Goal: Task Accomplishment & Management: Manage account settings

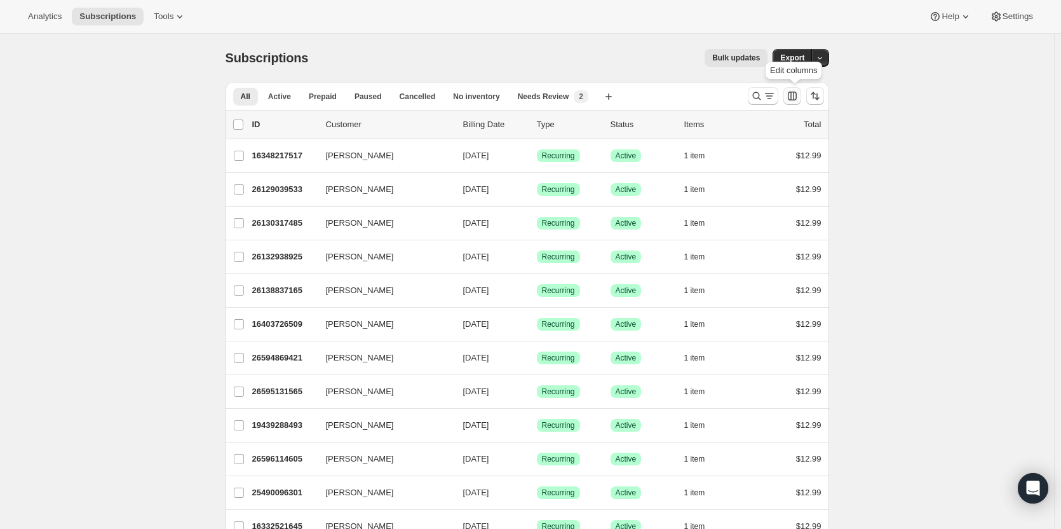
click at [799, 93] on icon "Customize table column order and visibility" at bounding box center [792, 96] width 13 height 13
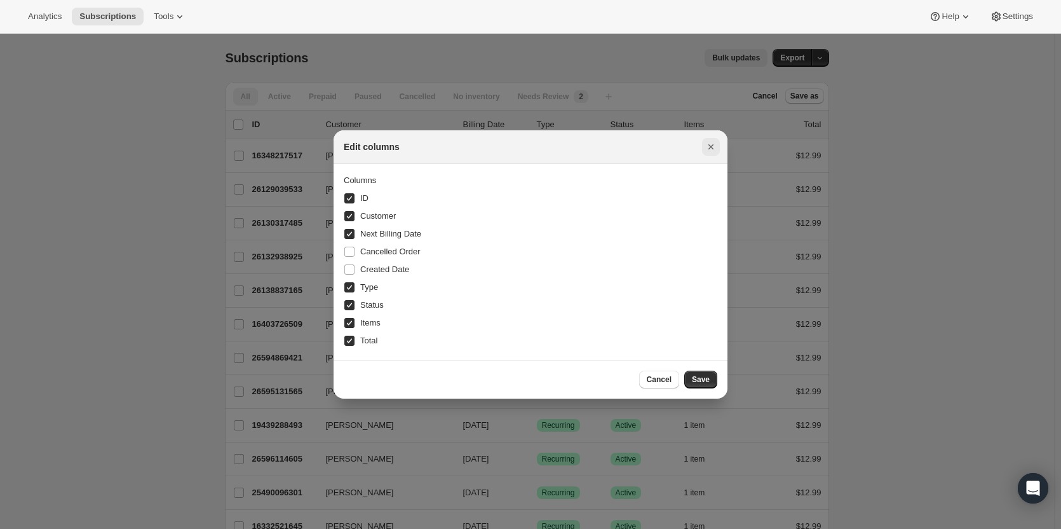
click at [710, 146] on icon "Close" at bounding box center [711, 146] width 5 height 5
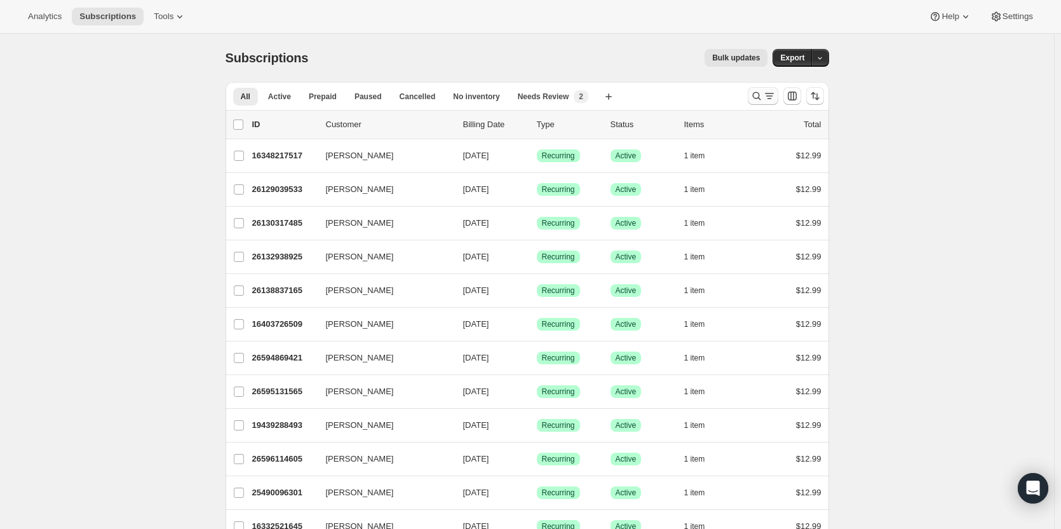
click at [758, 96] on icon "Search and filter results" at bounding box center [756, 96] width 13 height 13
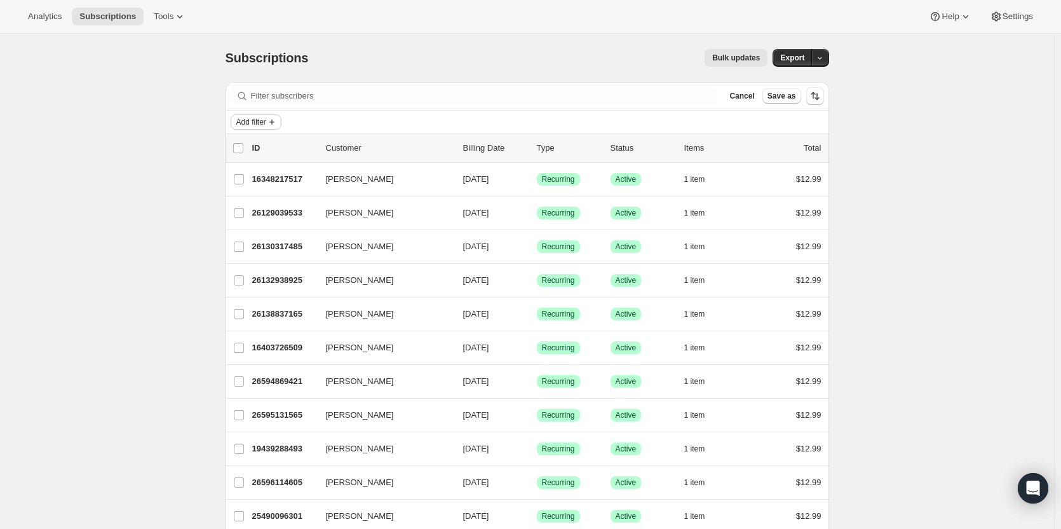
click at [274, 121] on icon "Add filter" at bounding box center [272, 122] width 10 height 10
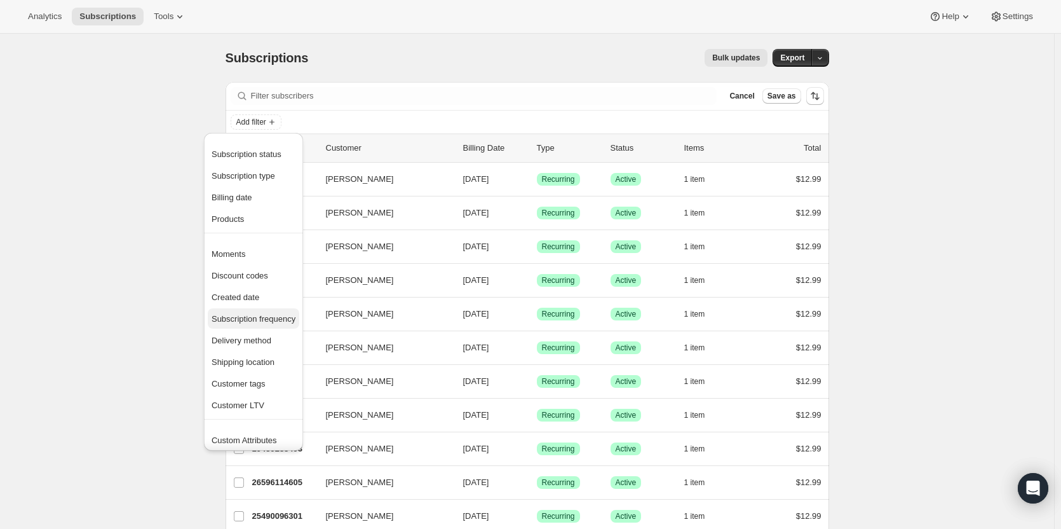
click at [276, 315] on span "Subscription frequency" at bounding box center [254, 319] width 84 height 10
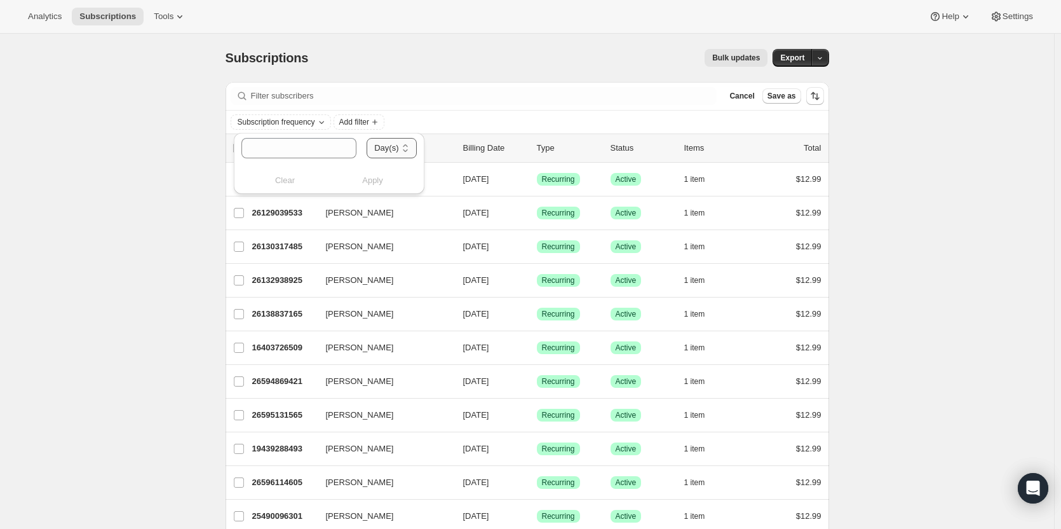
click at [397, 146] on select "Day(s) Week(s) Month(s) Year(s)" at bounding box center [392, 148] width 50 height 20
select select "WEEK"
click at [367, 138] on select "Day(s) Week(s) Month(s) Year(s)" at bounding box center [392, 148] width 50 height 20
click at [316, 153] on input "number" at bounding box center [286, 148] width 90 height 20
type input "2"
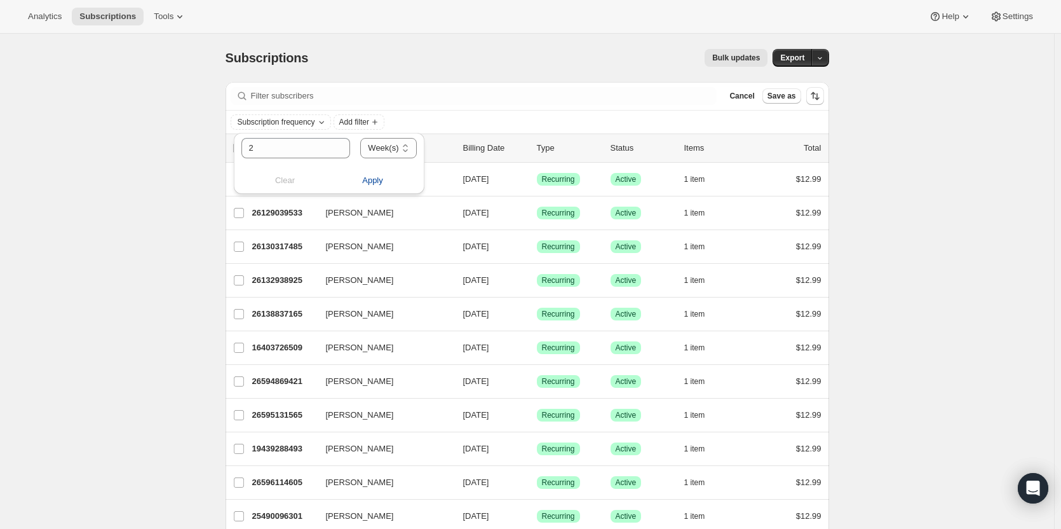
click at [355, 175] on button "Apply" at bounding box center [373, 180] width 103 height 20
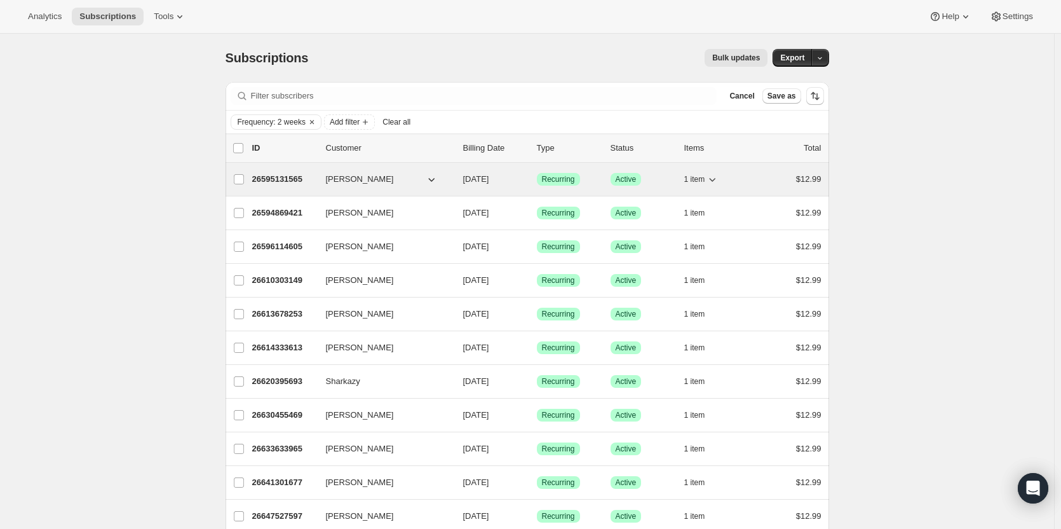
click at [297, 177] on p "26595131565" at bounding box center [284, 179] width 64 height 13
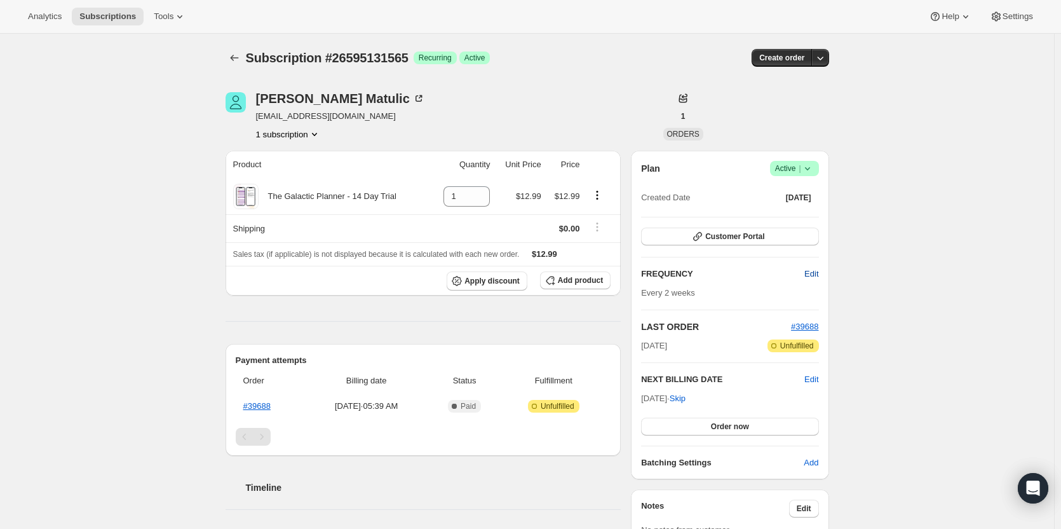
click at [815, 268] on span "Edit" at bounding box center [812, 274] width 14 height 13
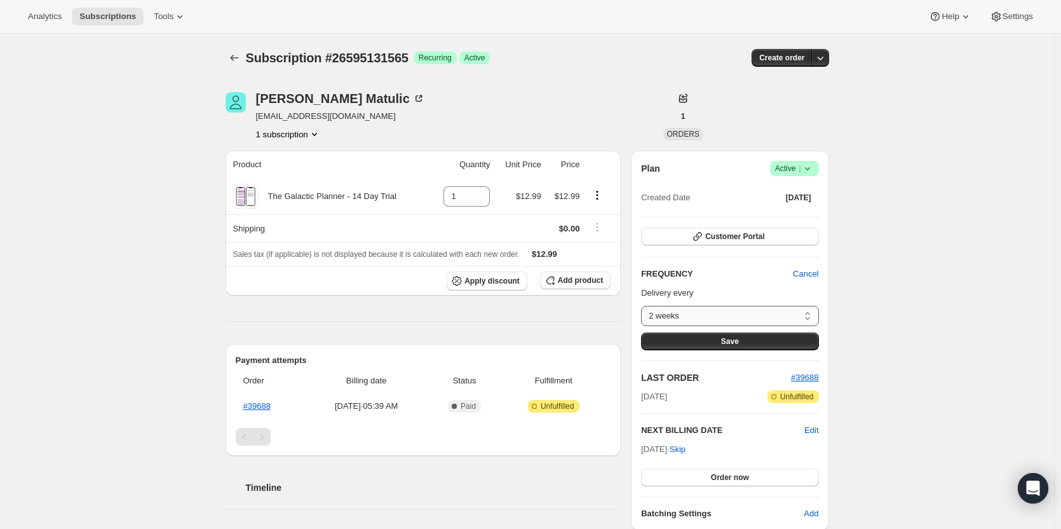
click at [749, 316] on select "2 weeks Custom..." at bounding box center [729, 316] width 177 height 20
select select "custom"
click at [644, 306] on select "2 weeks Custom..." at bounding box center [729, 316] width 177 height 20
select select "MONTH"
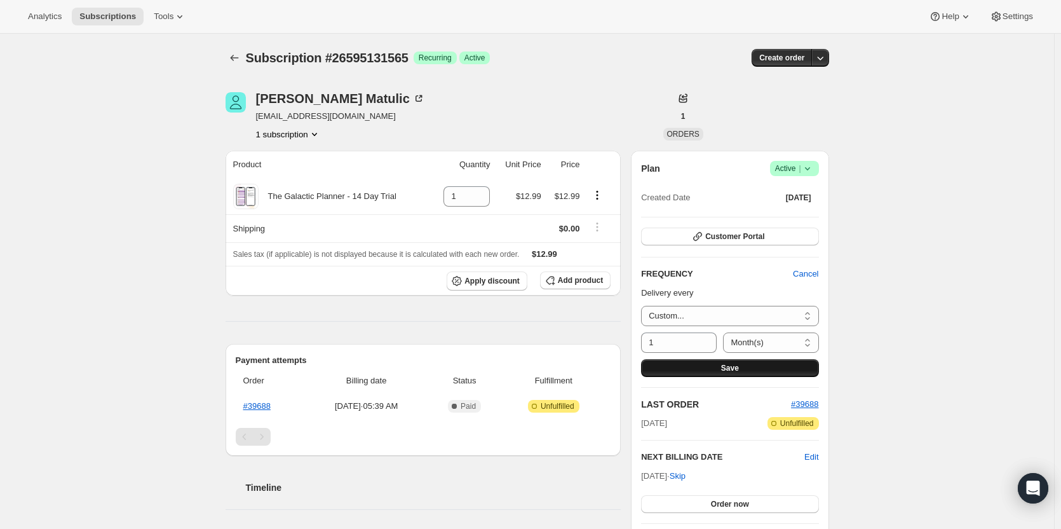
click at [727, 364] on span "Save" at bounding box center [730, 368] width 18 height 10
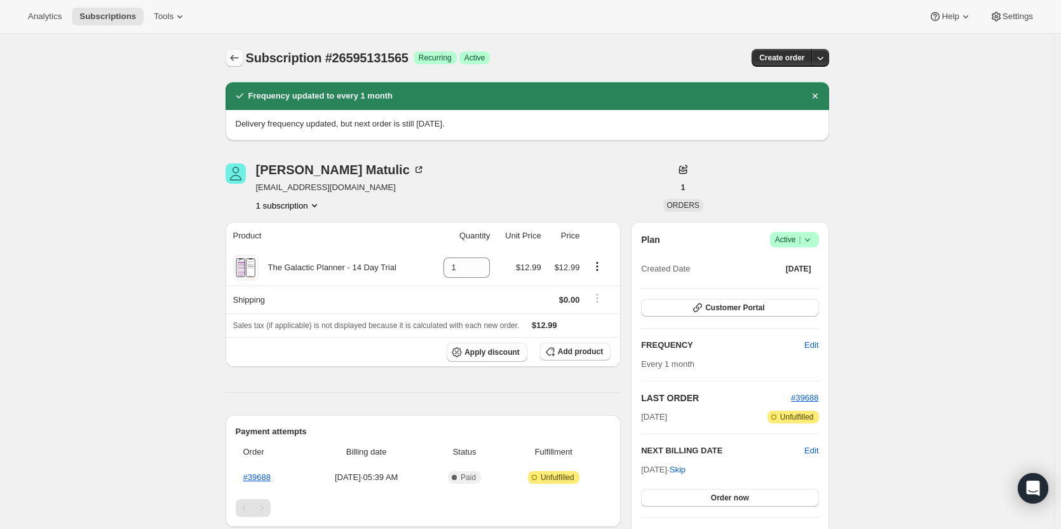
click at [232, 55] on icon "Subscriptions" at bounding box center [234, 57] width 13 height 13
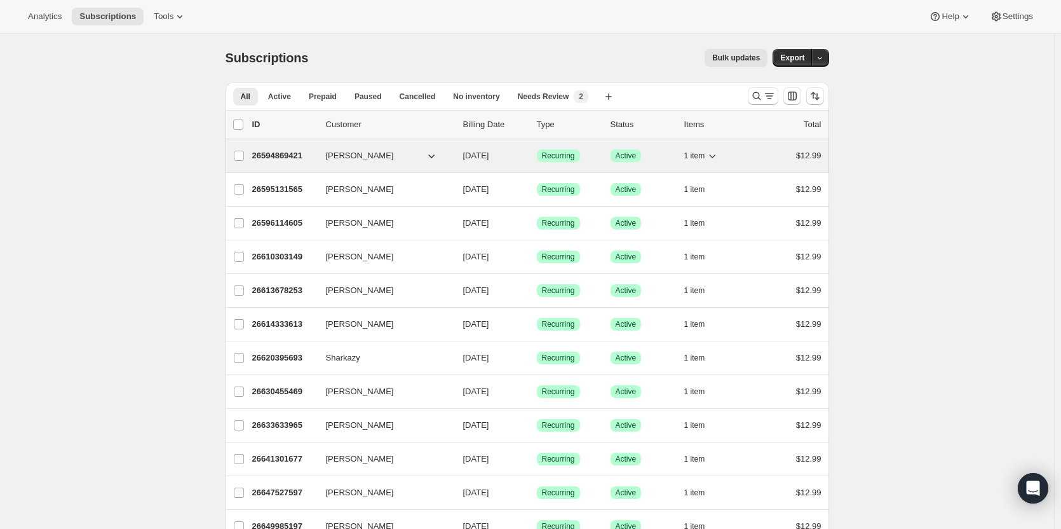
click at [292, 149] on div "26594869421 [PERSON_NAME] [DATE] Success Recurring Success Active 1 item $12.99" at bounding box center [536, 156] width 569 height 18
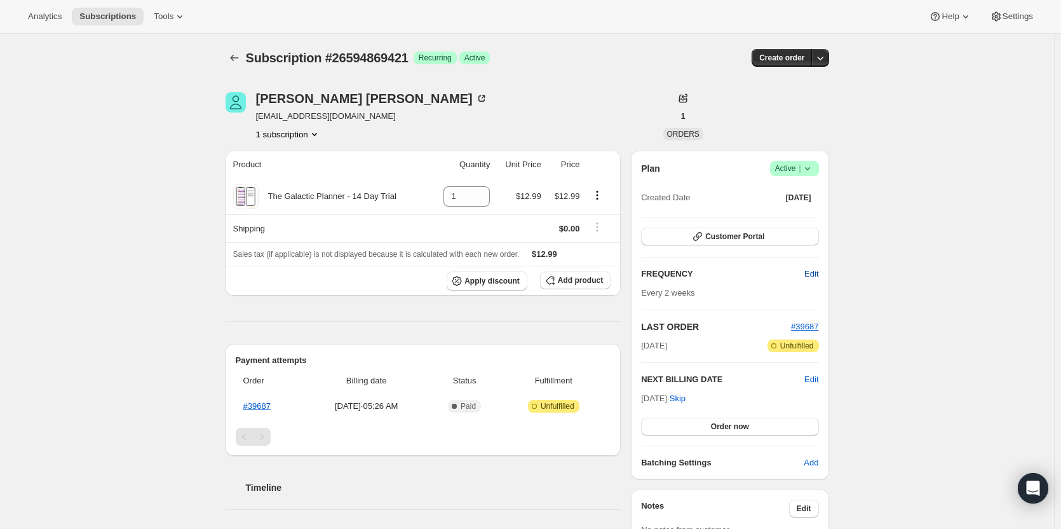
click at [810, 271] on span "Edit" at bounding box center [812, 274] width 14 height 13
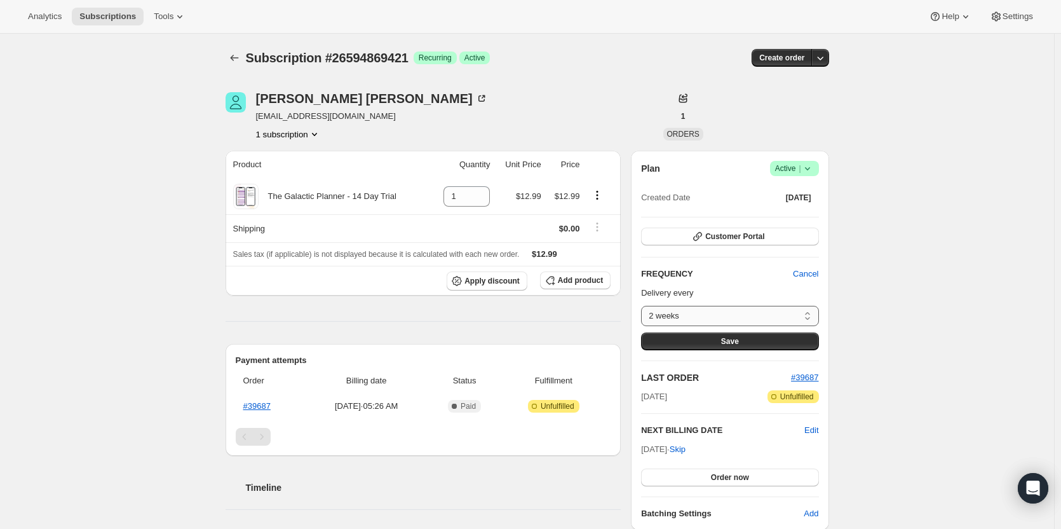
click at [756, 318] on select "2 weeks Custom..." at bounding box center [729, 316] width 177 height 20
select select "custom"
click at [644, 306] on select "2 weeks Custom..." at bounding box center [729, 316] width 177 height 20
select select "MONTH"
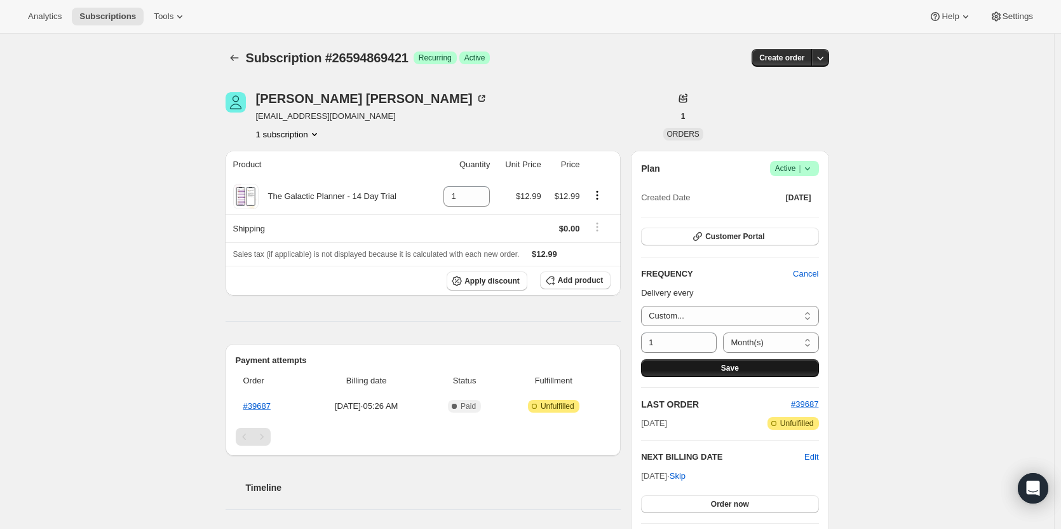
click at [711, 364] on button "Save" at bounding box center [729, 368] width 177 height 18
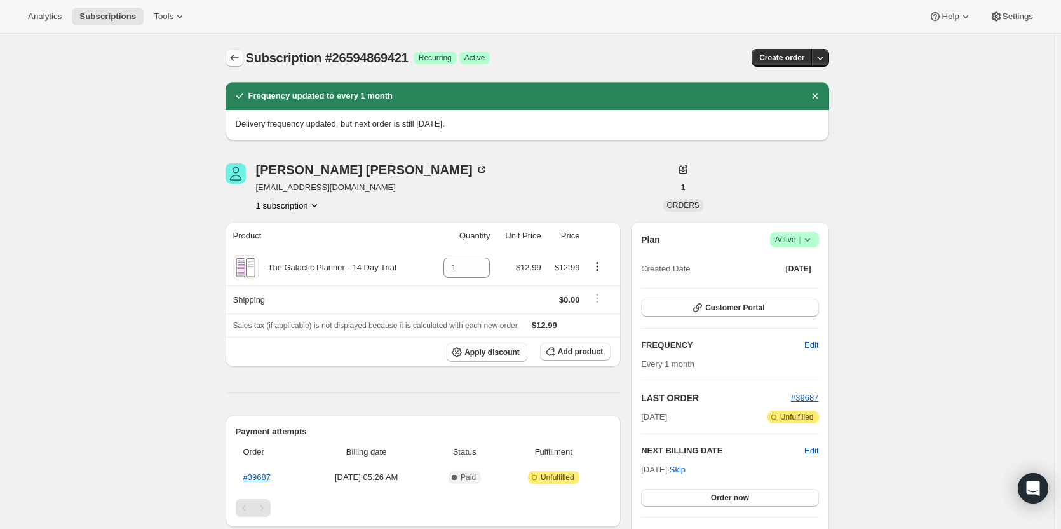
click at [231, 55] on icon "Subscriptions" at bounding box center [234, 57] width 13 height 13
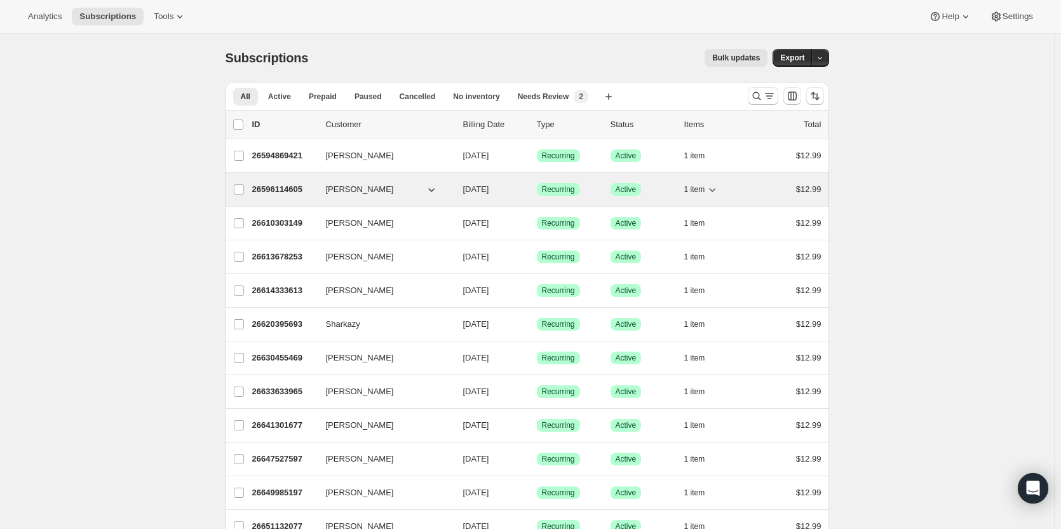
click at [280, 186] on p "26596114605" at bounding box center [284, 189] width 64 height 13
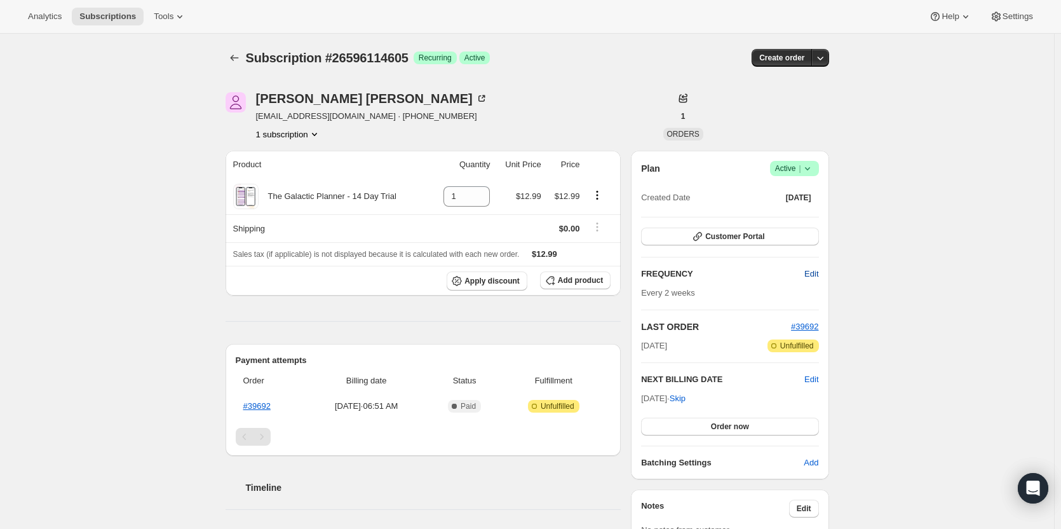
click at [815, 279] on span "Edit" at bounding box center [812, 274] width 14 height 13
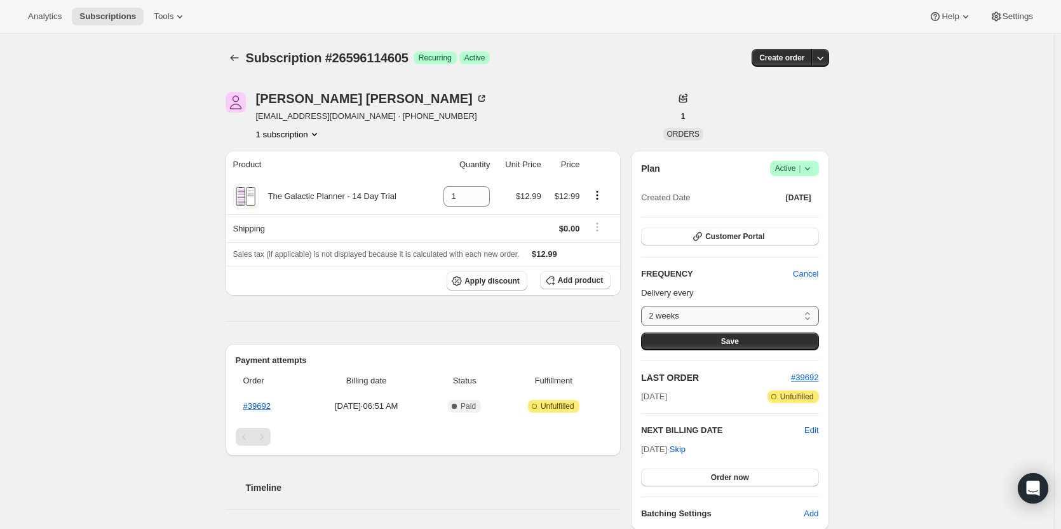
click at [766, 313] on select "2 weeks Custom..." at bounding box center [729, 316] width 177 height 20
select select "custom"
click at [644, 306] on select "2 weeks Custom..." at bounding box center [729, 316] width 177 height 20
select select "MONTH"
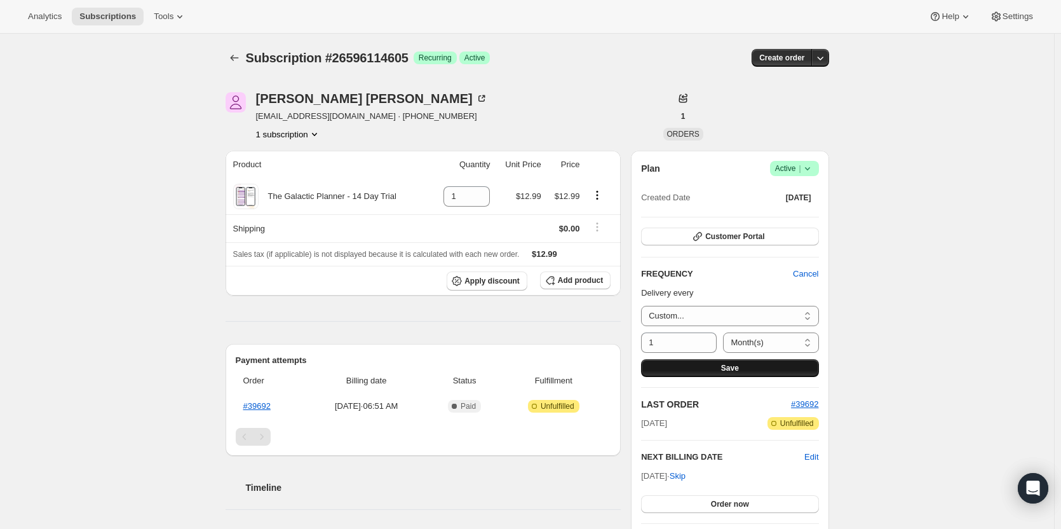
click at [695, 362] on button "Save" at bounding box center [729, 368] width 177 height 18
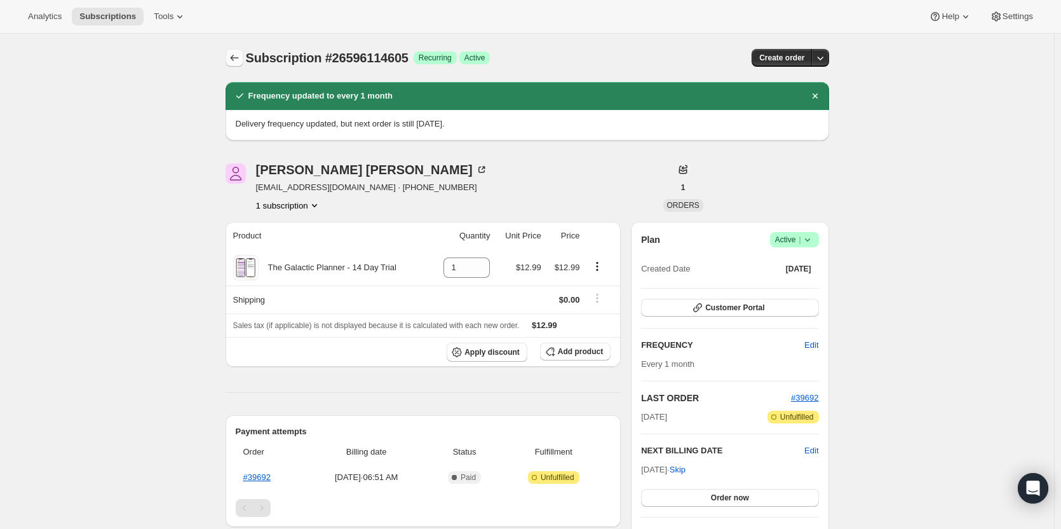
click at [241, 58] on icon "Subscriptions" at bounding box center [234, 57] width 13 height 13
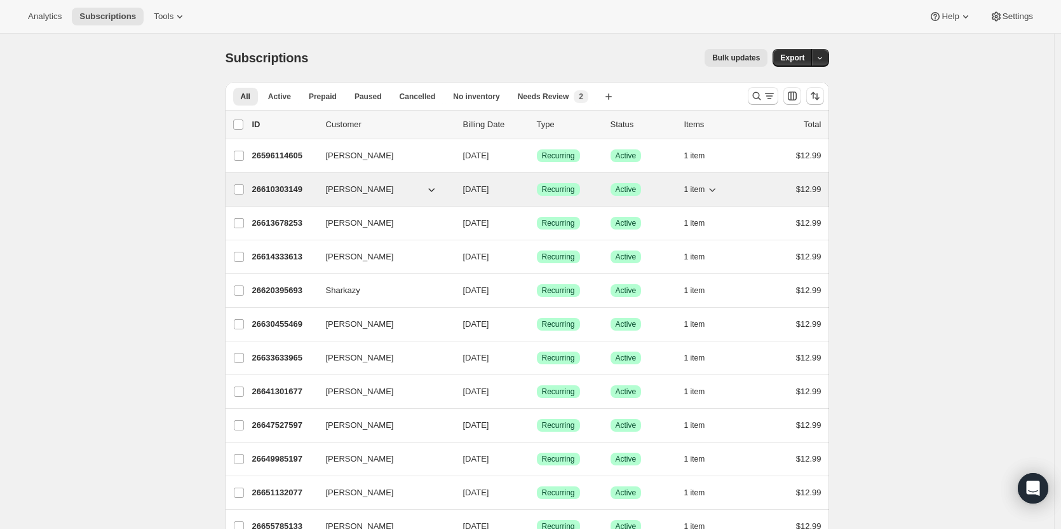
click at [262, 186] on p "26610303149" at bounding box center [284, 189] width 64 height 13
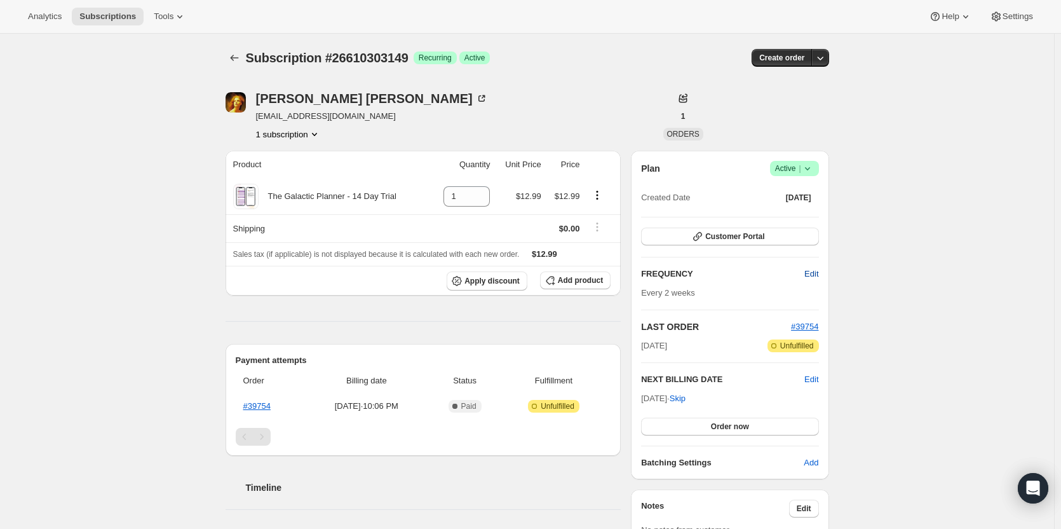
click at [808, 277] on span "Edit" at bounding box center [812, 274] width 14 height 13
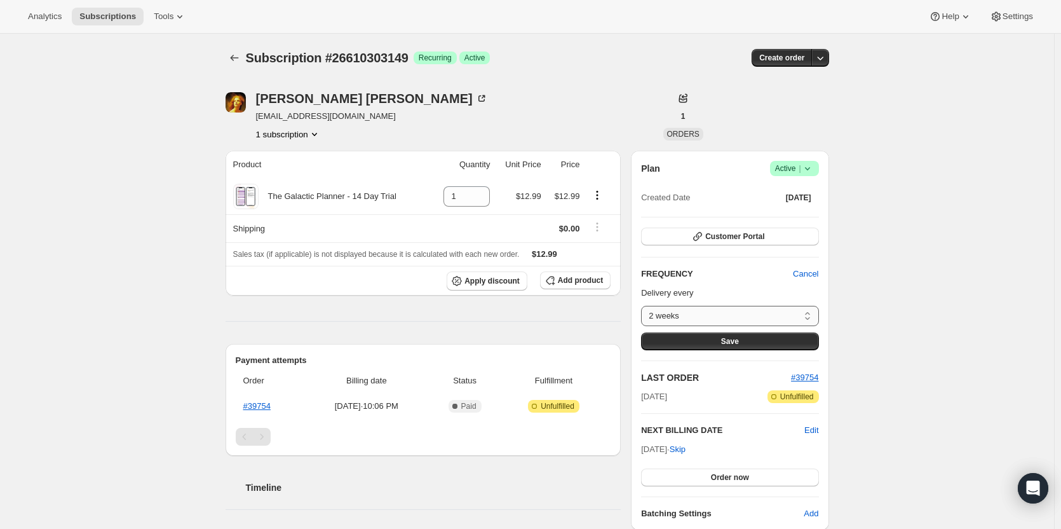
click at [759, 311] on select "2 weeks Custom..." at bounding box center [729, 316] width 177 height 20
select select "custom"
click at [644, 306] on select "2 weeks Custom..." at bounding box center [729, 316] width 177 height 20
select select "MONTH"
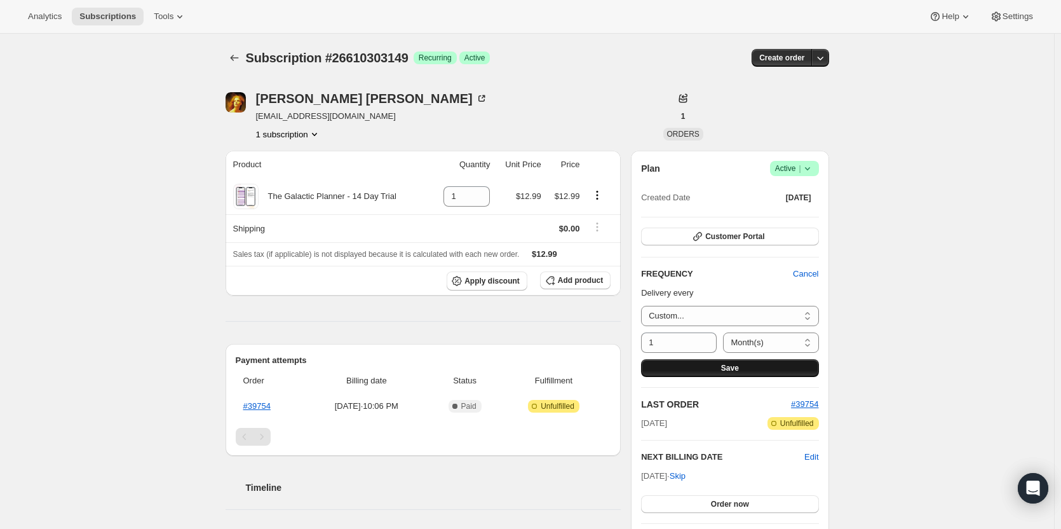
click at [770, 368] on button "Save" at bounding box center [729, 368] width 177 height 18
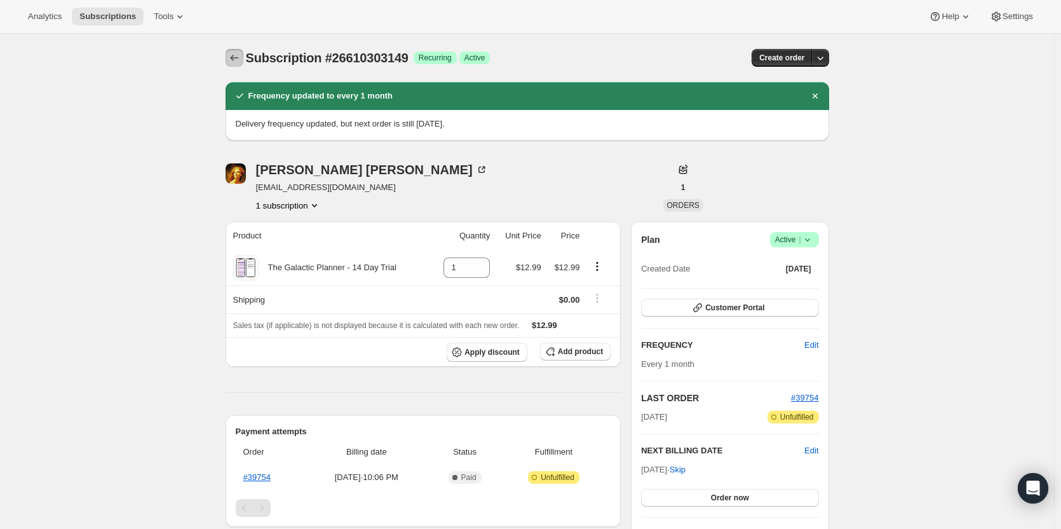
click at [233, 59] on icon "Subscriptions" at bounding box center [234, 57] width 13 height 13
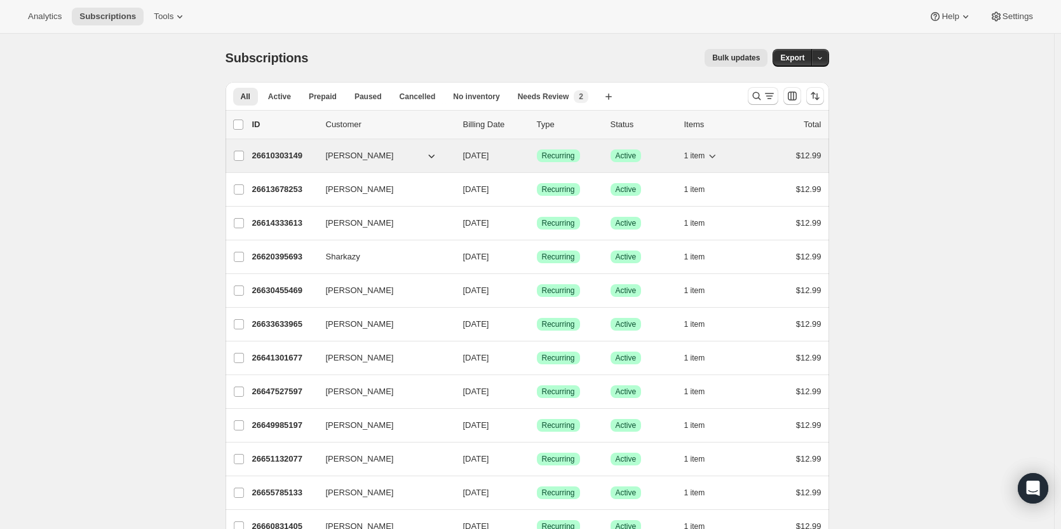
click at [282, 160] on p "26610303149" at bounding box center [284, 155] width 64 height 13
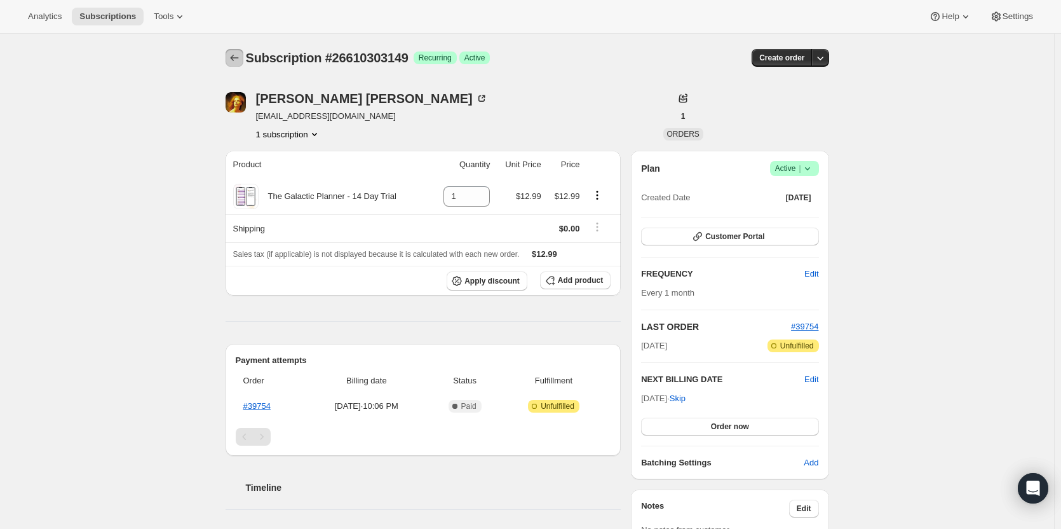
click at [238, 55] on icon "Subscriptions" at bounding box center [234, 57] width 13 height 13
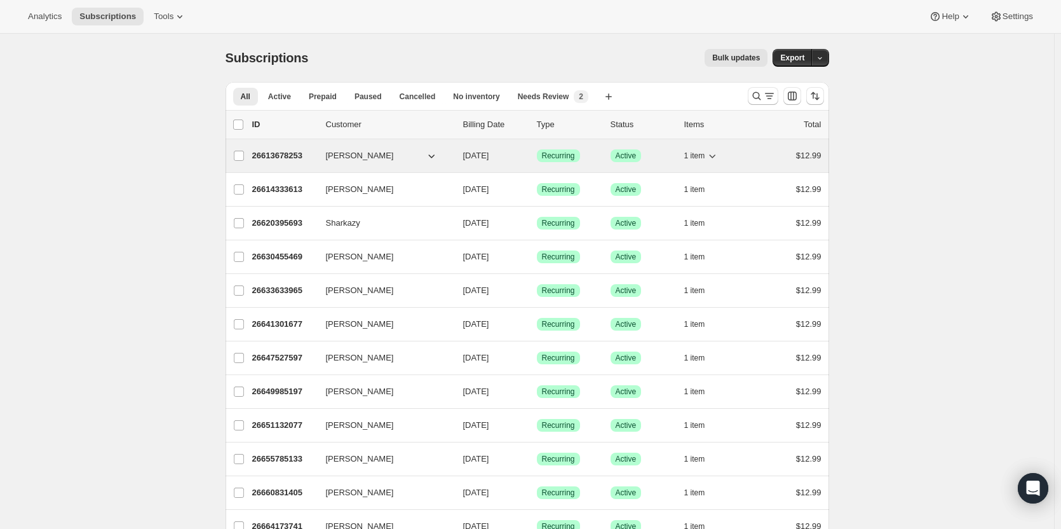
click at [271, 158] on p "26613678253" at bounding box center [284, 155] width 64 height 13
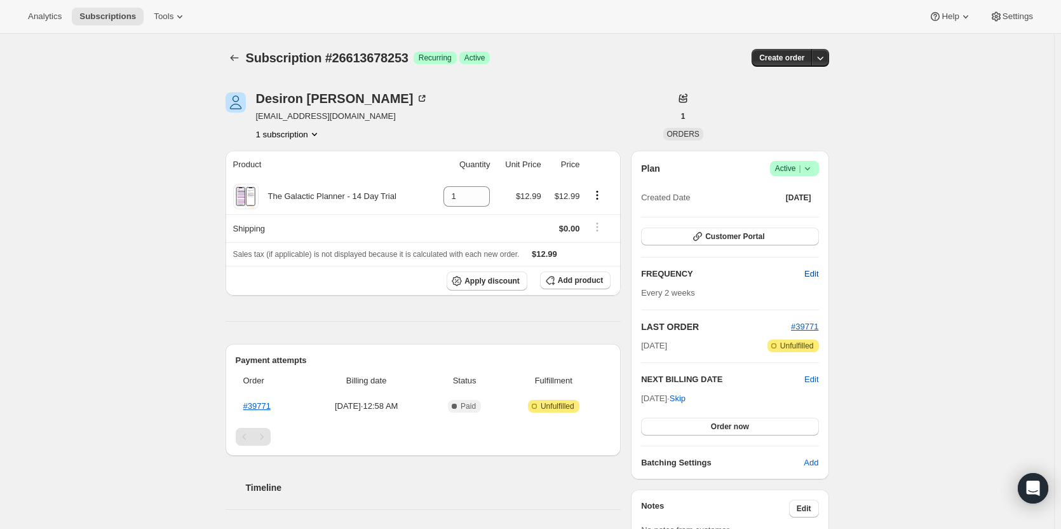
click at [810, 266] on button "Edit" at bounding box center [811, 274] width 29 height 20
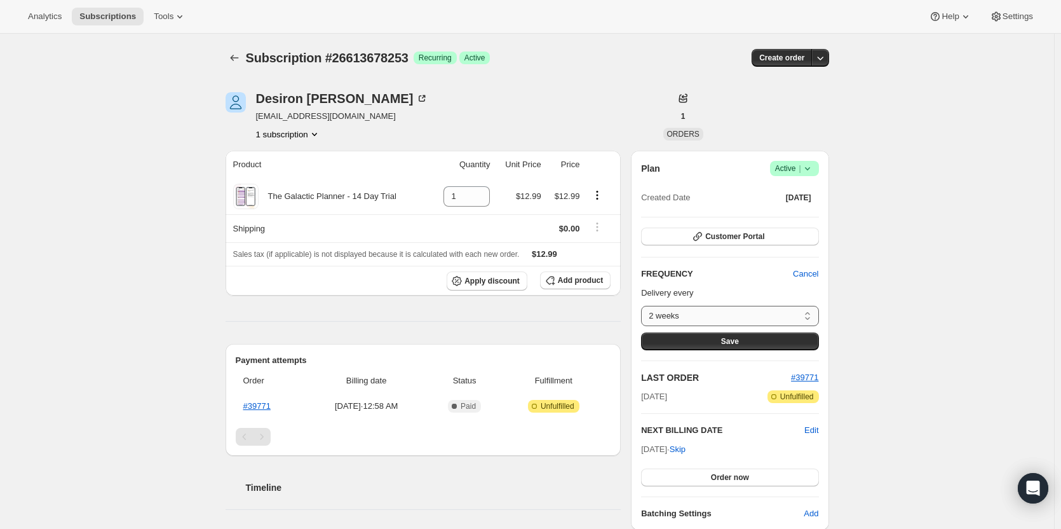
click at [747, 309] on select "2 weeks Custom..." at bounding box center [729, 316] width 177 height 20
select select "custom"
click at [644, 306] on select "2 weeks Custom..." at bounding box center [729, 316] width 177 height 20
select select "MONTH"
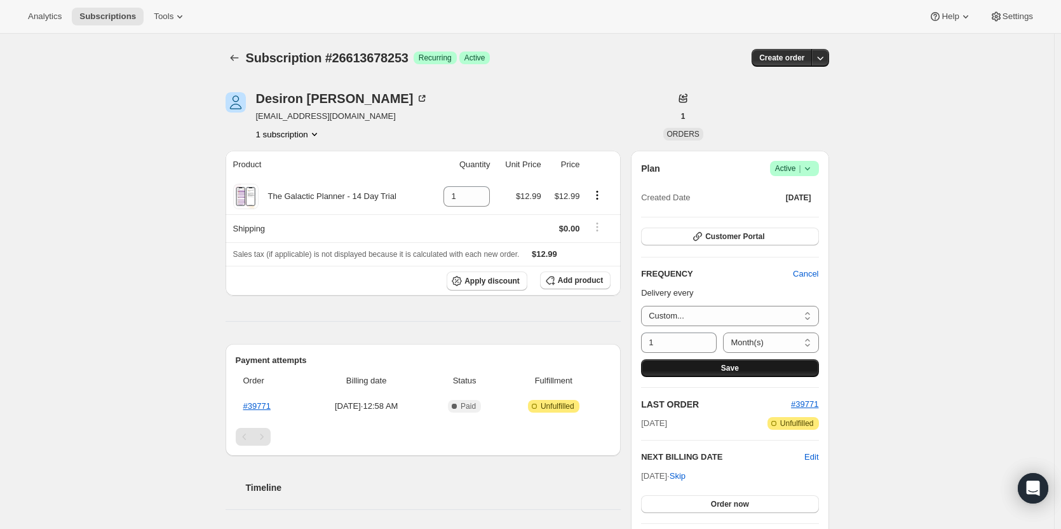
click at [705, 362] on button "Save" at bounding box center [729, 368] width 177 height 18
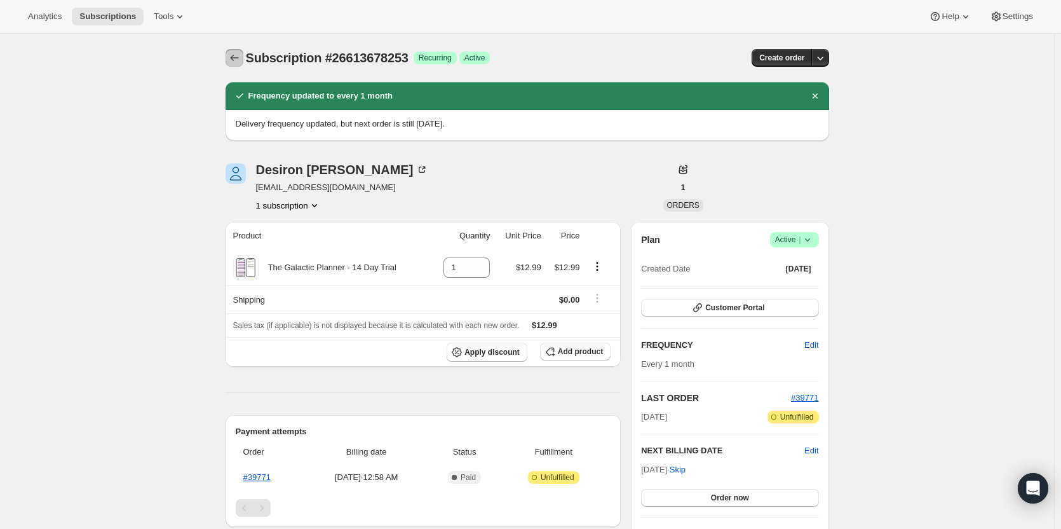
click at [240, 62] on icon "Subscriptions" at bounding box center [234, 57] width 13 height 13
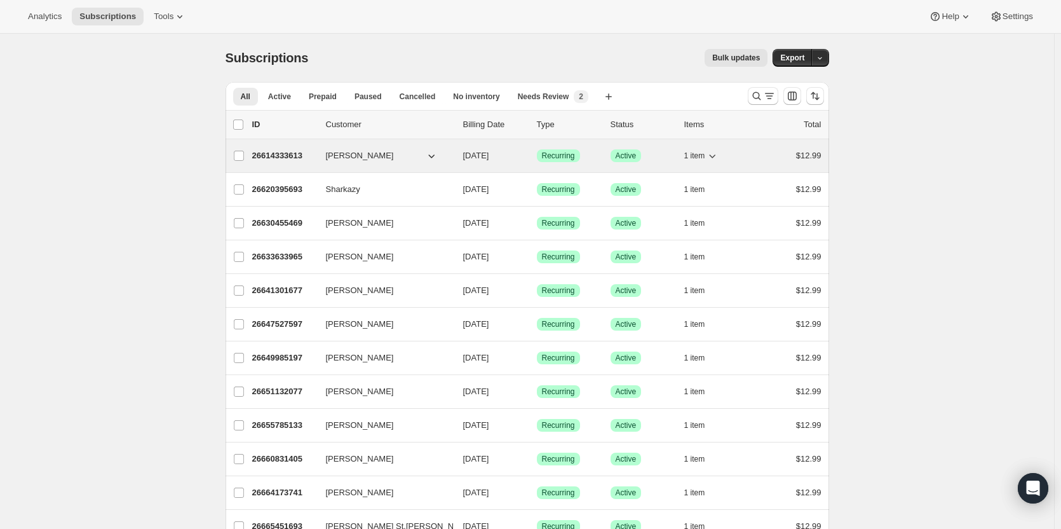
click at [274, 159] on p "26614333613" at bounding box center [284, 155] width 64 height 13
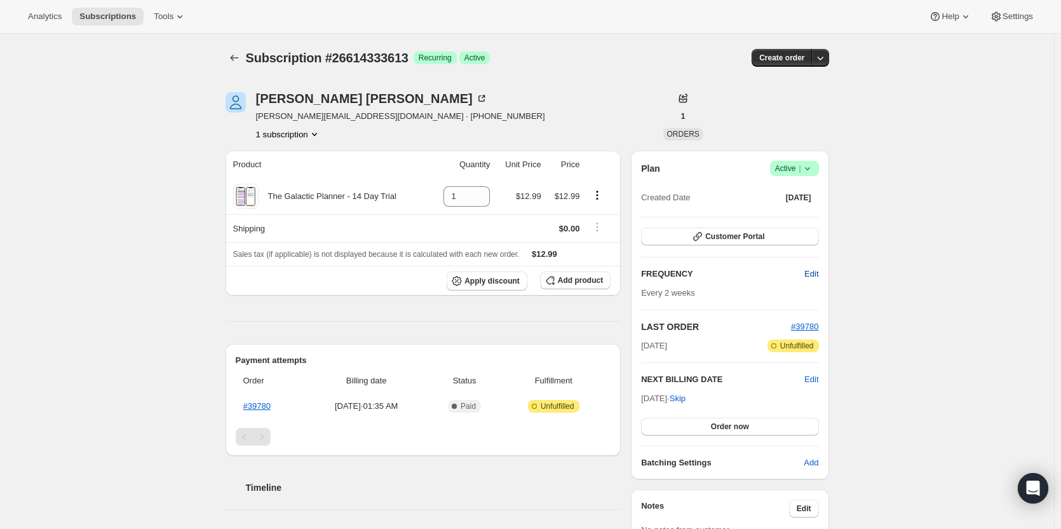
click at [808, 277] on span "Edit" at bounding box center [812, 274] width 14 height 13
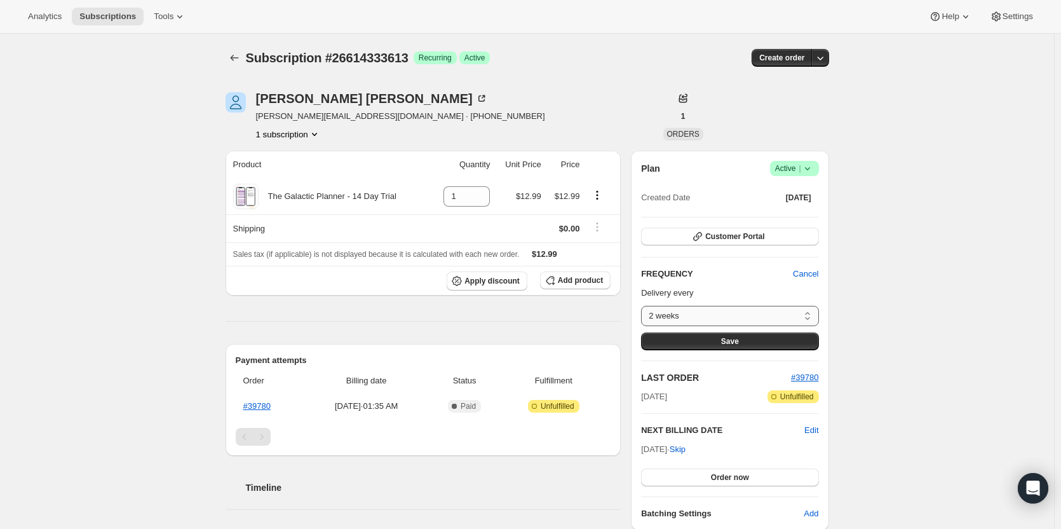
click at [717, 309] on select "2 weeks Custom..." at bounding box center [729, 316] width 177 height 20
select select "custom"
click at [644, 306] on select "2 weeks Custom..." at bounding box center [729, 316] width 177 height 20
select select "MONTH"
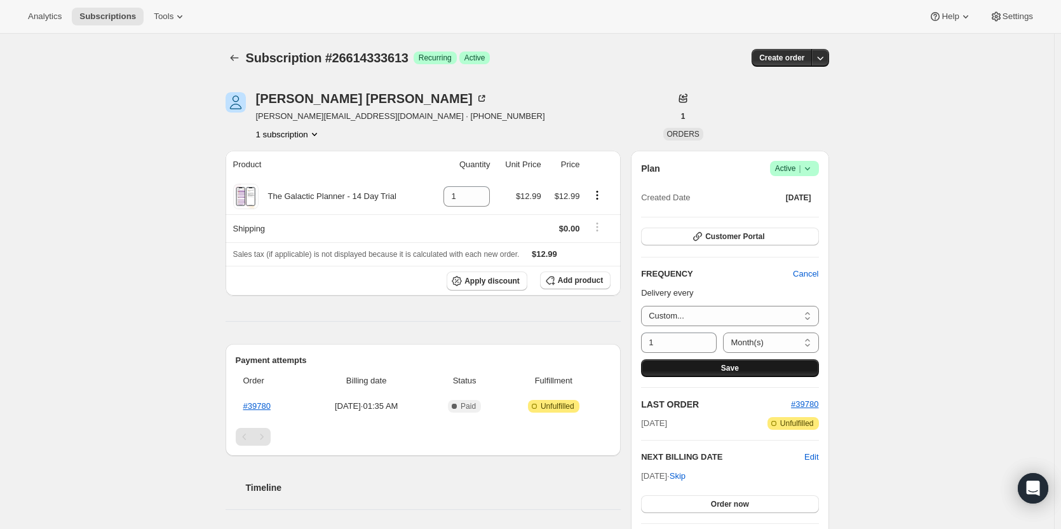
click at [714, 366] on button "Save" at bounding box center [729, 368] width 177 height 18
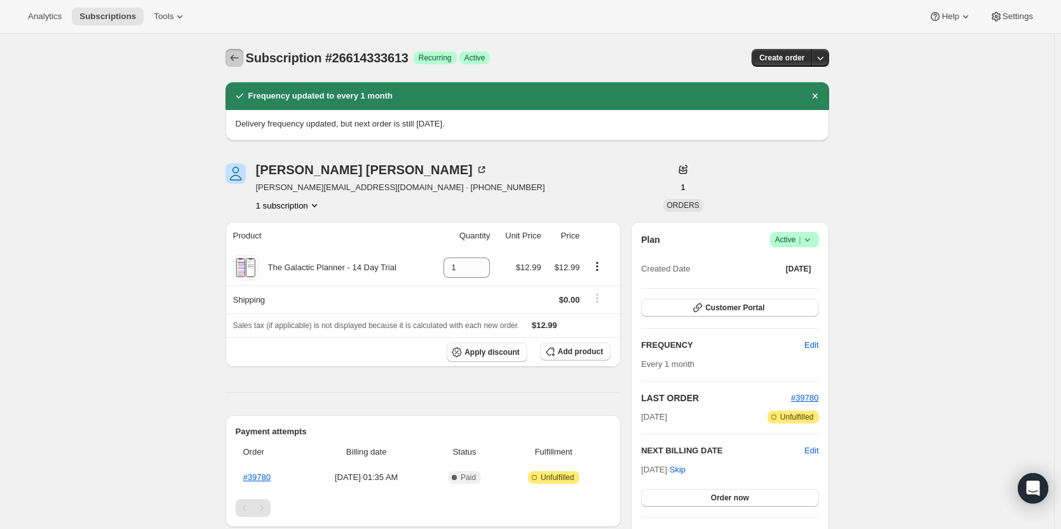
click at [234, 55] on icon "Subscriptions" at bounding box center [234, 57] width 13 height 13
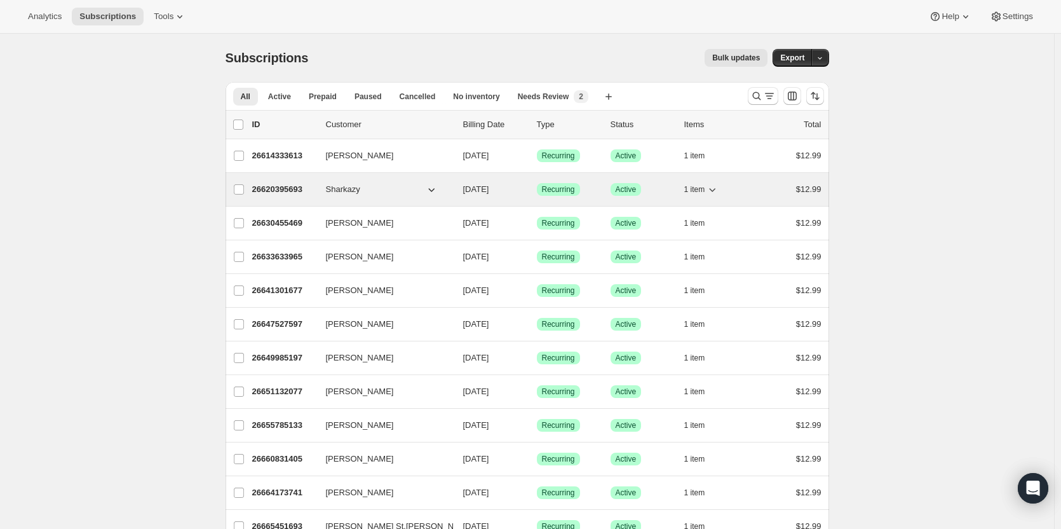
click at [268, 189] on p "26620395693" at bounding box center [284, 189] width 64 height 13
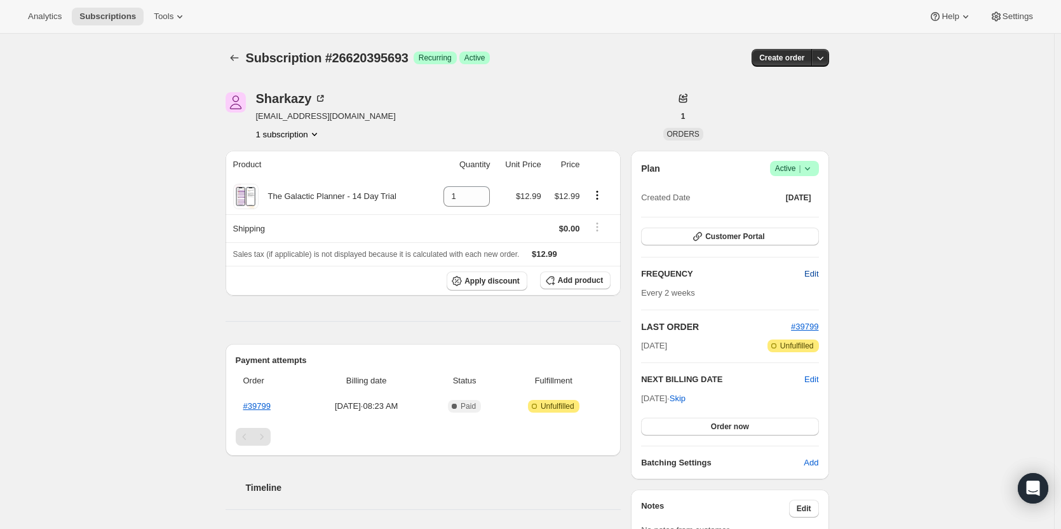
click at [813, 279] on span "Edit" at bounding box center [812, 274] width 14 height 13
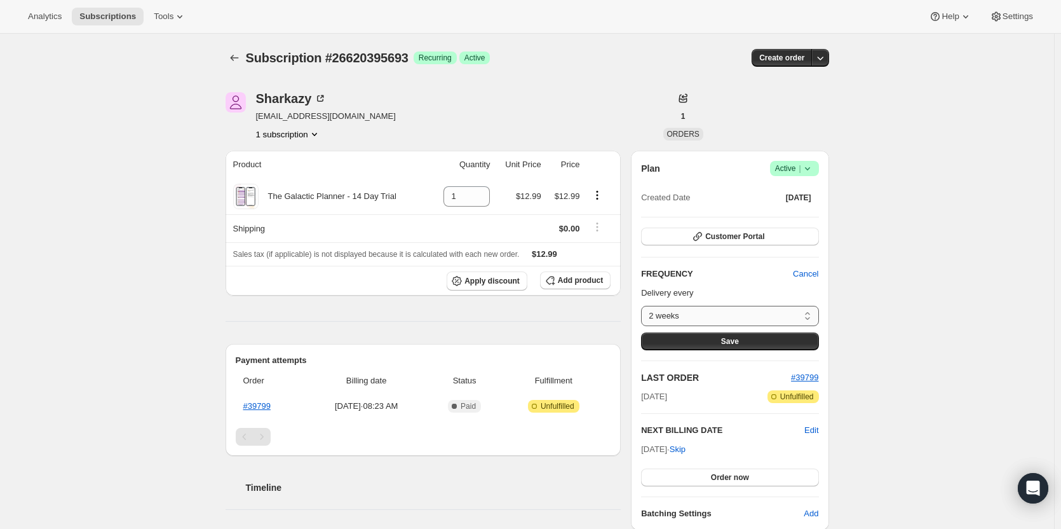
click at [780, 306] on select "2 weeks Custom..." at bounding box center [729, 316] width 177 height 20
select select "custom"
click at [644, 306] on select "2 weeks Custom..." at bounding box center [729, 316] width 177 height 20
select select "MONTH"
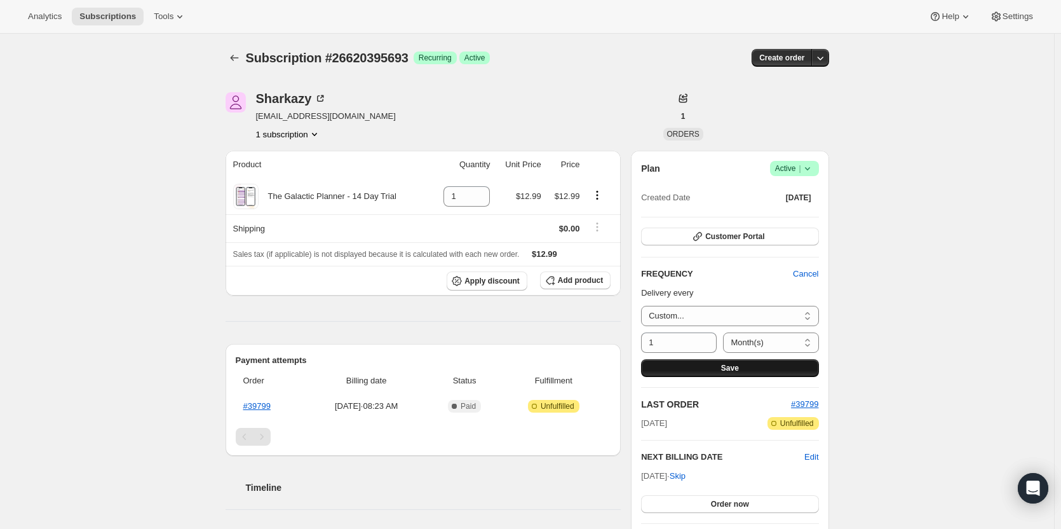
click at [737, 365] on span "Save" at bounding box center [730, 368] width 18 height 10
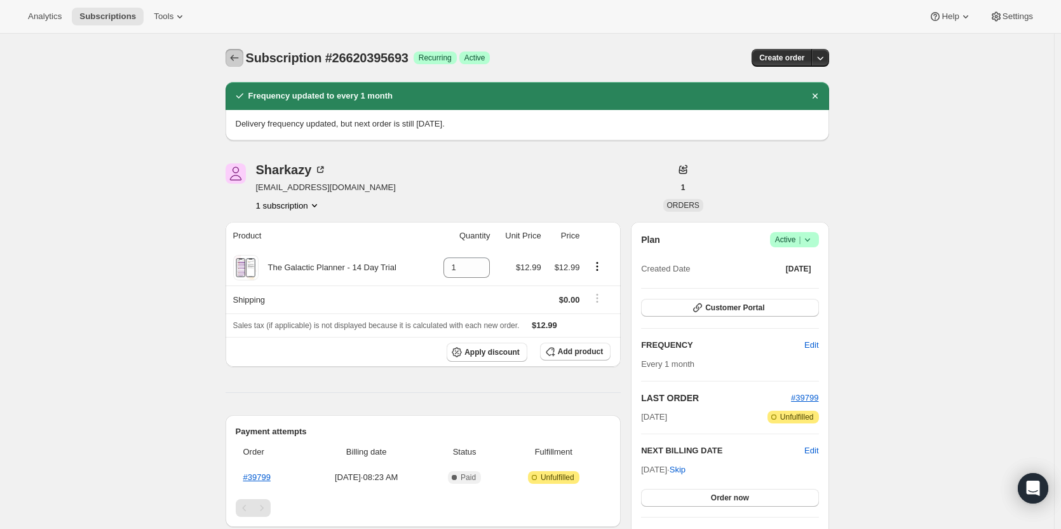
click at [241, 53] on icon "Subscriptions" at bounding box center [234, 57] width 13 height 13
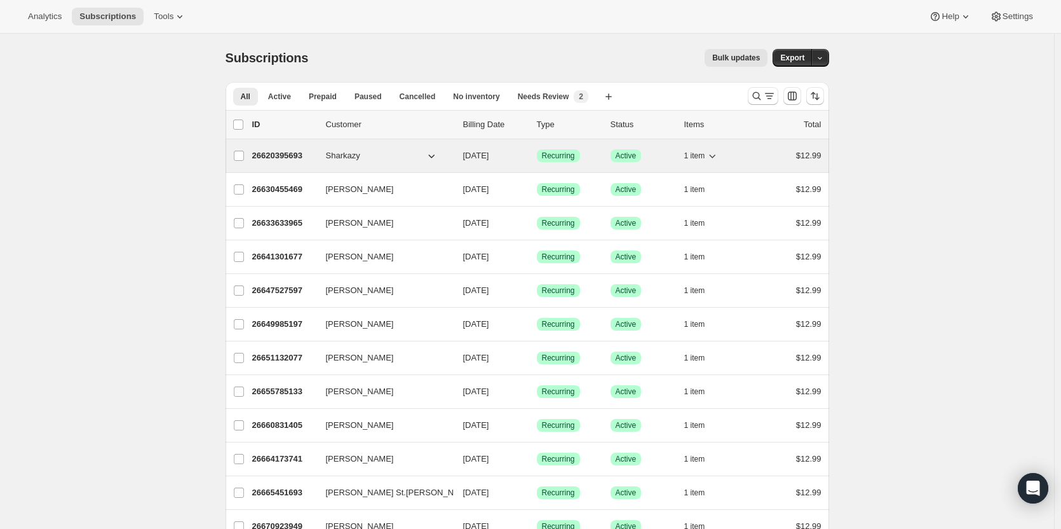
click at [280, 153] on p "26620395693" at bounding box center [284, 155] width 64 height 13
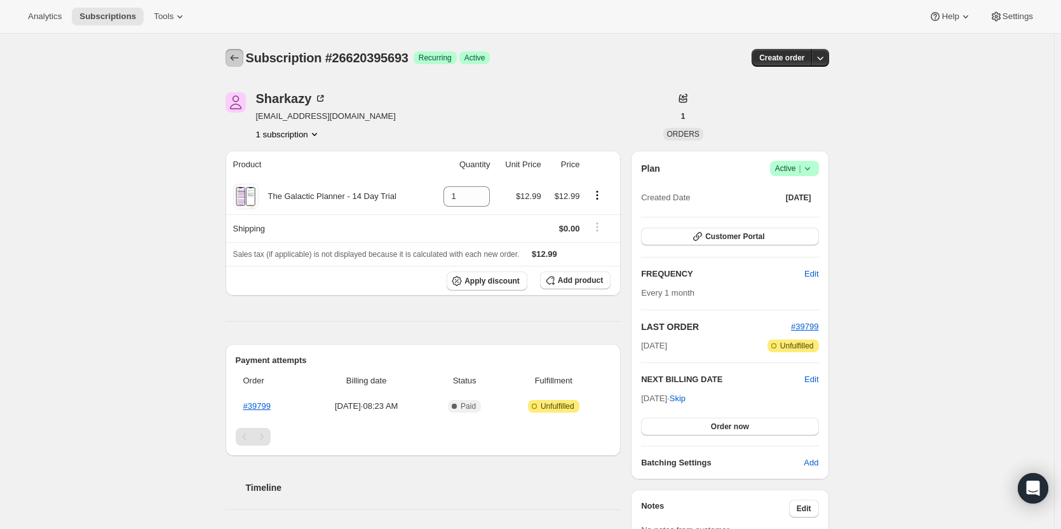
click at [235, 54] on icon "Subscriptions" at bounding box center [234, 57] width 13 height 13
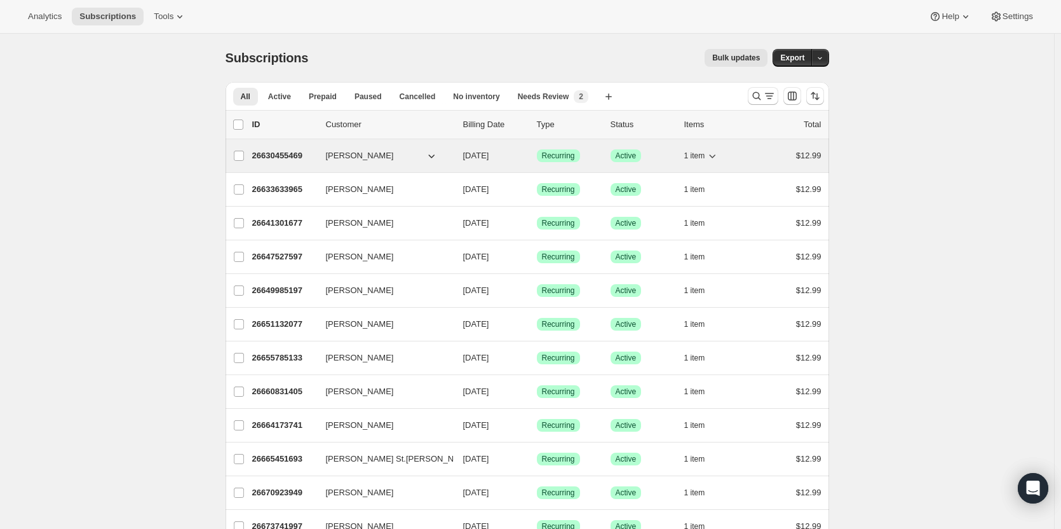
click at [273, 153] on p "26630455469" at bounding box center [284, 155] width 64 height 13
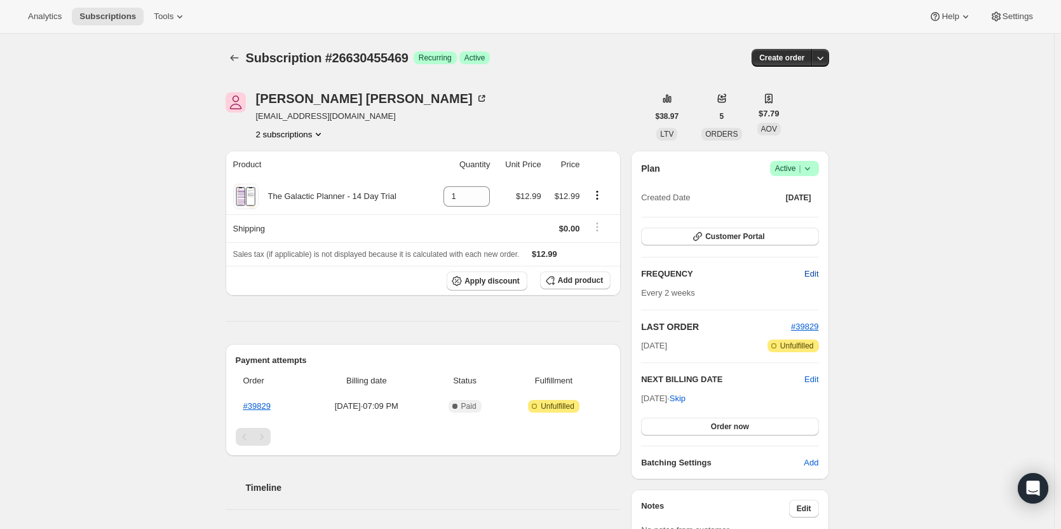
click at [811, 272] on span "Edit" at bounding box center [812, 274] width 14 height 13
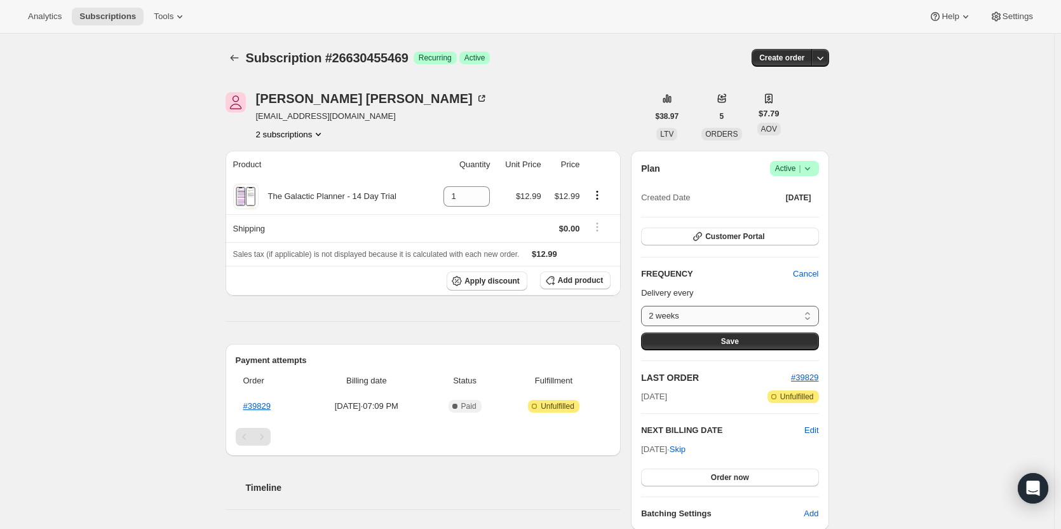
click at [766, 312] on select "2 weeks Custom..." at bounding box center [729, 316] width 177 height 20
select select "custom"
click at [644, 306] on select "2 weeks Custom..." at bounding box center [729, 316] width 177 height 20
select select "MONTH"
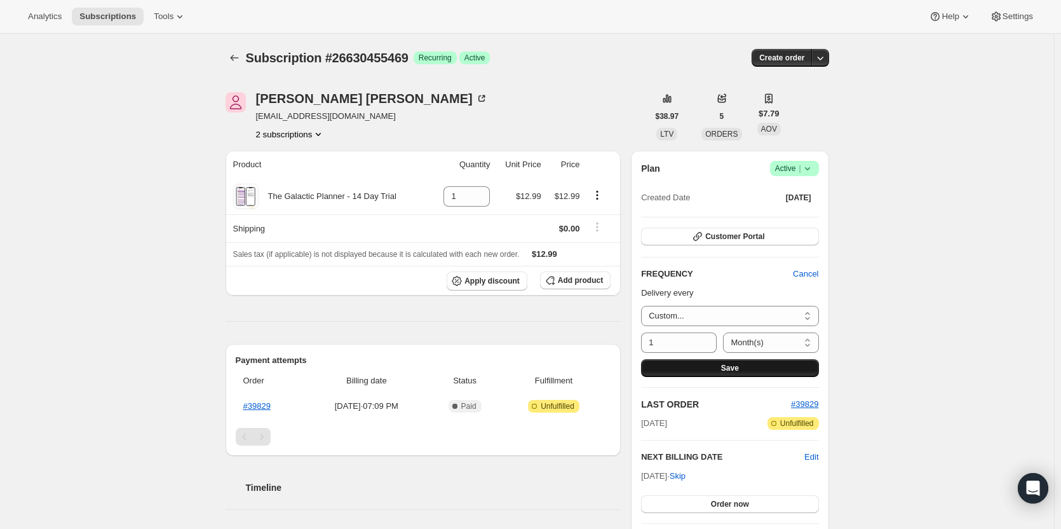
click at [710, 363] on button "Save" at bounding box center [729, 368] width 177 height 18
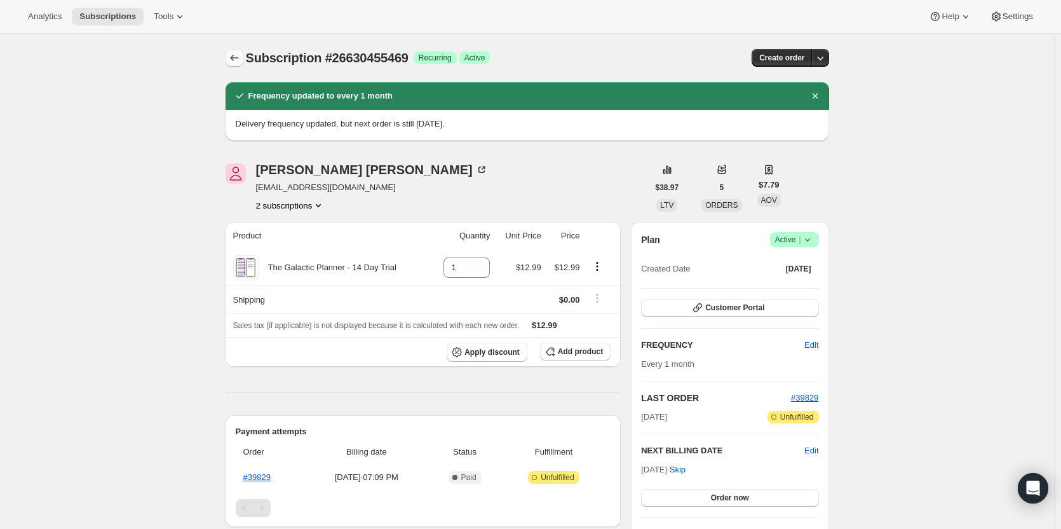
click at [233, 54] on icon "Subscriptions" at bounding box center [234, 57] width 13 height 13
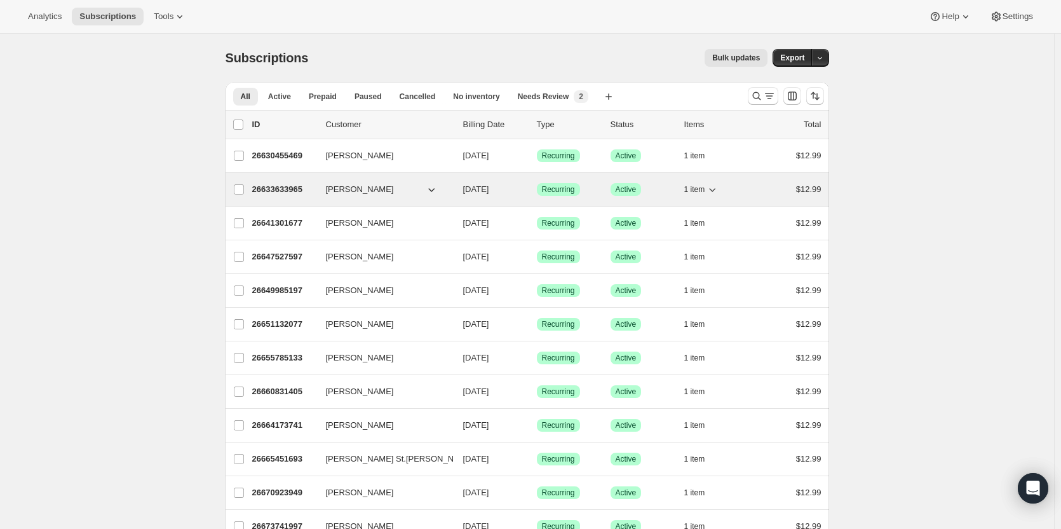
click at [281, 192] on p "26633633965" at bounding box center [284, 189] width 64 height 13
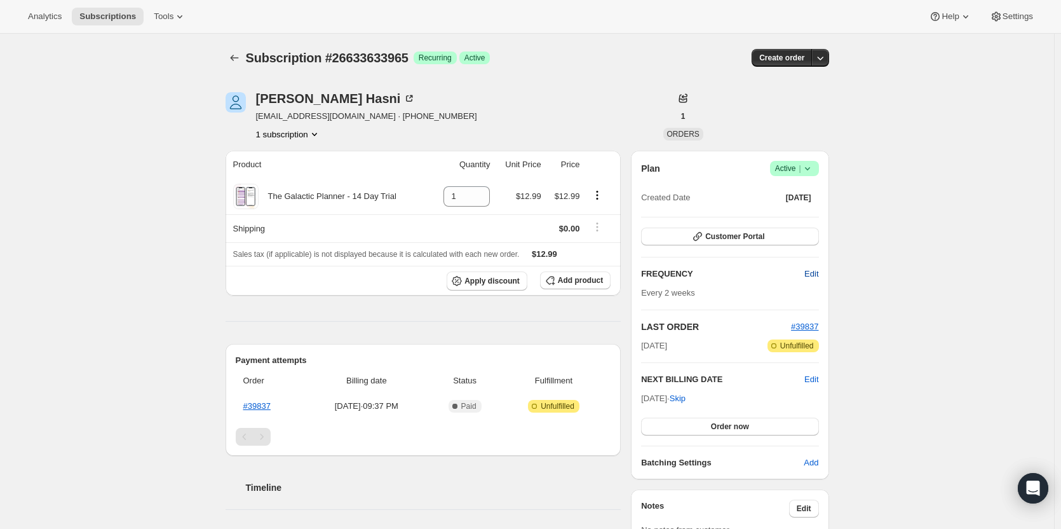
click at [814, 275] on span "Edit" at bounding box center [812, 274] width 14 height 13
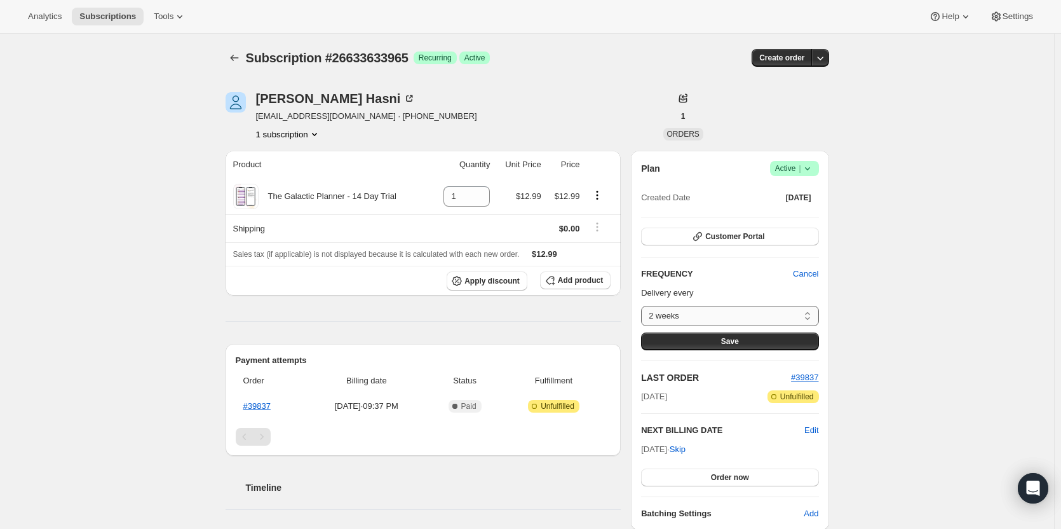
click at [796, 314] on select "2 weeks Custom..." at bounding box center [729, 316] width 177 height 20
select select "custom"
click at [644, 306] on select "2 weeks Custom..." at bounding box center [729, 316] width 177 height 20
select select "MONTH"
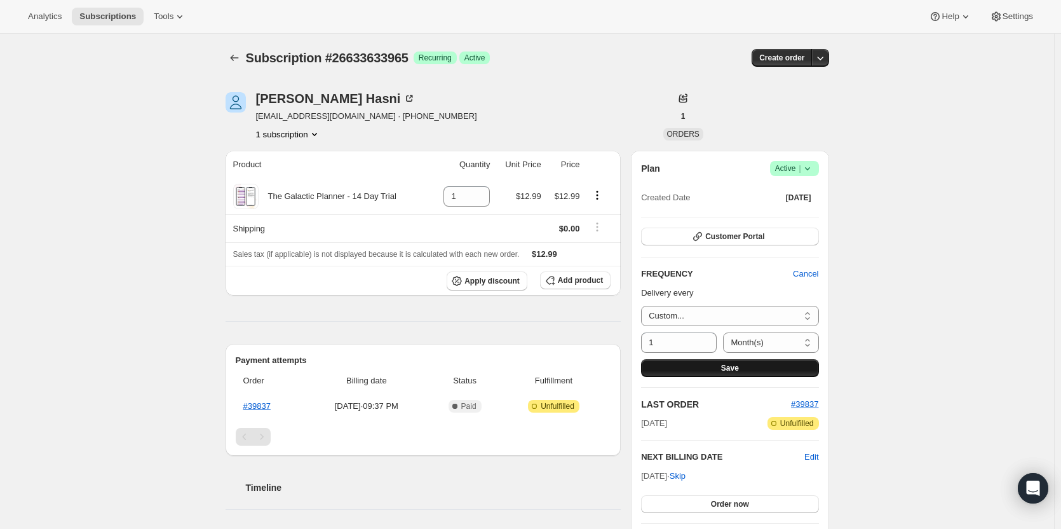
click at [719, 368] on button "Save" at bounding box center [729, 368] width 177 height 18
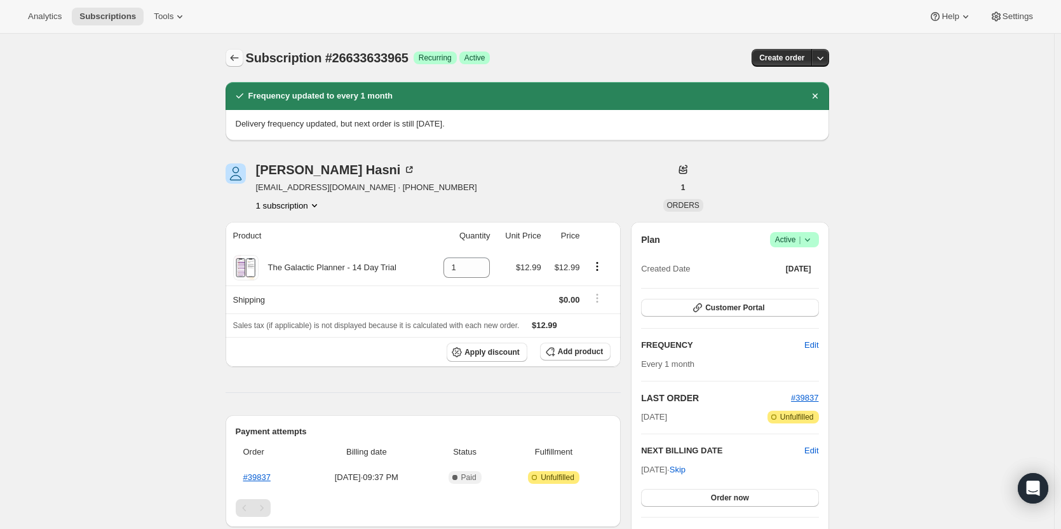
click at [229, 59] on button "Subscriptions" at bounding box center [235, 58] width 18 height 18
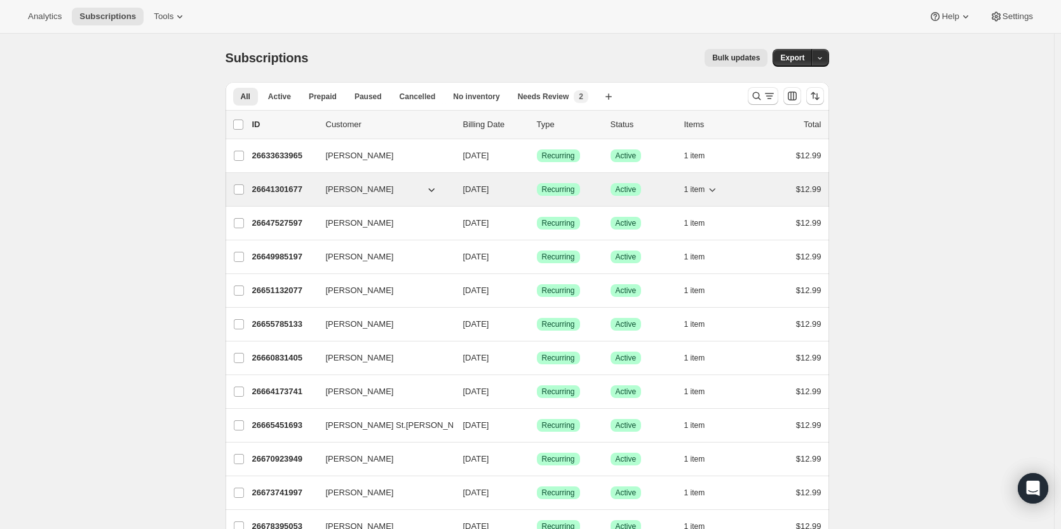
click at [266, 189] on p "26641301677" at bounding box center [284, 189] width 64 height 13
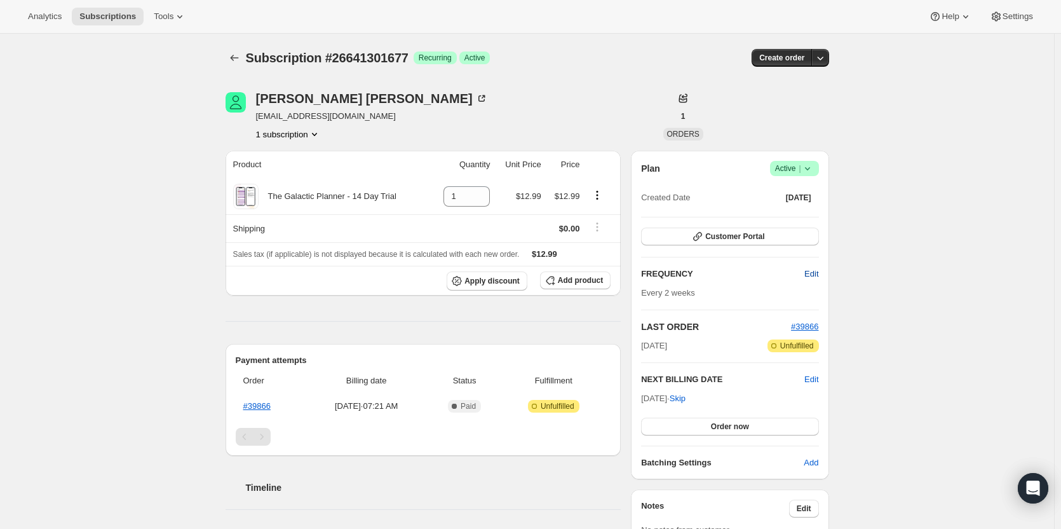
click at [803, 266] on button "Edit" at bounding box center [811, 274] width 29 height 20
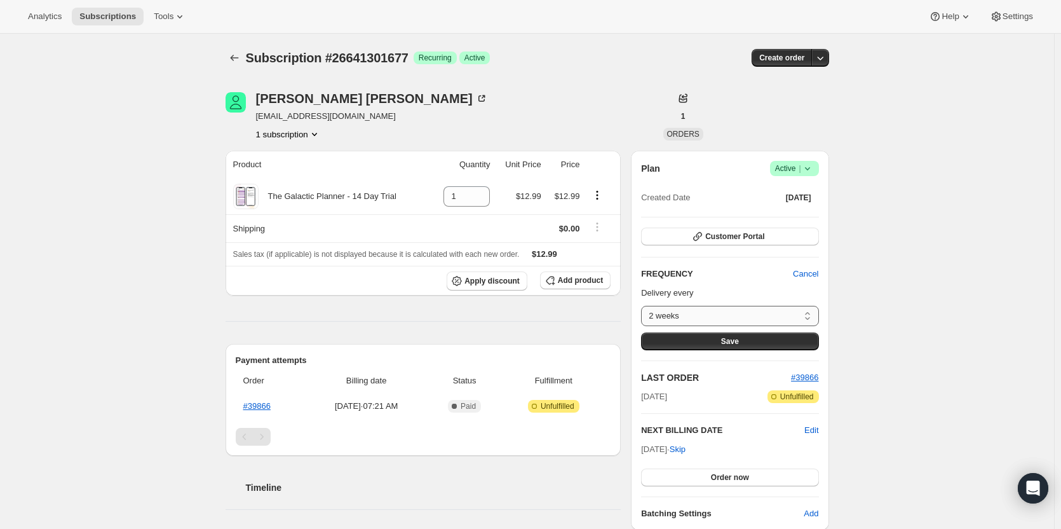
click at [735, 316] on select "2 weeks Custom..." at bounding box center [729, 316] width 177 height 20
select select "custom"
click at [644, 306] on select "2 weeks Custom..." at bounding box center [729, 316] width 177 height 20
select select "MONTH"
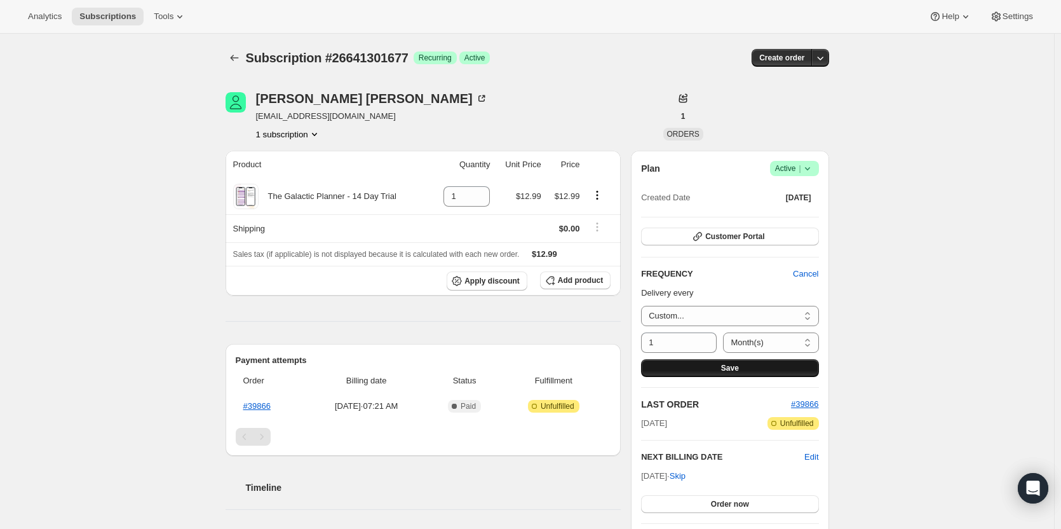
click at [693, 363] on button "Save" at bounding box center [729, 368] width 177 height 18
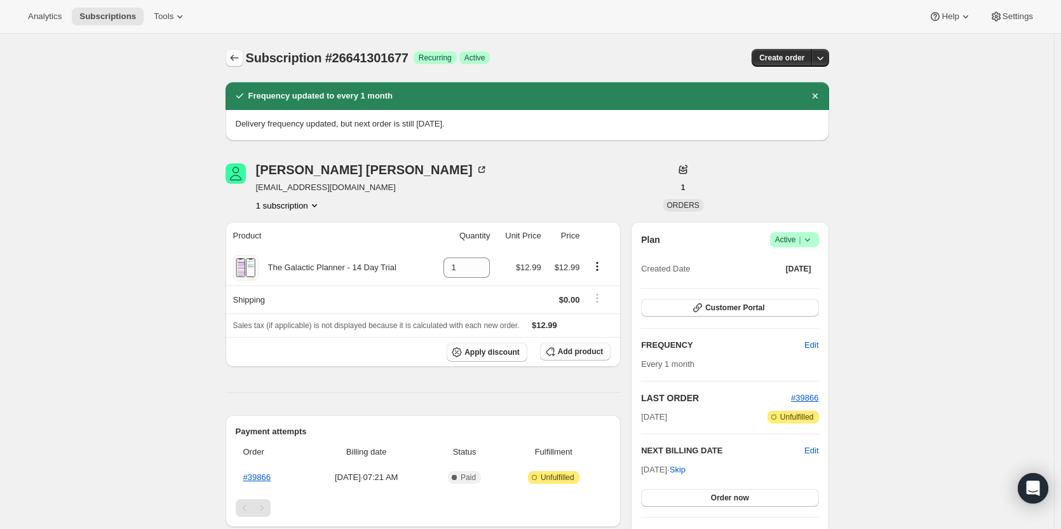
click at [236, 54] on icon "Subscriptions" at bounding box center [234, 57] width 13 height 13
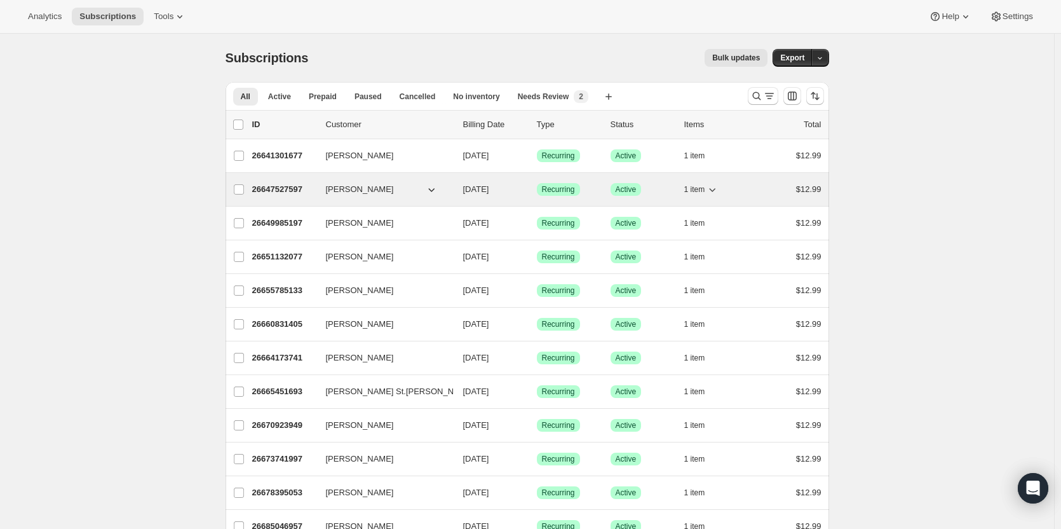
click at [297, 187] on p "26647527597" at bounding box center [284, 189] width 64 height 13
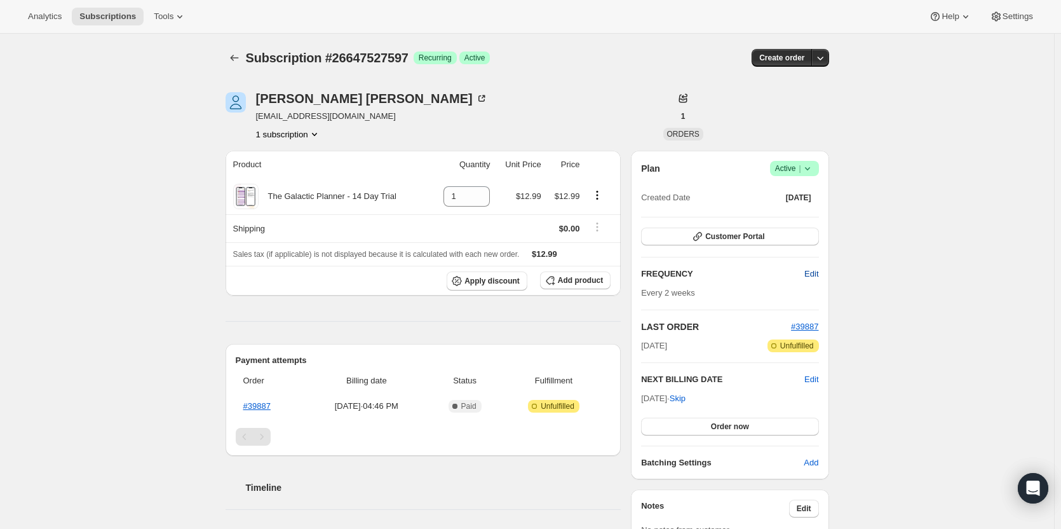
click at [799, 271] on button "Edit" at bounding box center [811, 274] width 29 height 20
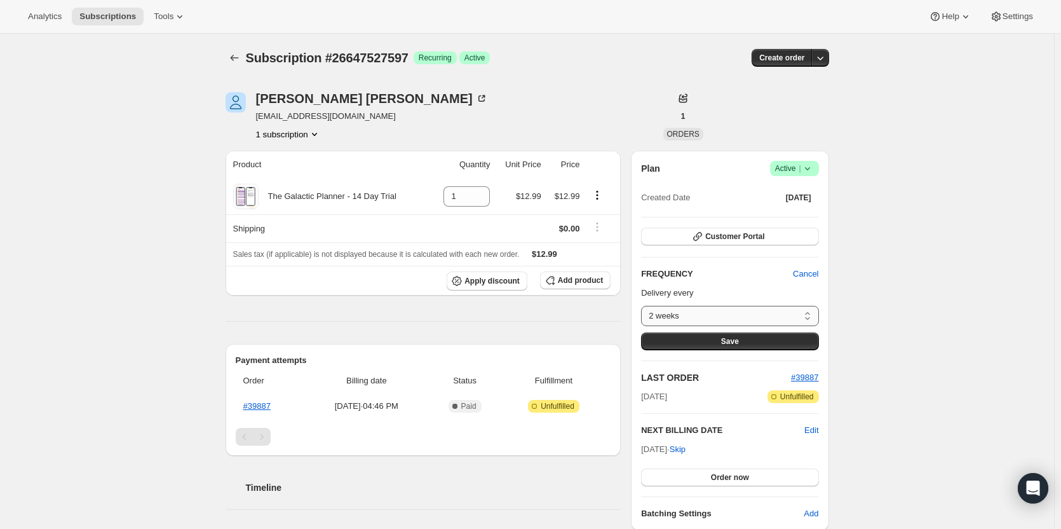
click at [728, 318] on select "2 weeks Custom..." at bounding box center [729, 316] width 177 height 20
select select "custom"
click at [644, 306] on select "2 weeks Custom..." at bounding box center [729, 316] width 177 height 20
select select "MONTH"
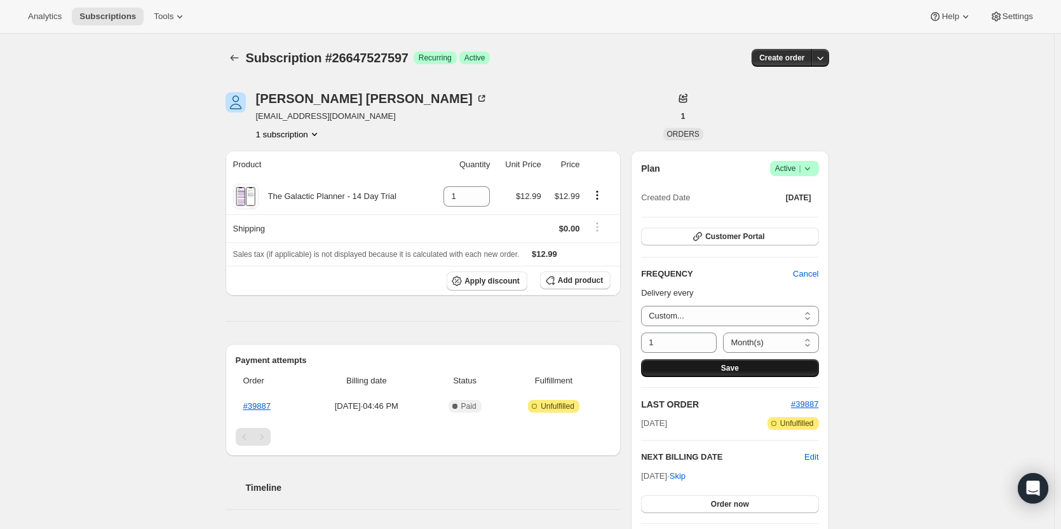
click at [700, 365] on button "Save" at bounding box center [729, 368] width 177 height 18
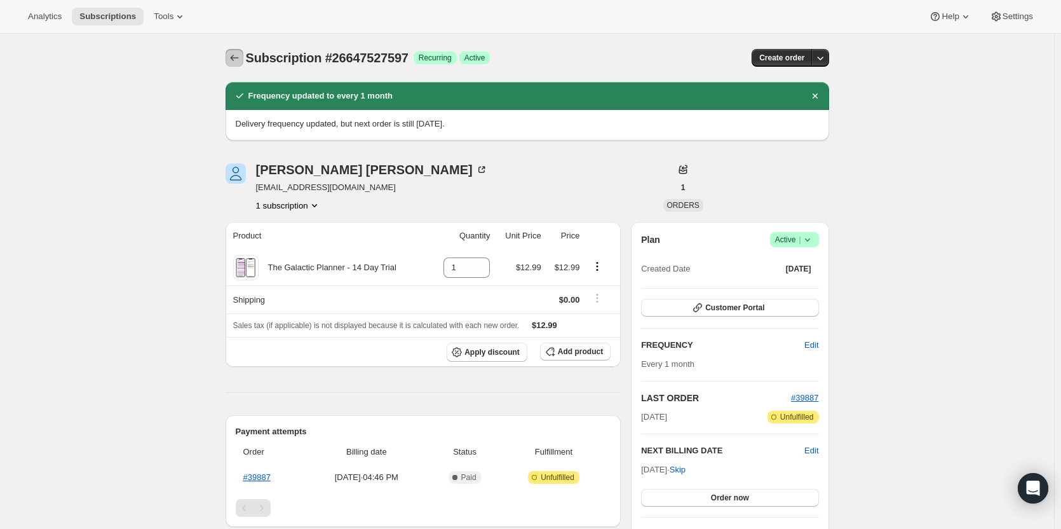
click at [240, 61] on icon "Subscriptions" at bounding box center [234, 57] width 13 height 13
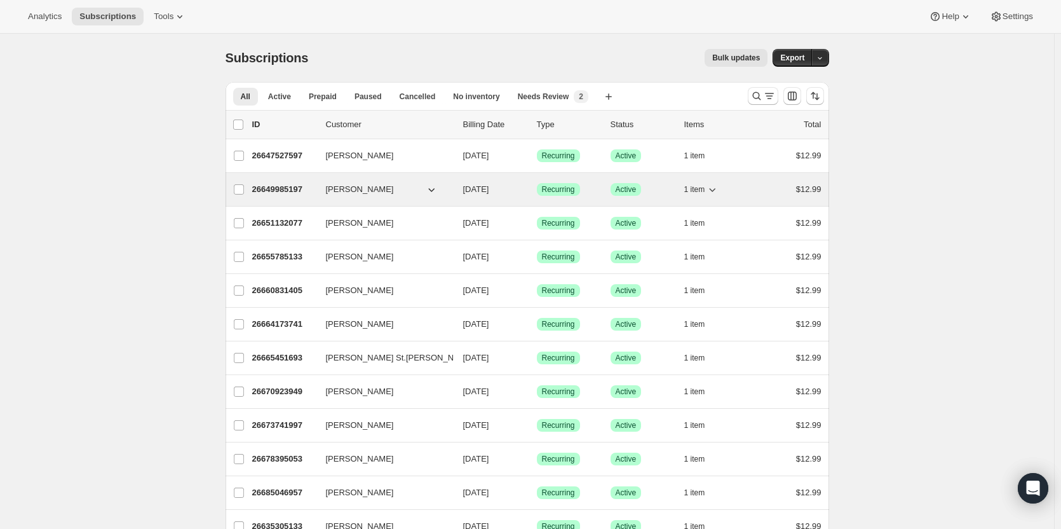
click at [267, 188] on p "26649985197" at bounding box center [284, 189] width 64 height 13
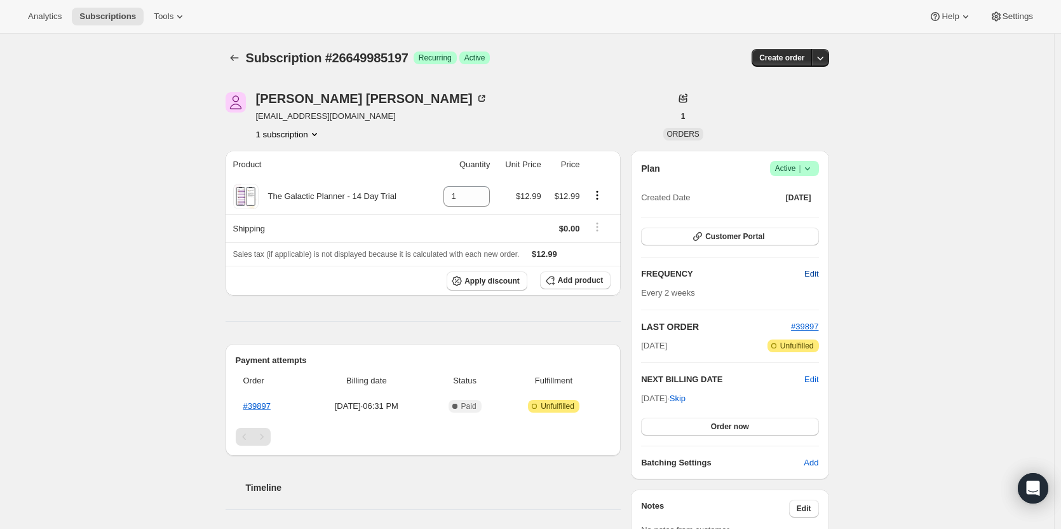
click at [806, 274] on button "Edit" at bounding box center [811, 274] width 29 height 20
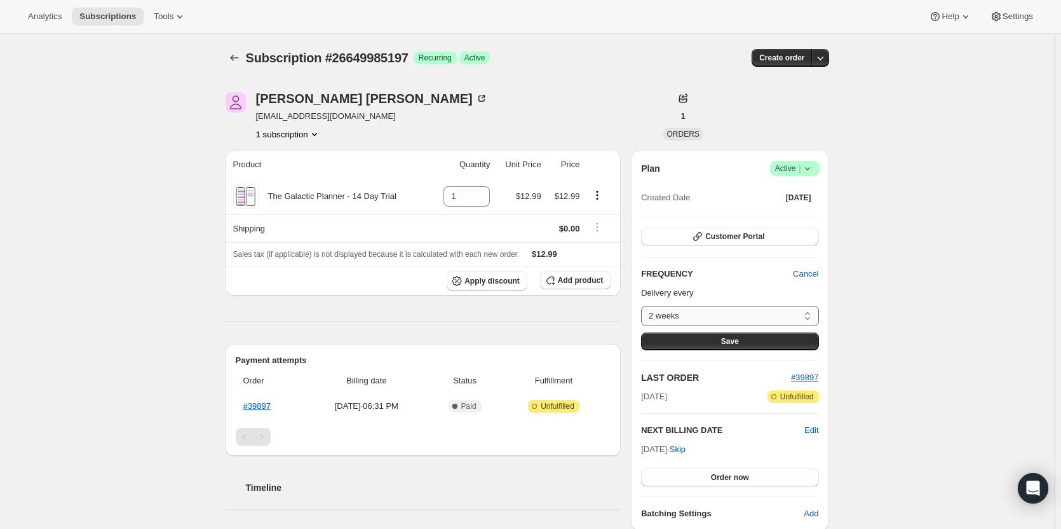
click at [745, 316] on select "2 weeks Custom..." at bounding box center [729, 316] width 177 height 20
select select "custom"
click at [644, 306] on select "2 weeks Custom..." at bounding box center [729, 316] width 177 height 20
select select "MONTH"
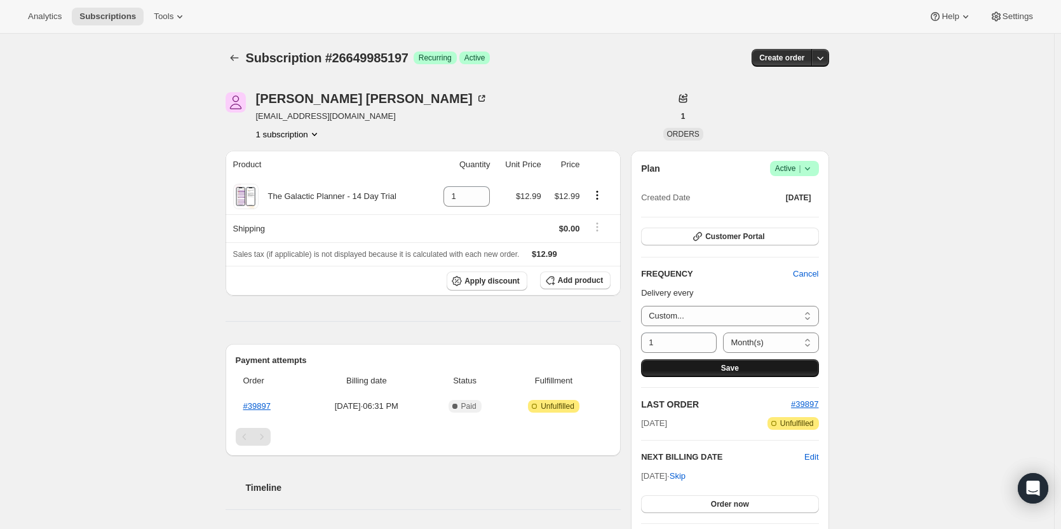
click at [709, 368] on button "Save" at bounding box center [729, 368] width 177 height 18
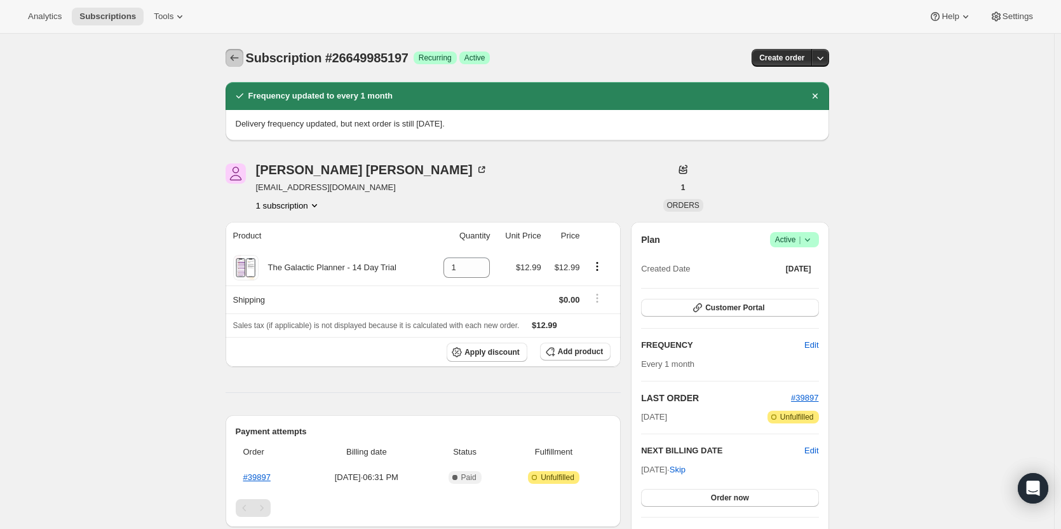
click at [241, 58] on icon "Subscriptions" at bounding box center [234, 57] width 13 height 13
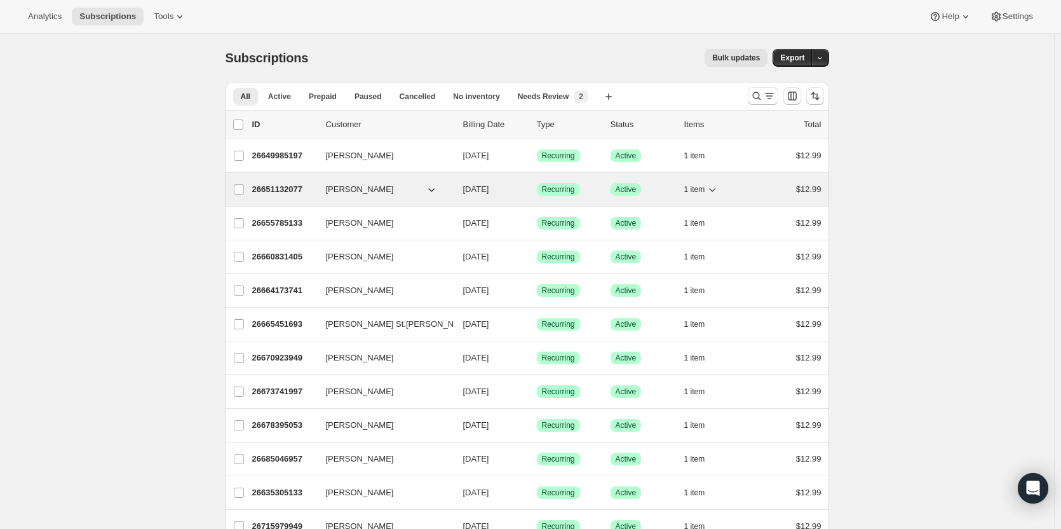
click at [287, 186] on p "26651132077" at bounding box center [284, 189] width 64 height 13
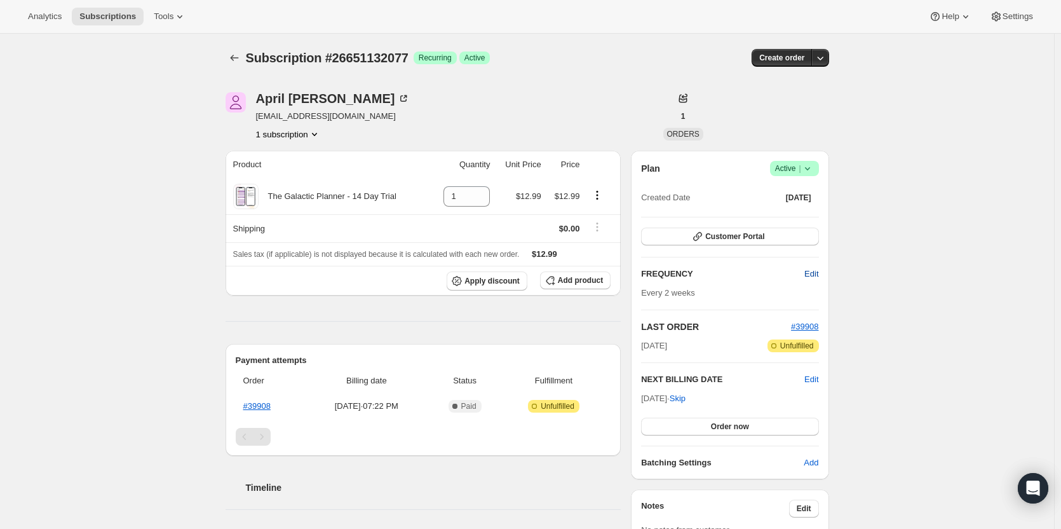
click at [816, 272] on span "Edit" at bounding box center [812, 274] width 14 height 13
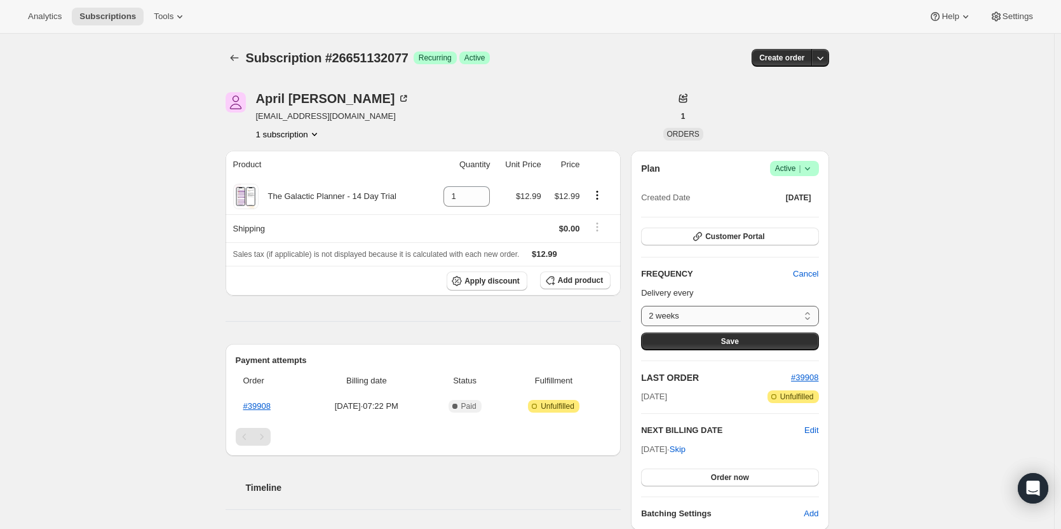
click at [756, 311] on select "2 weeks Custom..." at bounding box center [729, 316] width 177 height 20
select select "custom"
click at [644, 306] on select "2 weeks Custom..." at bounding box center [729, 316] width 177 height 20
select select "MONTH"
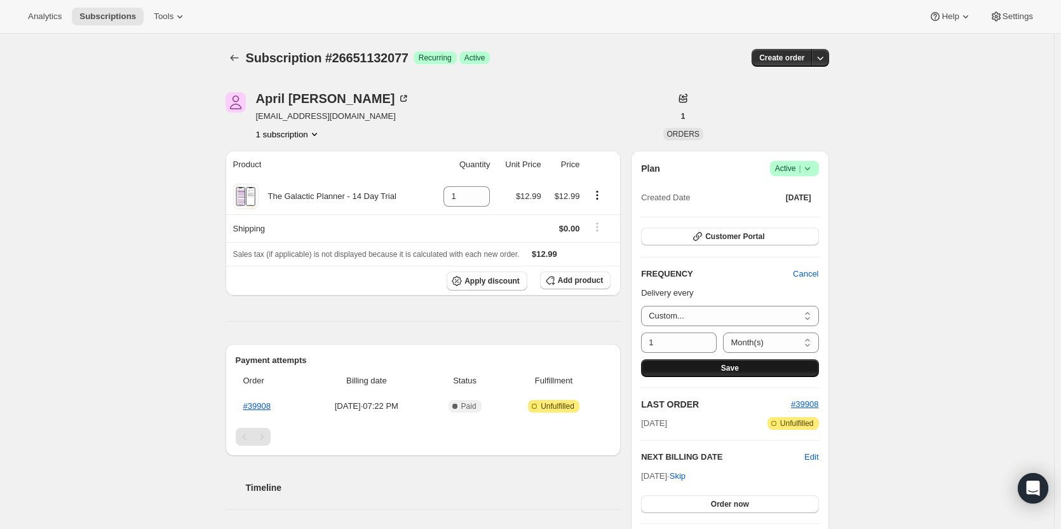
click at [766, 369] on button "Save" at bounding box center [729, 368] width 177 height 18
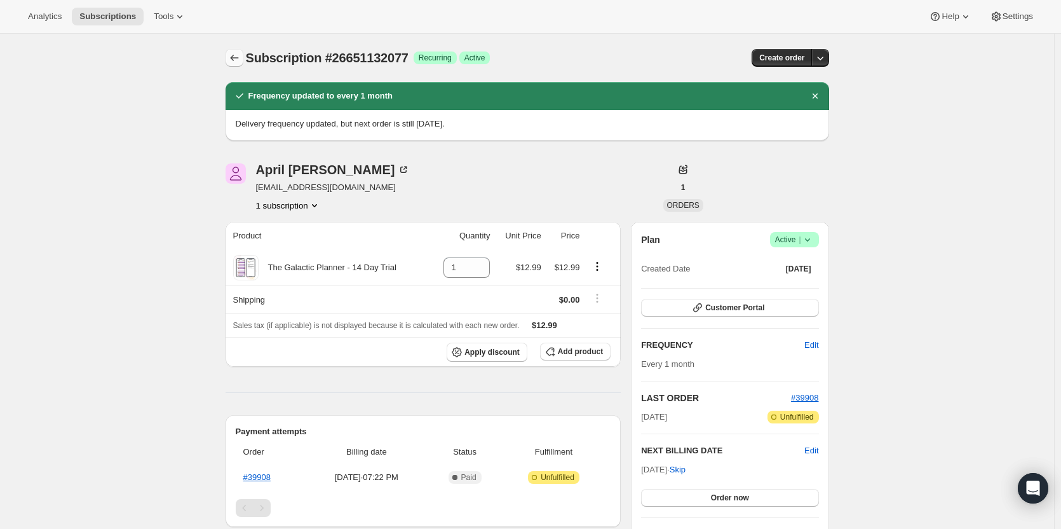
click at [239, 53] on icon "Subscriptions" at bounding box center [234, 57] width 13 height 13
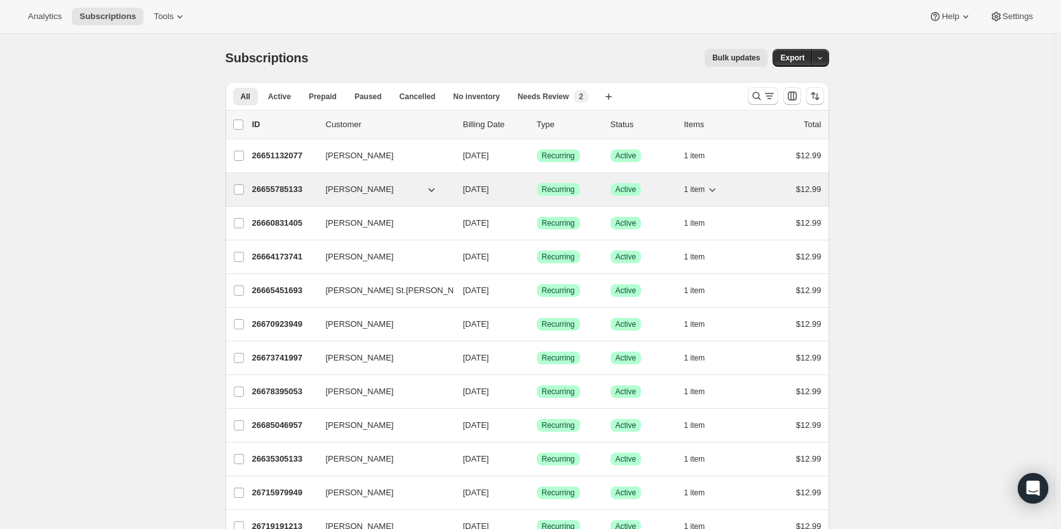
click at [293, 187] on p "26655785133" at bounding box center [284, 189] width 64 height 13
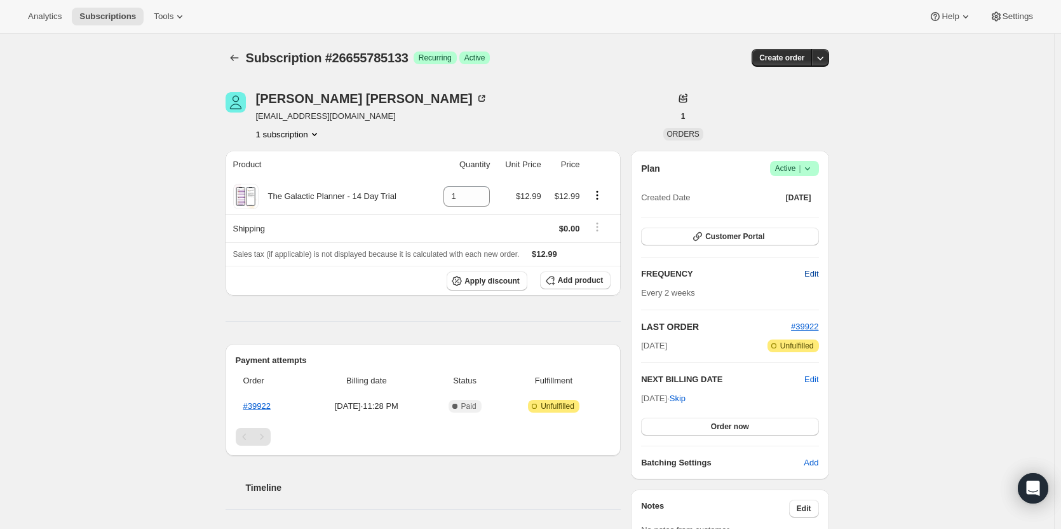
click at [818, 276] on span "Edit" at bounding box center [812, 274] width 14 height 13
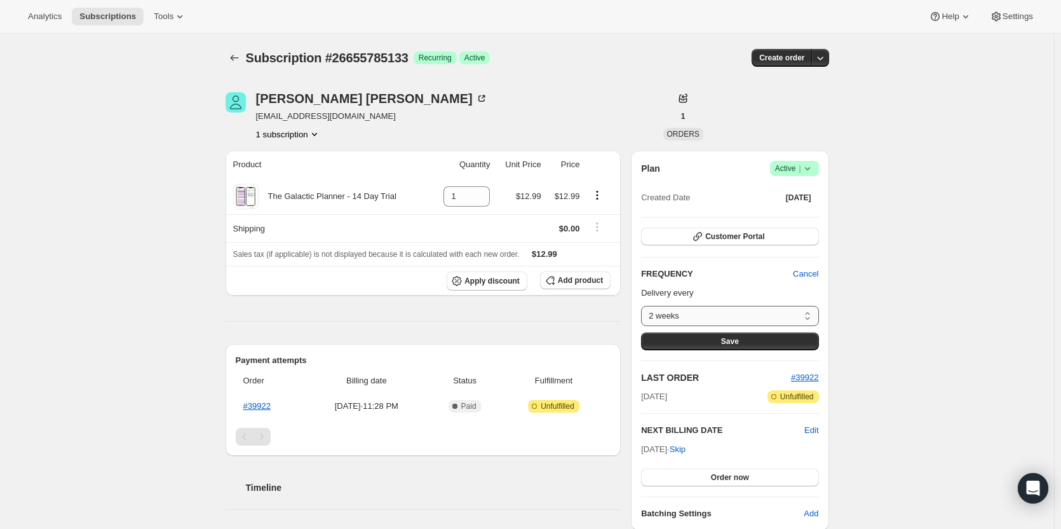
click at [776, 315] on select "2 weeks Custom..." at bounding box center [729, 316] width 177 height 20
select select "custom"
click at [644, 306] on select "2 weeks Custom..." at bounding box center [729, 316] width 177 height 20
select select "MONTH"
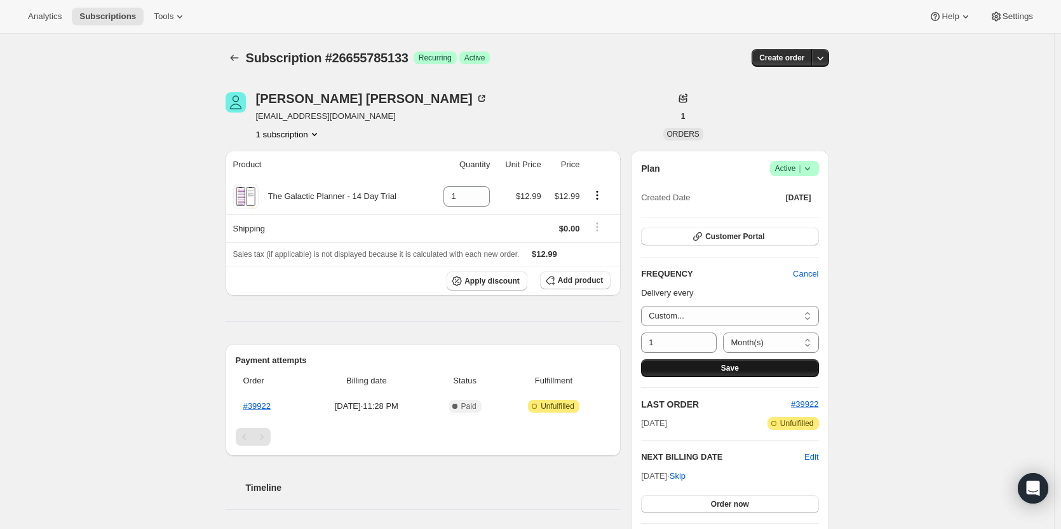
click at [712, 367] on button "Save" at bounding box center [729, 368] width 177 height 18
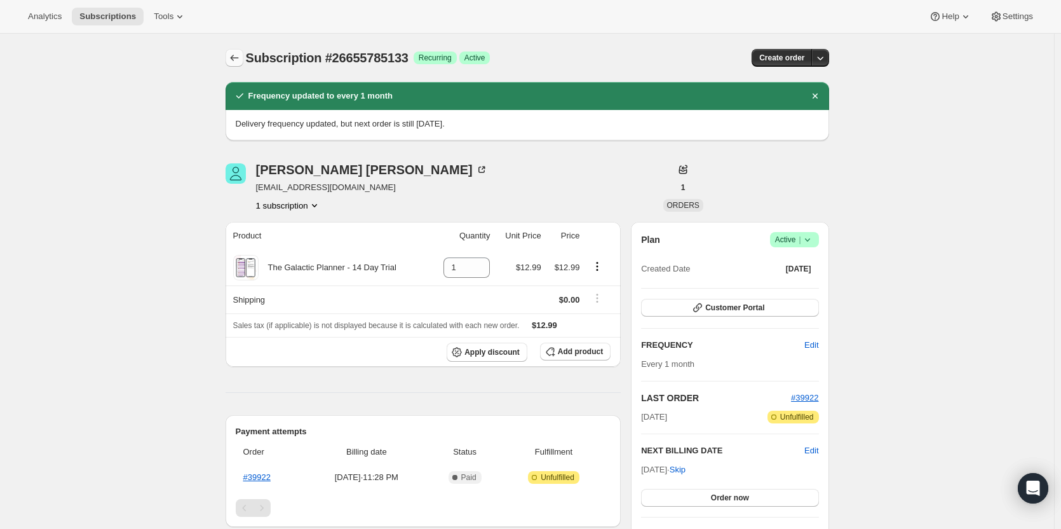
click at [234, 60] on icon "Subscriptions" at bounding box center [234, 57] width 13 height 13
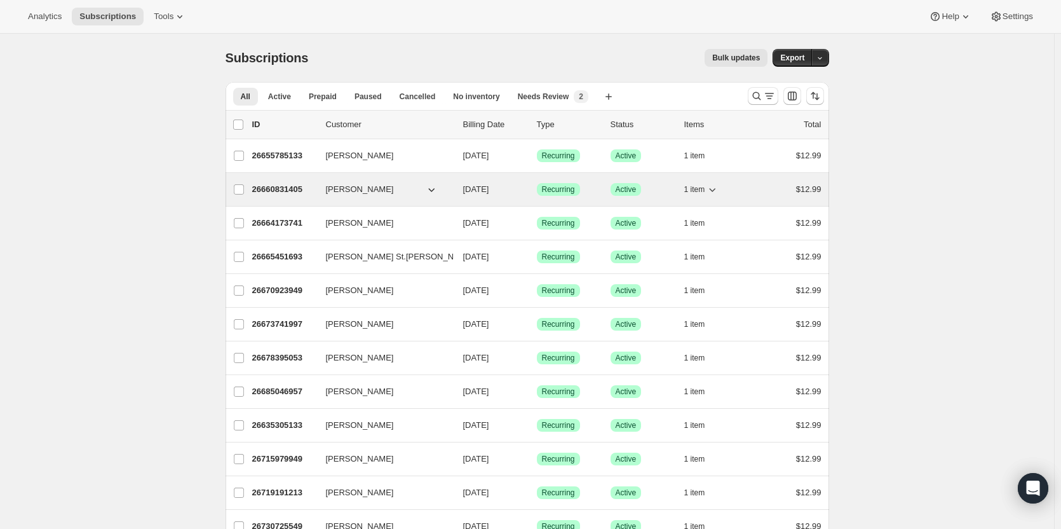
click at [273, 193] on p "26660831405" at bounding box center [284, 189] width 64 height 13
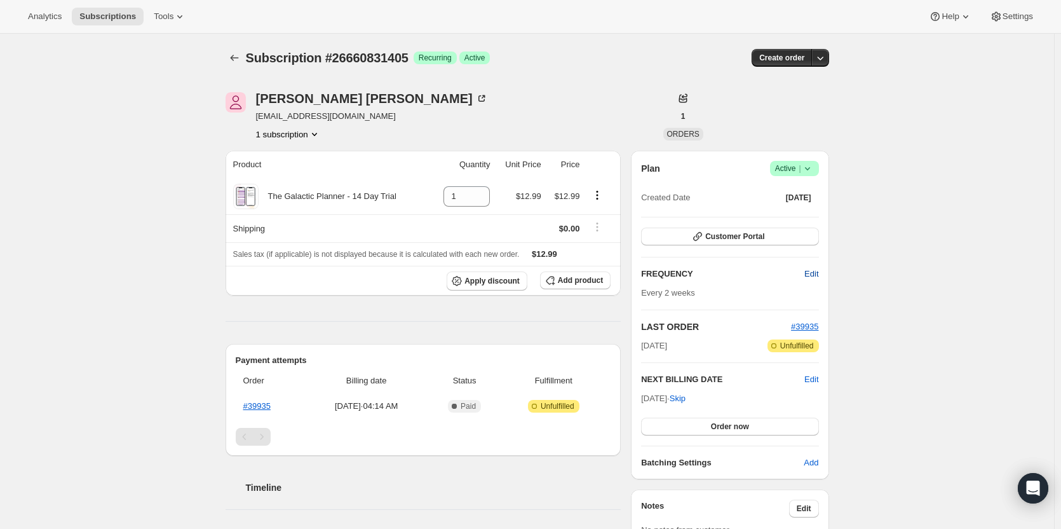
click at [805, 271] on button "Edit" at bounding box center [811, 274] width 29 height 20
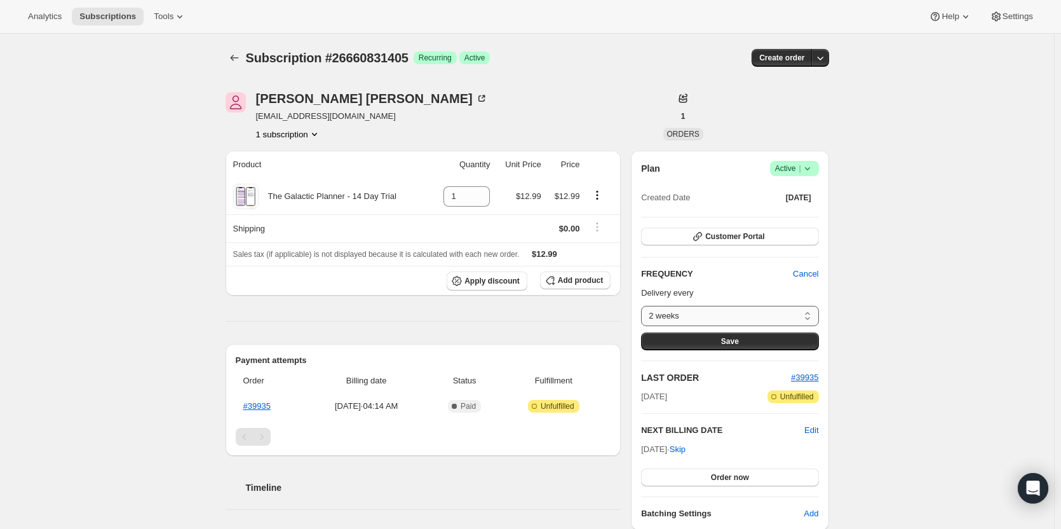
click at [735, 313] on select "2 weeks Custom..." at bounding box center [729, 316] width 177 height 20
select select "custom"
click at [644, 306] on select "2 weeks Custom..." at bounding box center [729, 316] width 177 height 20
select select "MONTH"
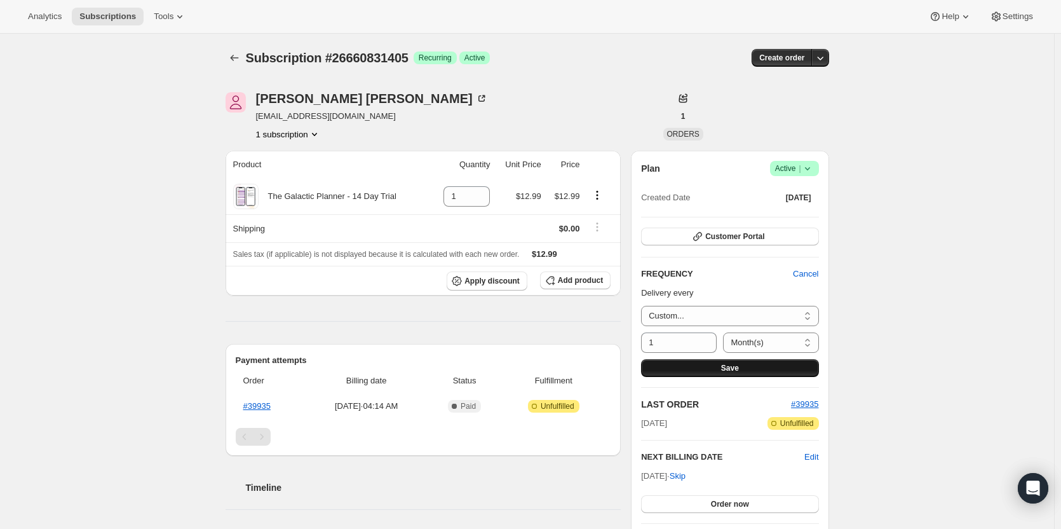
click at [718, 363] on button "Save" at bounding box center [729, 368] width 177 height 18
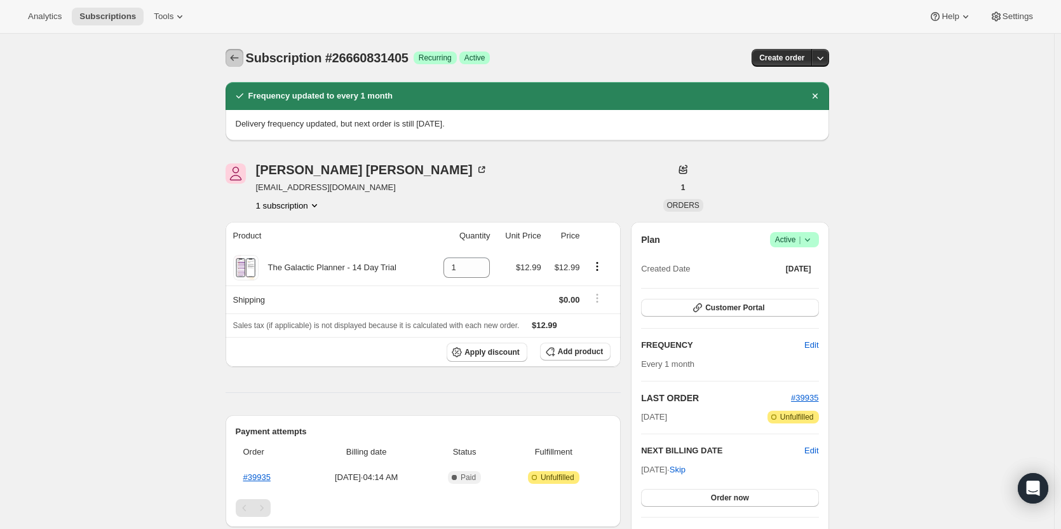
click at [239, 61] on icon "Subscriptions" at bounding box center [234, 57] width 13 height 13
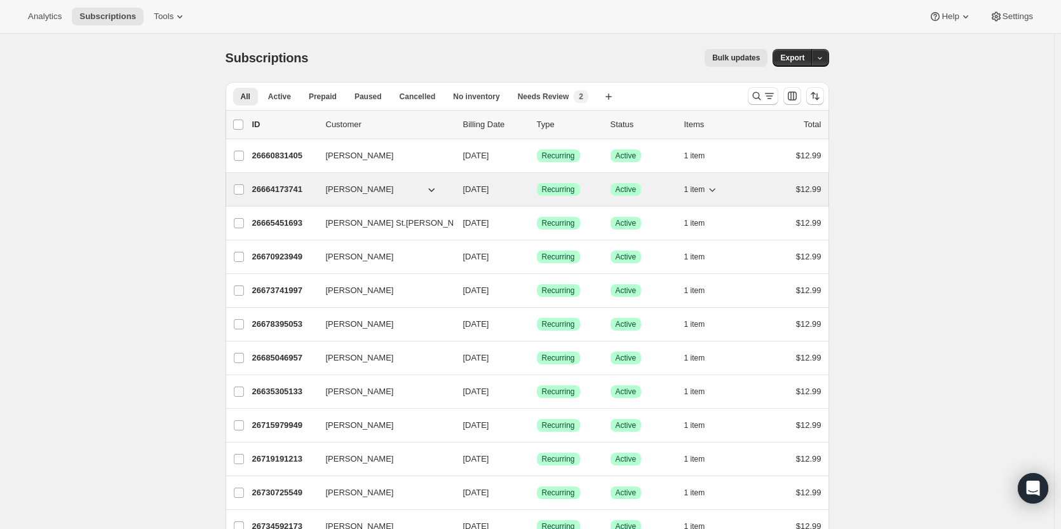
click at [278, 187] on p "26664173741" at bounding box center [284, 189] width 64 height 13
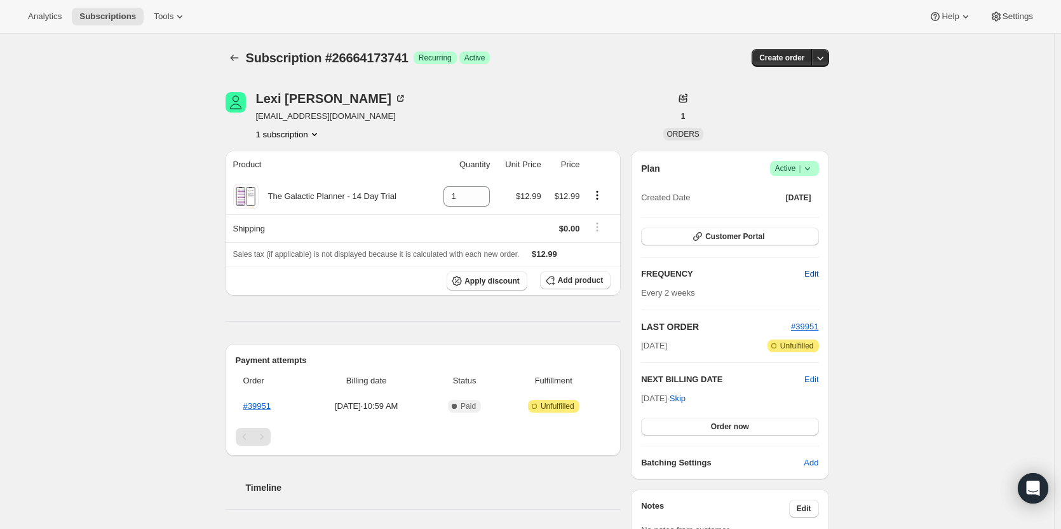
click at [806, 280] on button "Edit" at bounding box center [811, 274] width 29 height 20
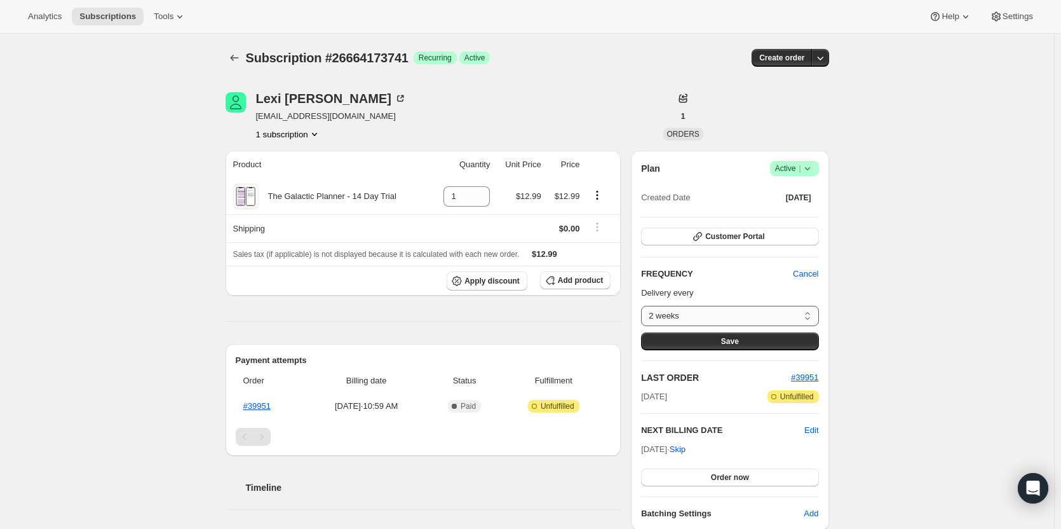
click at [771, 317] on select "2 weeks Custom..." at bounding box center [729, 316] width 177 height 20
select select "custom"
click at [644, 306] on select "2 weeks Custom..." at bounding box center [729, 316] width 177 height 20
select select "MONTH"
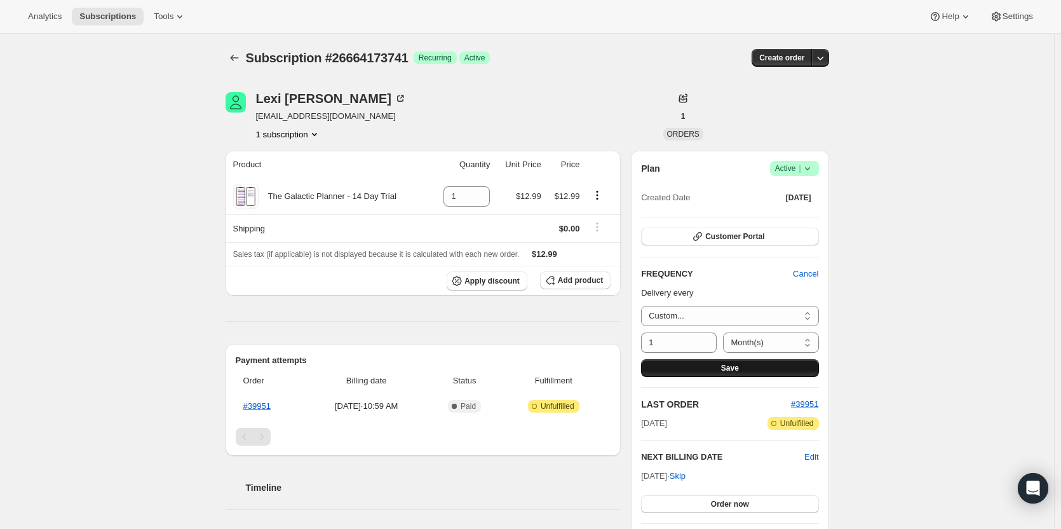
click at [720, 366] on button "Save" at bounding box center [729, 368] width 177 height 18
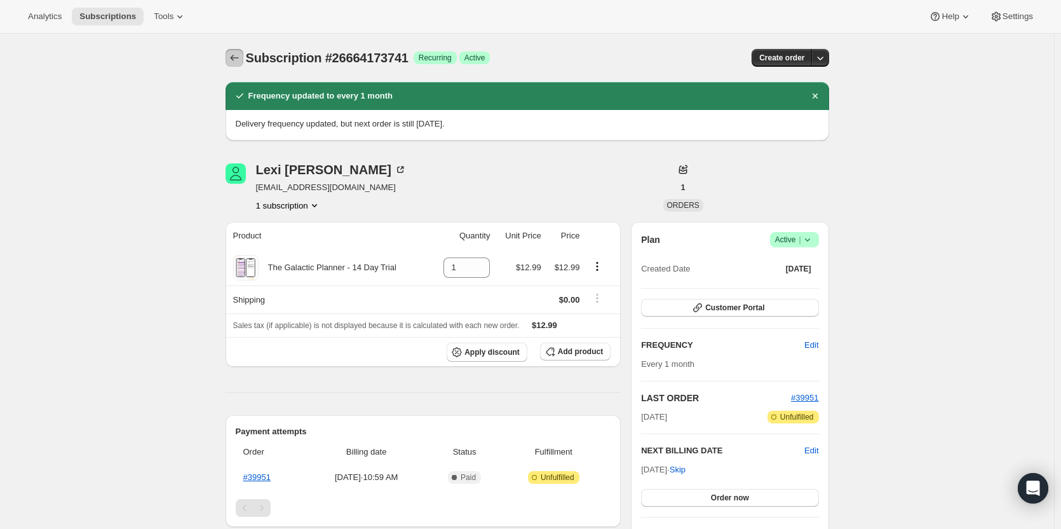
click at [233, 62] on icon "Subscriptions" at bounding box center [234, 57] width 13 height 13
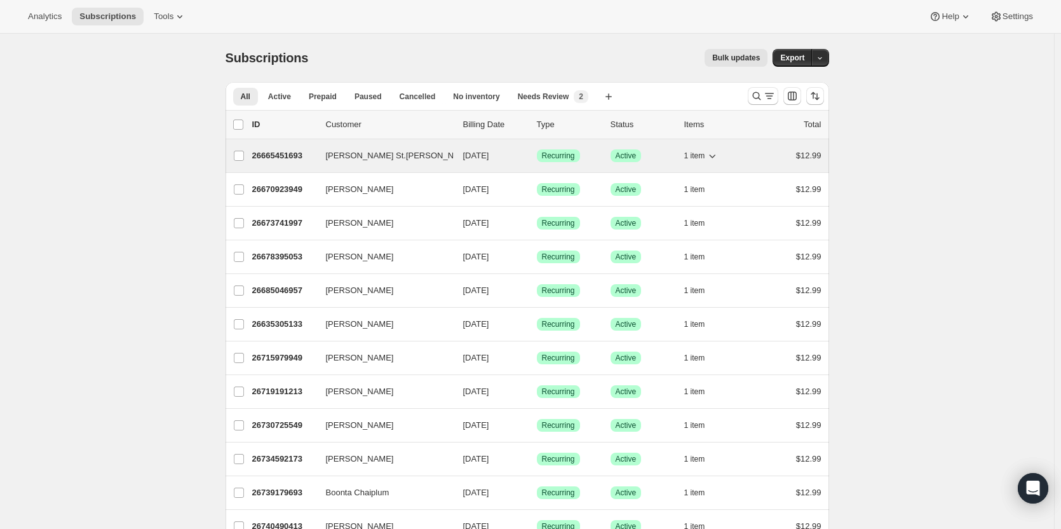
click at [283, 158] on p "26665451693" at bounding box center [284, 155] width 64 height 13
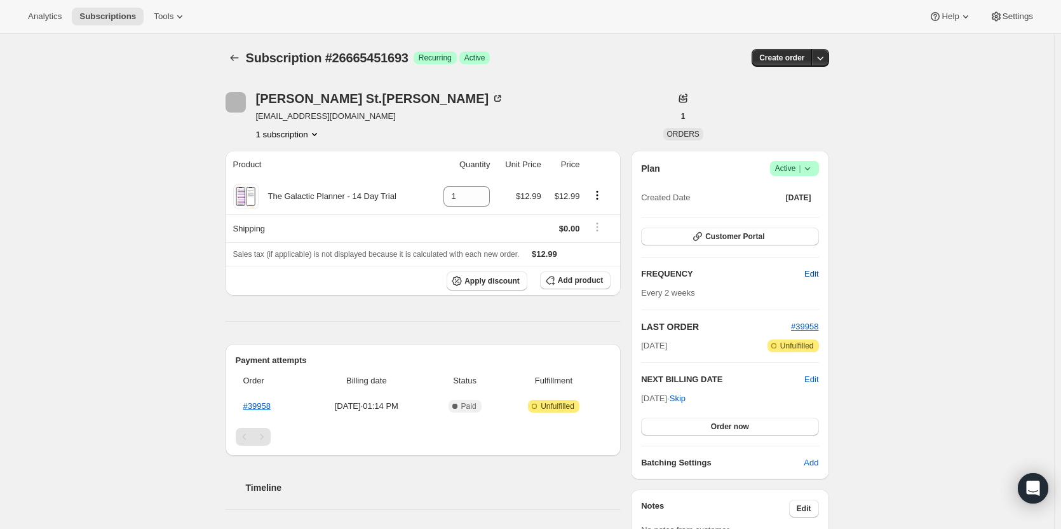
click at [806, 272] on button "Edit" at bounding box center [811, 274] width 29 height 20
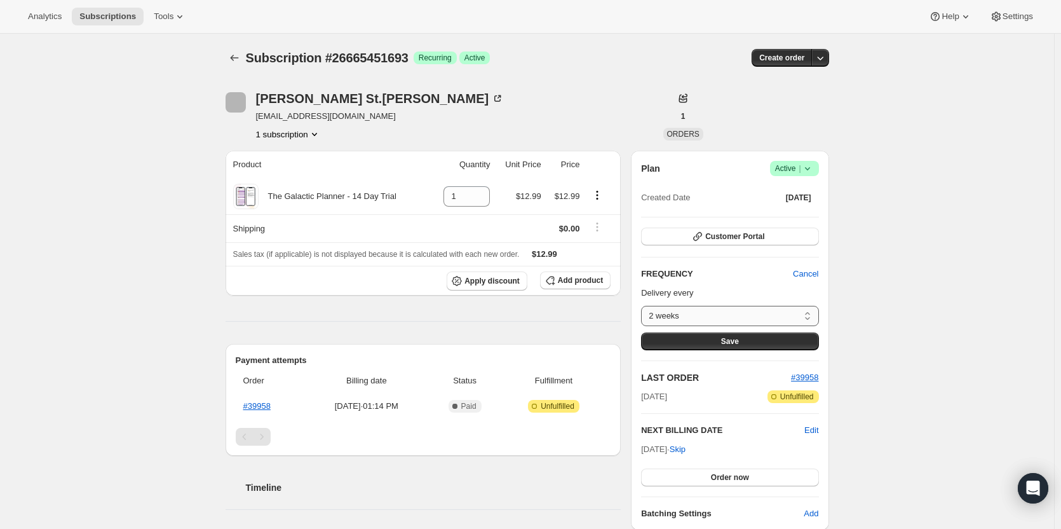
click at [764, 313] on select "2 weeks Custom..." at bounding box center [729, 316] width 177 height 20
select select "custom"
click at [644, 306] on select "2 weeks Custom..." at bounding box center [729, 316] width 177 height 20
select select "MONTH"
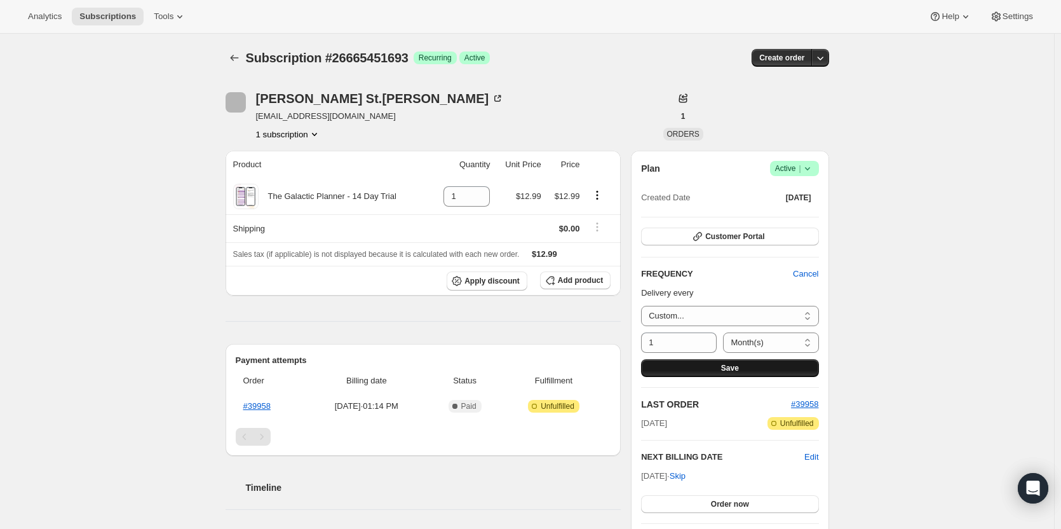
click at [709, 360] on button "Save" at bounding box center [729, 368] width 177 height 18
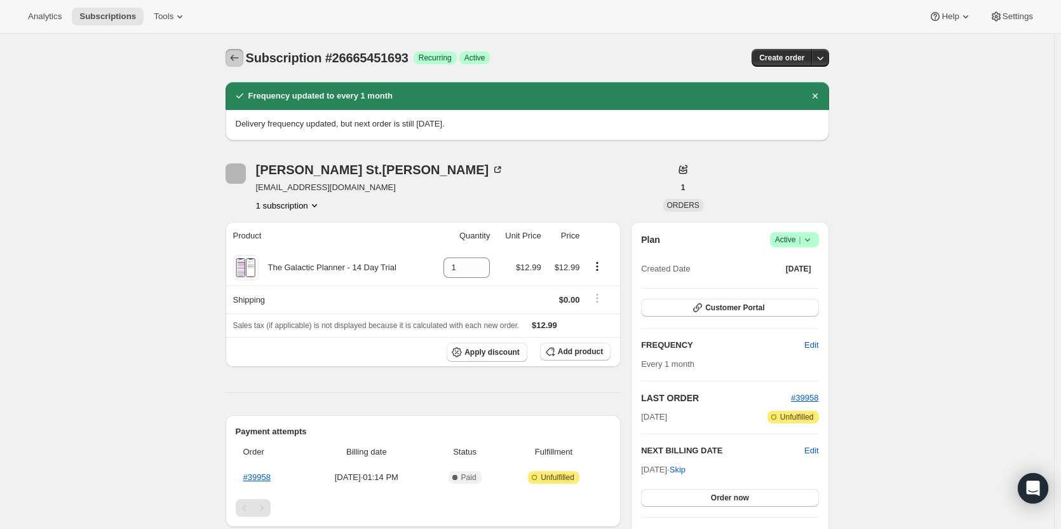
click at [234, 55] on icon "Subscriptions" at bounding box center [234, 57] width 13 height 13
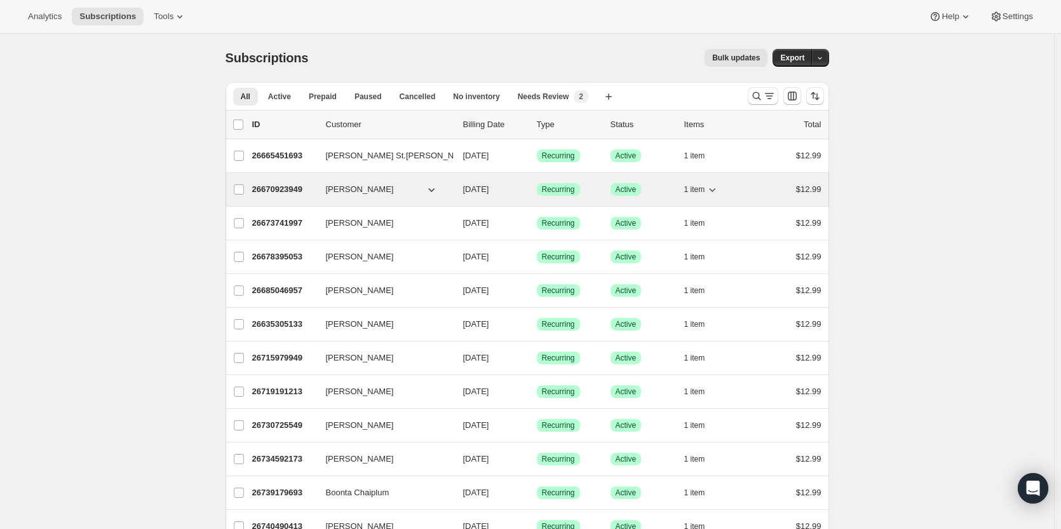
click at [272, 190] on p "26670923949" at bounding box center [284, 189] width 64 height 13
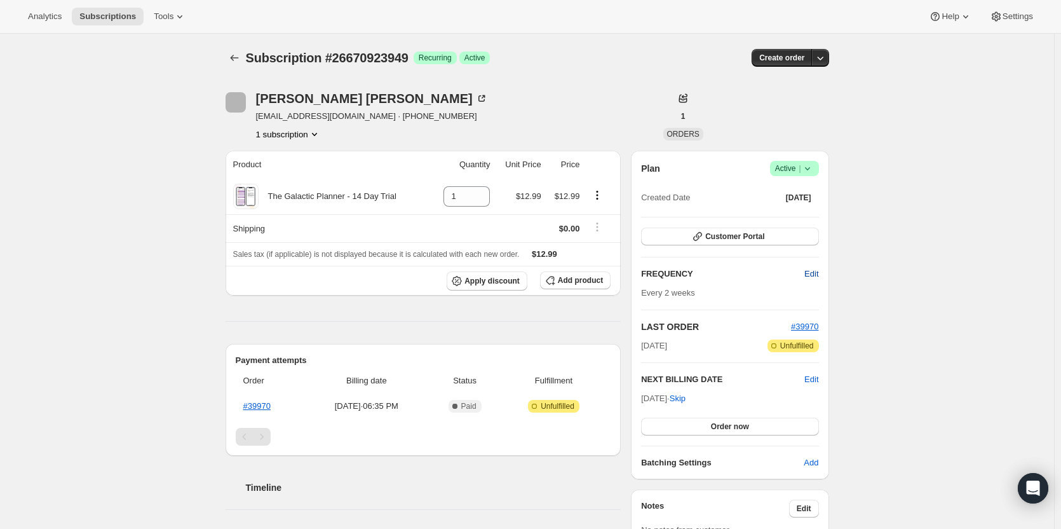
click at [811, 278] on span "Edit" at bounding box center [812, 274] width 14 height 13
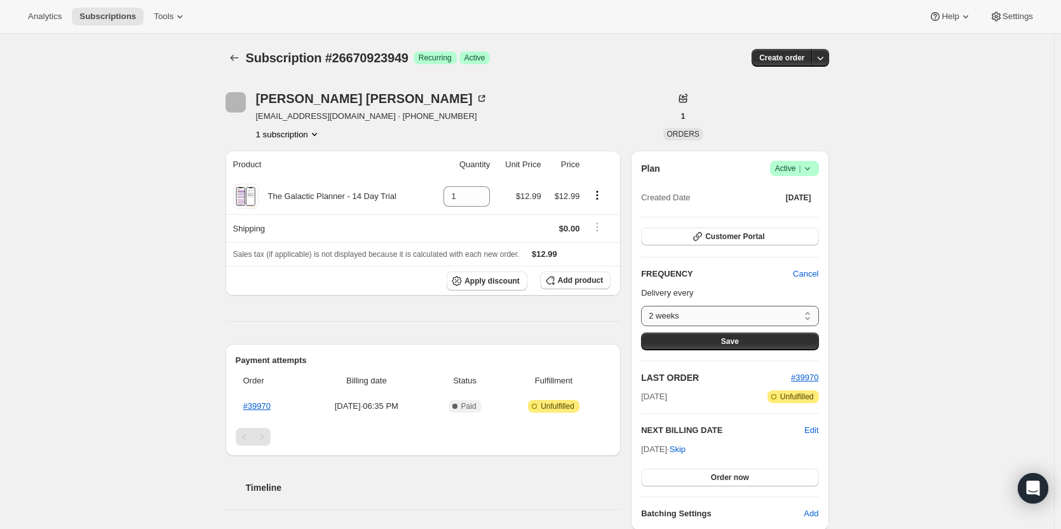
click at [757, 318] on select "2 weeks Custom..." at bounding box center [729, 316] width 177 height 20
select select "custom"
click at [644, 306] on select "2 weeks Custom..." at bounding box center [729, 316] width 177 height 20
select select "MONTH"
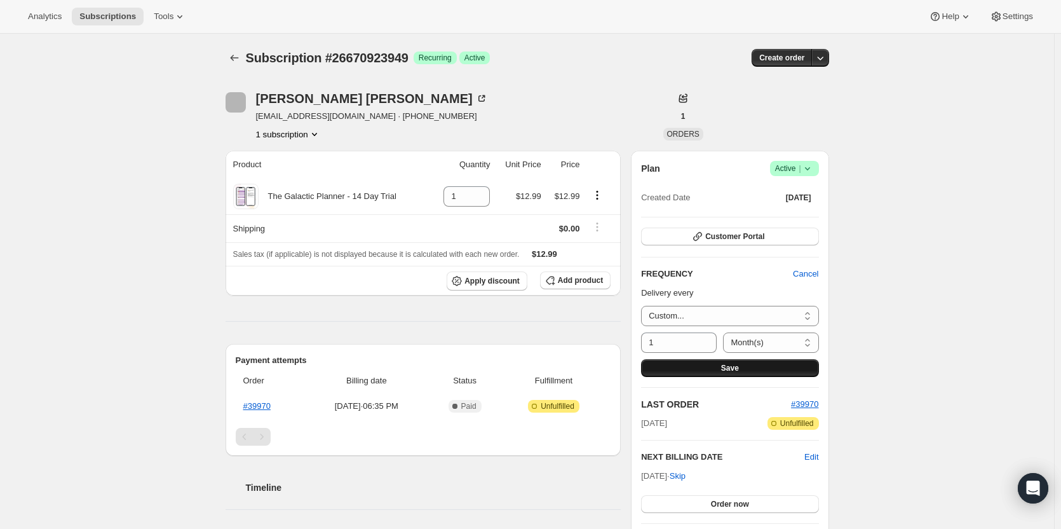
click at [700, 369] on button "Save" at bounding box center [729, 368] width 177 height 18
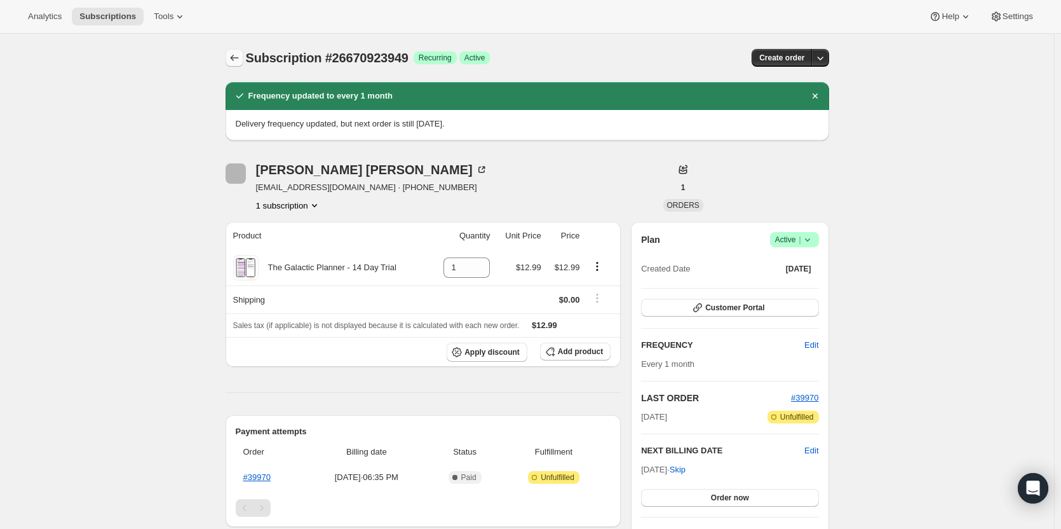
click at [241, 63] on icon "Subscriptions" at bounding box center [234, 57] width 13 height 13
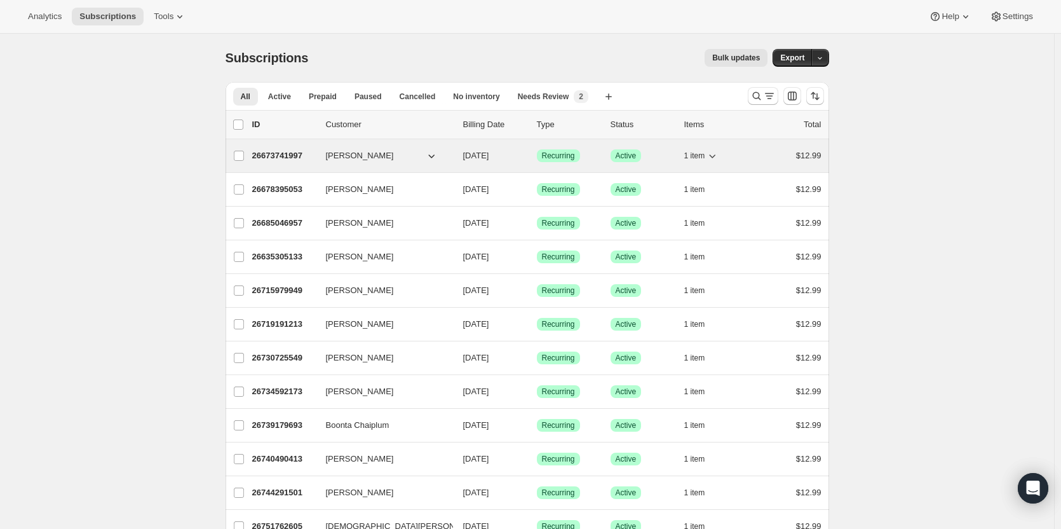
click at [277, 158] on p "26673741997" at bounding box center [284, 155] width 64 height 13
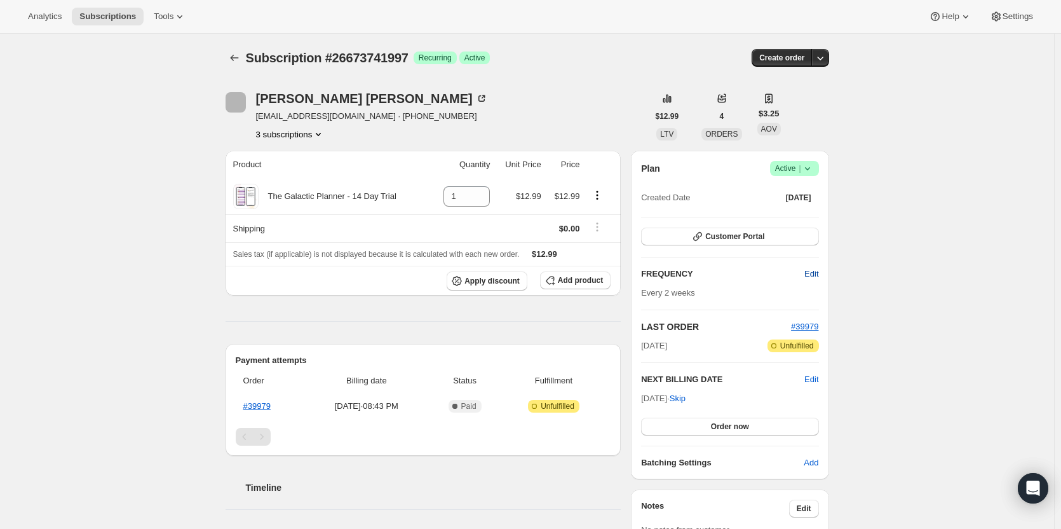
click at [808, 275] on span "Edit" at bounding box center [812, 274] width 14 height 13
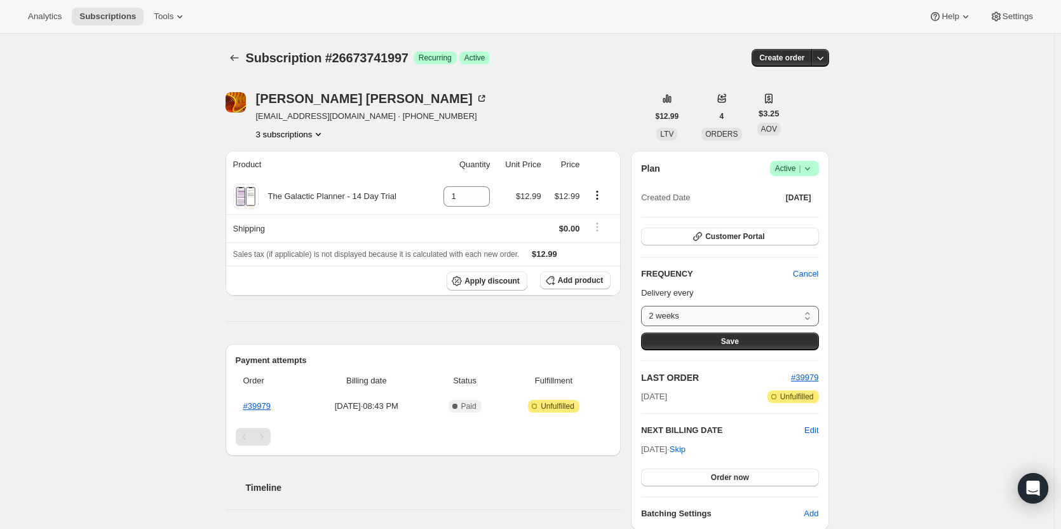
click at [767, 310] on select "2 weeks Custom..." at bounding box center [729, 316] width 177 height 20
select select "custom"
click at [644, 306] on select "2 weeks Custom..." at bounding box center [729, 316] width 177 height 20
select select "MONTH"
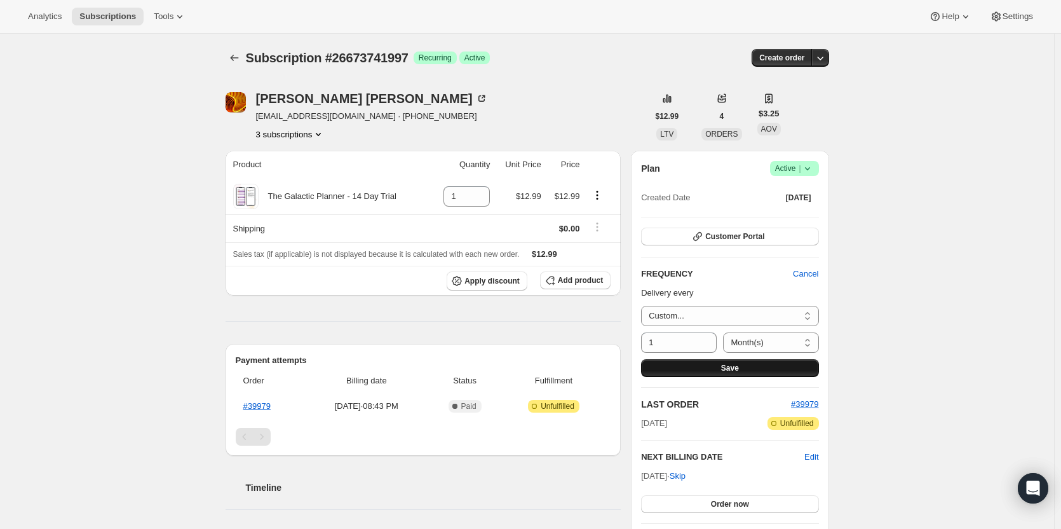
click at [710, 363] on button "Save" at bounding box center [729, 368] width 177 height 18
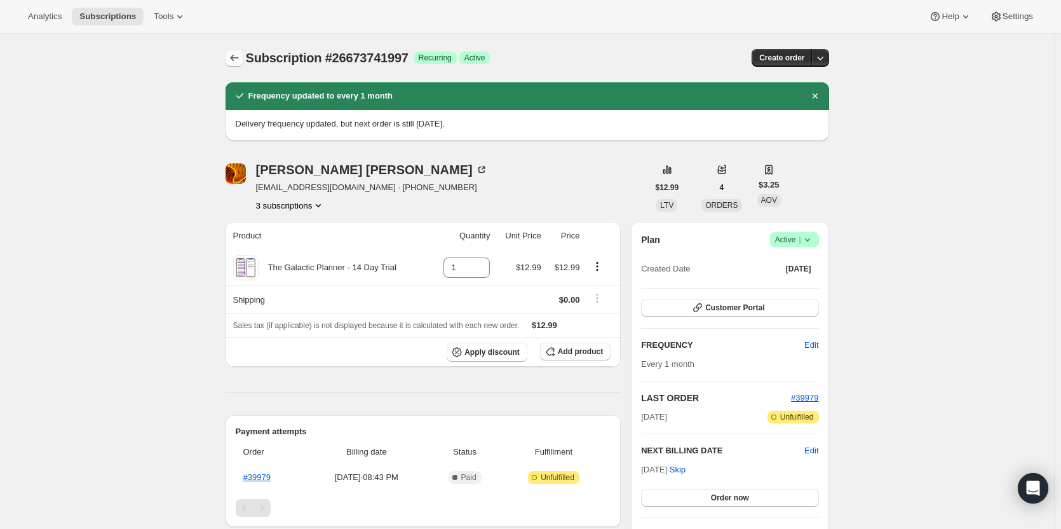
click at [240, 58] on icon "Subscriptions" at bounding box center [234, 57] width 13 height 13
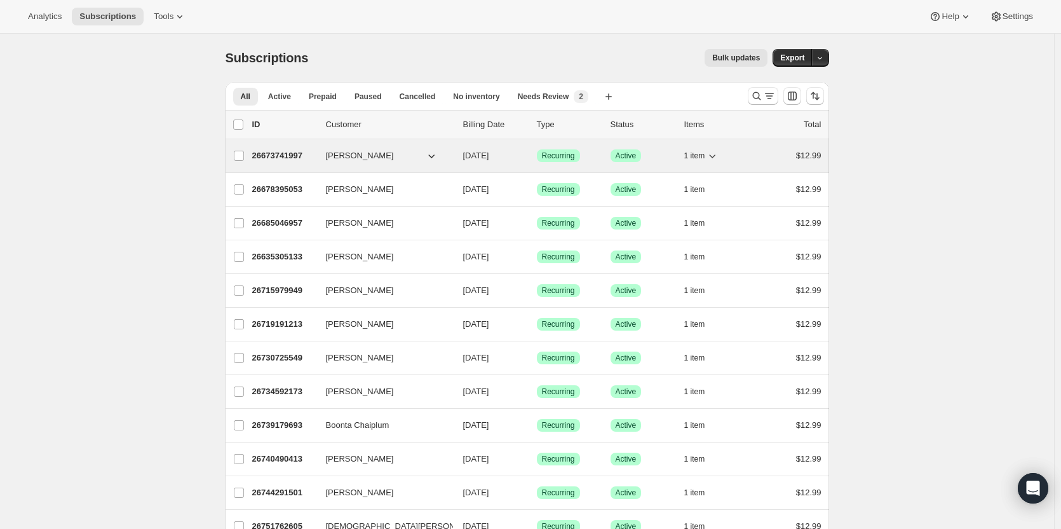
click at [283, 160] on p "26673741997" at bounding box center [284, 155] width 64 height 13
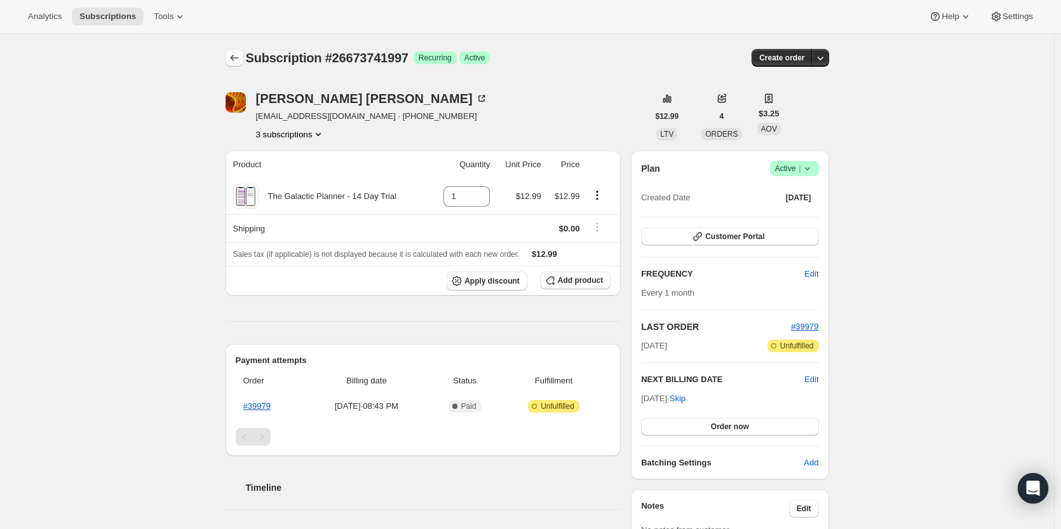
click at [241, 52] on icon "Subscriptions" at bounding box center [234, 57] width 13 height 13
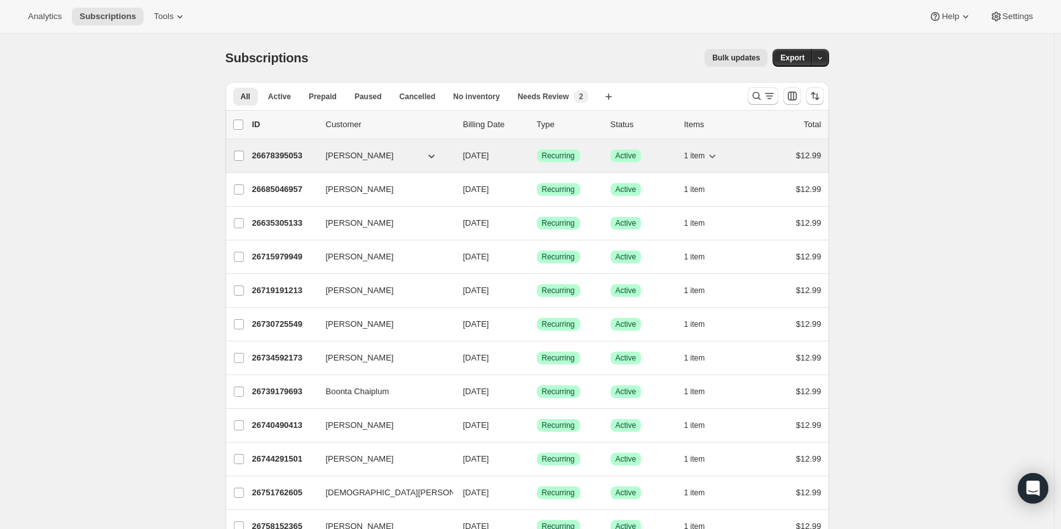
click at [285, 156] on p "26678395053" at bounding box center [284, 155] width 64 height 13
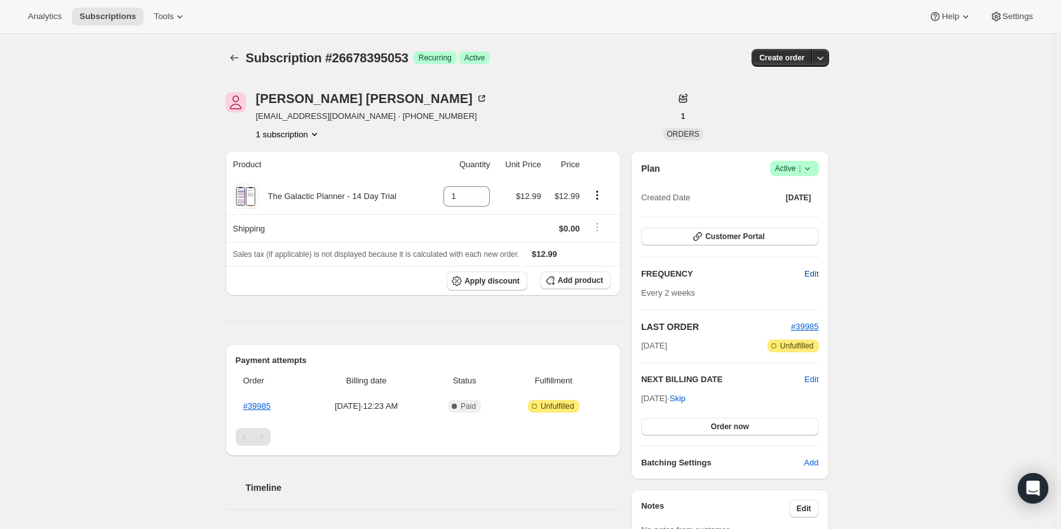
click at [808, 268] on span "Edit" at bounding box center [812, 274] width 14 height 13
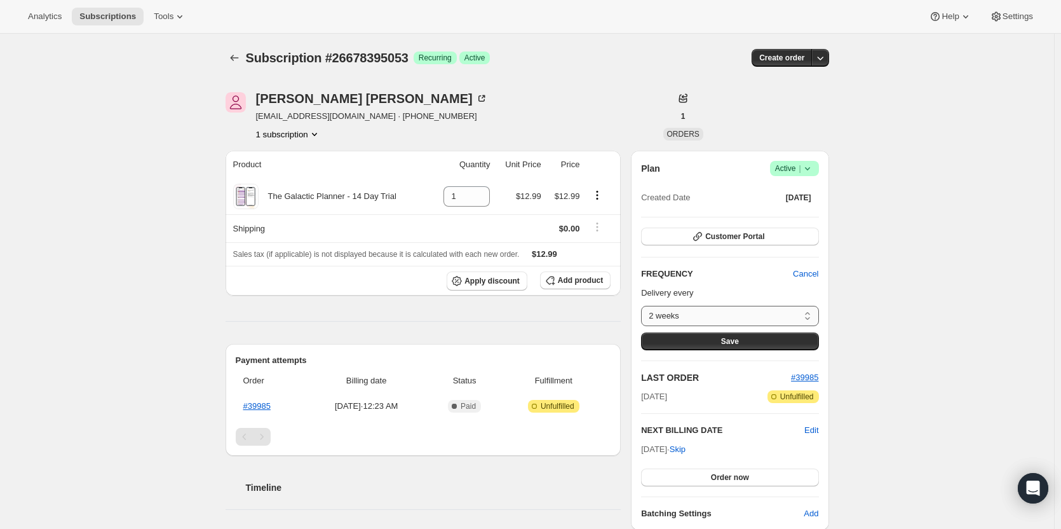
click at [769, 311] on select "2 weeks Custom..." at bounding box center [729, 316] width 177 height 20
select select "custom"
click at [644, 306] on select "2 weeks Custom..." at bounding box center [729, 316] width 177 height 20
select select "MONTH"
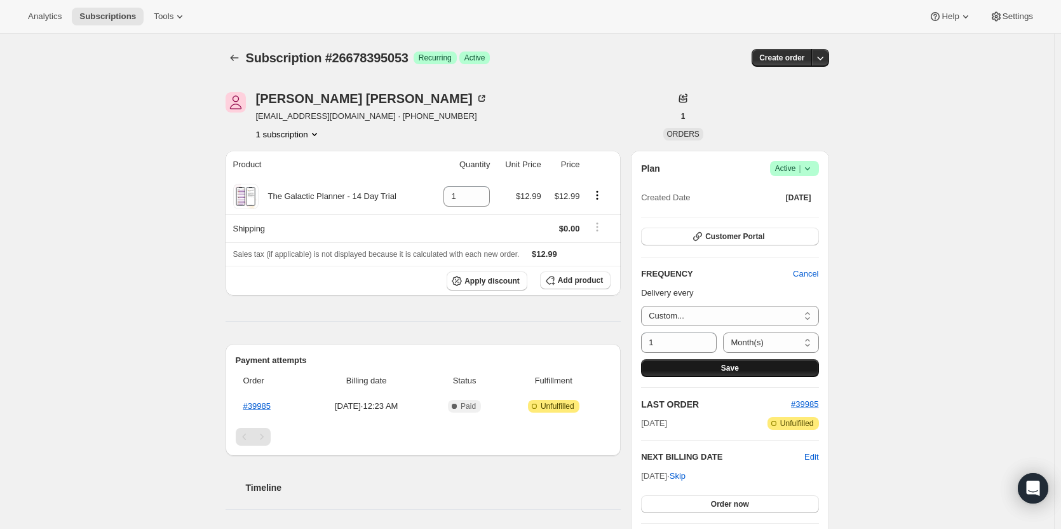
click at [726, 364] on span "Save" at bounding box center [730, 368] width 18 height 10
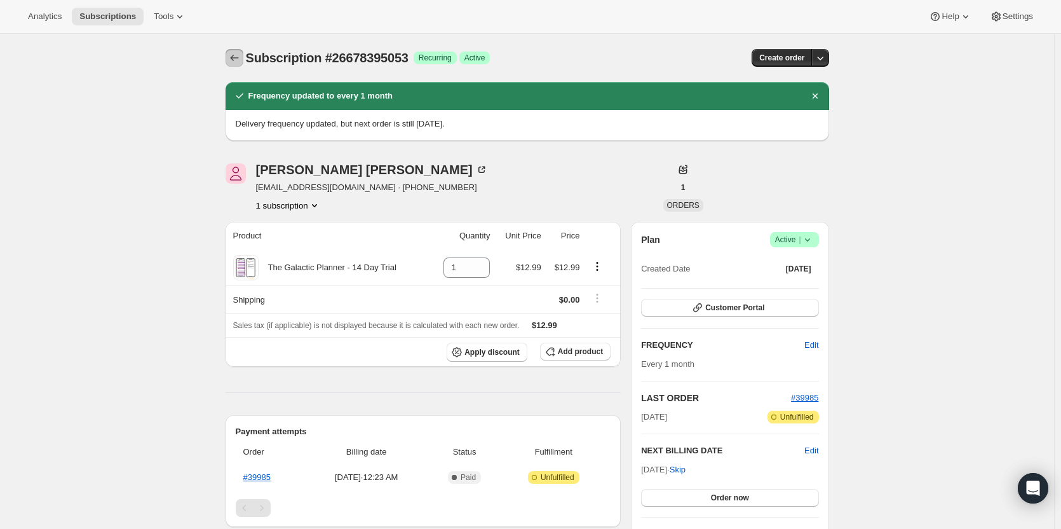
click at [240, 57] on icon "Subscriptions" at bounding box center [234, 57] width 13 height 13
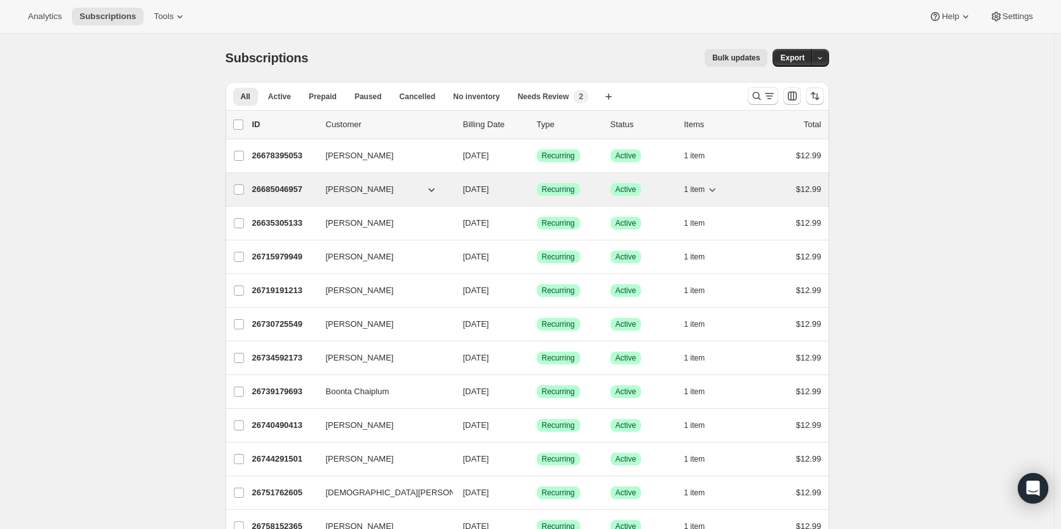
click at [283, 186] on p "26685046957" at bounding box center [284, 189] width 64 height 13
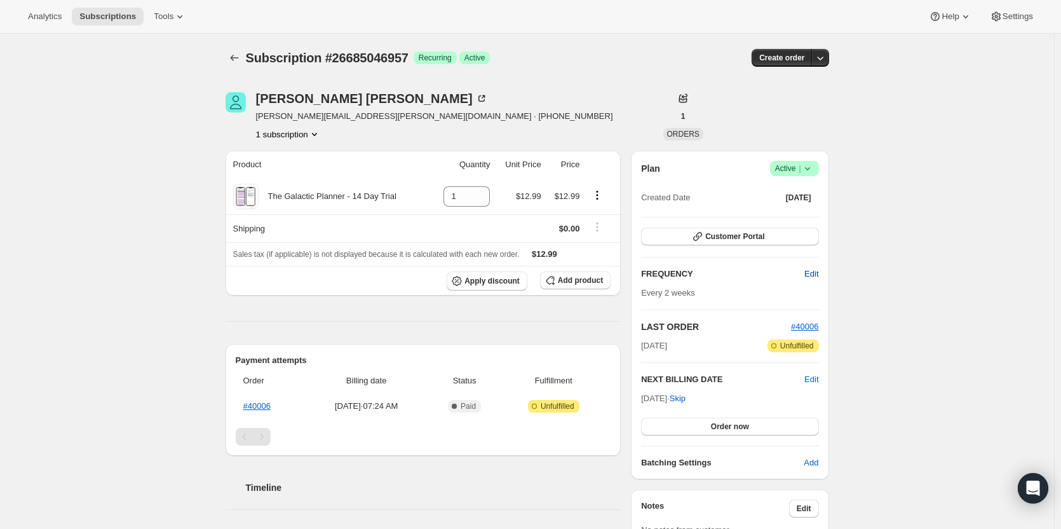
click at [813, 269] on span "Edit" at bounding box center [812, 274] width 14 height 13
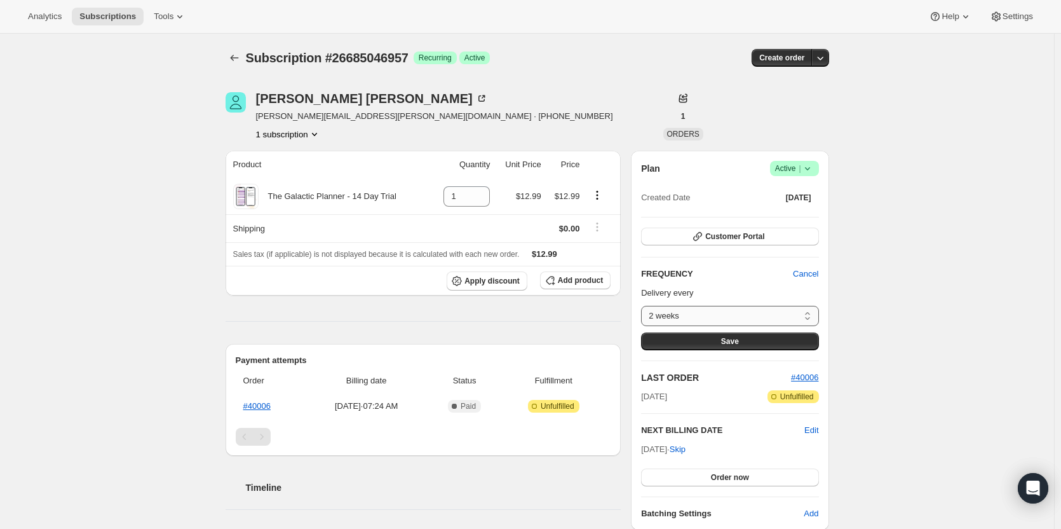
click at [734, 309] on select "2 weeks Custom..." at bounding box center [729, 316] width 177 height 20
select select "custom"
click at [644, 306] on select "2 weeks Custom..." at bounding box center [729, 316] width 177 height 20
select select "MONTH"
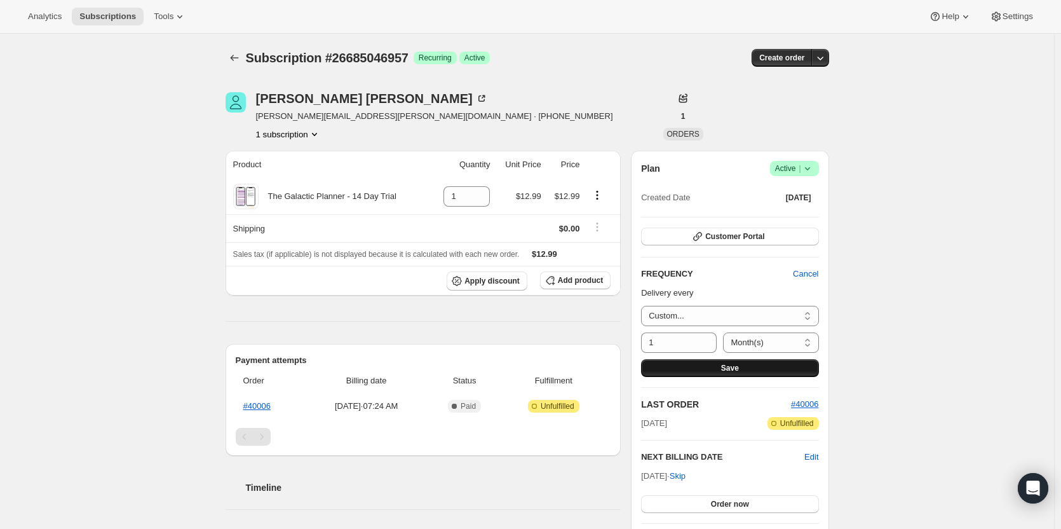
click at [696, 367] on button "Save" at bounding box center [729, 368] width 177 height 18
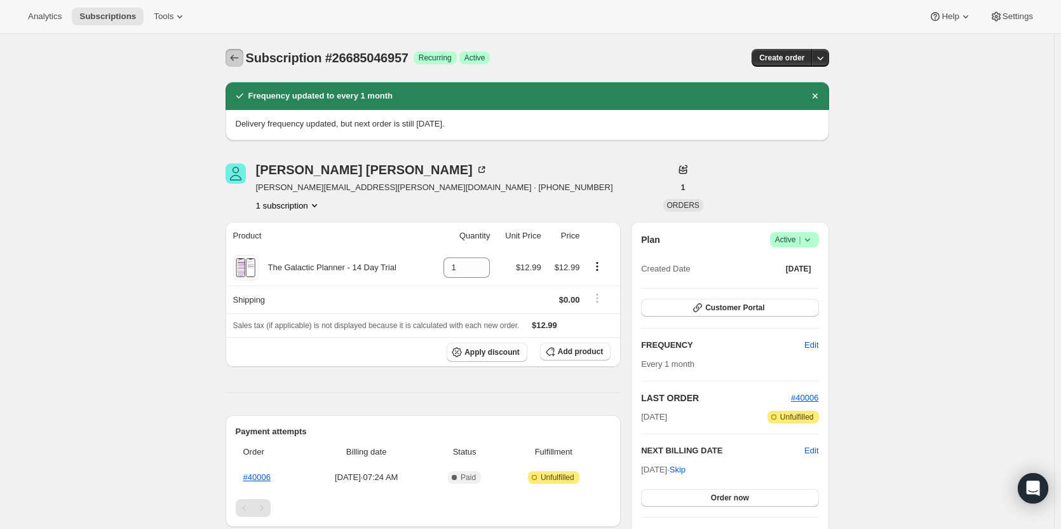
click at [231, 60] on icon "Subscriptions" at bounding box center [234, 57] width 13 height 13
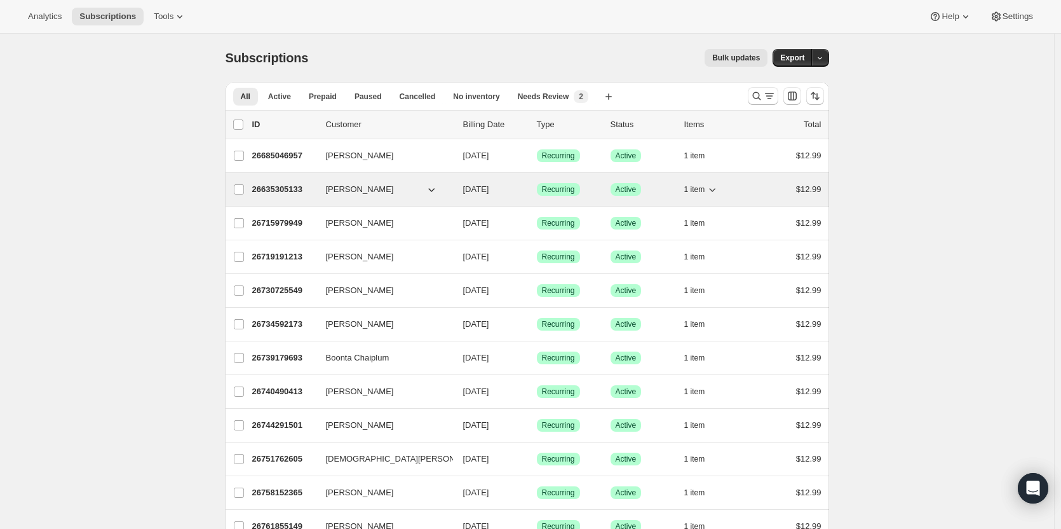
click at [272, 189] on p "26635305133" at bounding box center [284, 189] width 64 height 13
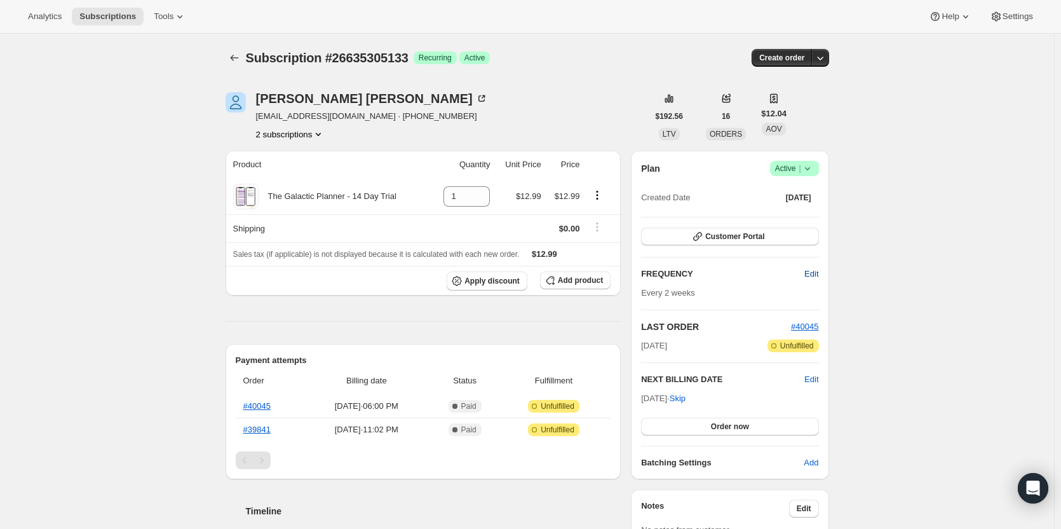
click at [808, 276] on span "Edit" at bounding box center [812, 274] width 14 height 13
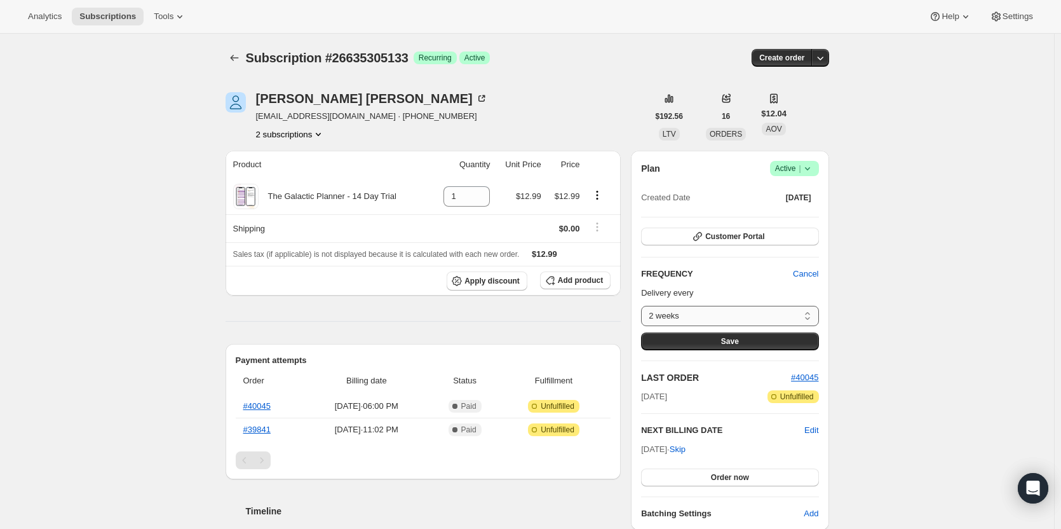
click at [759, 320] on select "2 weeks Custom..." at bounding box center [729, 316] width 177 height 20
select select "custom"
click at [644, 306] on select "2 weeks Custom..." at bounding box center [729, 316] width 177 height 20
select select "MONTH"
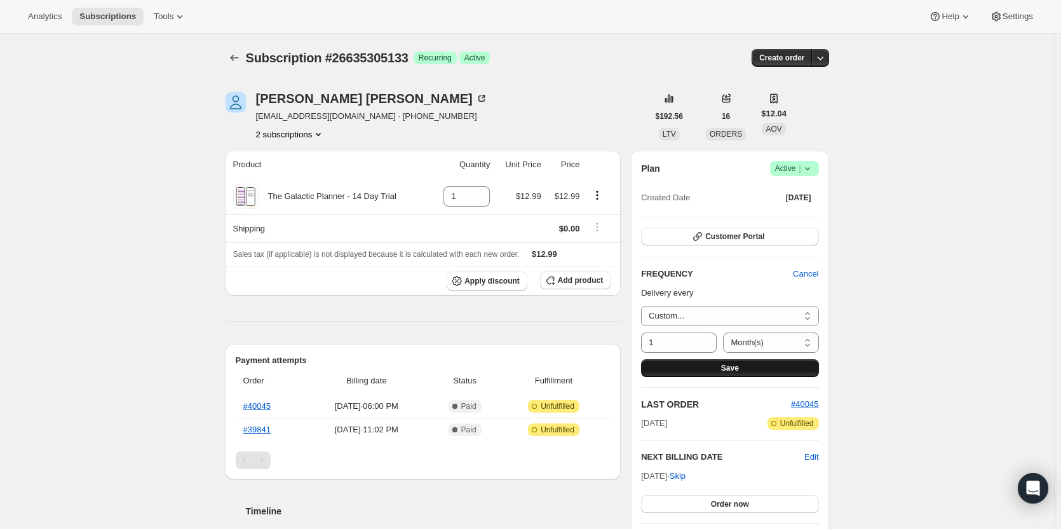
click at [703, 367] on button "Save" at bounding box center [729, 368] width 177 height 18
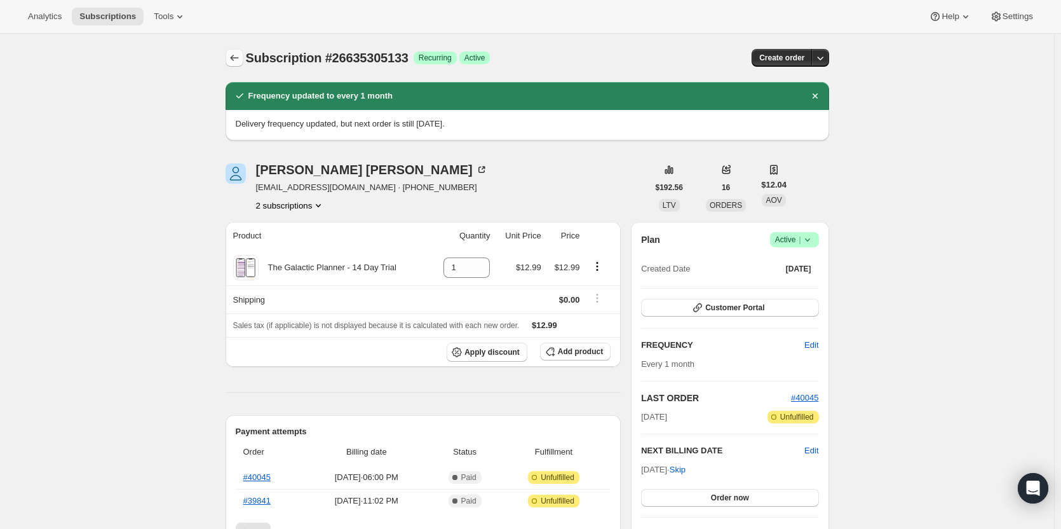
click at [241, 60] on icon "Subscriptions" at bounding box center [234, 57] width 13 height 13
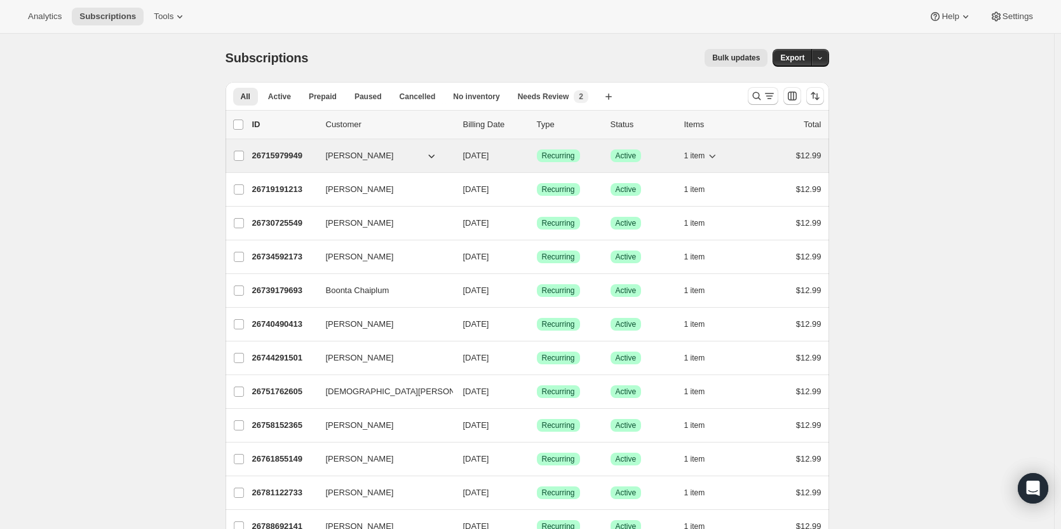
click at [282, 158] on p "26715979949" at bounding box center [284, 155] width 64 height 13
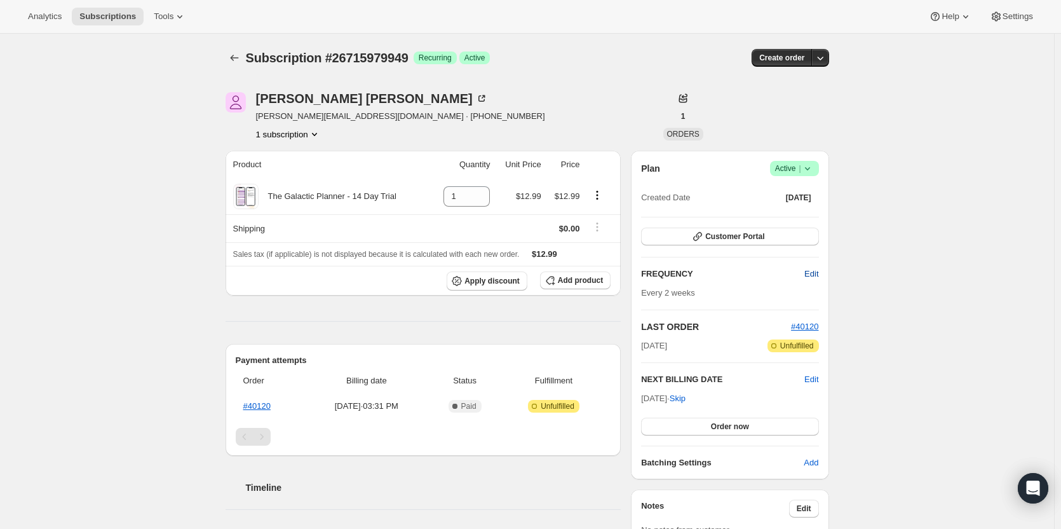
click at [806, 271] on button "Edit" at bounding box center [811, 274] width 29 height 20
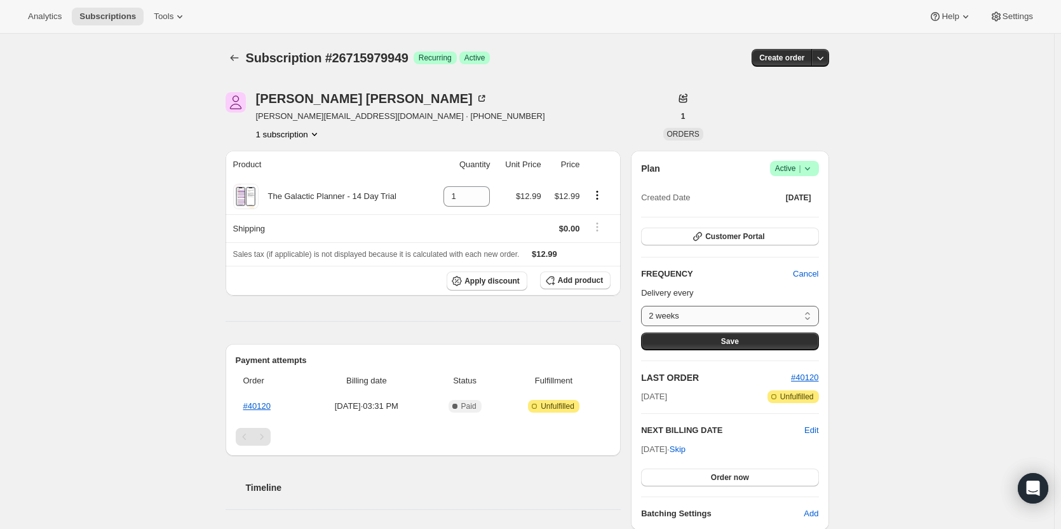
click at [780, 309] on select "2 weeks Custom..." at bounding box center [729, 316] width 177 height 20
select select "custom"
click at [644, 306] on select "2 weeks Custom..." at bounding box center [729, 316] width 177 height 20
select select "MONTH"
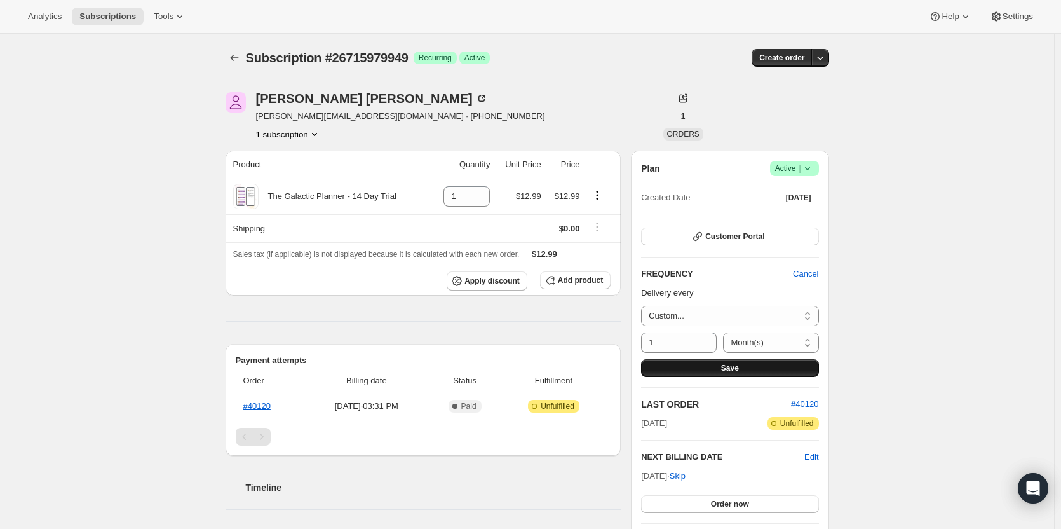
click at [780, 368] on button "Save" at bounding box center [729, 368] width 177 height 18
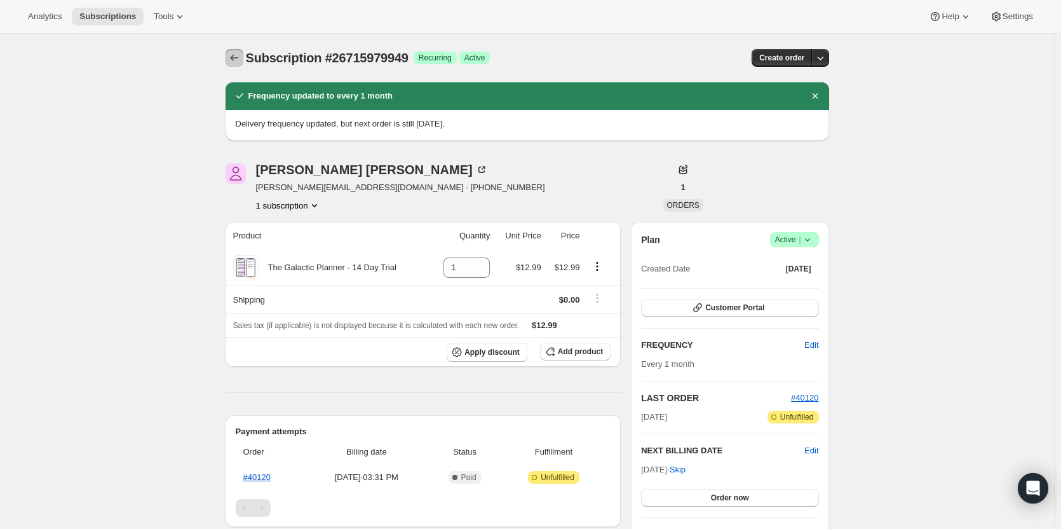
click at [243, 55] on button "Subscriptions" at bounding box center [235, 58] width 18 height 18
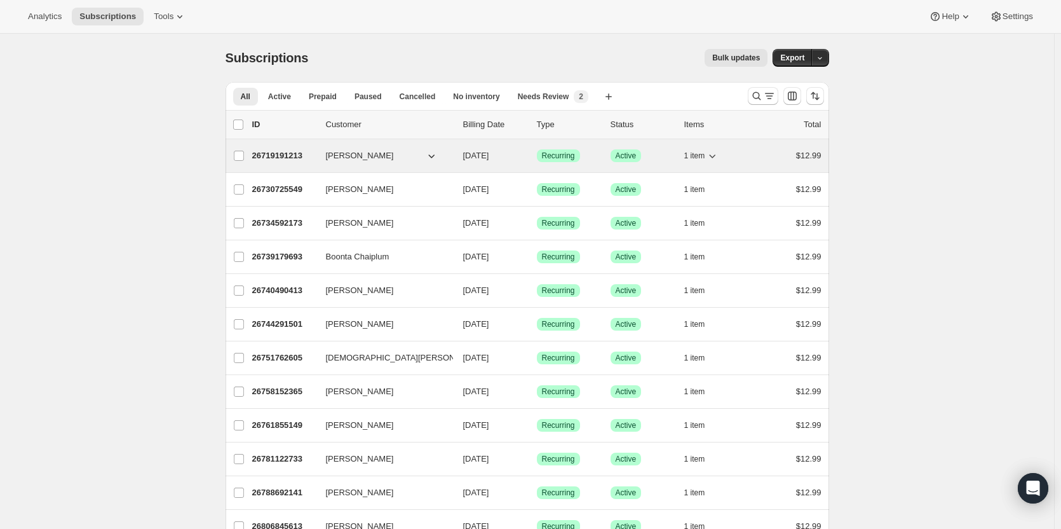
click at [280, 155] on p "26719191213" at bounding box center [284, 155] width 64 height 13
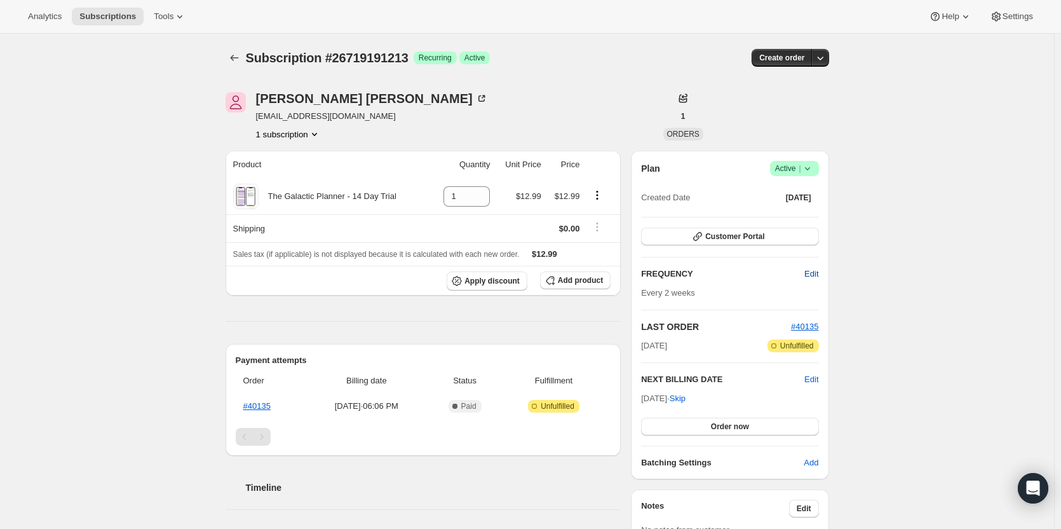
click at [815, 273] on span "Edit" at bounding box center [812, 274] width 14 height 13
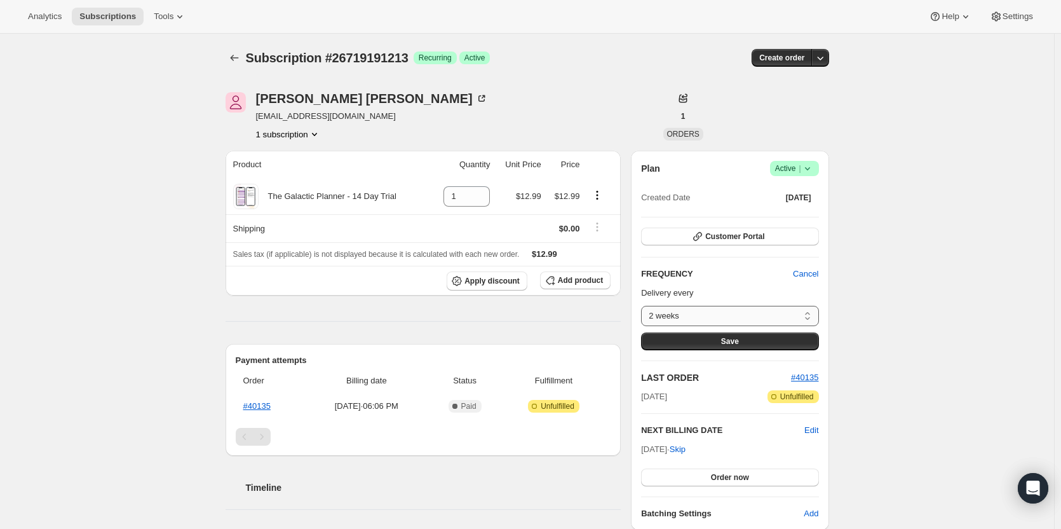
click at [775, 313] on select "2 weeks Custom..." at bounding box center [729, 316] width 177 height 20
select select "custom"
click at [644, 306] on select "2 weeks Custom..." at bounding box center [729, 316] width 177 height 20
select select "MONTH"
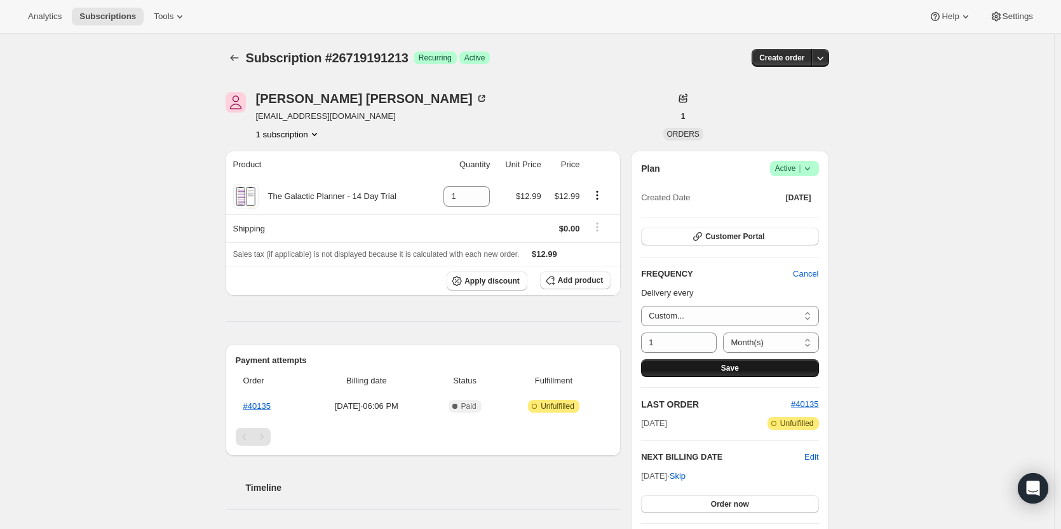
click at [737, 364] on span "Save" at bounding box center [730, 368] width 18 height 10
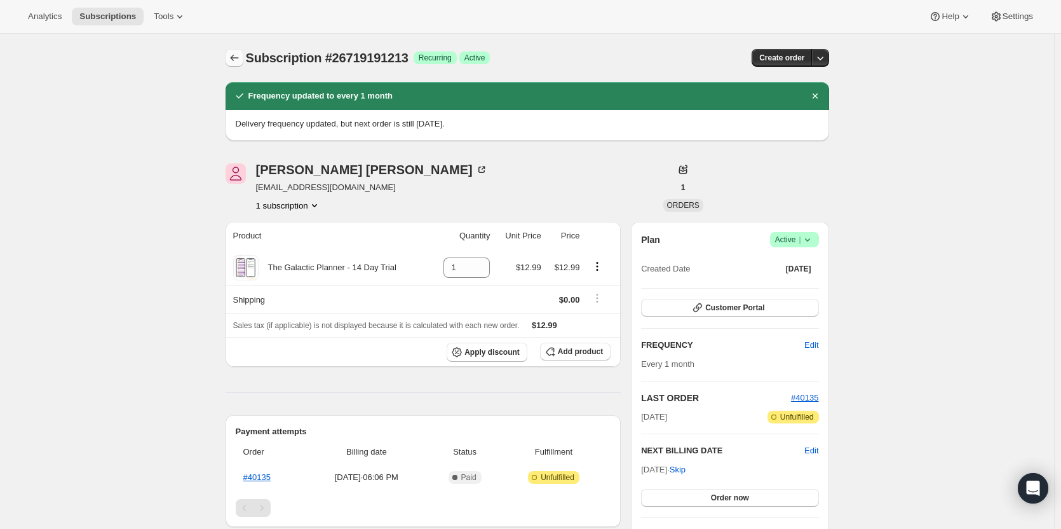
click at [241, 62] on icon "Subscriptions" at bounding box center [234, 57] width 13 height 13
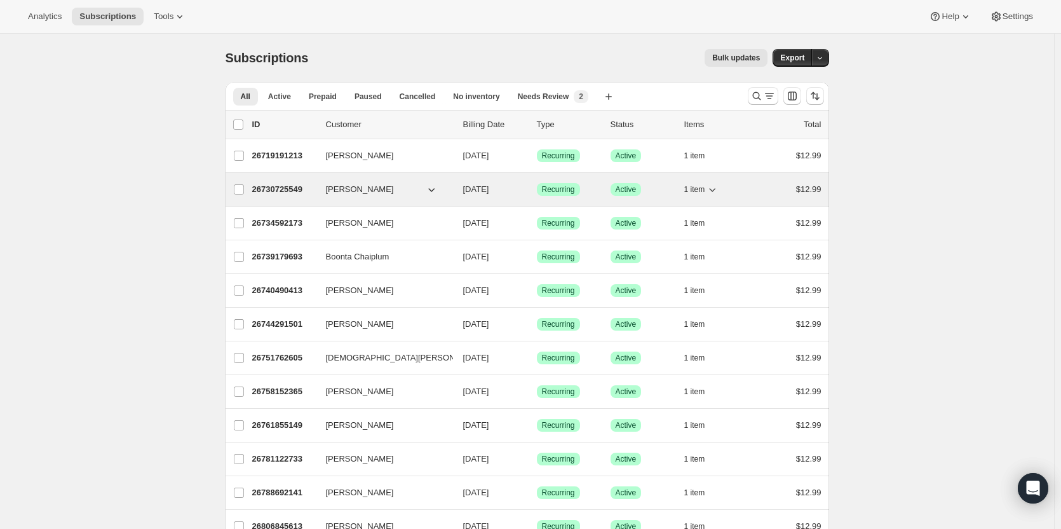
click at [290, 185] on p "26730725549" at bounding box center [284, 189] width 64 height 13
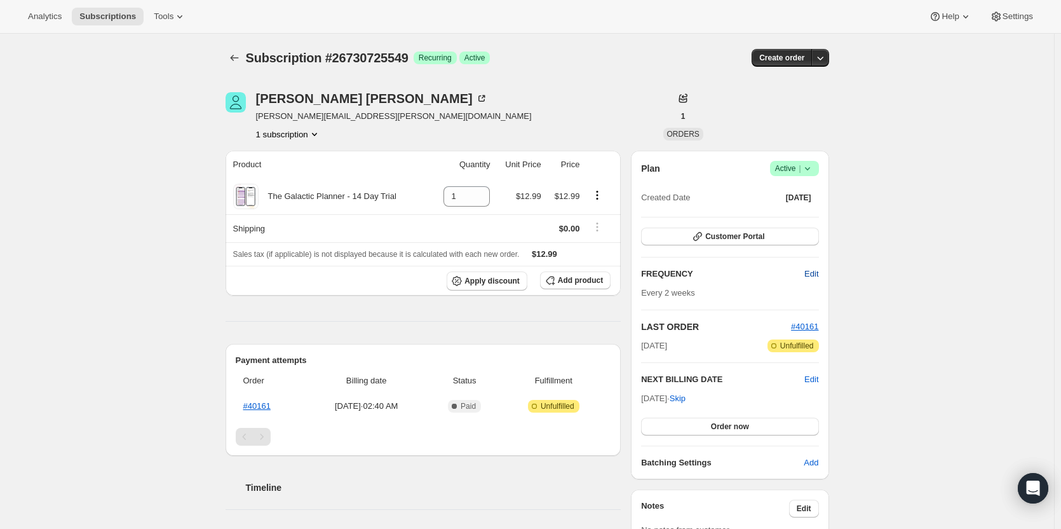
click at [814, 274] on span "Edit" at bounding box center [812, 274] width 14 height 13
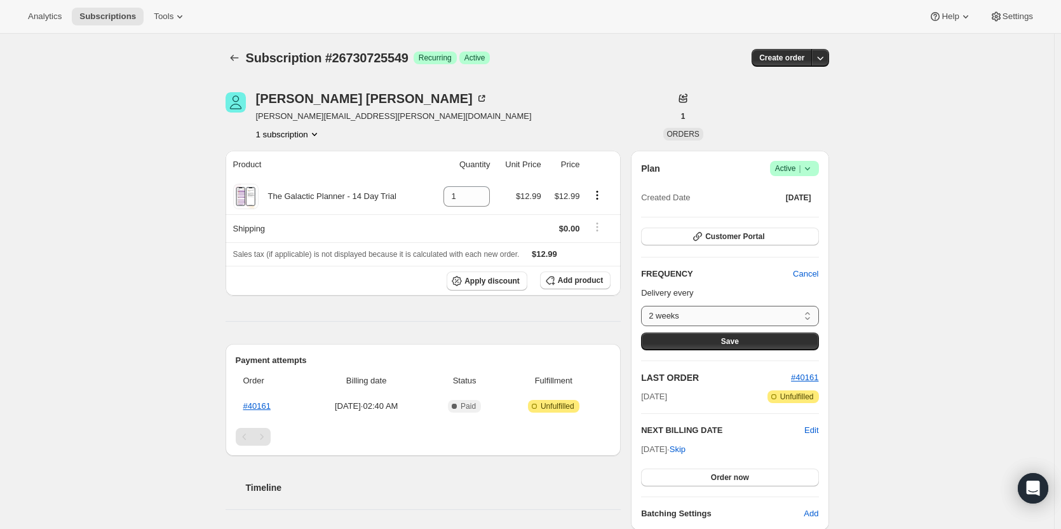
click at [778, 313] on select "2 weeks Custom..." at bounding box center [729, 316] width 177 height 20
select select "custom"
click at [644, 306] on select "2 weeks Custom..." at bounding box center [729, 316] width 177 height 20
select select "MONTH"
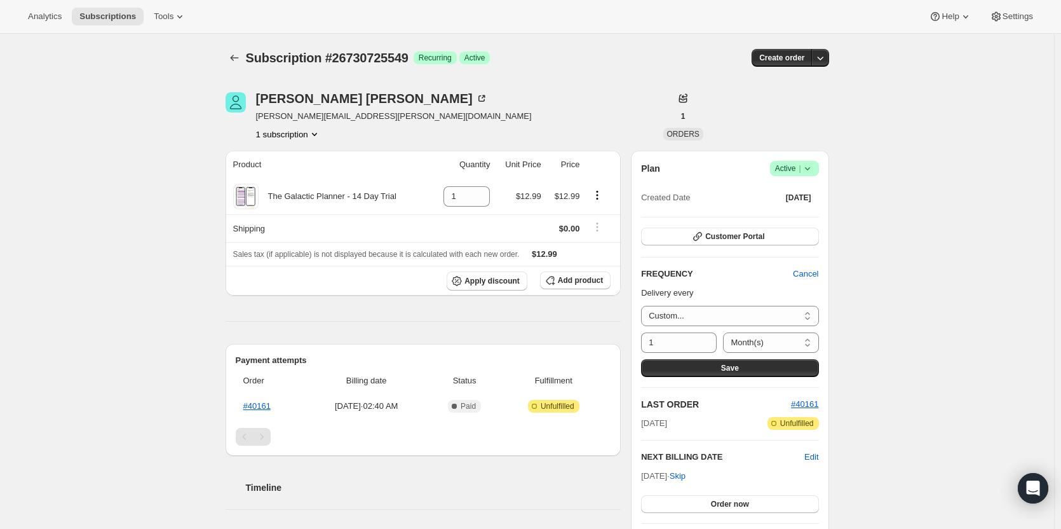
click at [733, 365] on span "Save" at bounding box center [730, 368] width 18 height 10
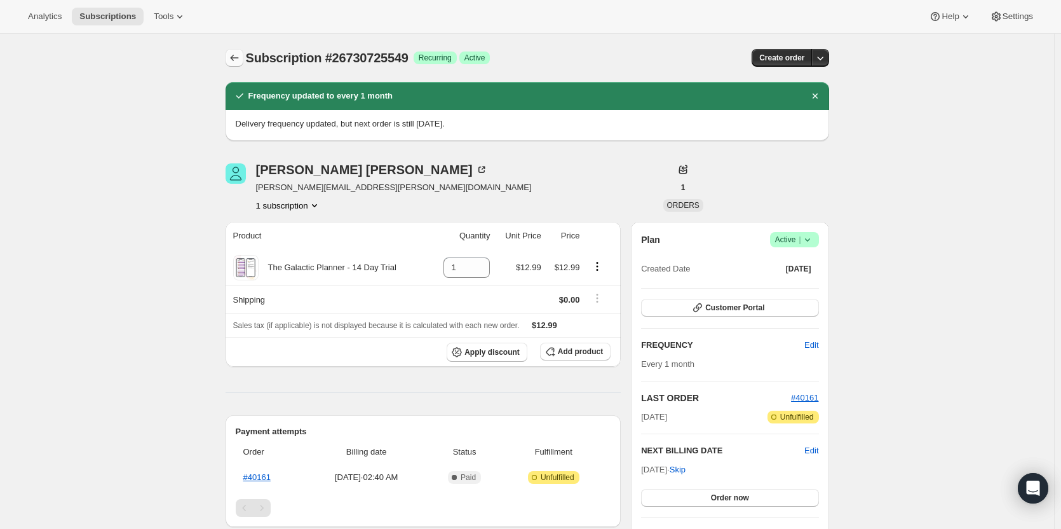
click at [240, 62] on icon "Subscriptions" at bounding box center [234, 57] width 13 height 13
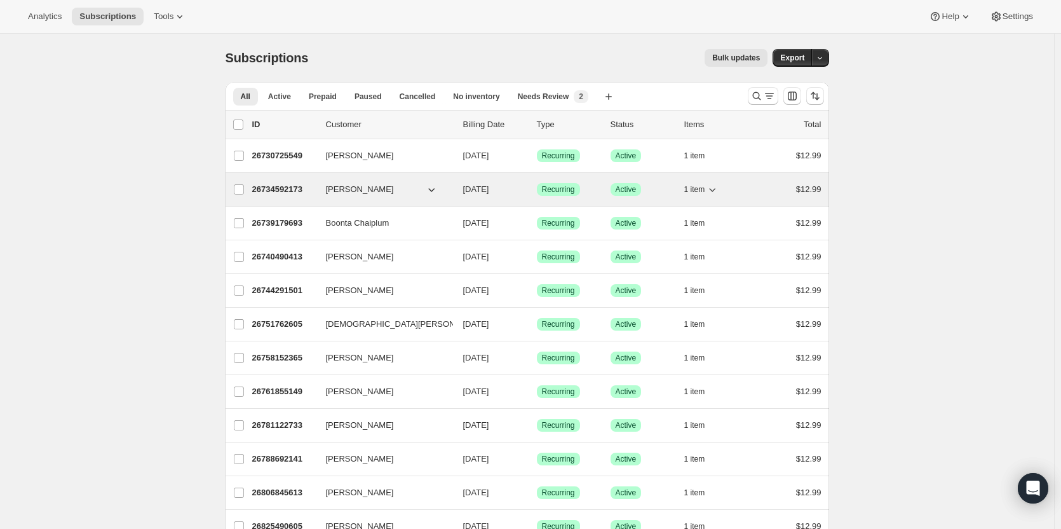
click at [267, 184] on p "26734592173" at bounding box center [284, 189] width 64 height 13
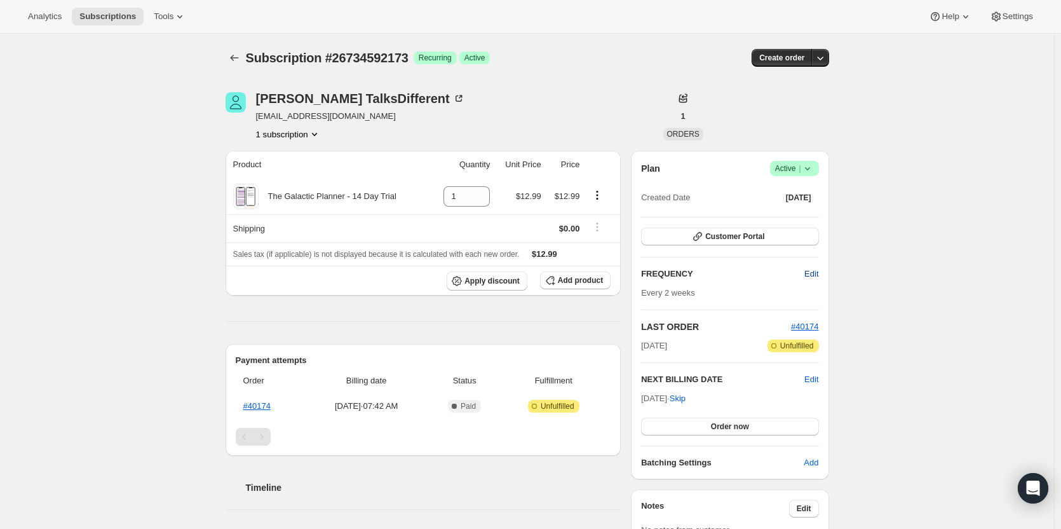
click at [812, 268] on span "Edit" at bounding box center [812, 274] width 14 height 13
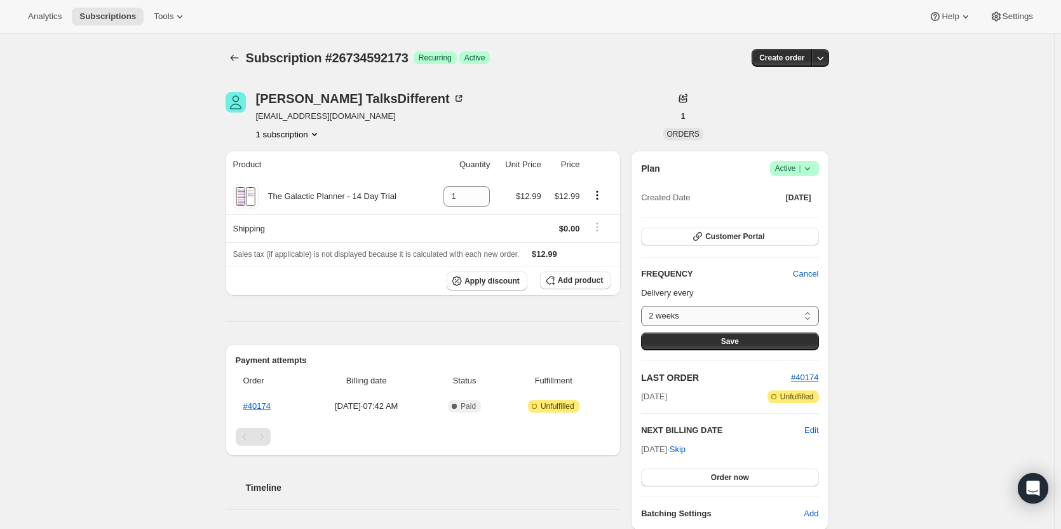
click at [689, 317] on select "2 weeks Custom..." at bounding box center [729, 316] width 177 height 20
select select "custom"
click at [644, 306] on select "2 weeks Custom..." at bounding box center [729, 316] width 177 height 20
select select "MONTH"
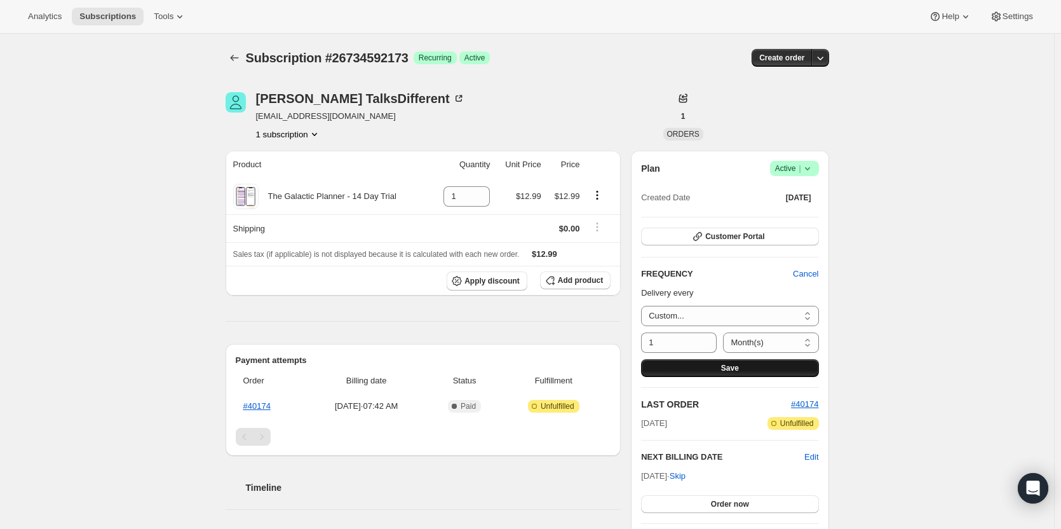
click at [683, 365] on button "Save" at bounding box center [729, 368] width 177 height 18
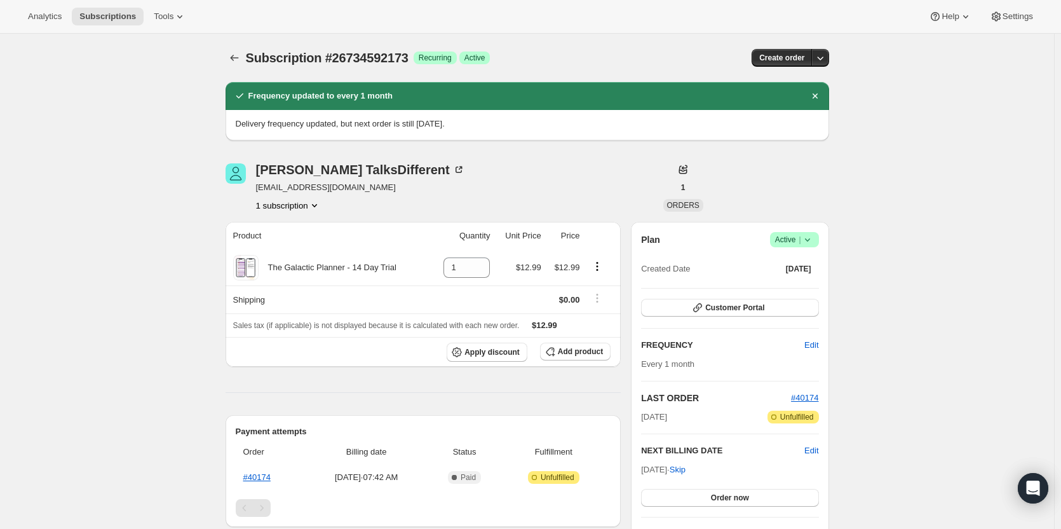
click at [241, 53] on icon "Subscriptions" at bounding box center [234, 57] width 13 height 13
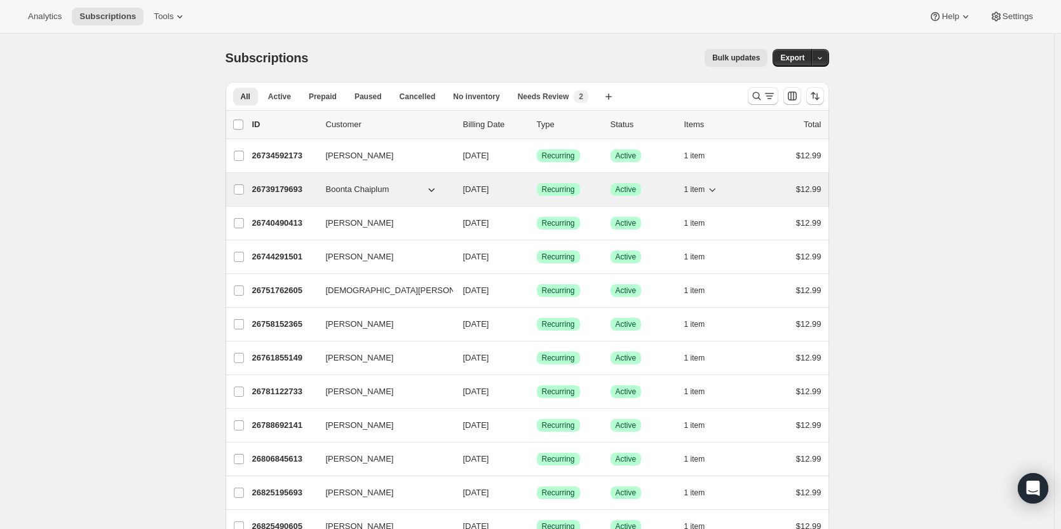
click at [280, 191] on p "26739179693" at bounding box center [284, 189] width 64 height 13
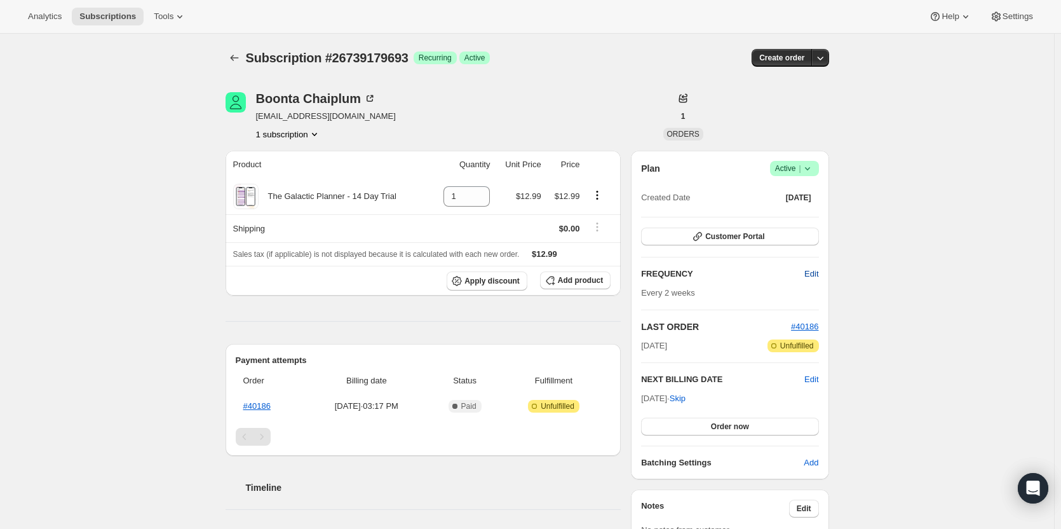
click at [812, 271] on span "Edit" at bounding box center [812, 274] width 14 height 13
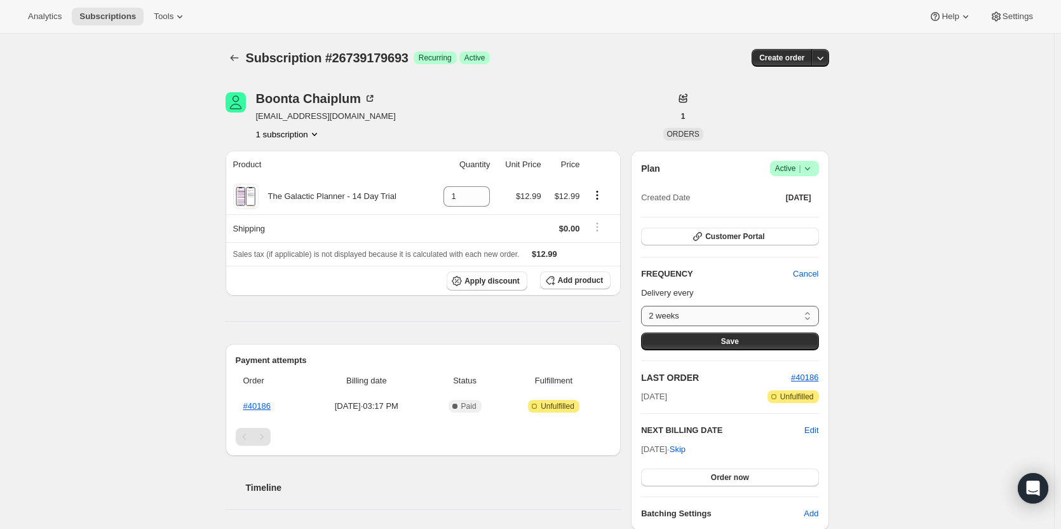
click at [757, 307] on select "2 weeks Custom..." at bounding box center [729, 316] width 177 height 20
select select "custom"
click at [644, 306] on select "2 weeks Custom..." at bounding box center [729, 316] width 177 height 20
select select "MONTH"
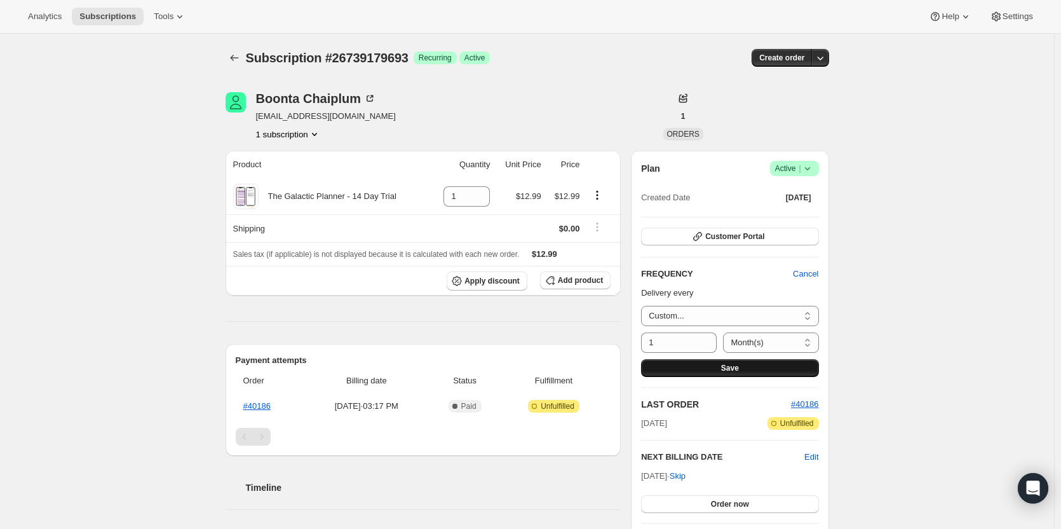
click at [687, 364] on button "Save" at bounding box center [729, 368] width 177 height 18
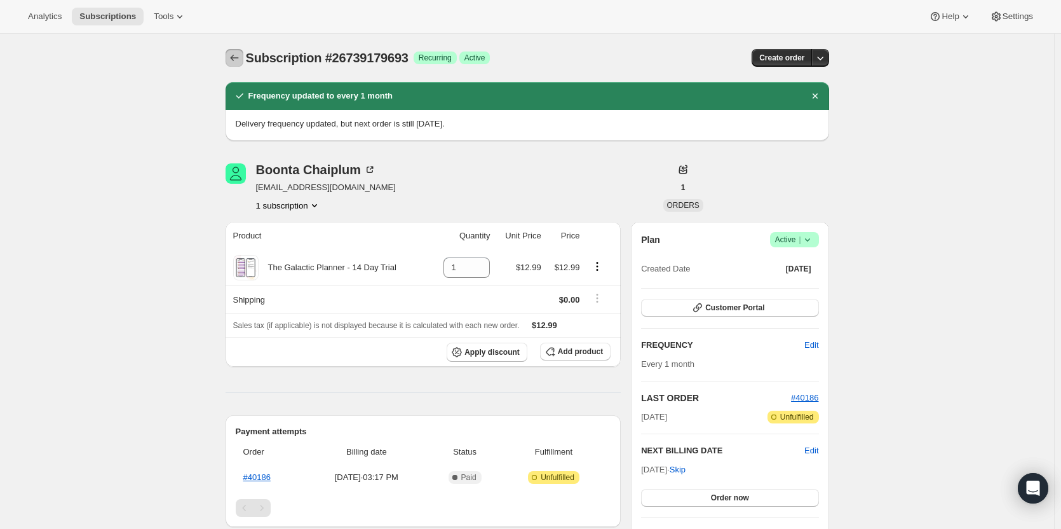
click at [240, 59] on icon "Subscriptions" at bounding box center [234, 57] width 13 height 13
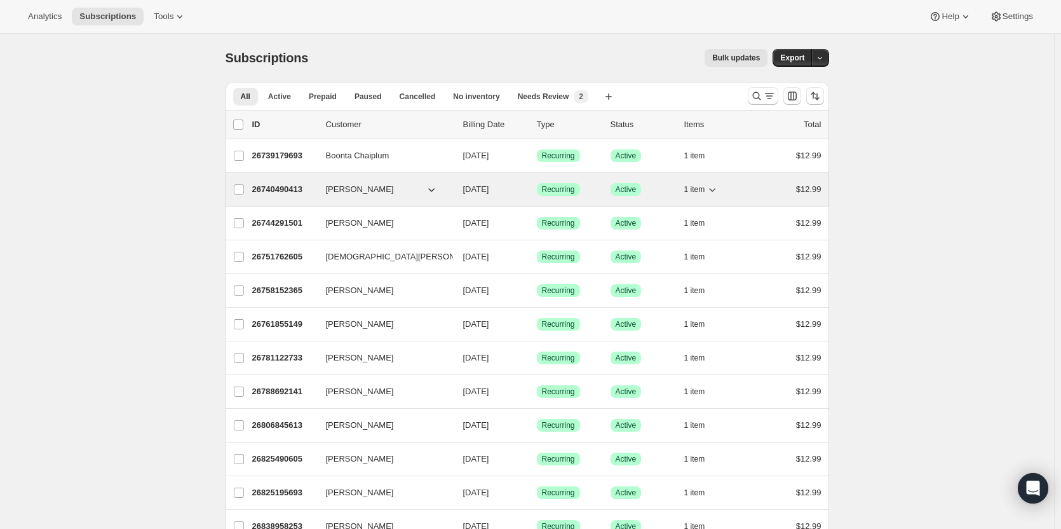
click at [285, 187] on p "26740490413" at bounding box center [284, 189] width 64 height 13
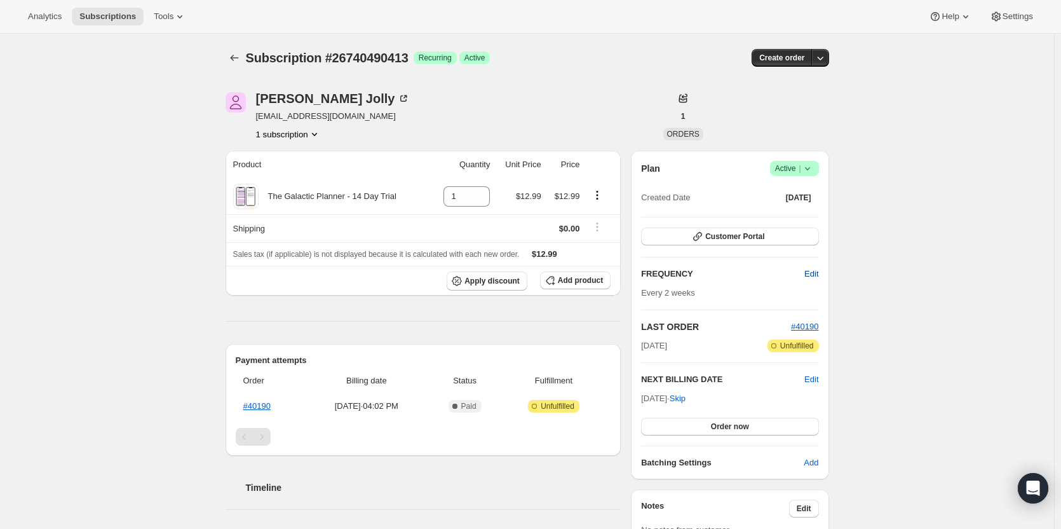
click at [803, 273] on button "Edit" at bounding box center [811, 274] width 29 height 20
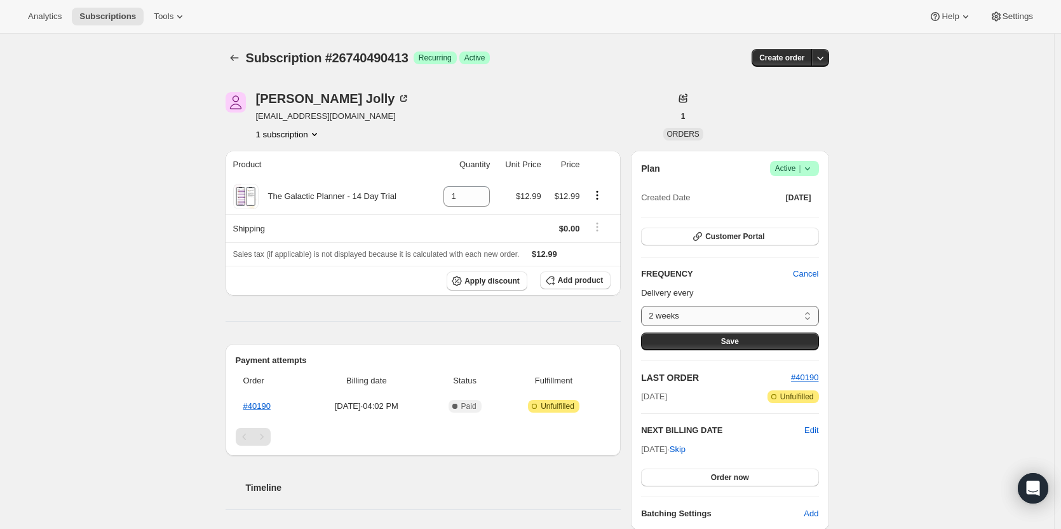
click at [757, 320] on select "2 weeks Custom..." at bounding box center [729, 316] width 177 height 20
select select "custom"
click at [644, 306] on select "2 weeks Custom..." at bounding box center [729, 316] width 177 height 20
select select "MONTH"
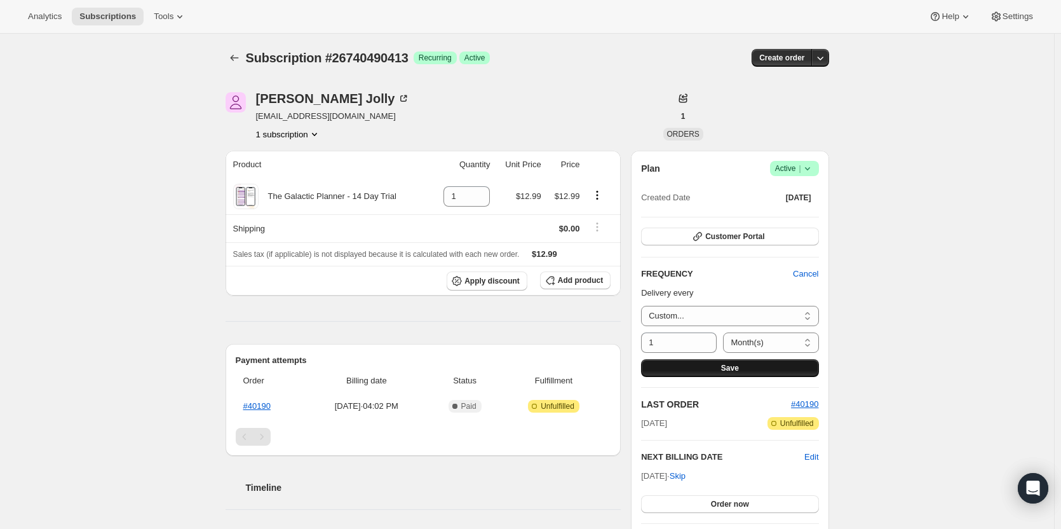
click at [688, 362] on button "Save" at bounding box center [729, 368] width 177 height 18
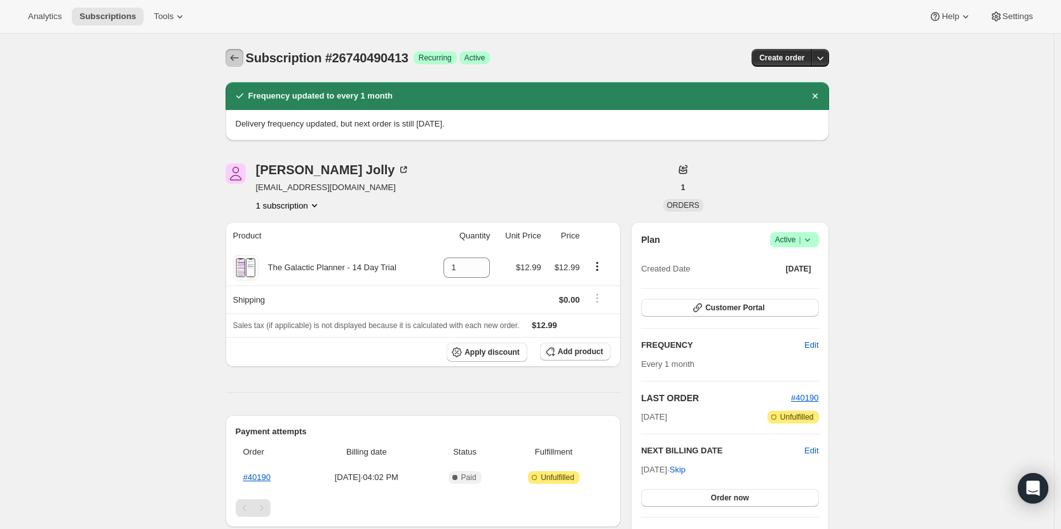
click at [236, 58] on icon "Subscriptions" at bounding box center [234, 57] width 13 height 13
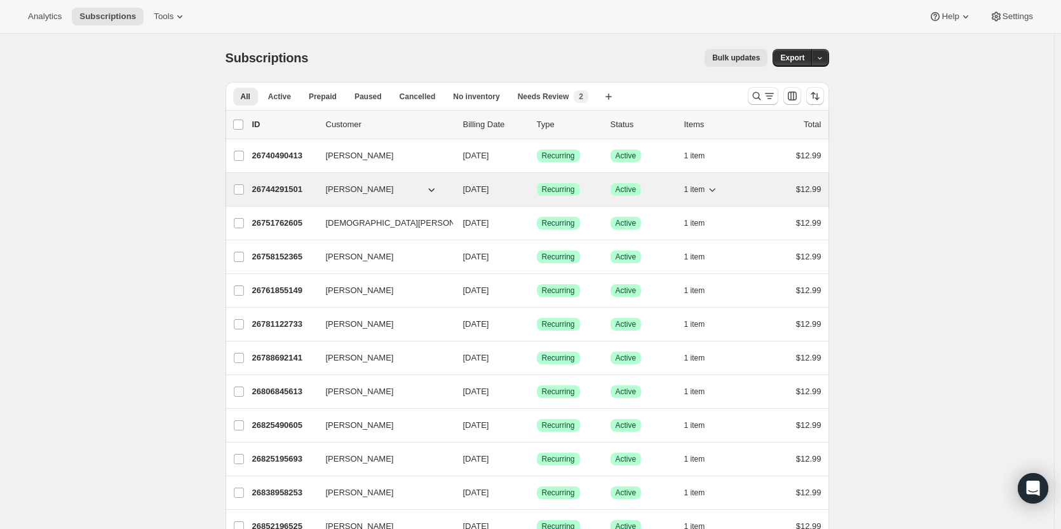
click at [284, 192] on p "26744291501" at bounding box center [284, 189] width 64 height 13
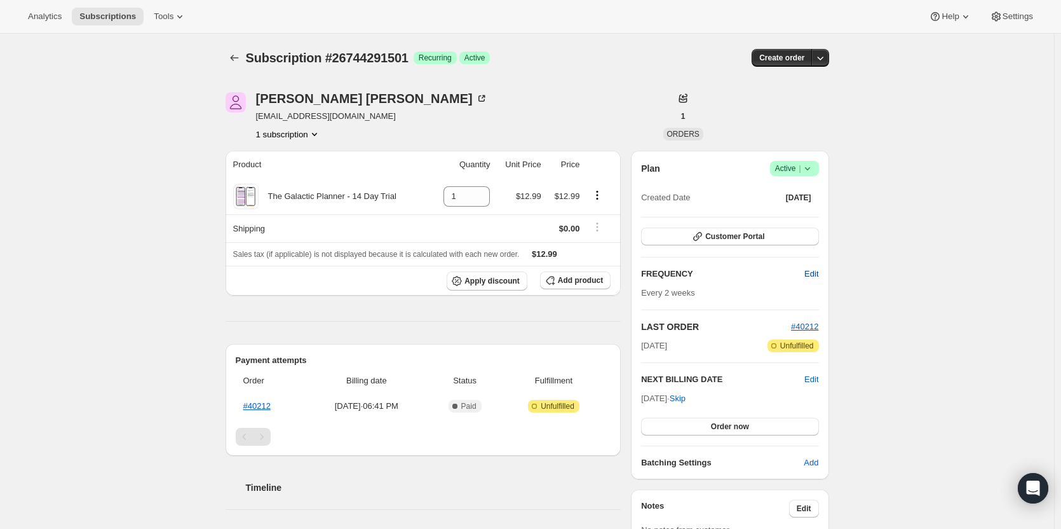
click at [817, 278] on span "Edit" at bounding box center [812, 274] width 14 height 13
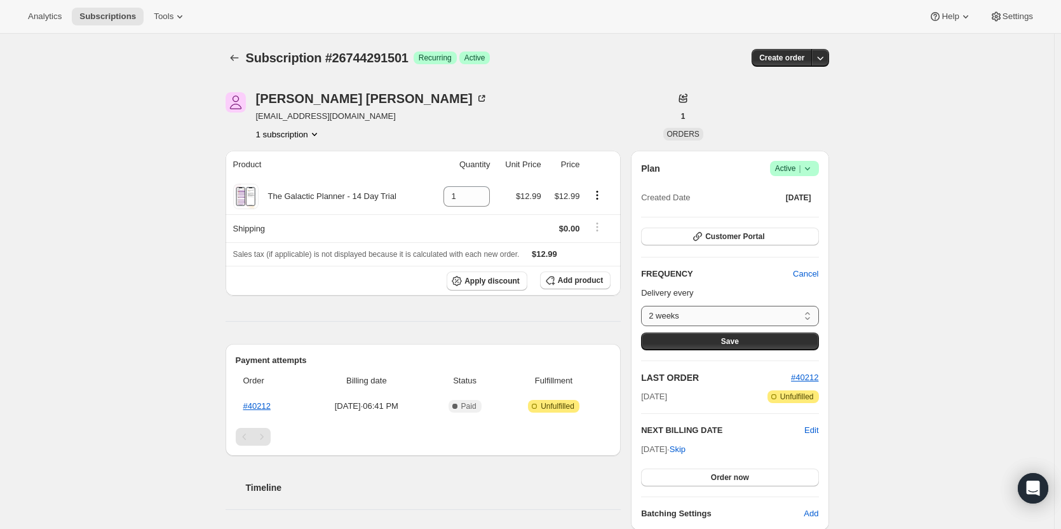
click at [778, 313] on select "2 weeks Custom..." at bounding box center [729, 316] width 177 height 20
select select "custom"
click at [644, 306] on select "2 weeks Custom..." at bounding box center [729, 316] width 177 height 20
select select "MONTH"
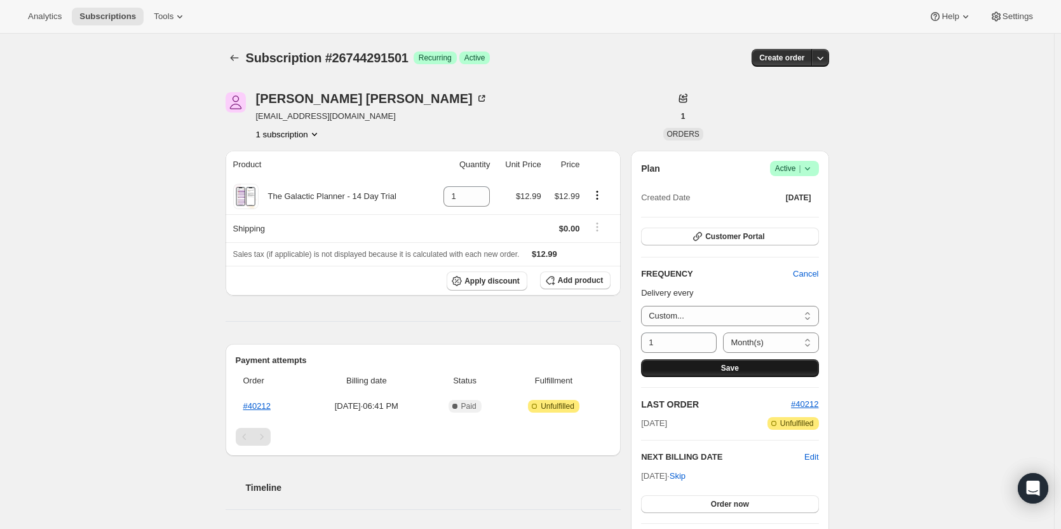
click at [717, 367] on button "Save" at bounding box center [729, 368] width 177 height 18
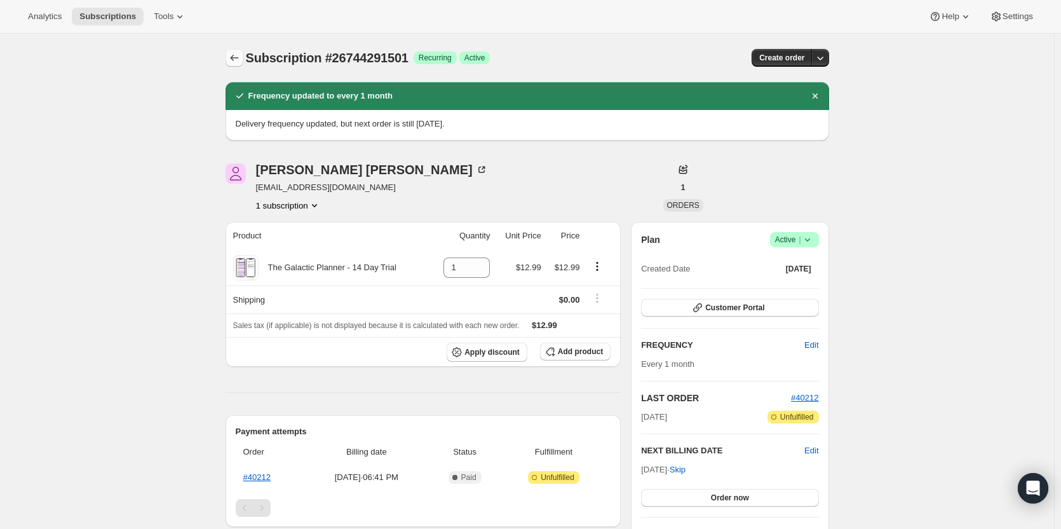
click at [232, 51] on button "Subscriptions" at bounding box center [235, 58] width 18 height 18
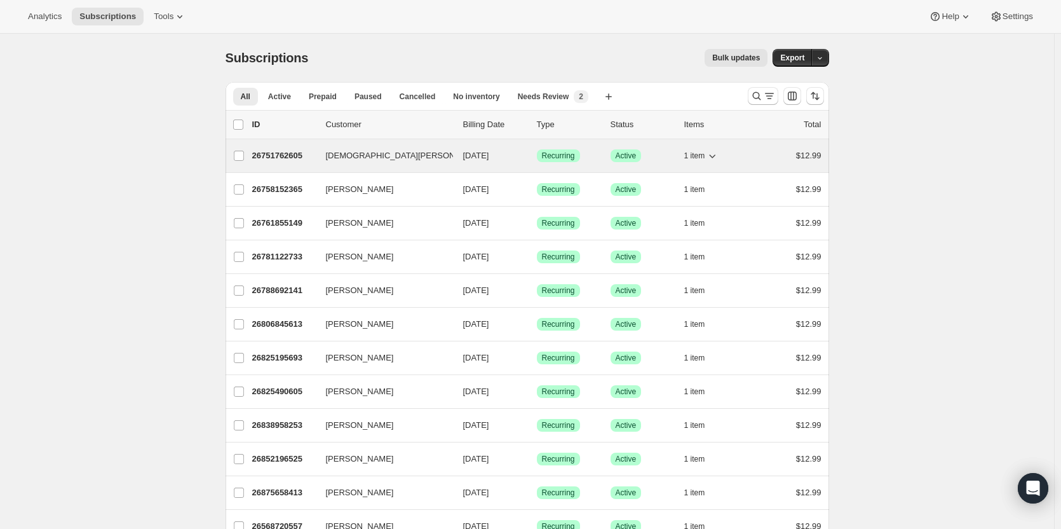
click at [275, 150] on p "26751762605" at bounding box center [284, 155] width 64 height 13
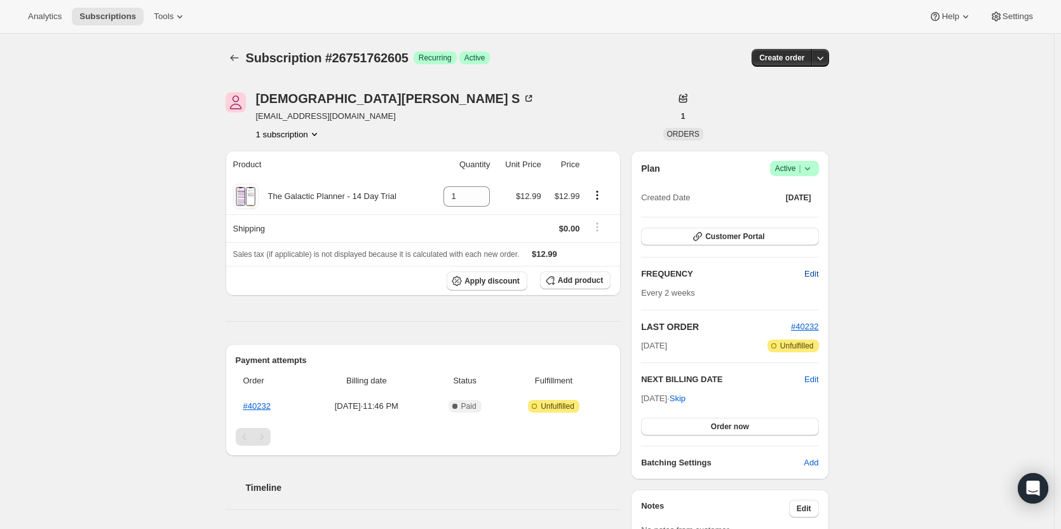
click at [810, 275] on span "Edit" at bounding box center [812, 274] width 14 height 13
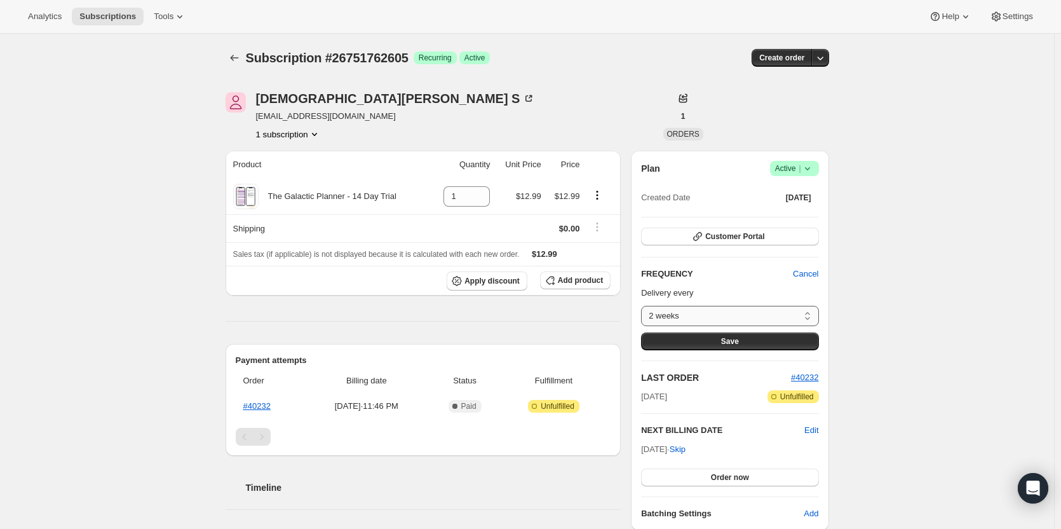
click at [763, 324] on select "2 weeks Custom..." at bounding box center [729, 316] width 177 height 20
select select "custom"
click at [644, 306] on select "2 weeks Custom..." at bounding box center [729, 316] width 177 height 20
select select "MONTH"
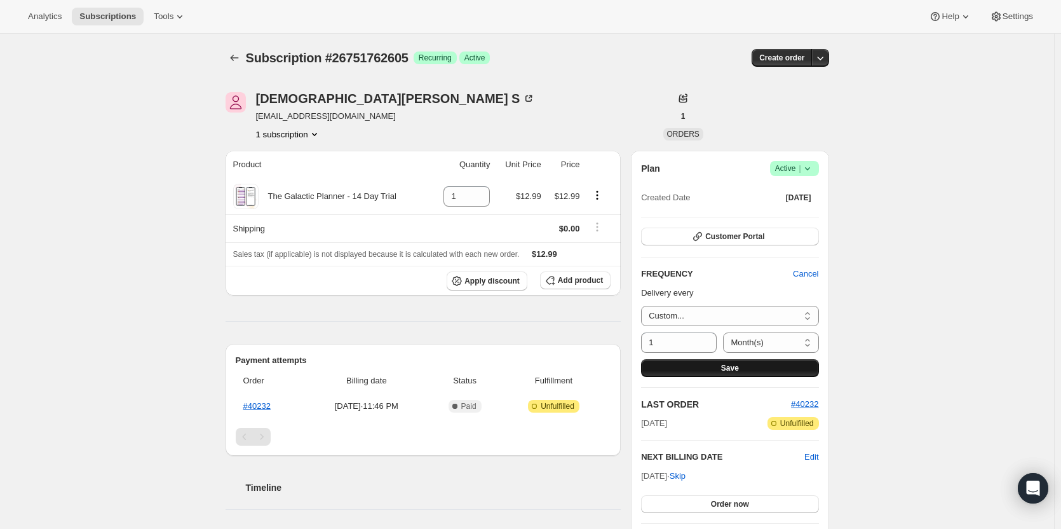
click at [739, 367] on span "Save" at bounding box center [730, 368] width 18 height 10
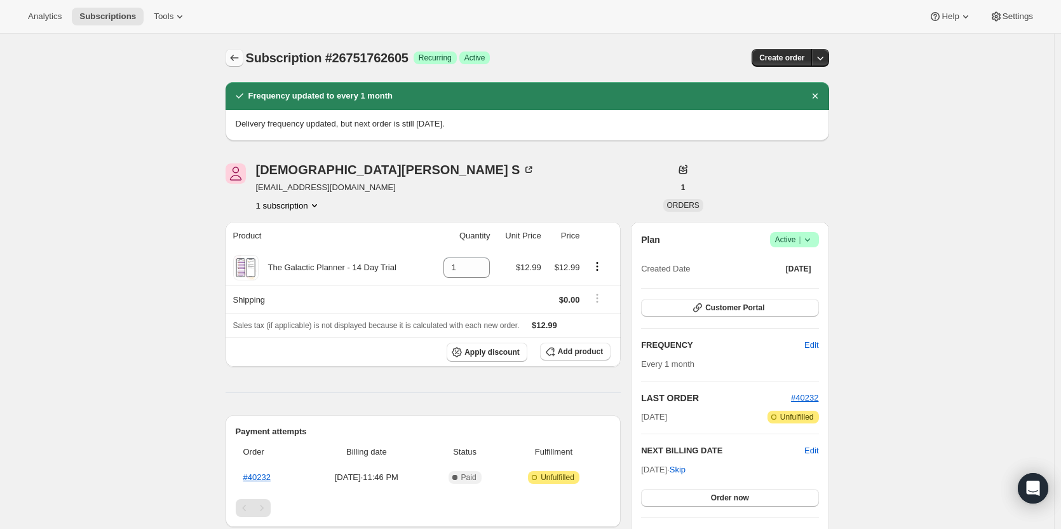
click at [231, 57] on icon "Subscriptions" at bounding box center [234, 57] width 13 height 13
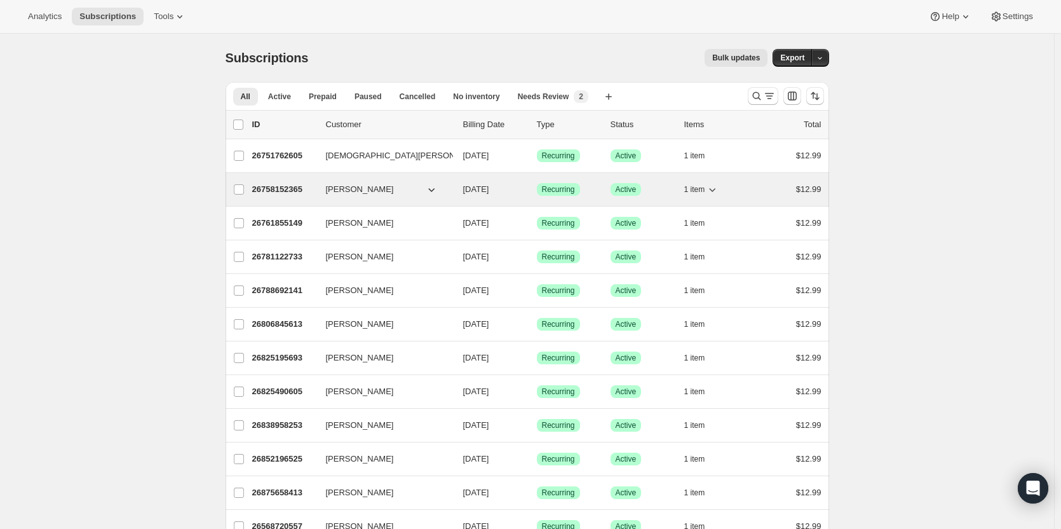
click at [268, 184] on p "26758152365" at bounding box center [284, 189] width 64 height 13
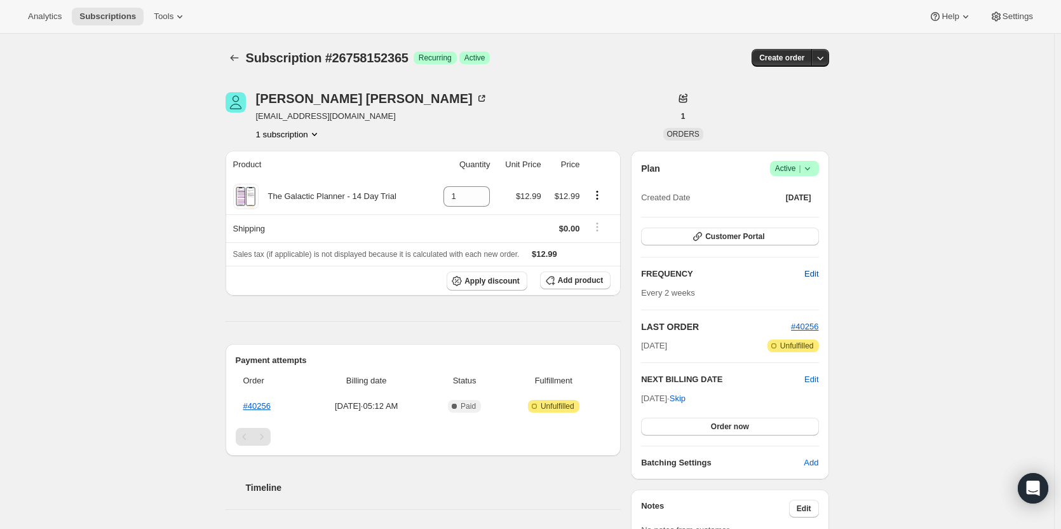
click at [812, 273] on span "Edit" at bounding box center [812, 274] width 14 height 13
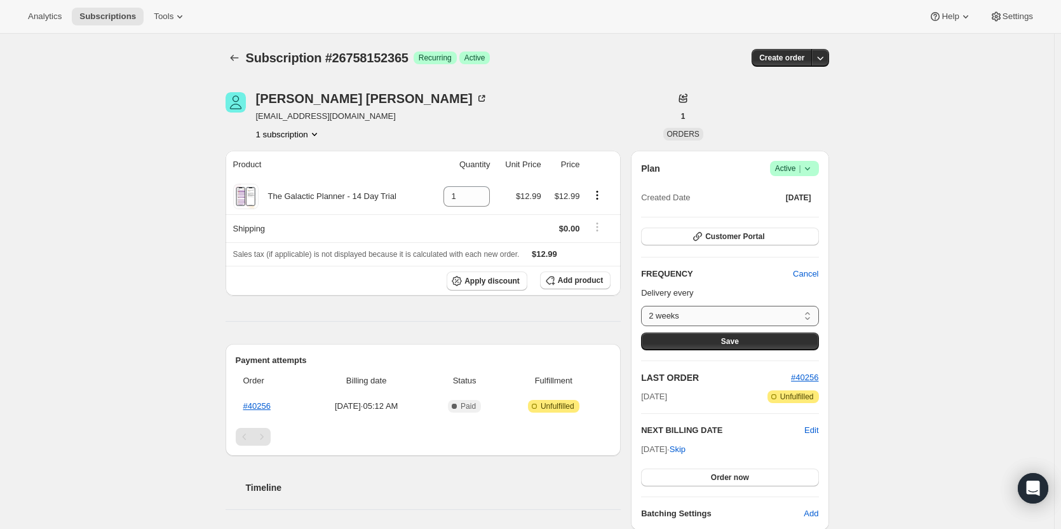
click at [782, 314] on select "2 weeks Custom..." at bounding box center [729, 316] width 177 height 20
select select "custom"
click at [644, 306] on select "2 weeks Custom..." at bounding box center [729, 316] width 177 height 20
select select "MONTH"
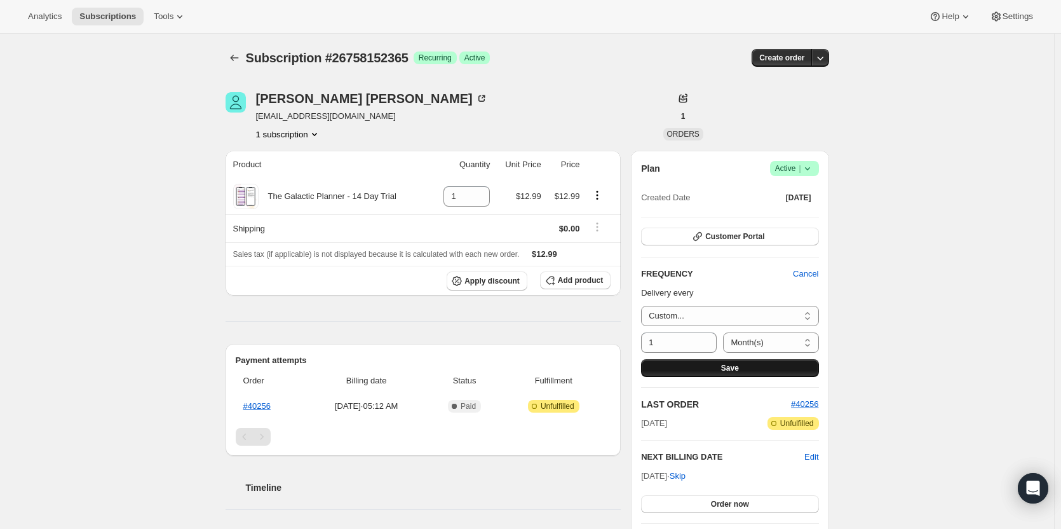
click at [733, 367] on span "Save" at bounding box center [730, 368] width 18 height 10
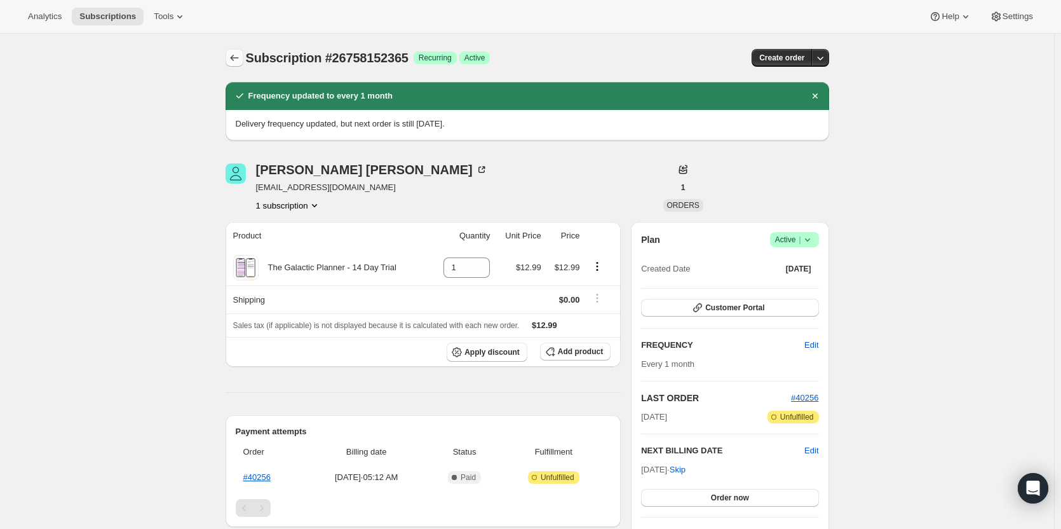
click at [238, 57] on icon "Subscriptions" at bounding box center [234, 57] width 13 height 13
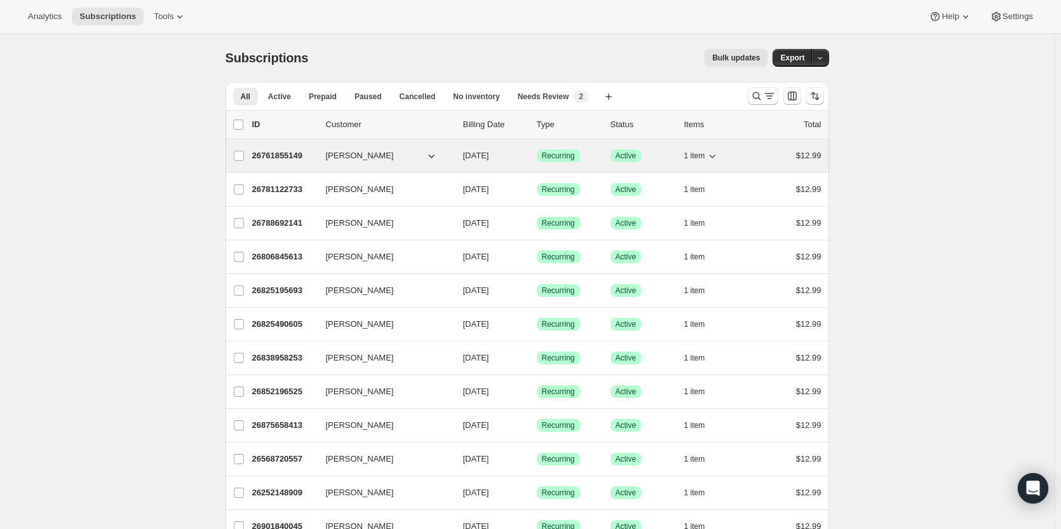
click at [273, 161] on p "26761855149" at bounding box center [284, 155] width 64 height 13
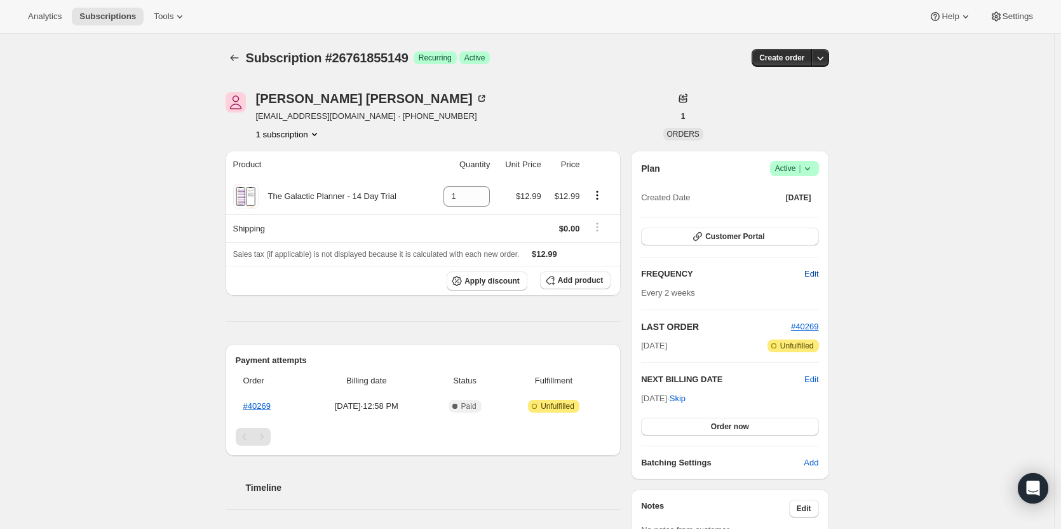
click at [818, 271] on span "Edit" at bounding box center [812, 274] width 14 height 13
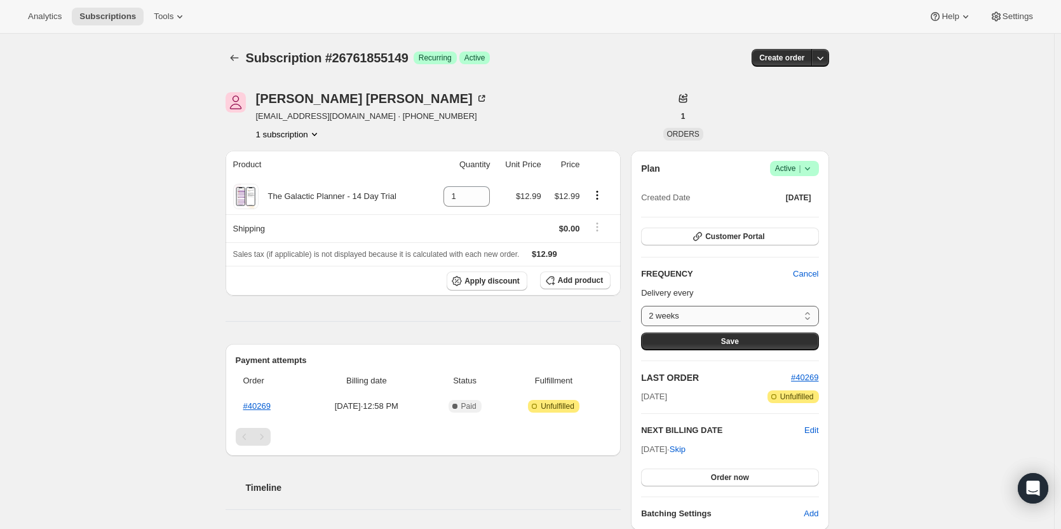
click at [765, 316] on select "2 weeks Custom..." at bounding box center [729, 316] width 177 height 20
select select "custom"
click at [644, 306] on select "2 weeks Custom..." at bounding box center [729, 316] width 177 height 20
select select "MONTH"
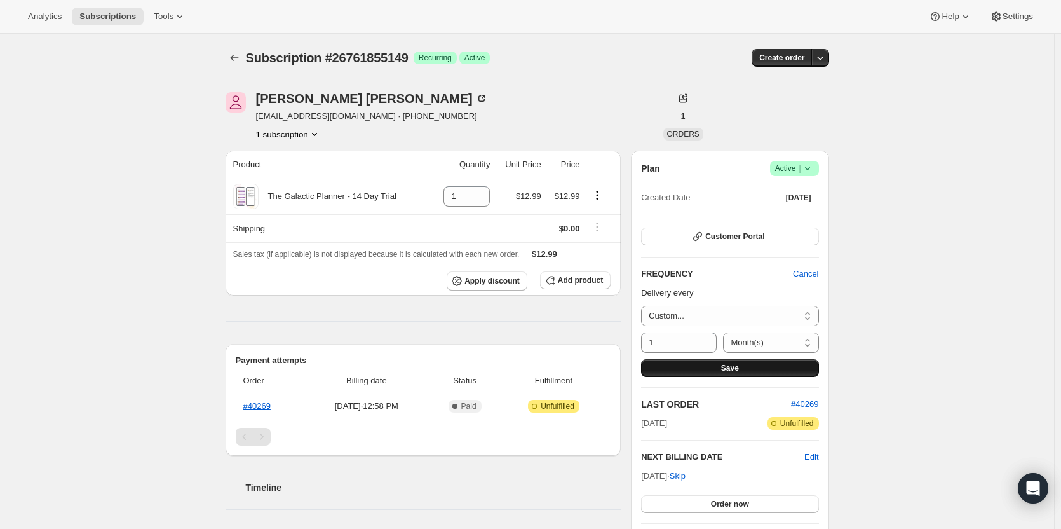
click at [731, 363] on span "Save" at bounding box center [730, 368] width 18 height 10
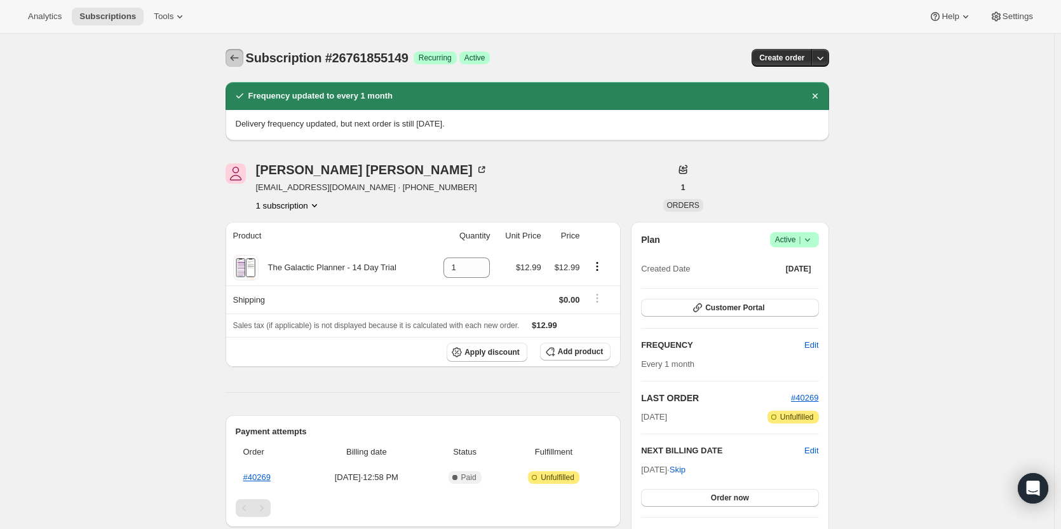
click at [231, 64] on button "Subscriptions" at bounding box center [235, 58] width 18 height 18
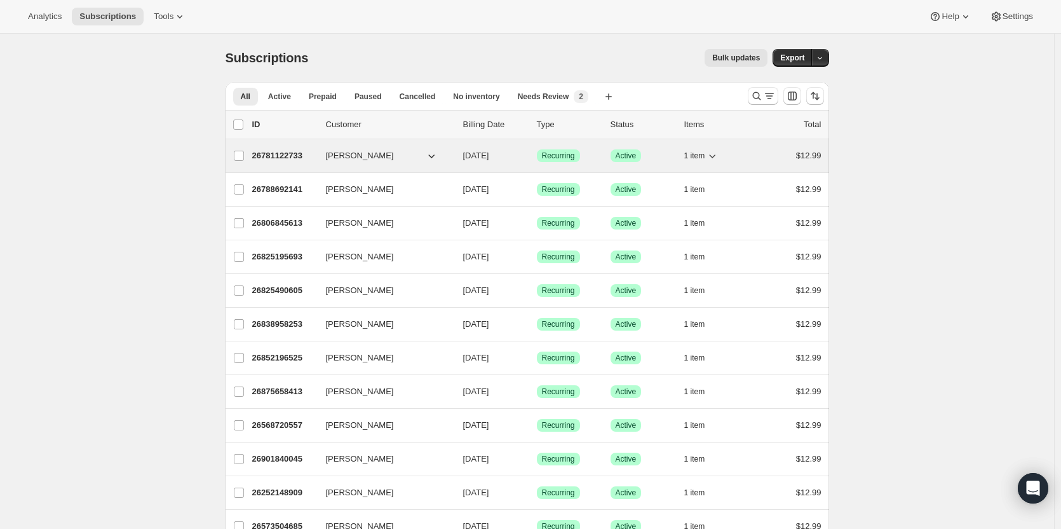
click at [274, 153] on p "26781122733" at bounding box center [284, 155] width 64 height 13
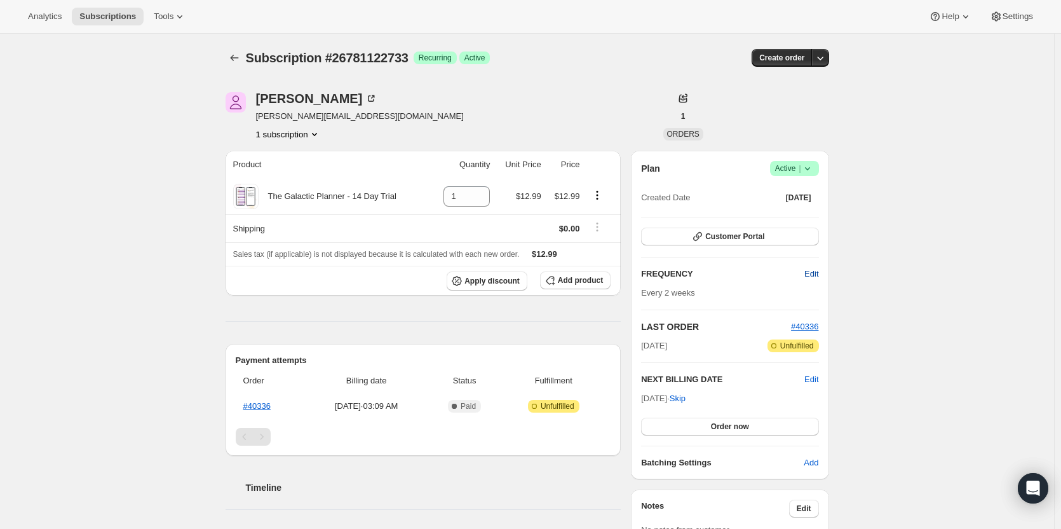
click at [806, 267] on button "Edit" at bounding box center [811, 274] width 29 height 20
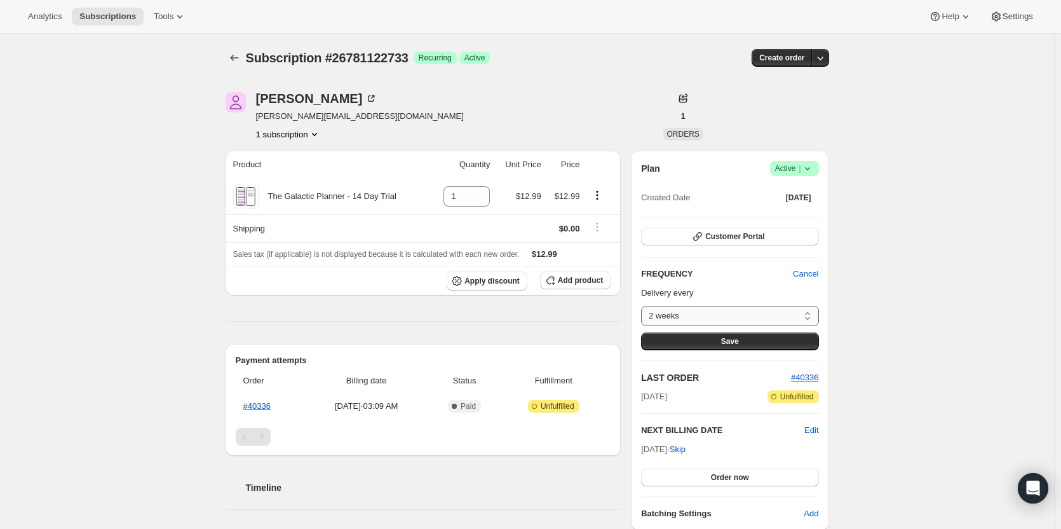
click at [773, 310] on select "2 weeks Custom..." at bounding box center [729, 316] width 177 height 20
select select "custom"
click at [644, 306] on select "2 weeks Custom..." at bounding box center [729, 316] width 177 height 20
select select "MONTH"
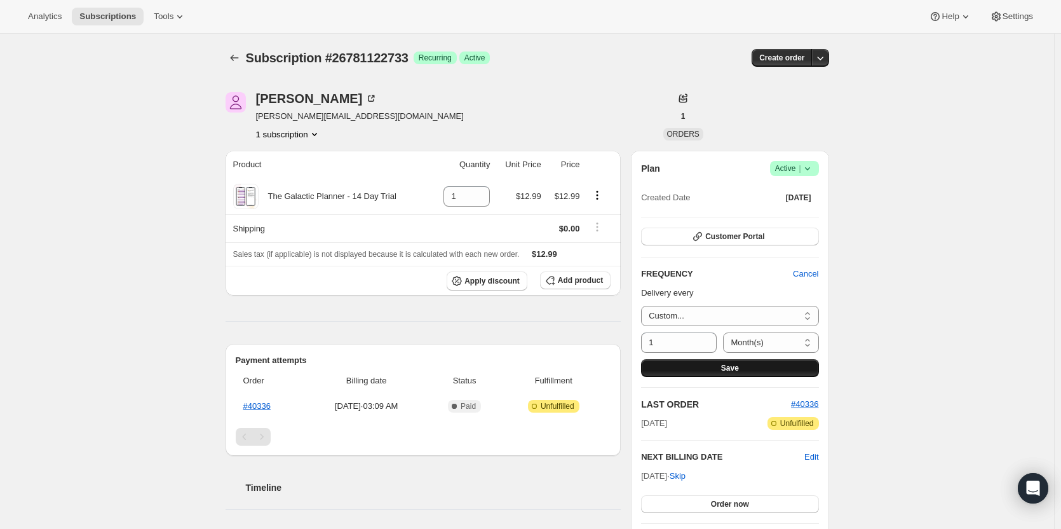
click at [747, 363] on button "Save" at bounding box center [729, 368] width 177 height 18
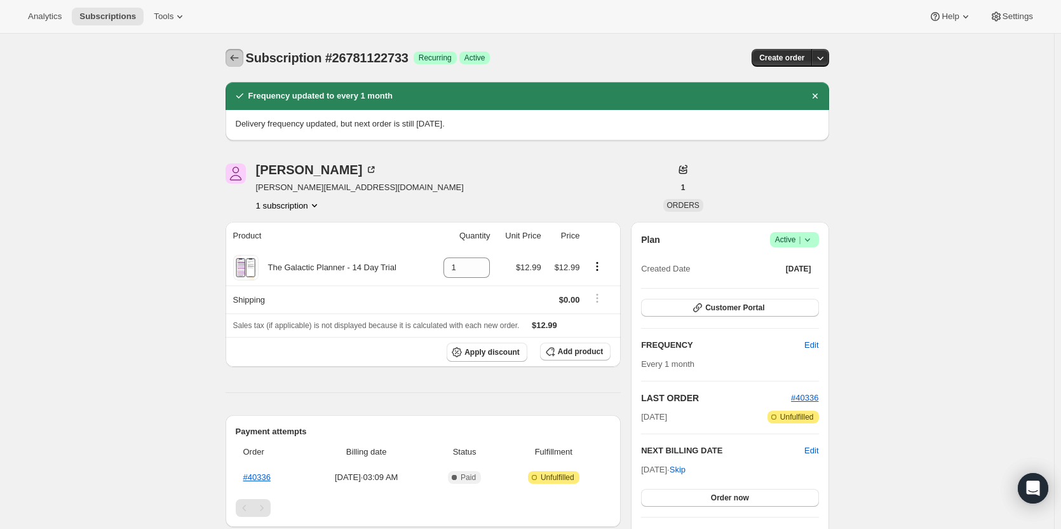
click at [239, 55] on icon "Subscriptions" at bounding box center [234, 57] width 13 height 13
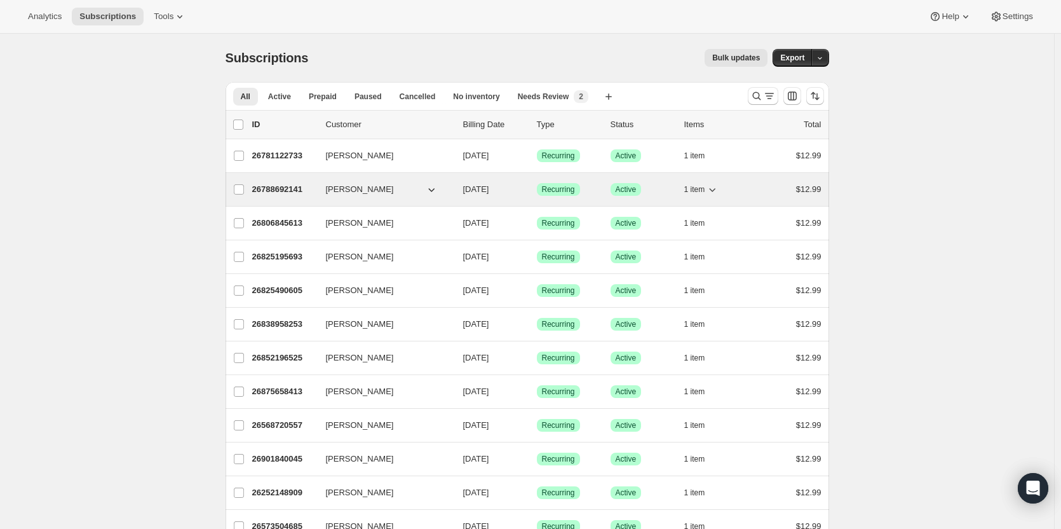
click at [261, 192] on p "26788692141" at bounding box center [284, 189] width 64 height 13
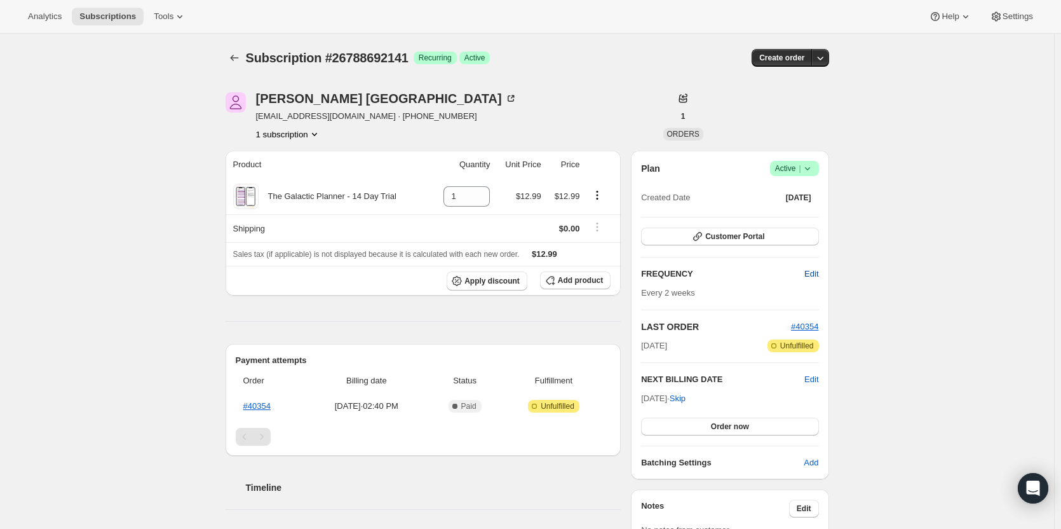
click at [810, 275] on span "Edit" at bounding box center [812, 274] width 14 height 13
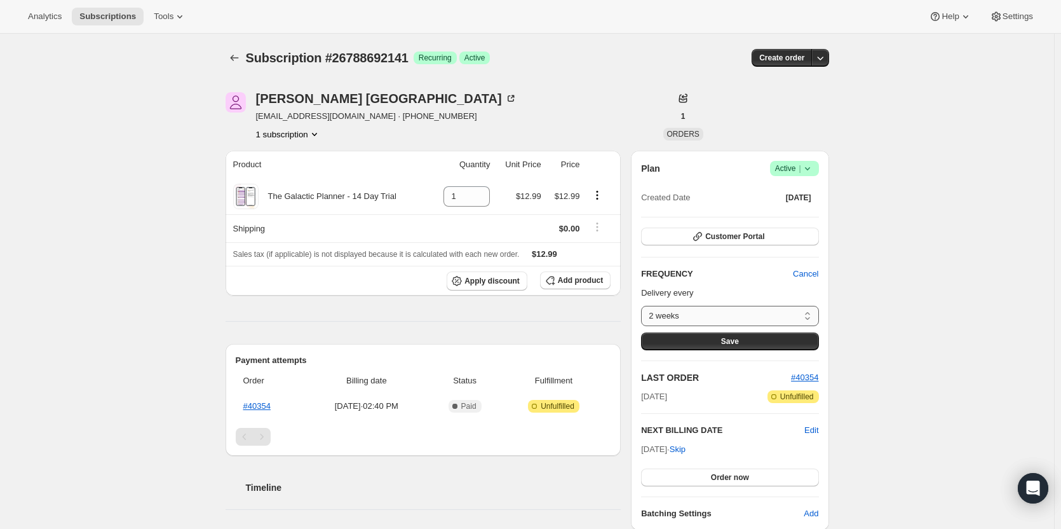
click at [782, 320] on select "2 weeks Custom..." at bounding box center [729, 316] width 177 height 20
select select "custom"
click at [644, 306] on select "2 weeks Custom..." at bounding box center [729, 316] width 177 height 20
select select "MONTH"
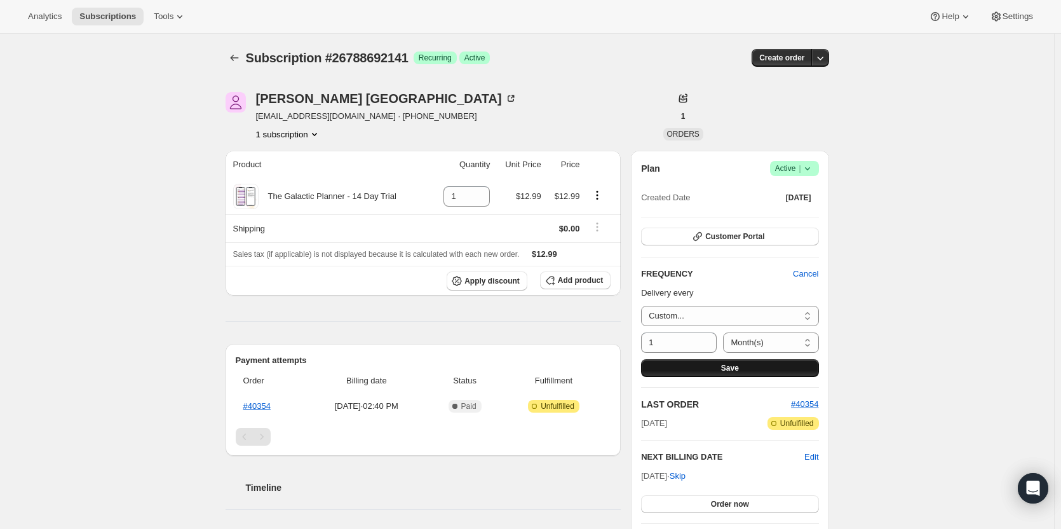
click at [709, 370] on button "Save" at bounding box center [729, 368] width 177 height 18
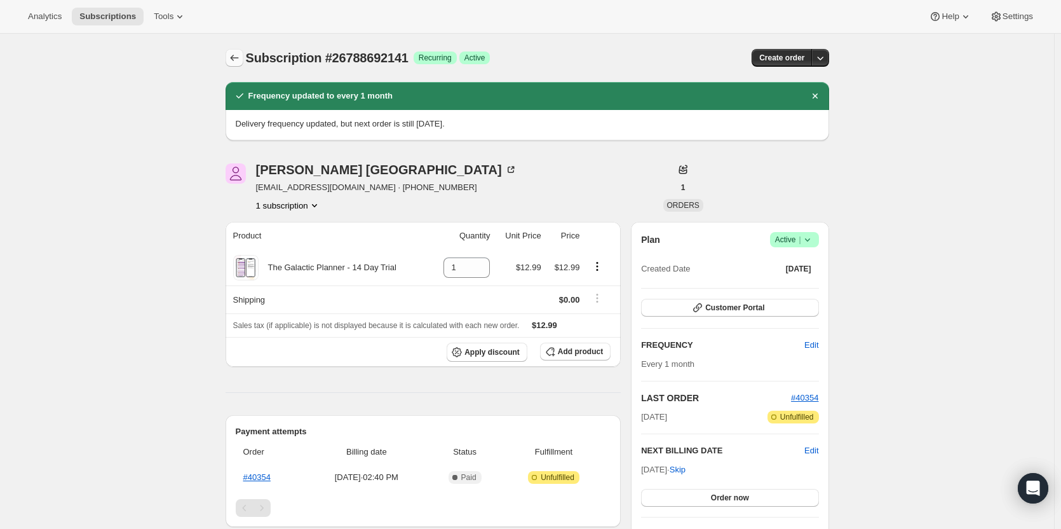
click at [233, 55] on icon "Subscriptions" at bounding box center [234, 57] width 13 height 13
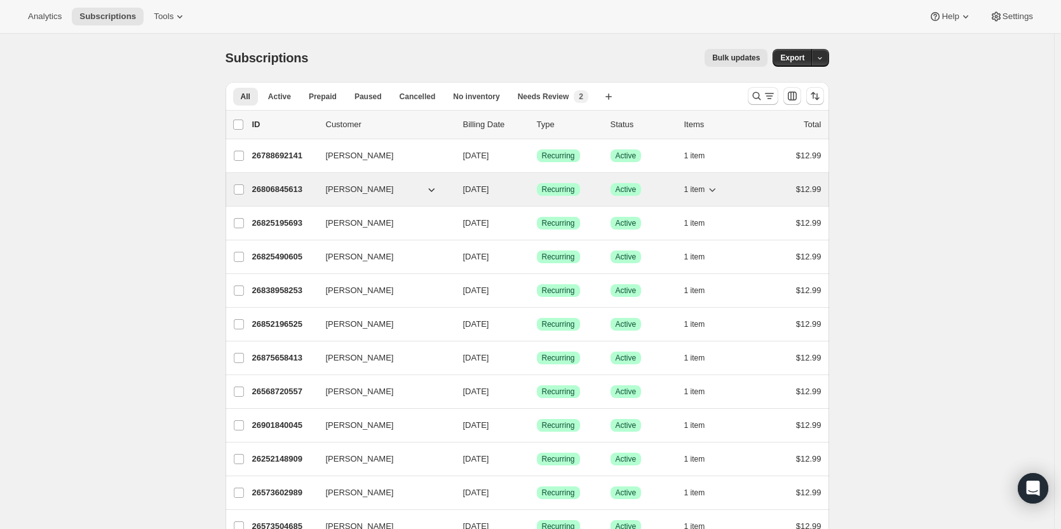
click at [261, 187] on p "26806845613" at bounding box center [284, 189] width 64 height 13
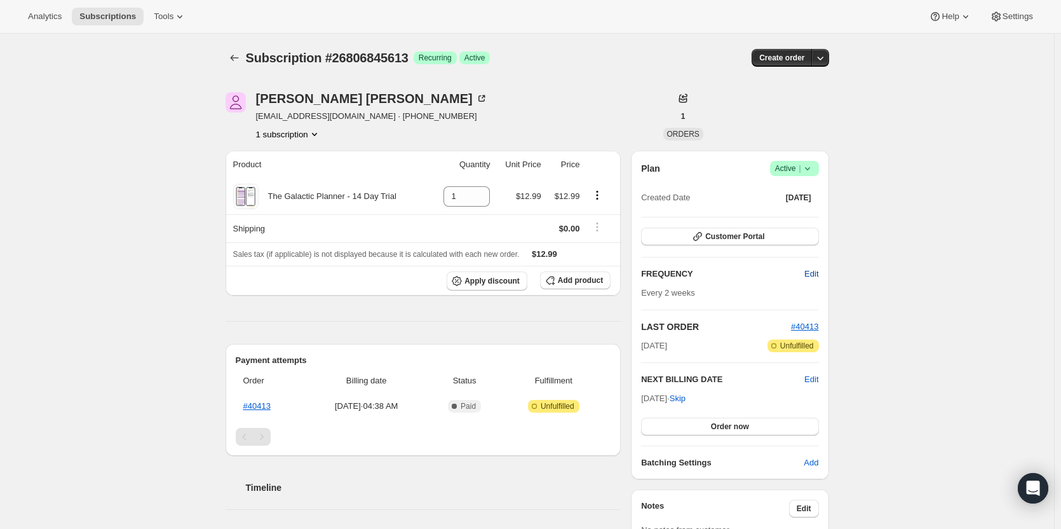
click at [818, 272] on span "Edit" at bounding box center [812, 274] width 14 height 13
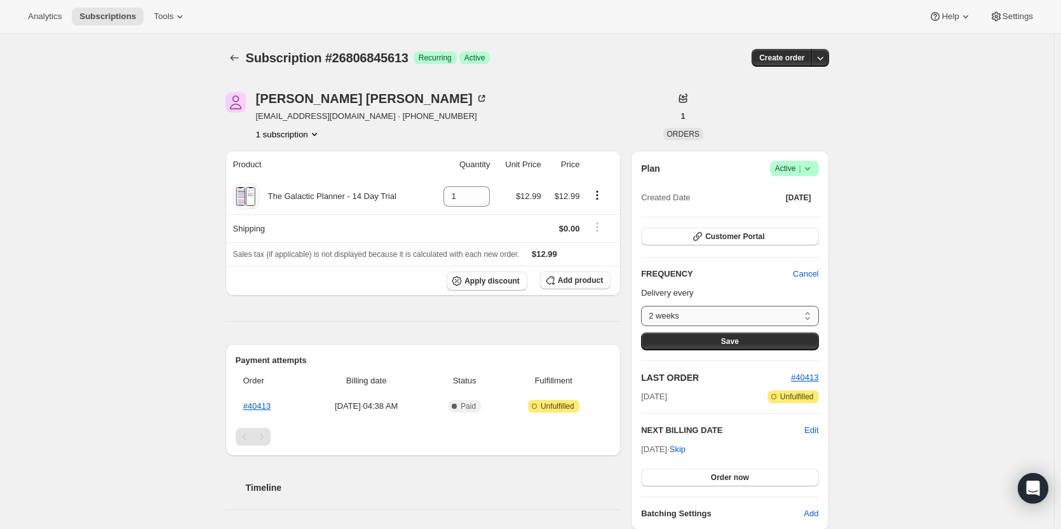
click at [759, 318] on select "2 weeks Custom..." at bounding box center [729, 316] width 177 height 20
select select "custom"
click at [644, 306] on select "2 weeks Custom..." at bounding box center [729, 316] width 177 height 20
select select "MONTH"
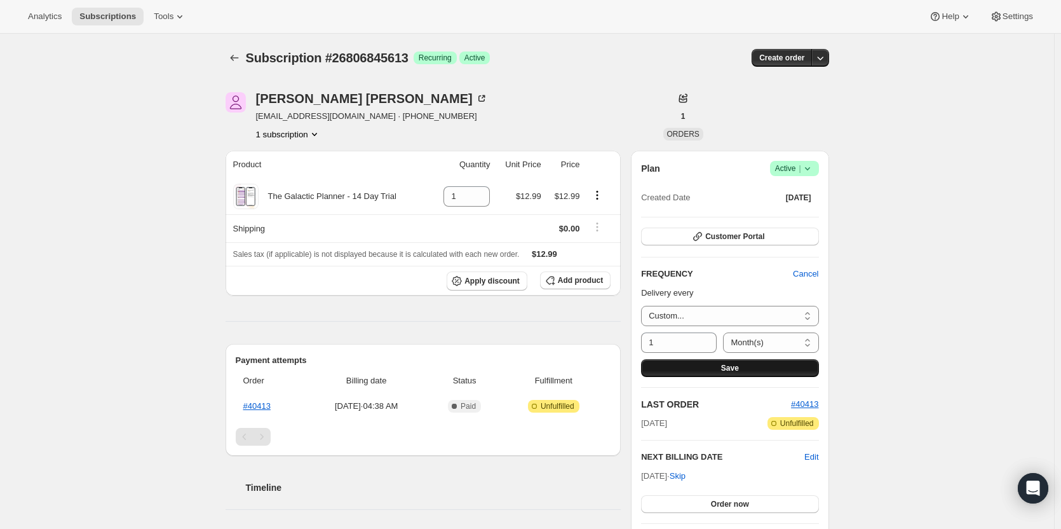
click at [698, 362] on button "Save" at bounding box center [729, 368] width 177 height 18
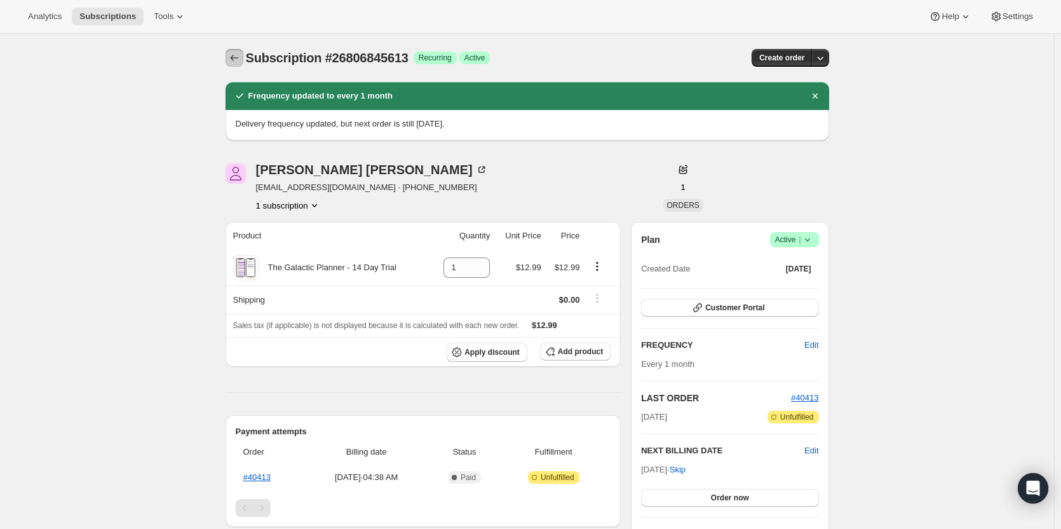
click at [233, 56] on icon "Subscriptions" at bounding box center [234, 57] width 13 height 13
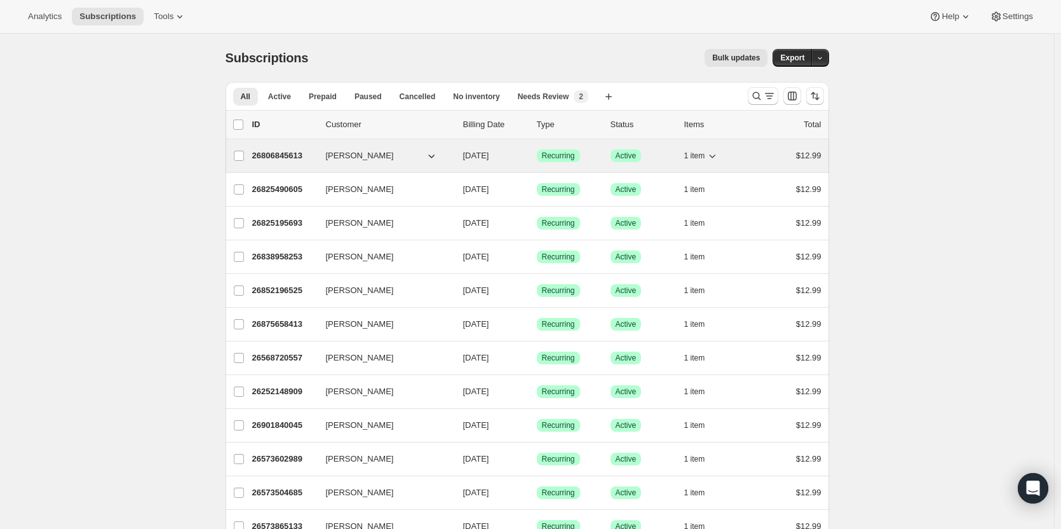
click at [287, 156] on p "26806845613" at bounding box center [284, 155] width 64 height 13
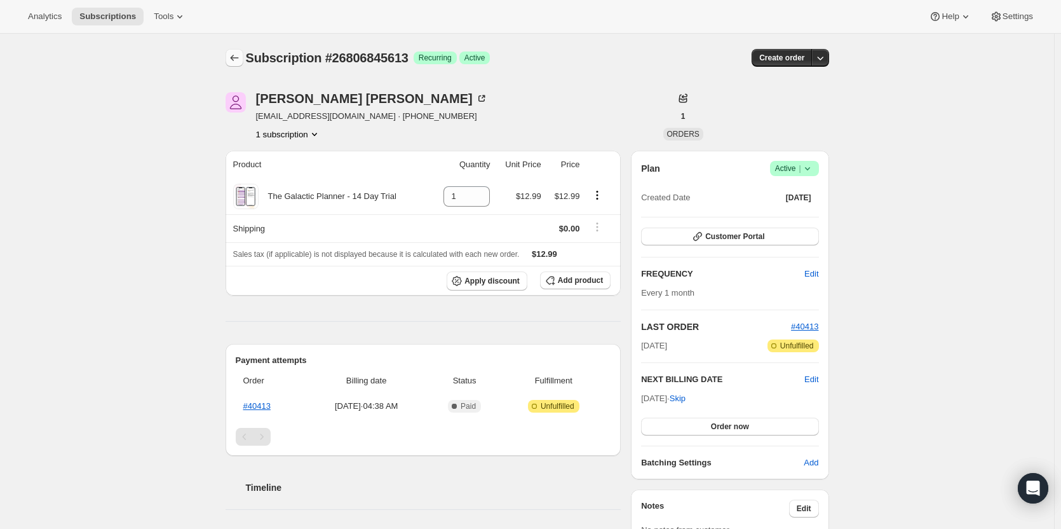
click at [241, 55] on icon "Subscriptions" at bounding box center [234, 57] width 13 height 13
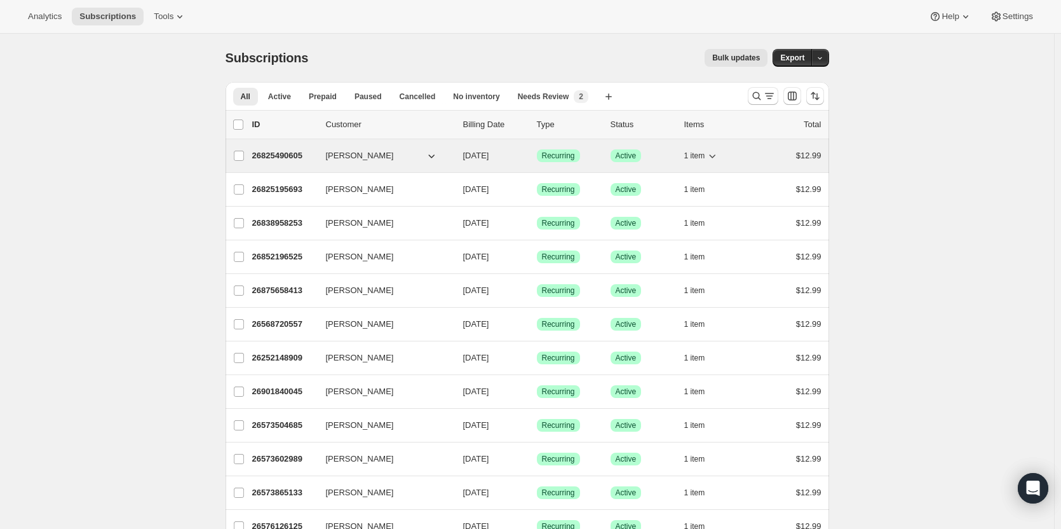
click at [280, 157] on p "26825490605" at bounding box center [284, 155] width 64 height 13
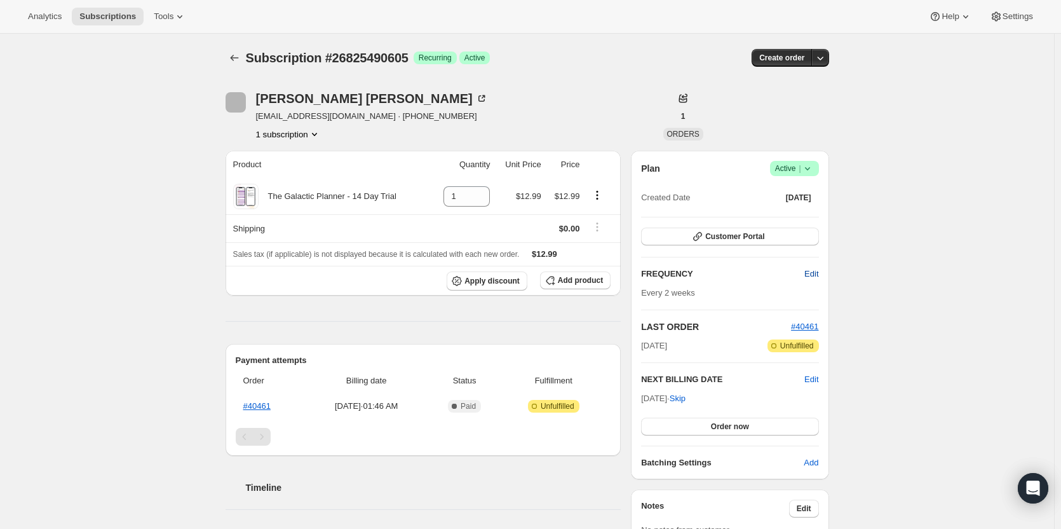
click at [810, 269] on span "Edit" at bounding box center [812, 274] width 14 height 13
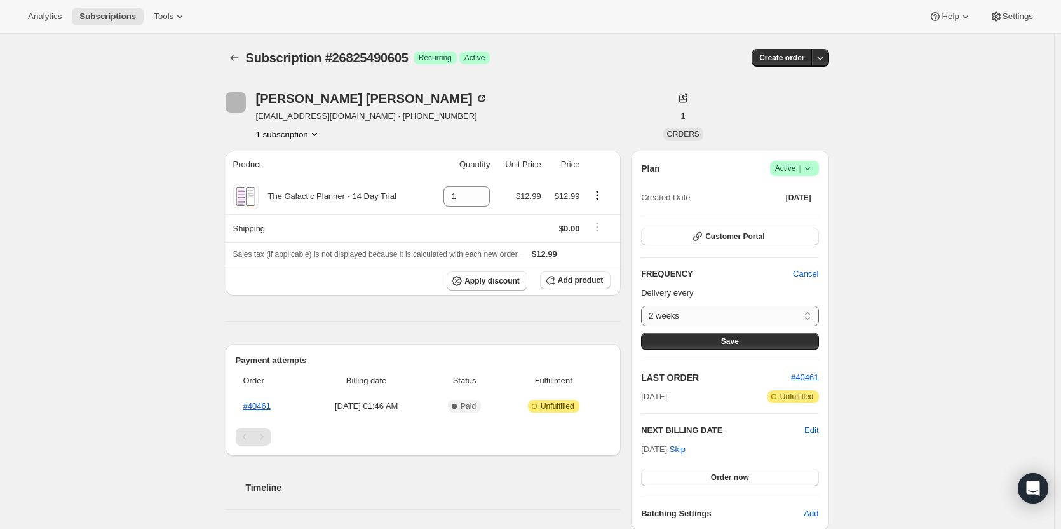
click at [777, 308] on select "2 weeks Custom..." at bounding box center [729, 316] width 177 height 20
select select "custom"
click at [644, 306] on select "2 weeks Custom..." at bounding box center [729, 316] width 177 height 20
select select "MONTH"
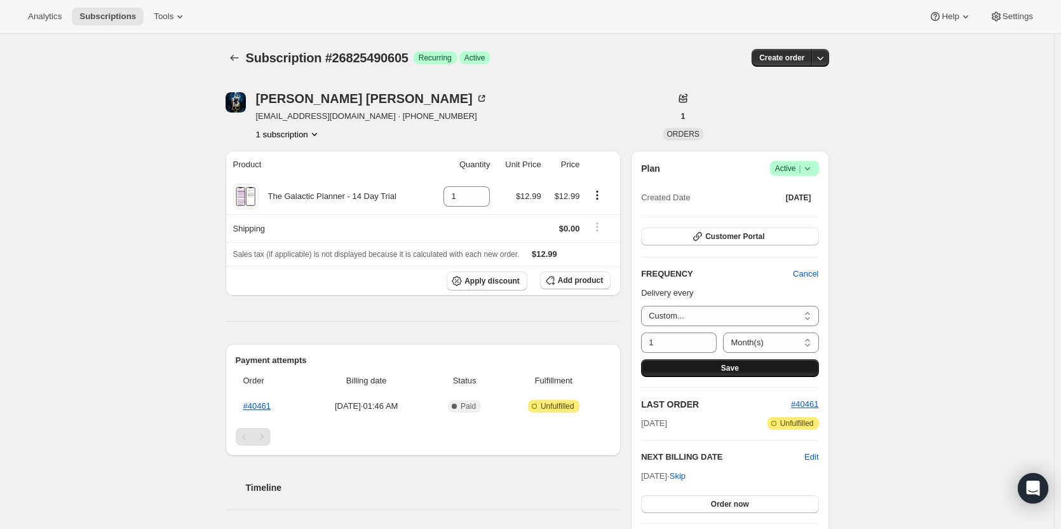
click at [707, 363] on button "Save" at bounding box center [729, 368] width 177 height 18
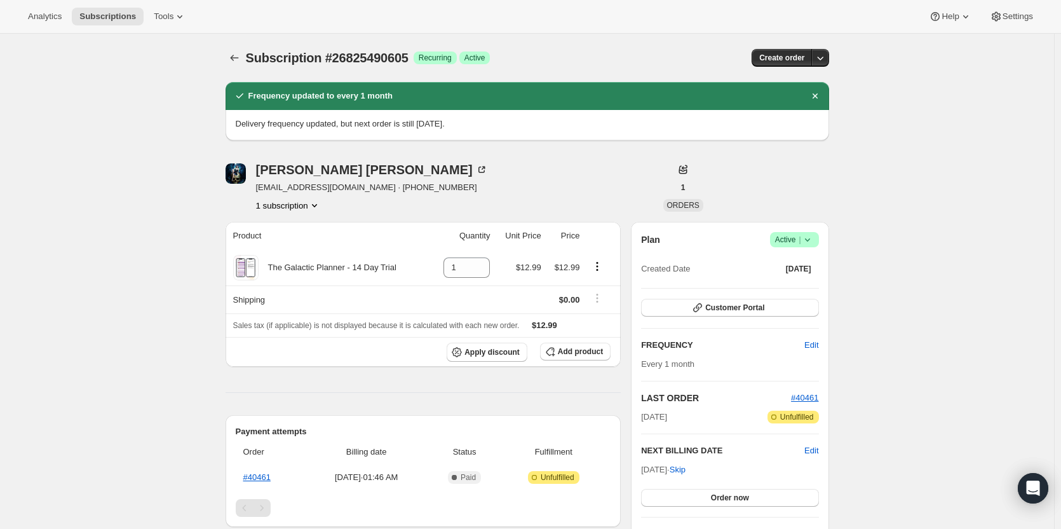
click at [239, 61] on icon "Subscriptions" at bounding box center [234, 57] width 13 height 13
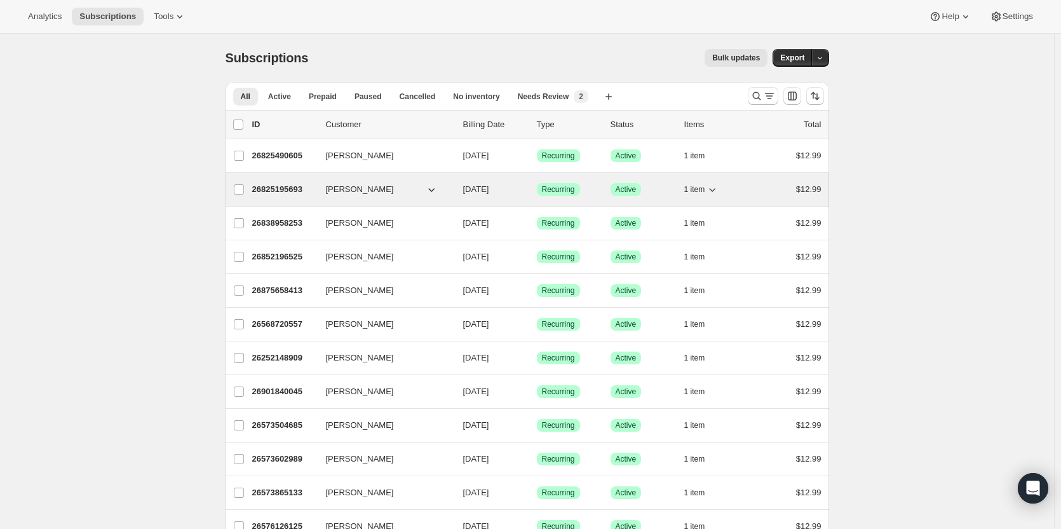
click at [278, 187] on p "26825195693" at bounding box center [284, 189] width 64 height 13
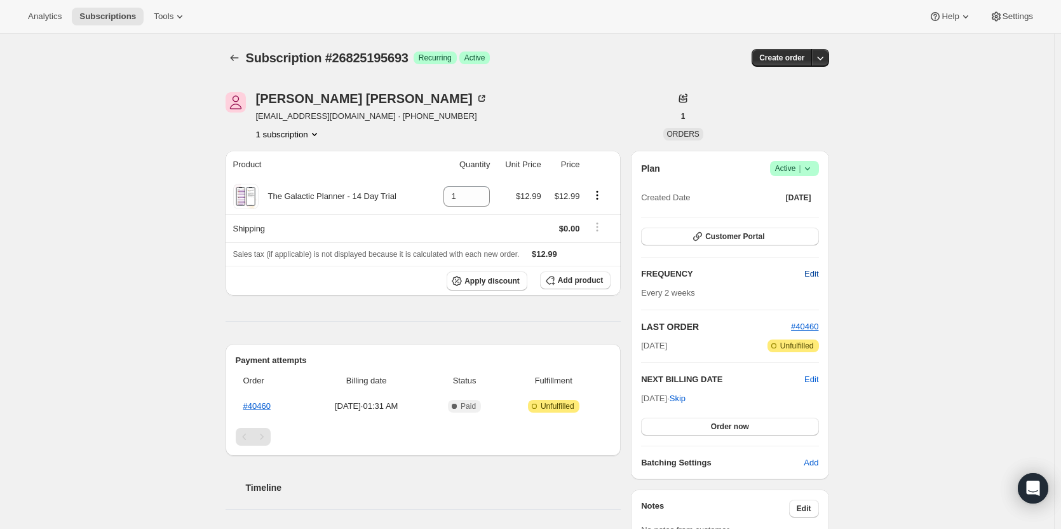
click at [813, 273] on span "Edit" at bounding box center [812, 274] width 14 height 13
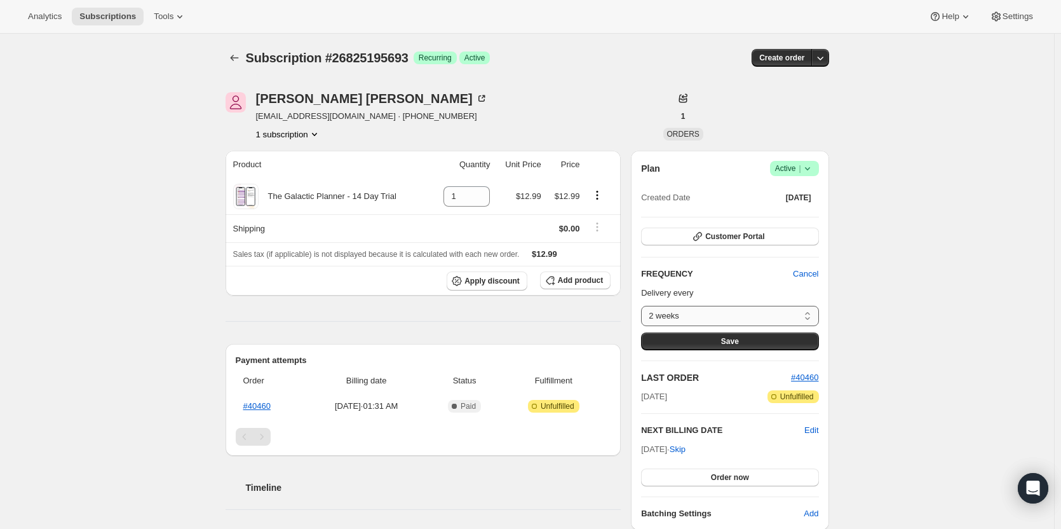
click at [750, 318] on select "2 weeks Custom..." at bounding box center [729, 316] width 177 height 20
select select "custom"
click at [644, 306] on select "2 weeks Custom..." at bounding box center [729, 316] width 177 height 20
select select "MONTH"
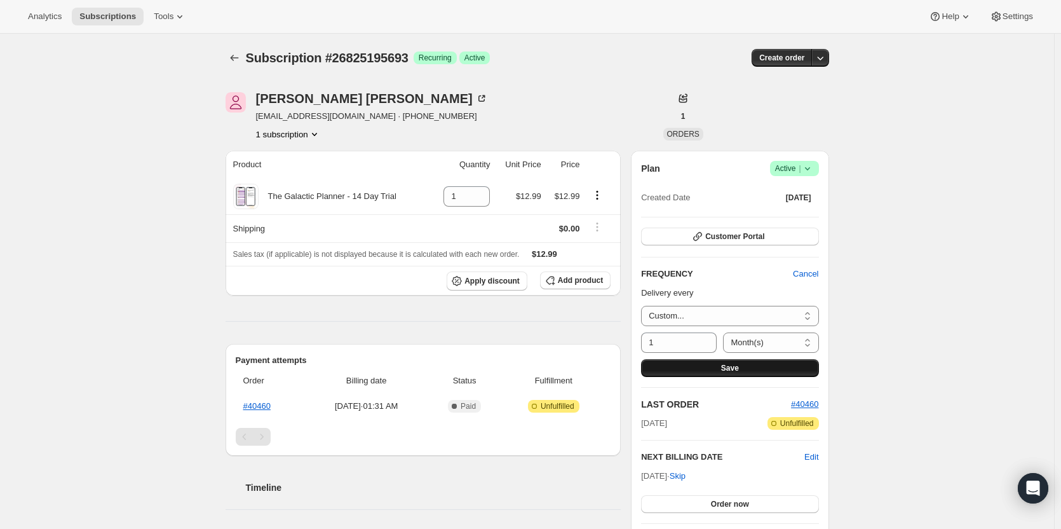
click at [713, 370] on button "Save" at bounding box center [729, 368] width 177 height 18
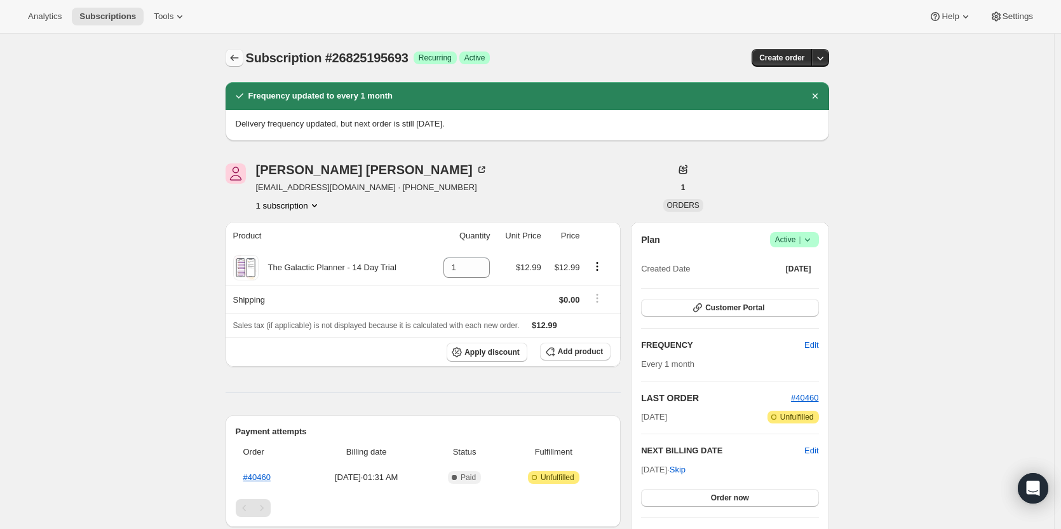
click at [241, 58] on icon "Subscriptions" at bounding box center [234, 57] width 13 height 13
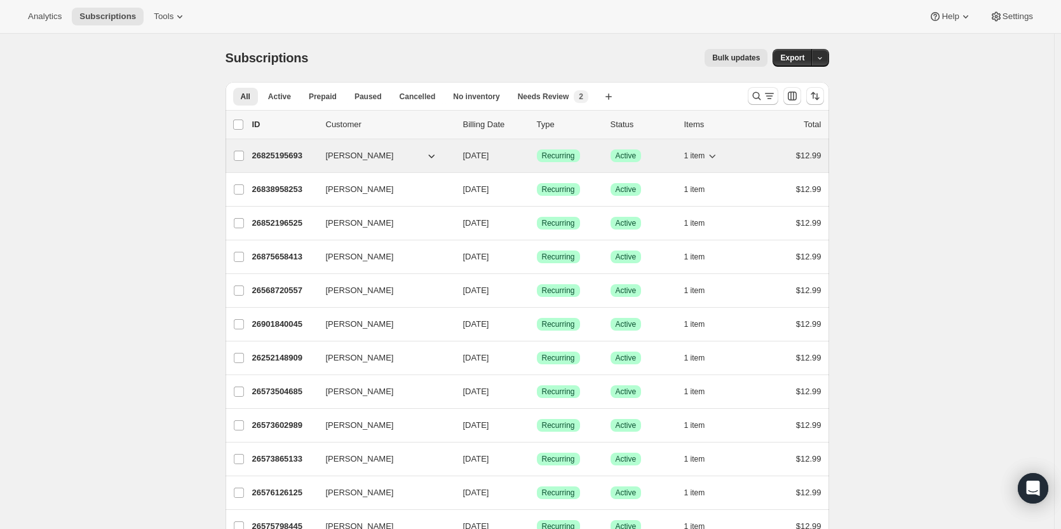
click at [285, 158] on p "26825195693" at bounding box center [284, 155] width 64 height 13
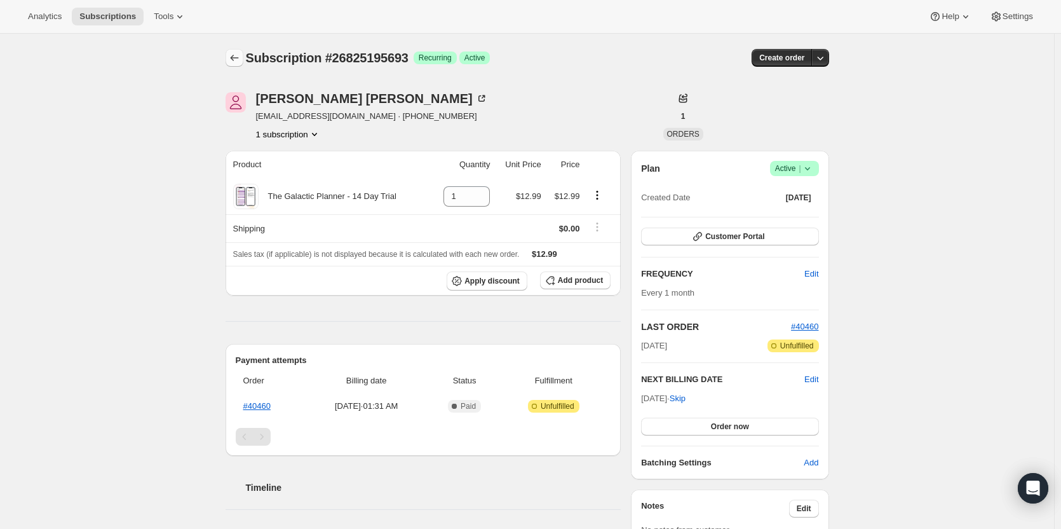
click at [241, 62] on icon "Subscriptions" at bounding box center [234, 57] width 13 height 13
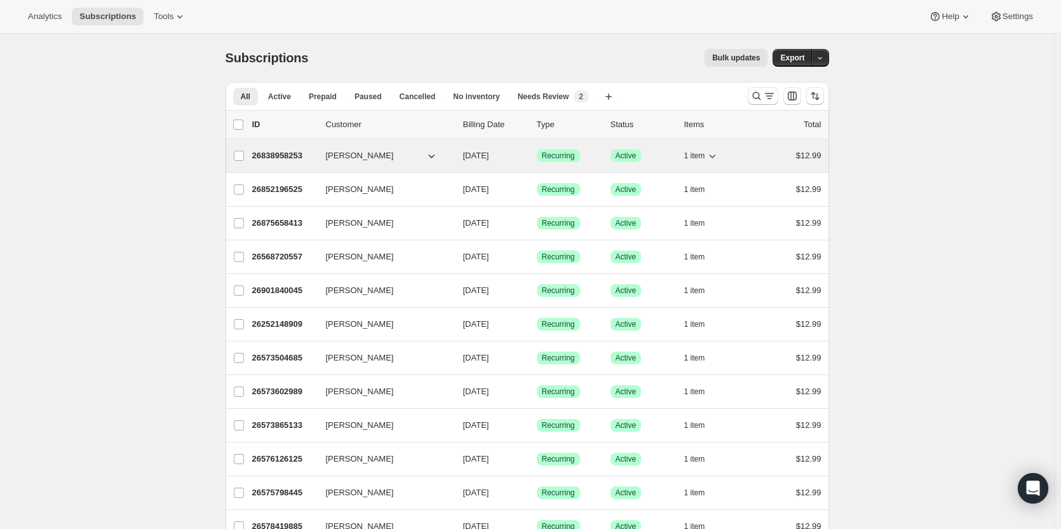
click at [285, 158] on p "26838958253" at bounding box center [284, 155] width 64 height 13
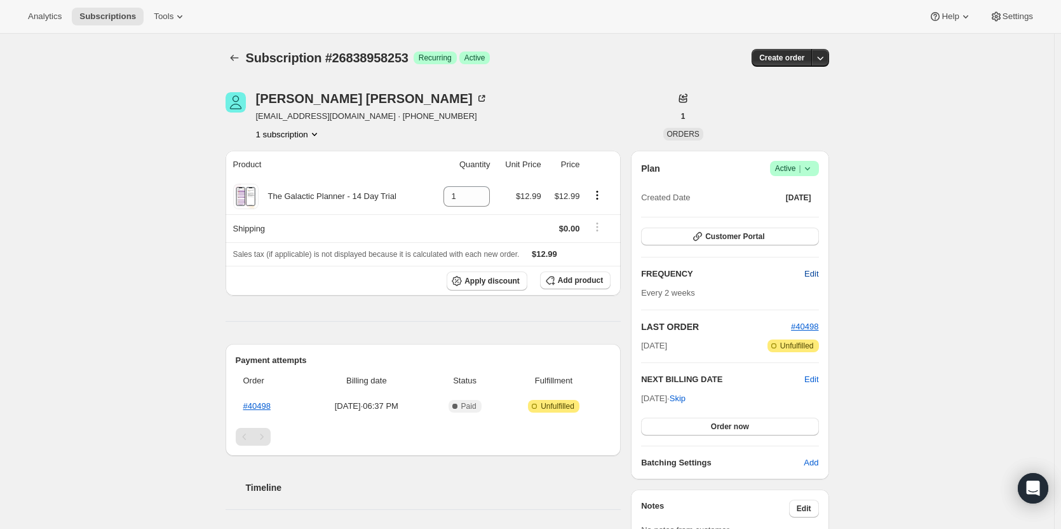
click at [813, 273] on span "Edit" at bounding box center [812, 274] width 14 height 13
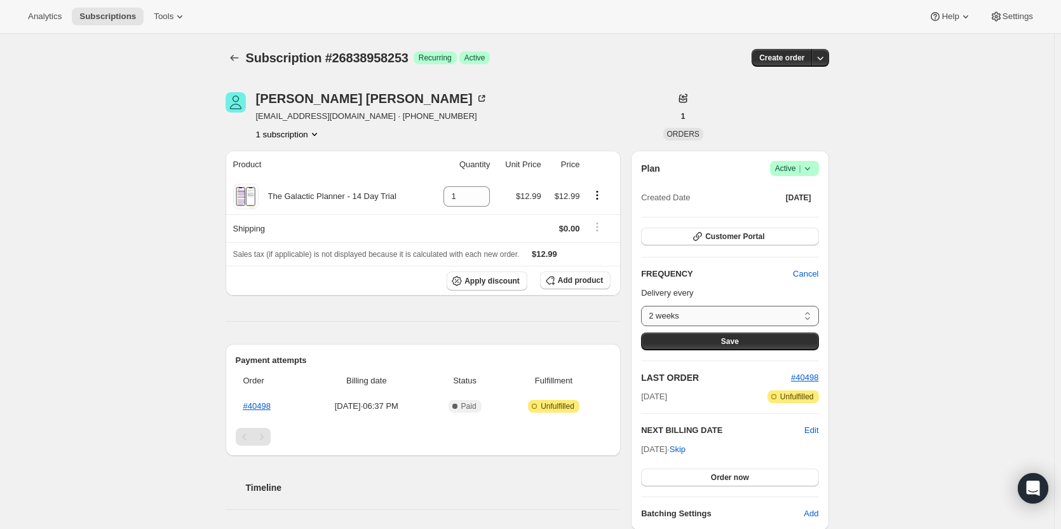
click at [764, 311] on select "2 weeks Custom..." at bounding box center [729, 316] width 177 height 20
select select "custom"
click at [644, 306] on select "2 weeks Custom..." at bounding box center [729, 316] width 177 height 20
select select "MONTH"
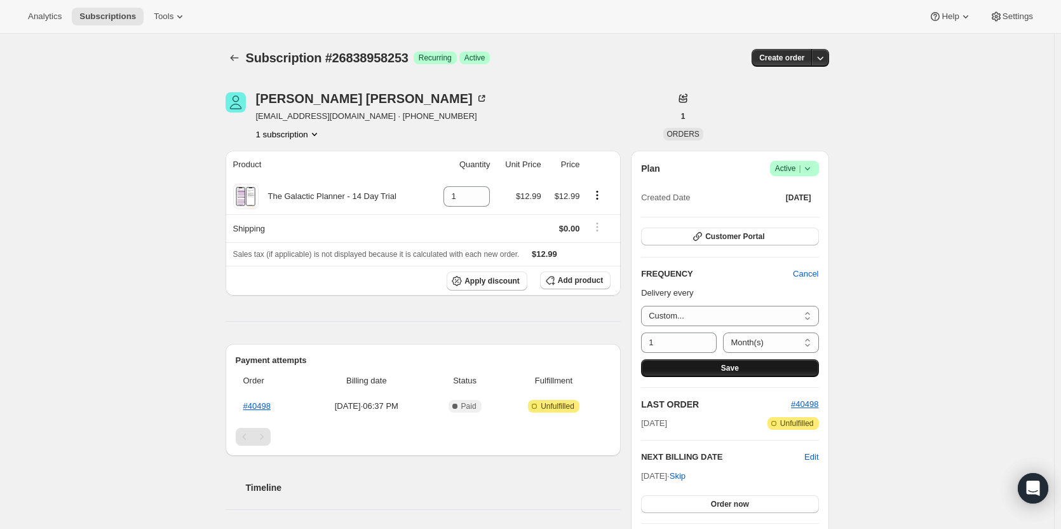
click at [726, 365] on span "Save" at bounding box center [730, 368] width 18 height 10
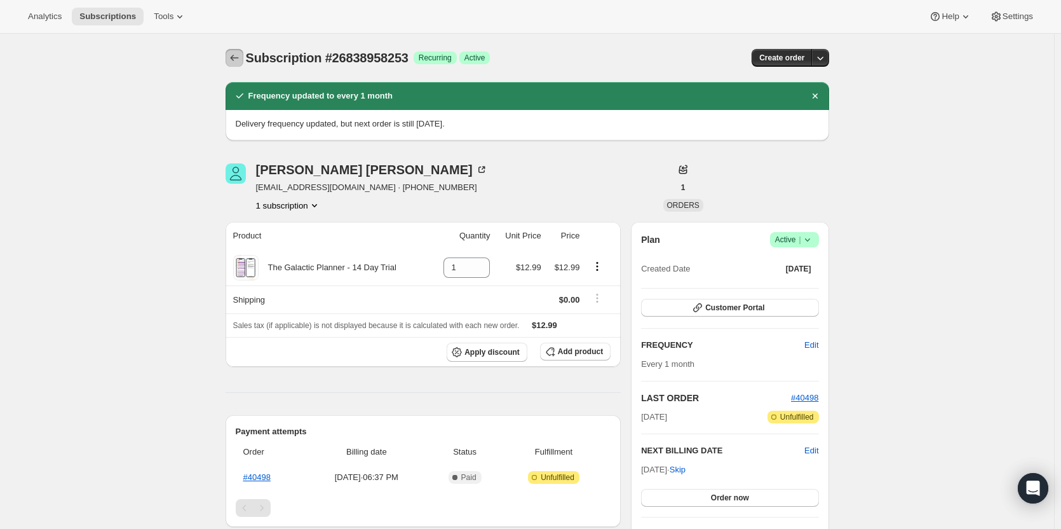
click at [240, 62] on icon "Subscriptions" at bounding box center [234, 57] width 13 height 13
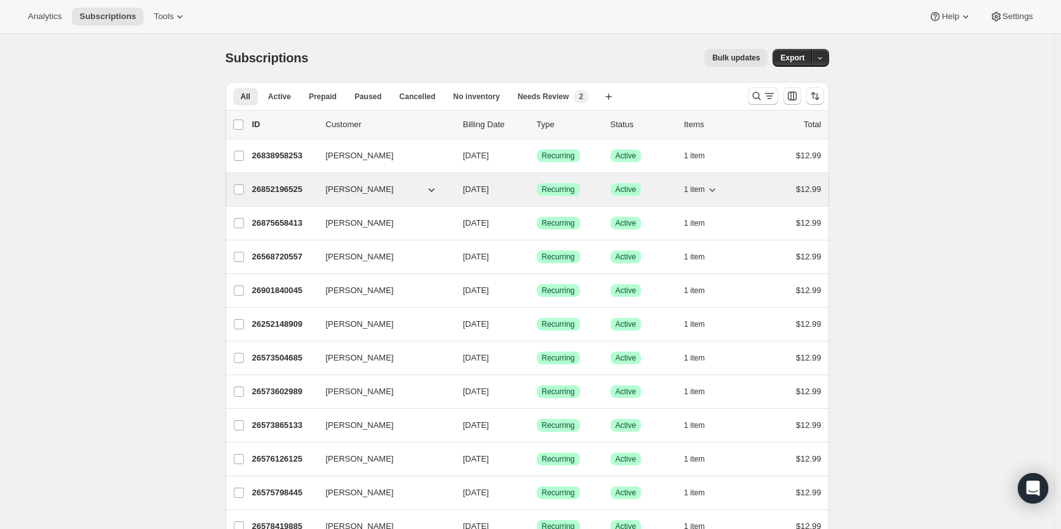
click at [279, 187] on p "26852196525" at bounding box center [284, 189] width 64 height 13
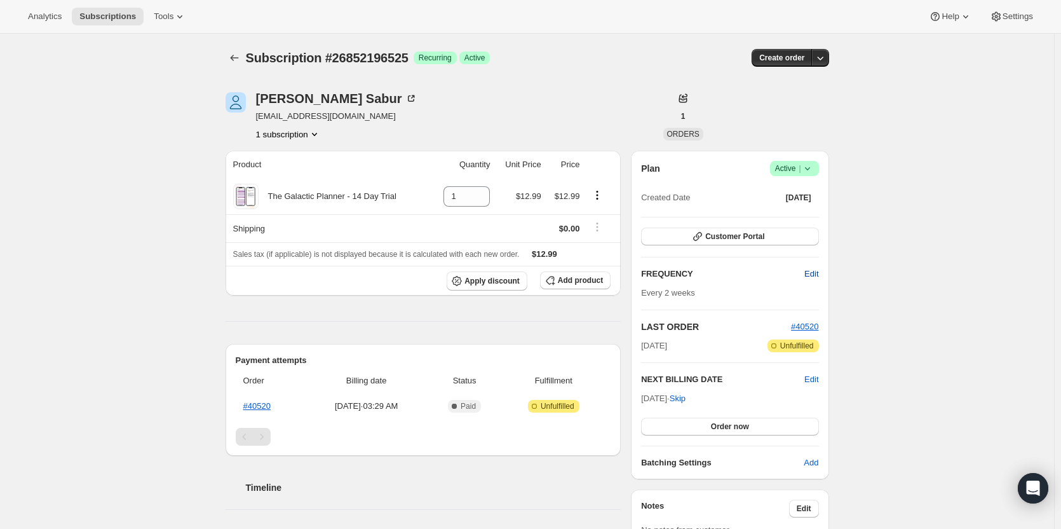
click at [813, 277] on span "Edit" at bounding box center [812, 274] width 14 height 13
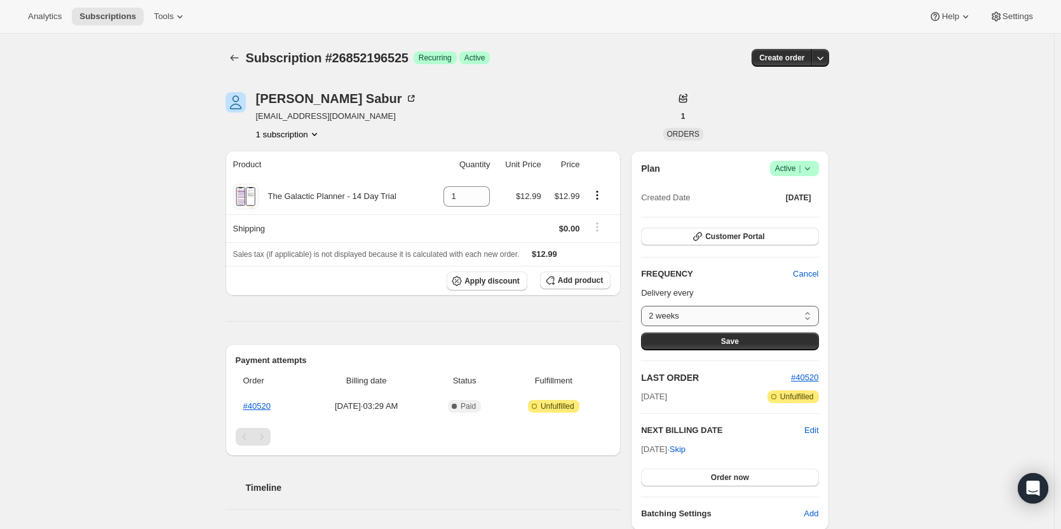
click at [771, 313] on select "2 weeks Custom..." at bounding box center [729, 316] width 177 height 20
select select "custom"
click at [644, 306] on select "2 weeks Custom..." at bounding box center [729, 316] width 177 height 20
select select "MONTH"
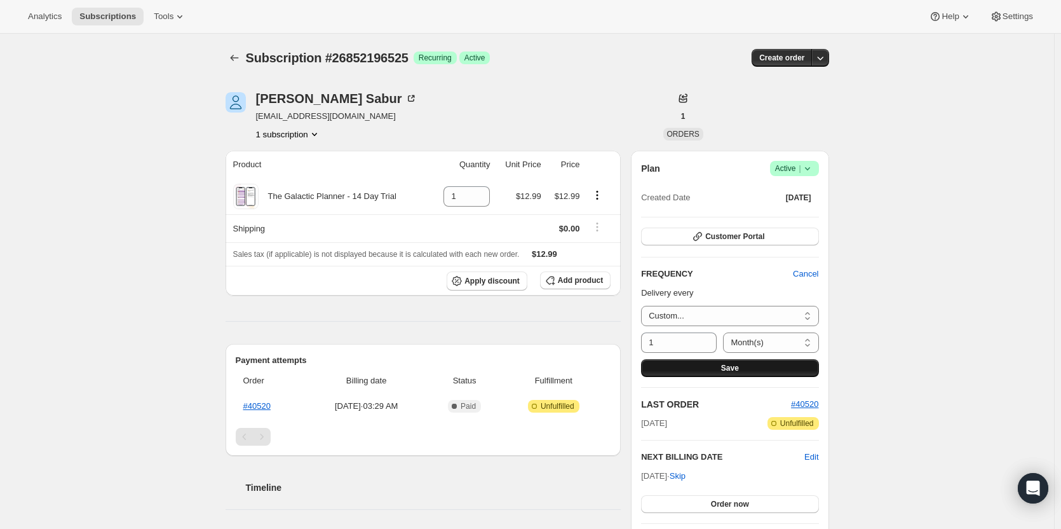
click at [706, 365] on button "Save" at bounding box center [729, 368] width 177 height 18
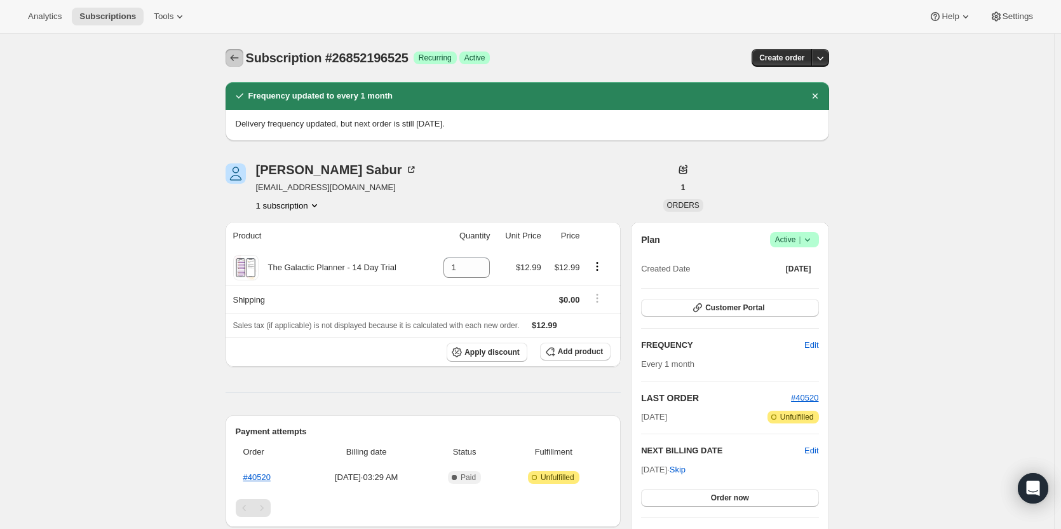
click at [241, 55] on icon "Subscriptions" at bounding box center [234, 57] width 13 height 13
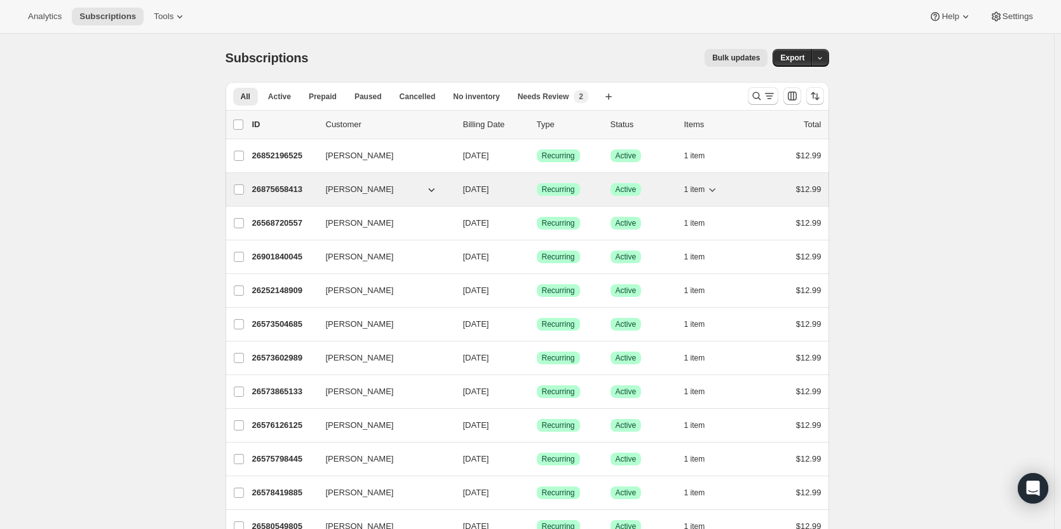
click at [280, 194] on p "26875658413" at bounding box center [284, 189] width 64 height 13
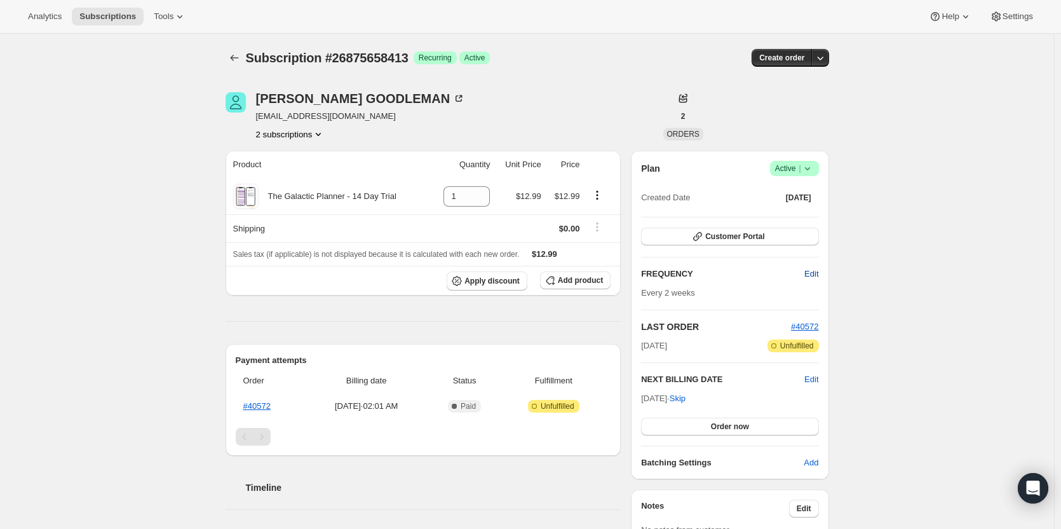
click at [817, 276] on span "Edit" at bounding box center [812, 274] width 14 height 13
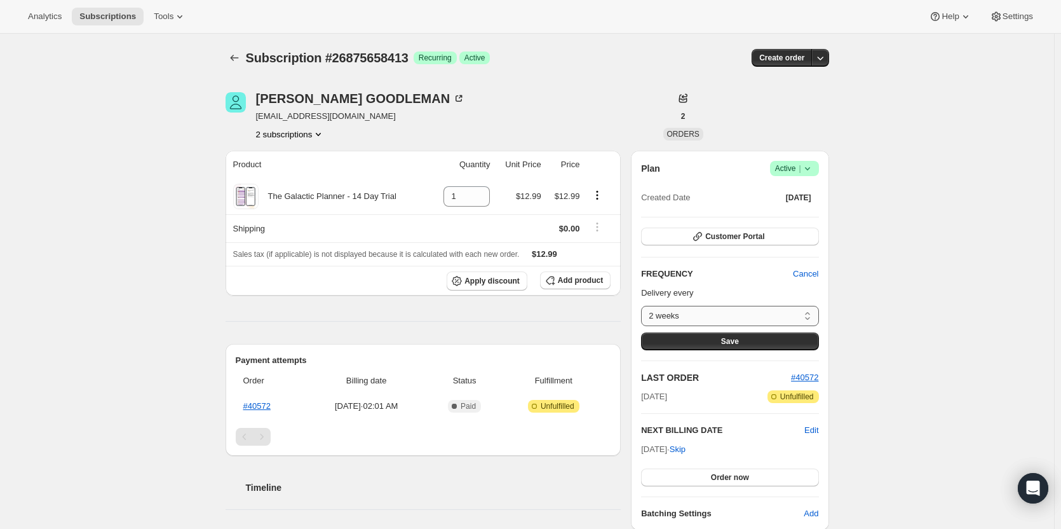
click at [754, 310] on select "2 weeks Custom..." at bounding box center [729, 316] width 177 height 20
select select "custom"
click at [644, 306] on select "2 weeks Custom..." at bounding box center [729, 316] width 177 height 20
select select "MONTH"
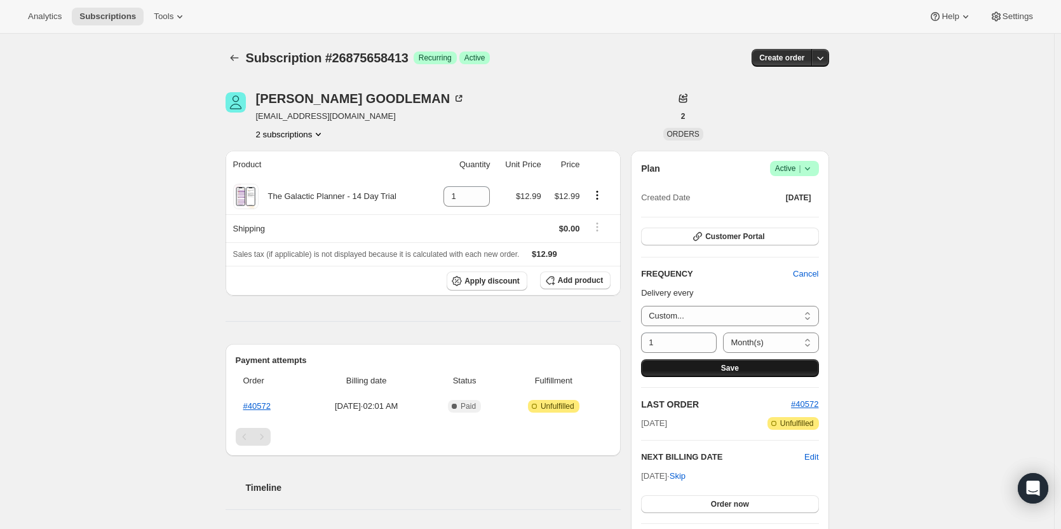
click at [710, 365] on button "Save" at bounding box center [729, 368] width 177 height 18
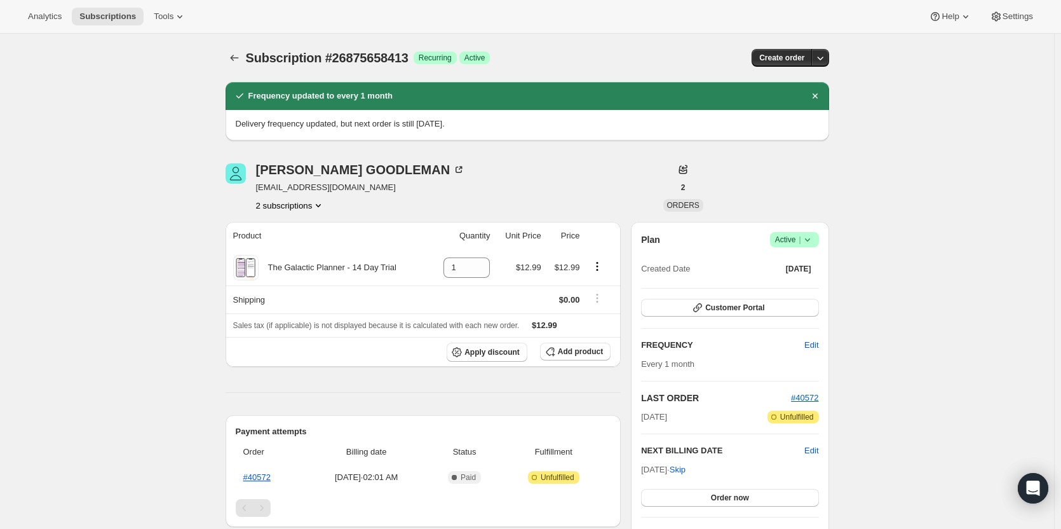
click at [238, 57] on icon "Subscriptions" at bounding box center [234, 57] width 13 height 13
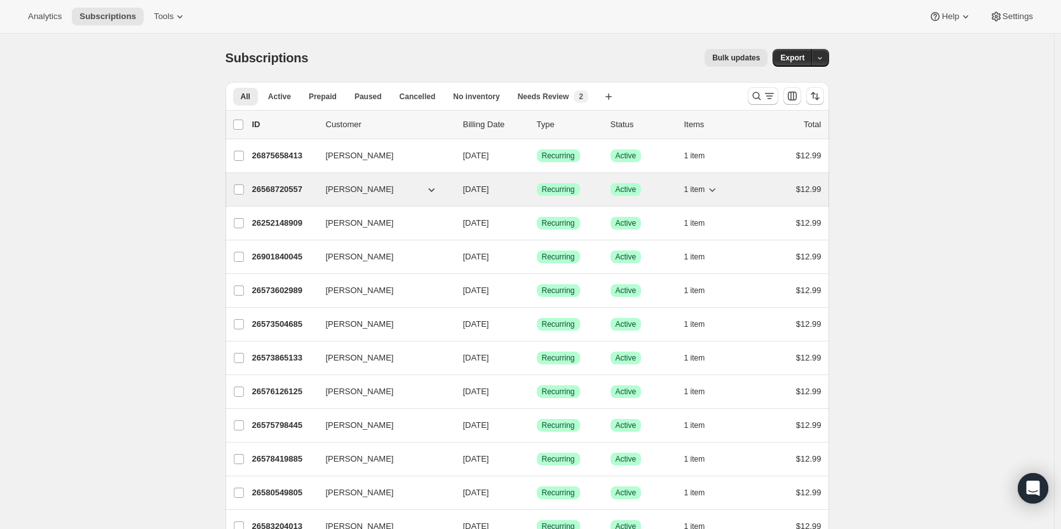
click at [293, 184] on p "26568720557" at bounding box center [284, 189] width 64 height 13
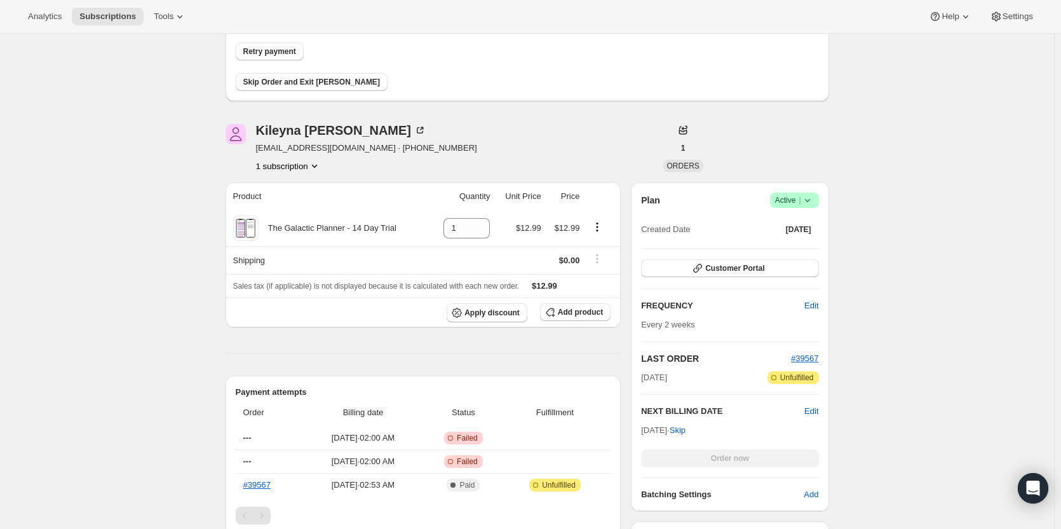
scroll to position [127, 0]
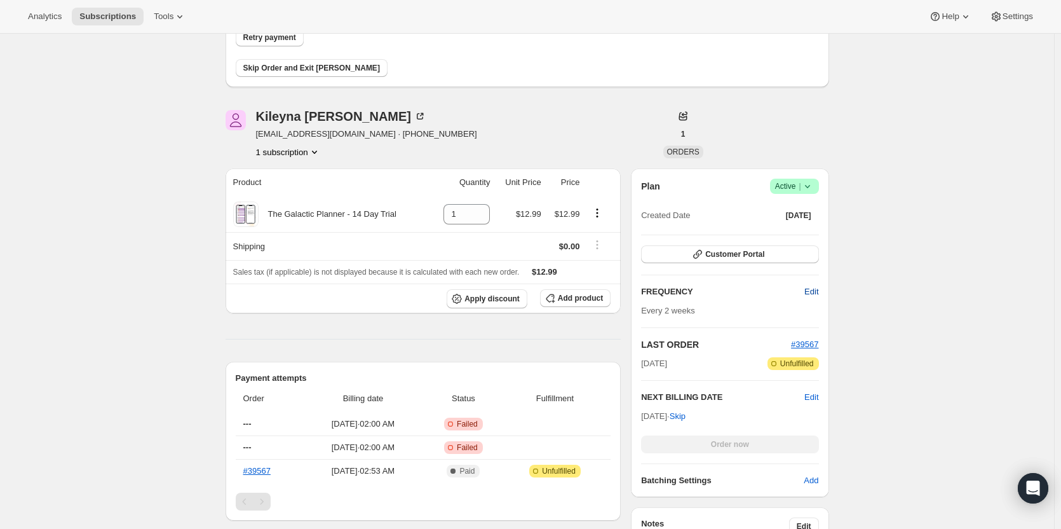
click at [810, 295] on span "Edit" at bounding box center [812, 291] width 14 height 13
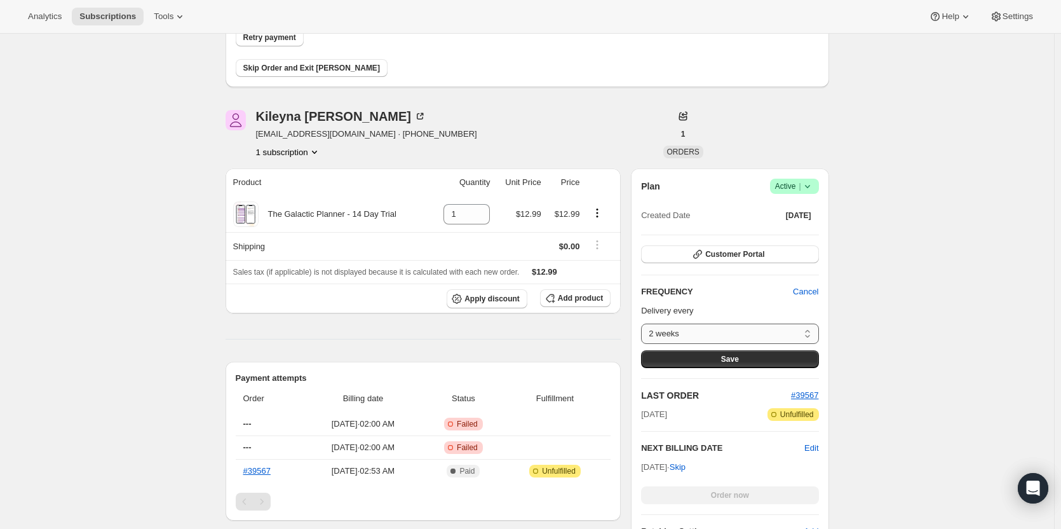
click at [756, 335] on select "2 weeks Custom..." at bounding box center [729, 333] width 177 height 20
select select "custom"
click at [644, 323] on select "2 weeks Custom..." at bounding box center [729, 333] width 177 height 20
select select "MONTH"
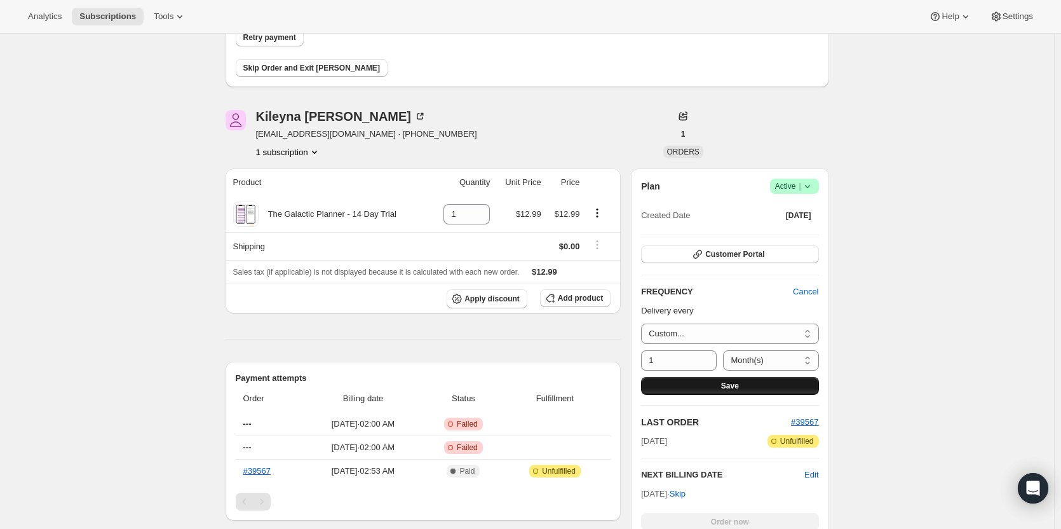
click at [754, 391] on button "Save" at bounding box center [729, 386] width 177 height 18
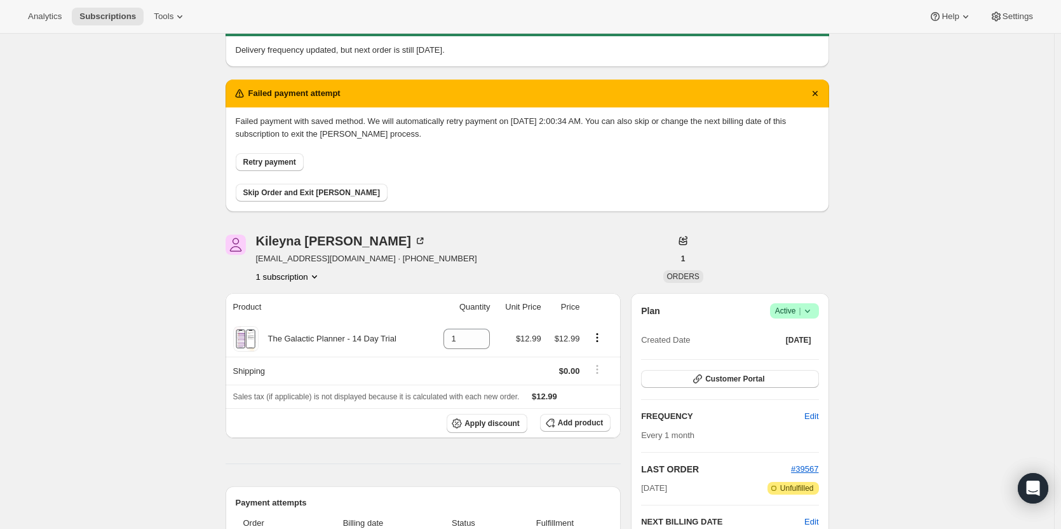
scroll to position [0, 0]
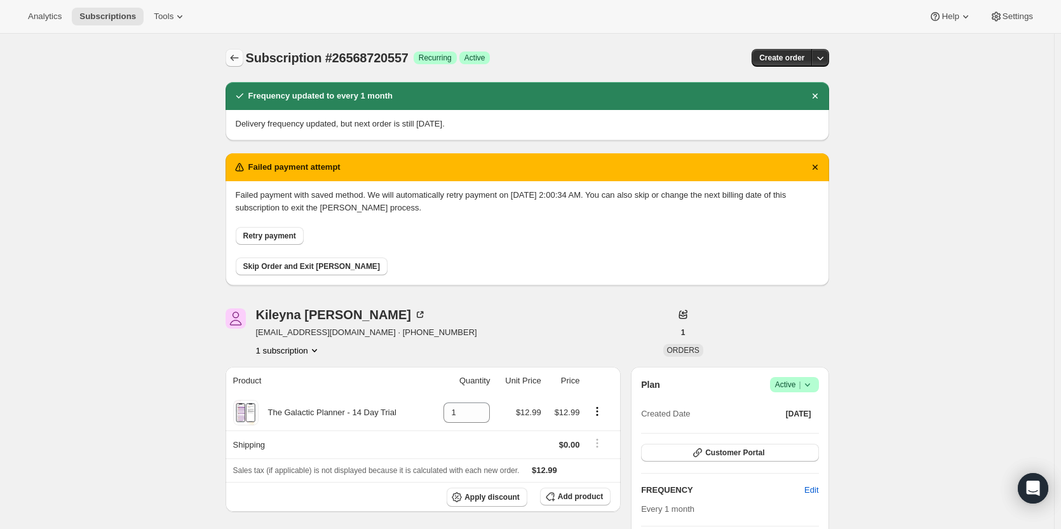
click at [233, 64] on icon "Subscriptions" at bounding box center [234, 57] width 13 height 13
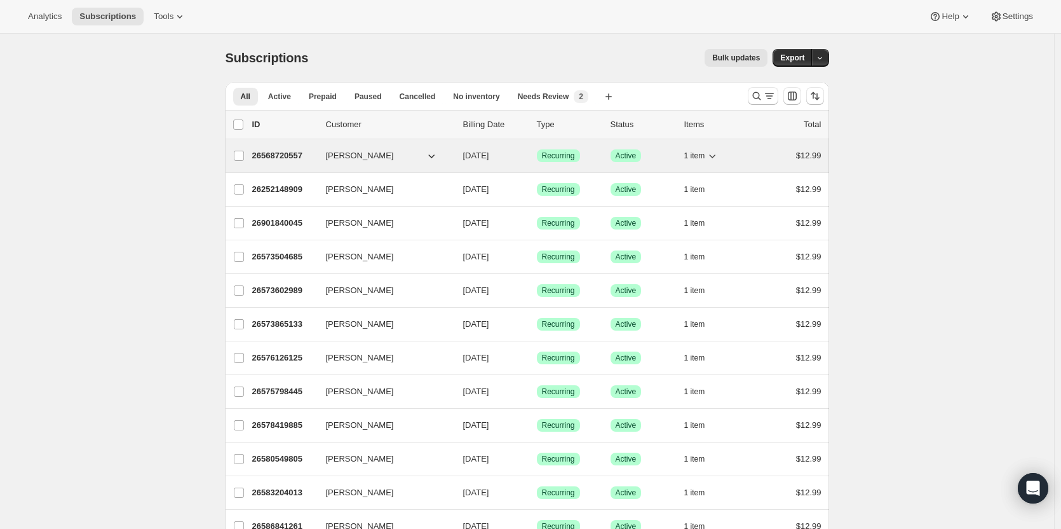
click at [277, 156] on p "26568720557" at bounding box center [284, 155] width 64 height 13
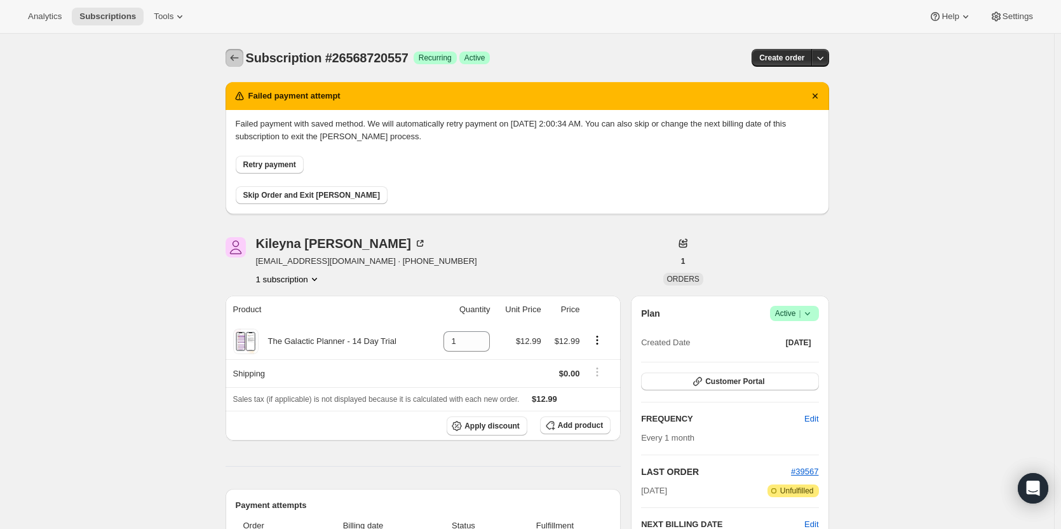
click at [235, 59] on icon "Subscriptions" at bounding box center [234, 57] width 13 height 13
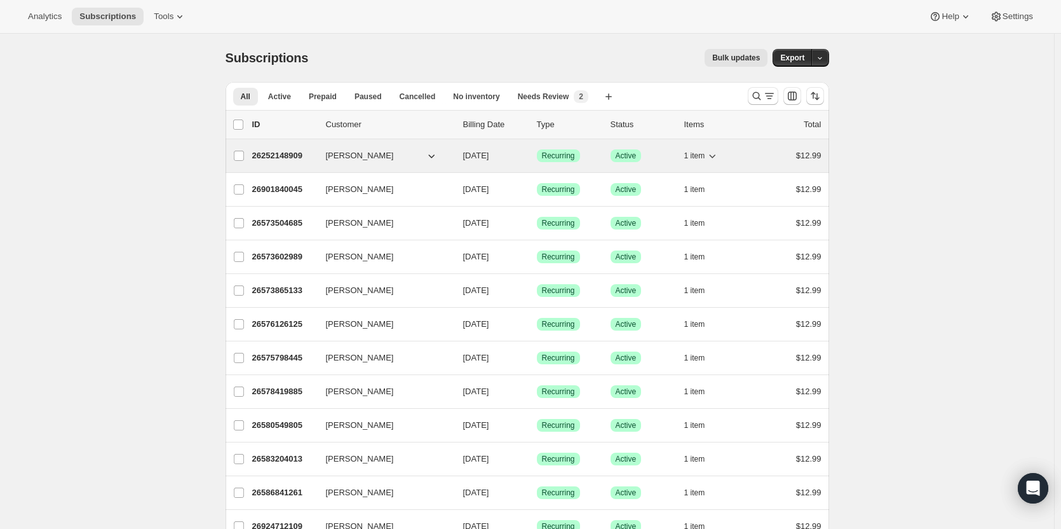
click at [298, 158] on p "26252148909" at bounding box center [284, 155] width 64 height 13
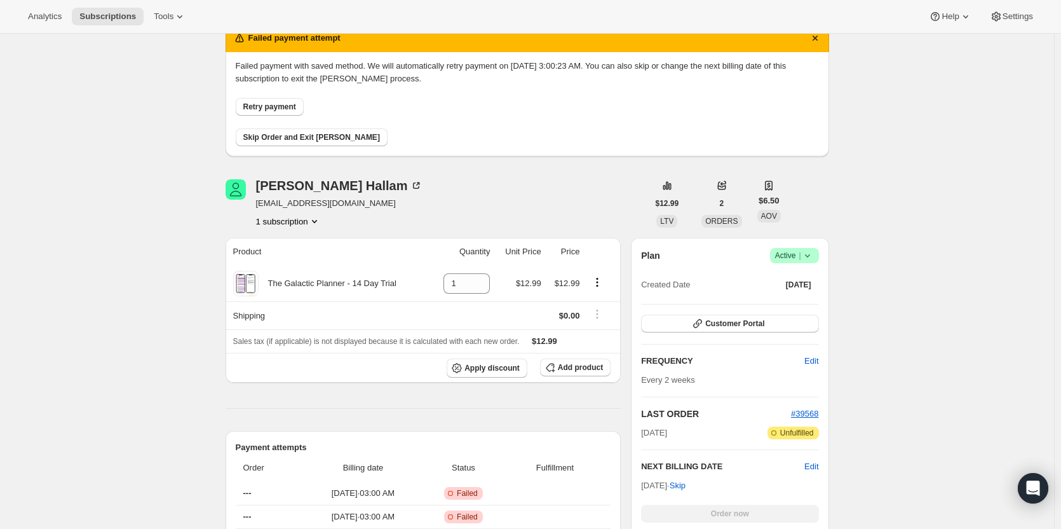
scroll to position [64, 0]
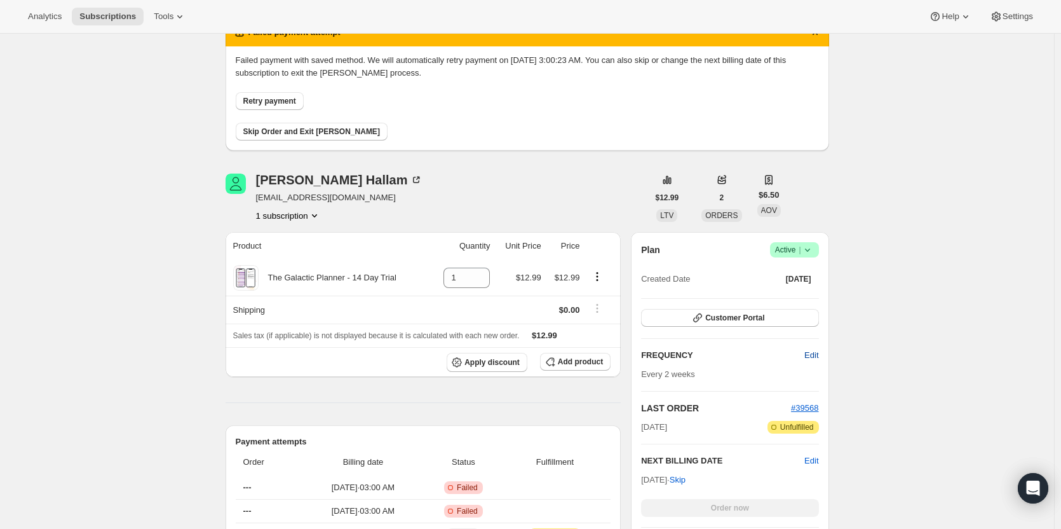
click at [826, 357] on button "Edit" at bounding box center [811, 355] width 29 height 20
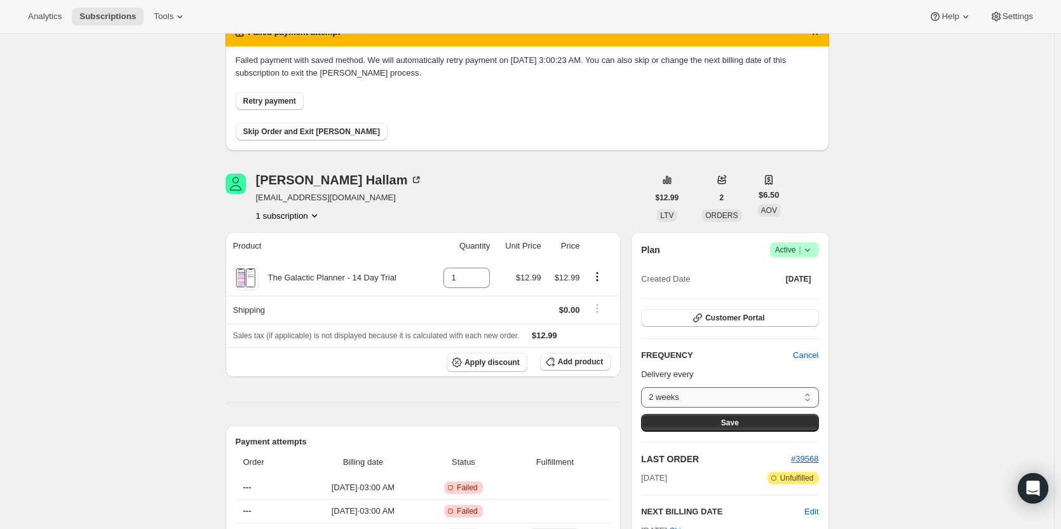
click at [753, 404] on select "2 weeks Custom..." at bounding box center [729, 397] width 177 height 20
select select "custom"
click at [644, 387] on select "2 weeks Custom..." at bounding box center [729, 397] width 177 height 20
select select "MONTH"
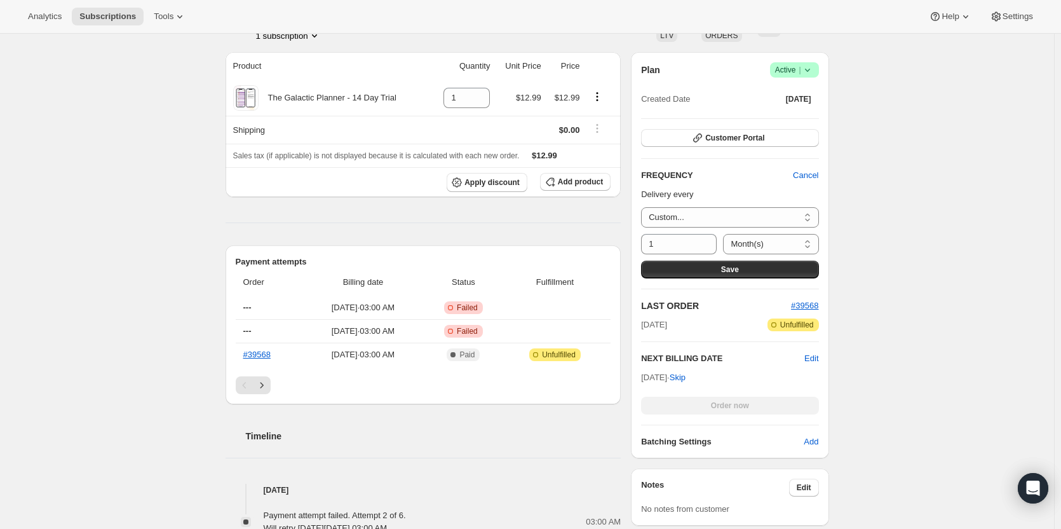
scroll to position [254, 0]
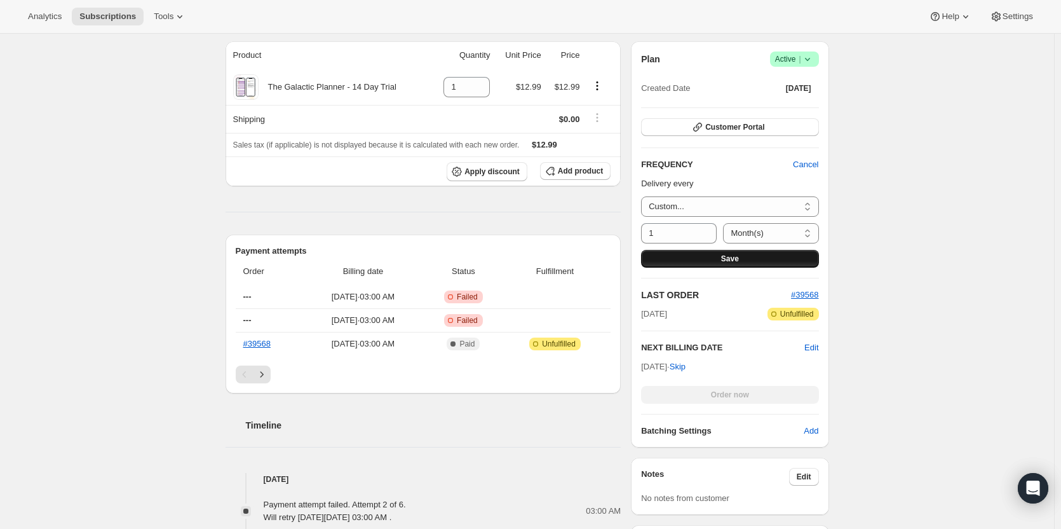
click at [730, 262] on span "Save" at bounding box center [730, 259] width 18 height 10
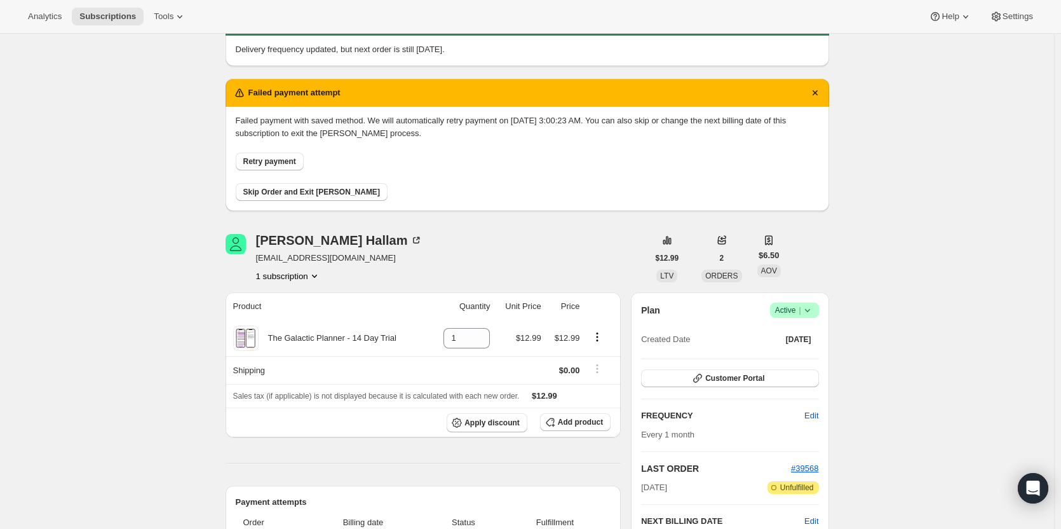
scroll to position [0, 0]
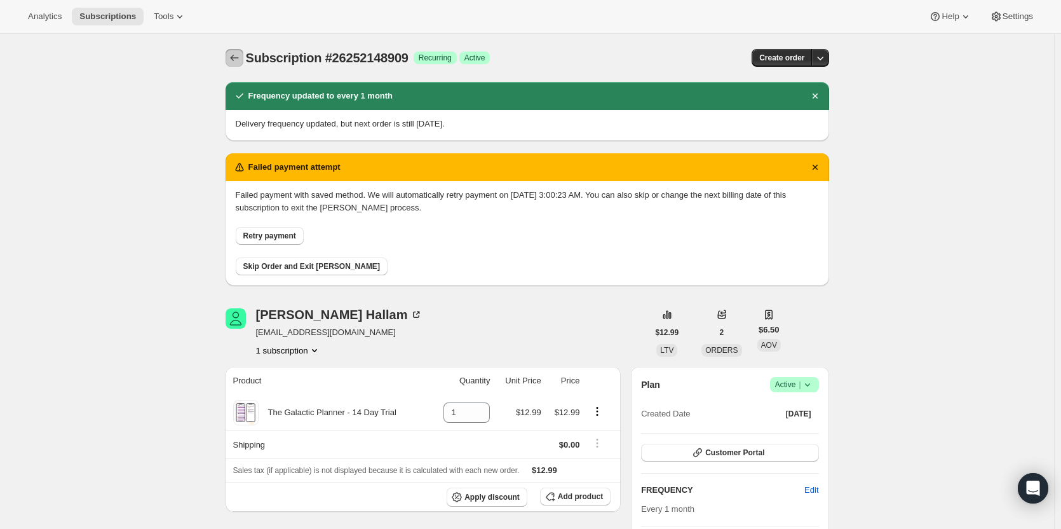
click at [233, 57] on icon "Subscriptions" at bounding box center [234, 57] width 13 height 13
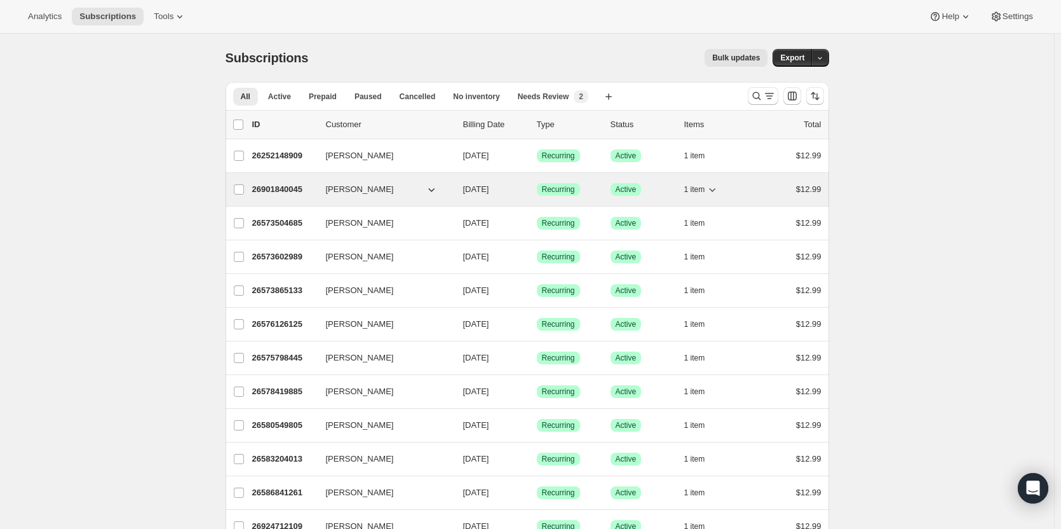
click at [282, 187] on p "26901840045" at bounding box center [284, 189] width 64 height 13
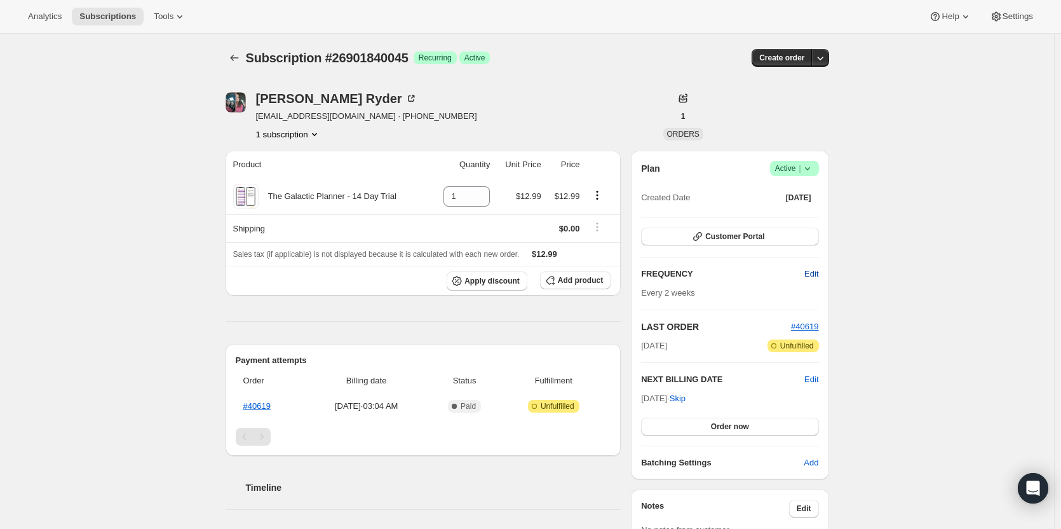
click at [818, 275] on span "Edit" at bounding box center [812, 274] width 14 height 13
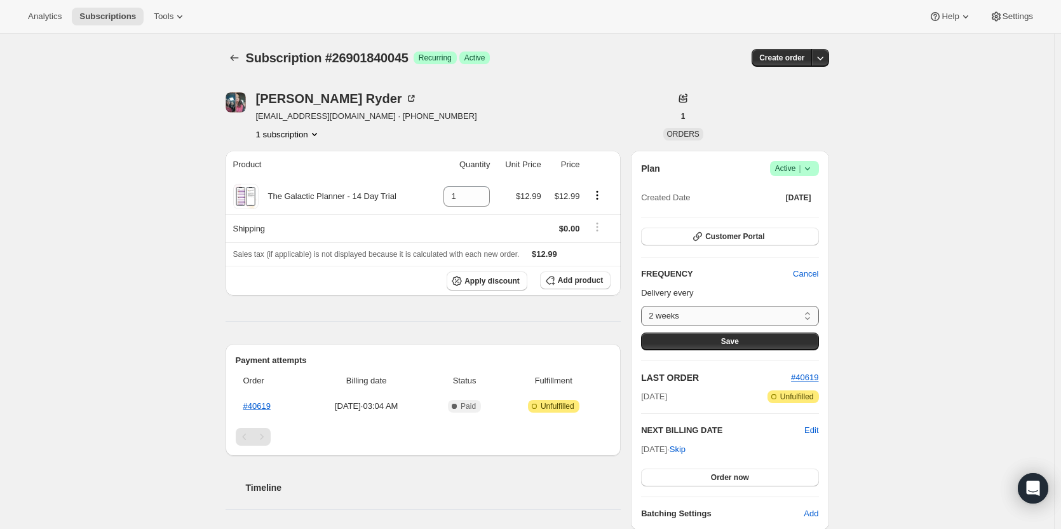
click at [800, 311] on select "2 weeks Custom..." at bounding box center [729, 316] width 177 height 20
select select "custom"
click at [644, 306] on select "2 weeks Custom..." at bounding box center [729, 316] width 177 height 20
select select "MONTH"
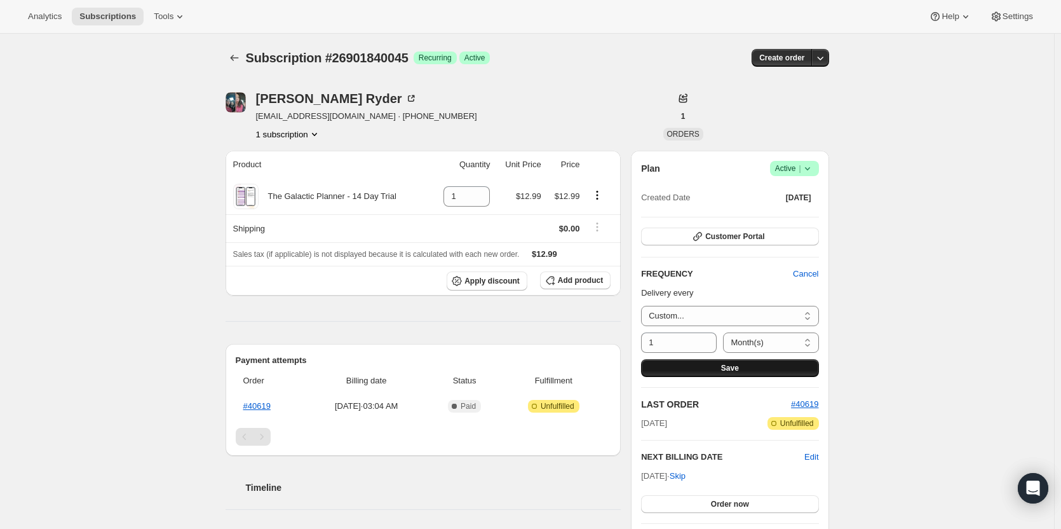
click at [770, 369] on button "Save" at bounding box center [729, 368] width 177 height 18
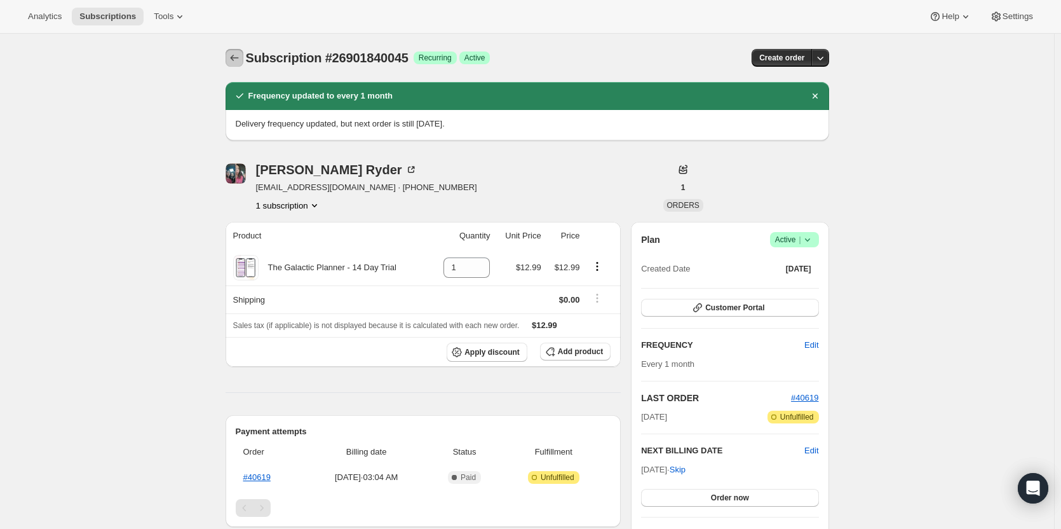
click at [243, 55] on button "Subscriptions" at bounding box center [235, 58] width 18 height 18
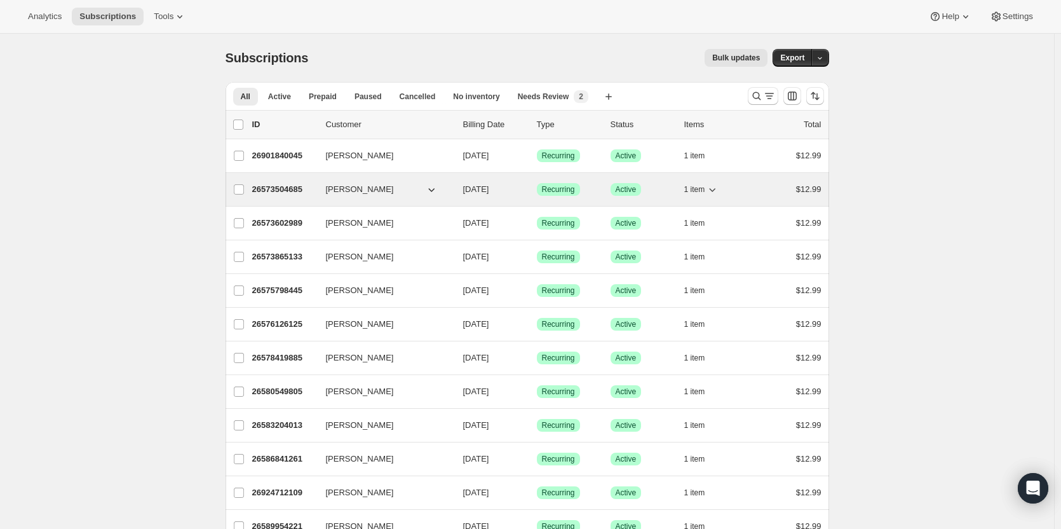
click at [284, 187] on p "26573504685" at bounding box center [284, 189] width 64 height 13
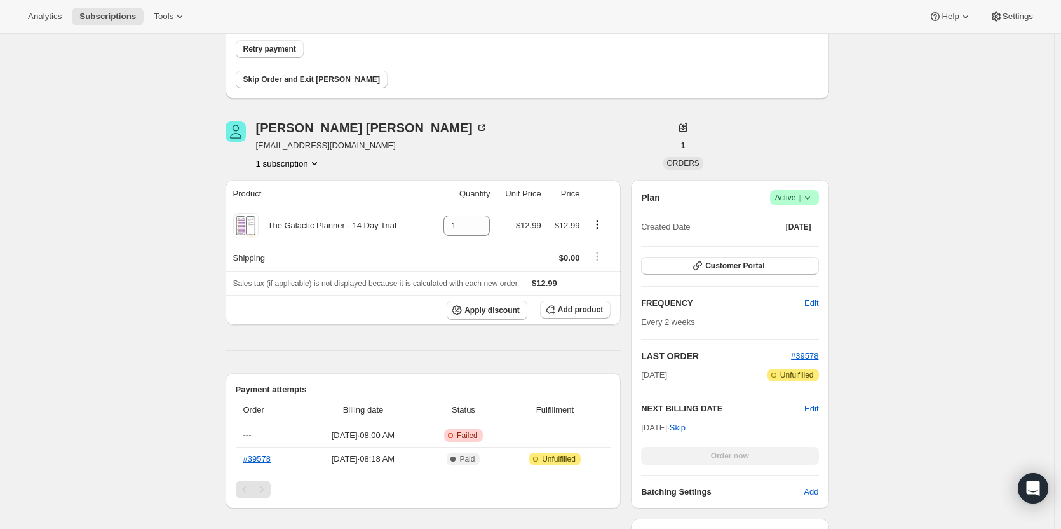
scroll to position [127, 0]
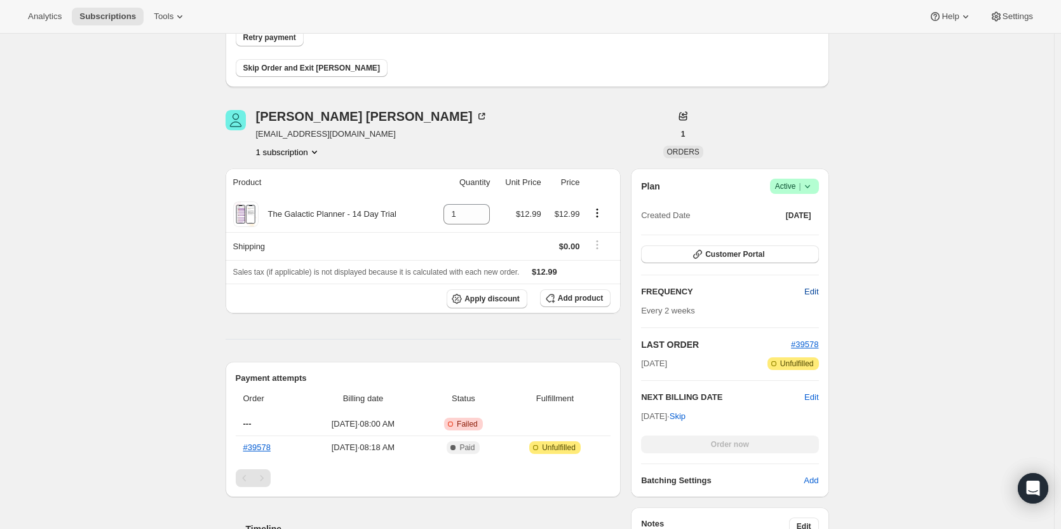
click at [818, 291] on span "Edit" at bounding box center [812, 291] width 14 height 13
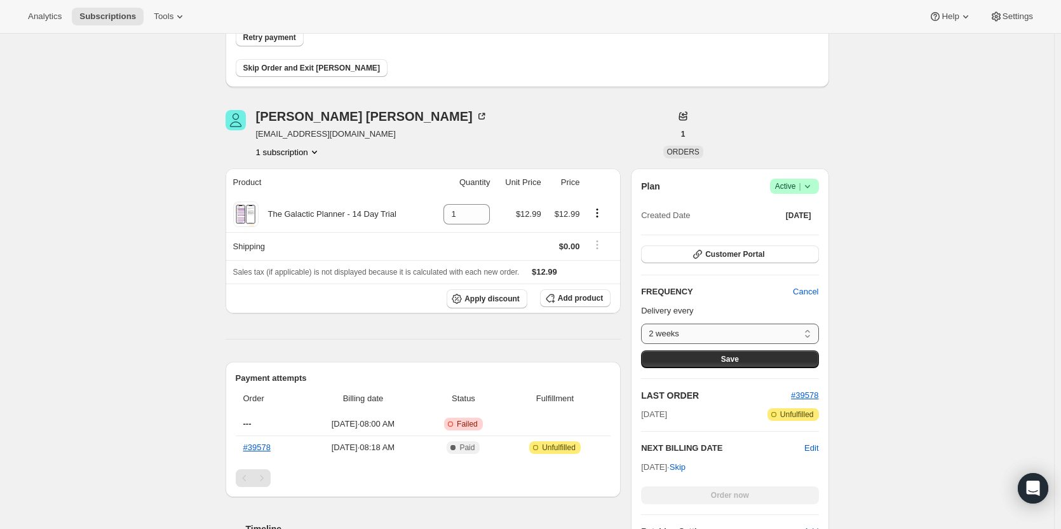
click at [747, 332] on select "2 weeks Custom..." at bounding box center [729, 333] width 177 height 20
select select "custom"
click at [644, 323] on select "2 weeks Custom..." at bounding box center [729, 333] width 177 height 20
select select "MONTH"
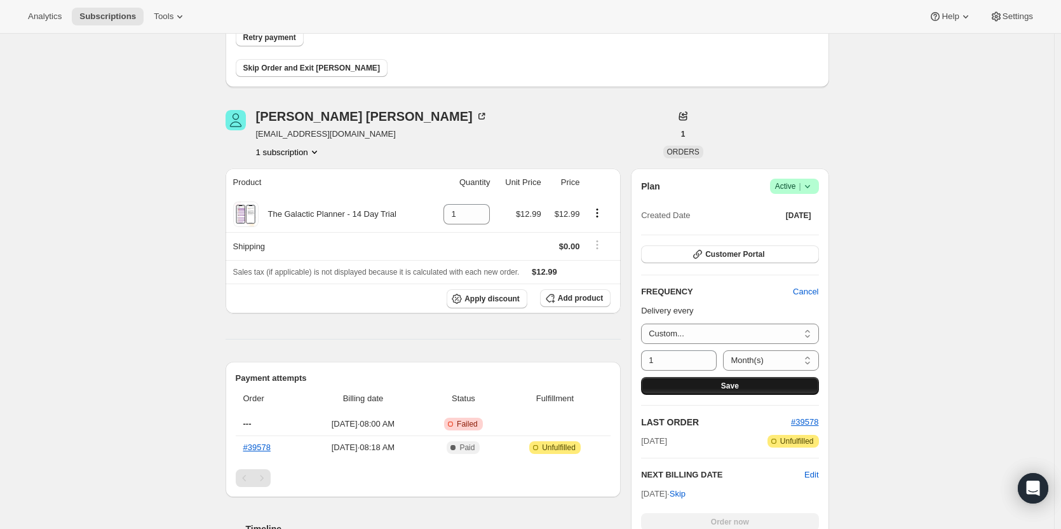
click at [709, 385] on button "Save" at bounding box center [729, 386] width 177 height 18
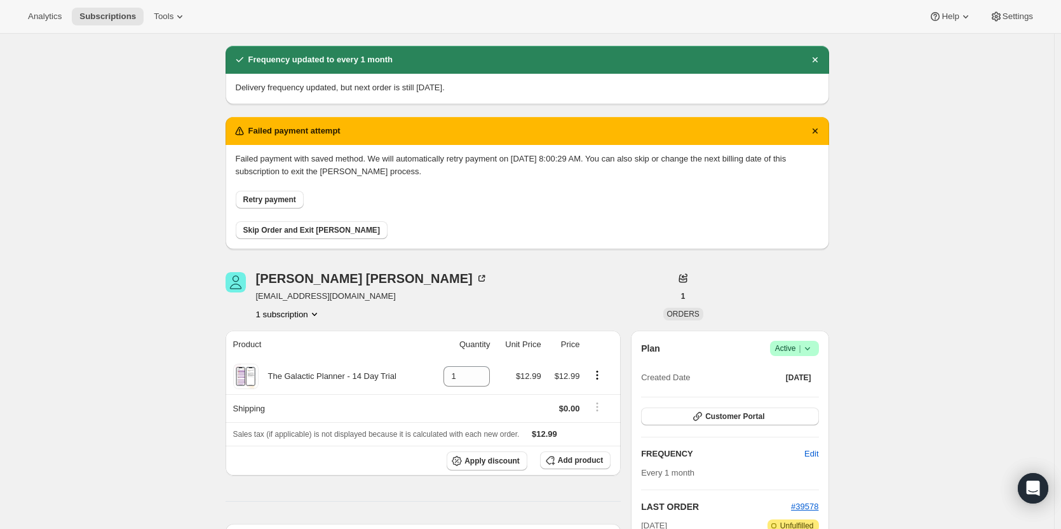
scroll to position [0, 0]
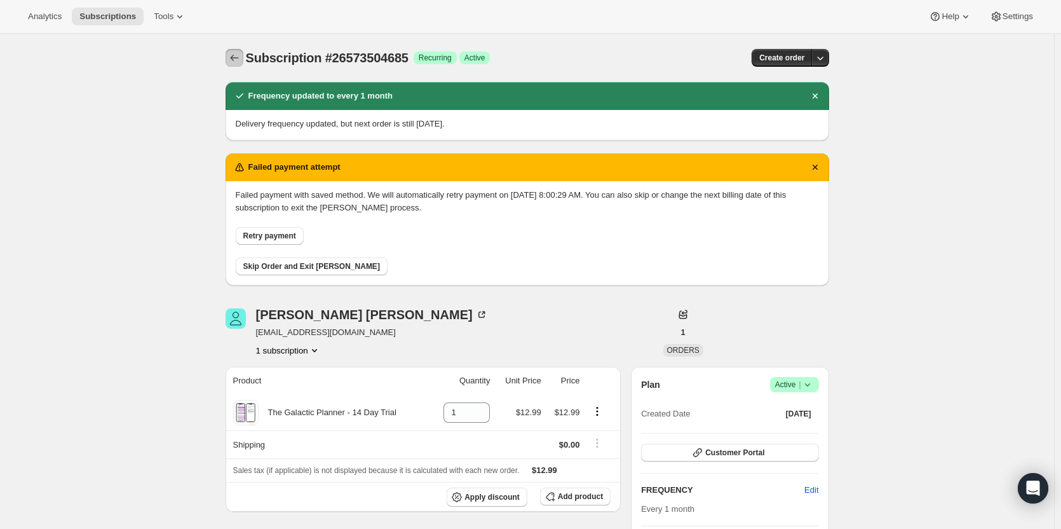
click at [236, 55] on icon "Subscriptions" at bounding box center [234, 57] width 13 height 13
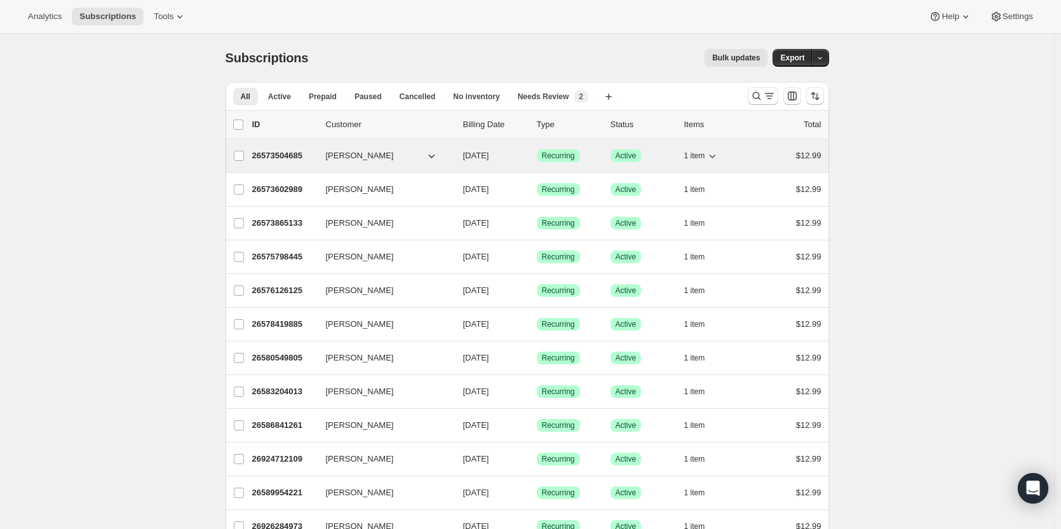
click at [279, 151] on p "26573504685" at bounding box center [284, 155] width 64 height 13
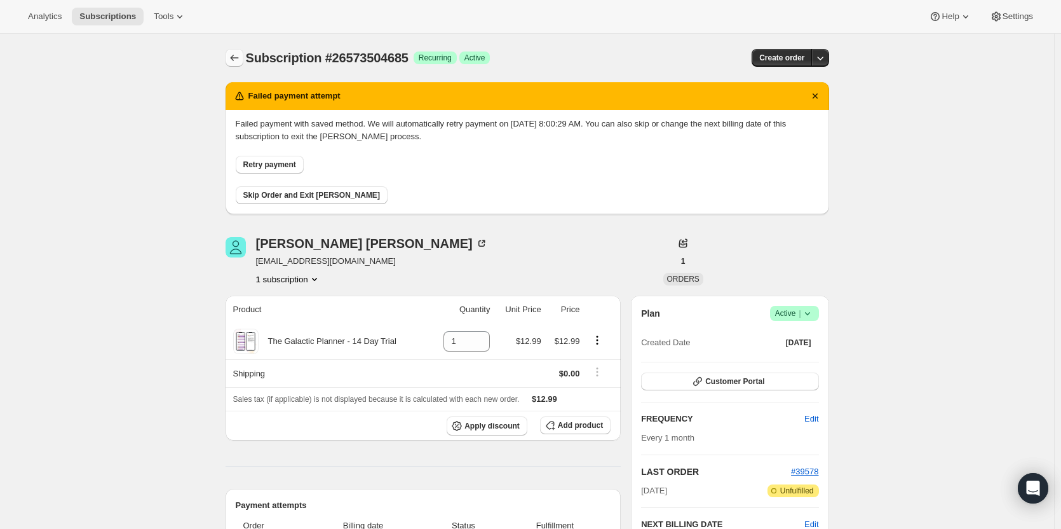
click at [236, 64] on button "Subscriptions" at bounding box center [235, 58] width 18 height 18
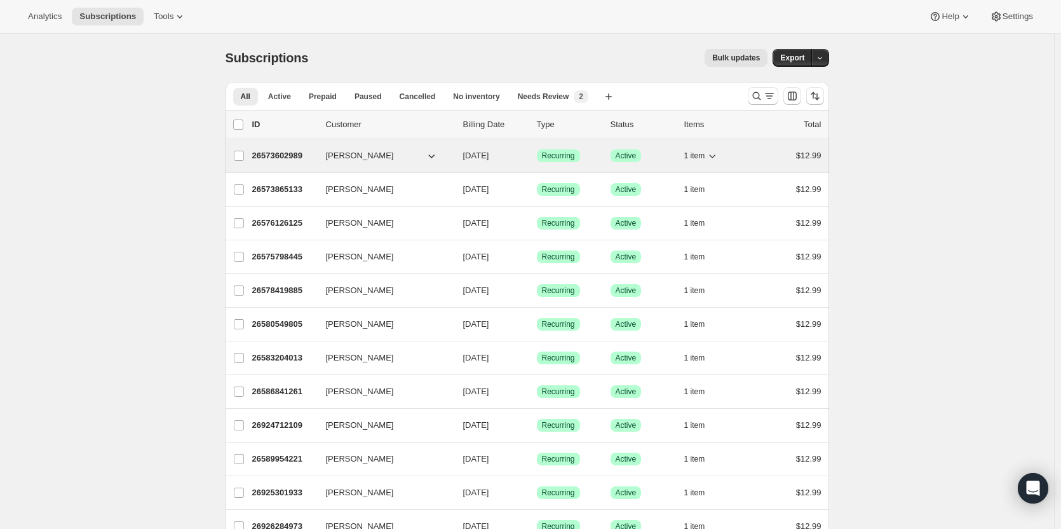
click at [302, 157] on p "26573602989" at bounding box center [284, 155] width 64 height 13
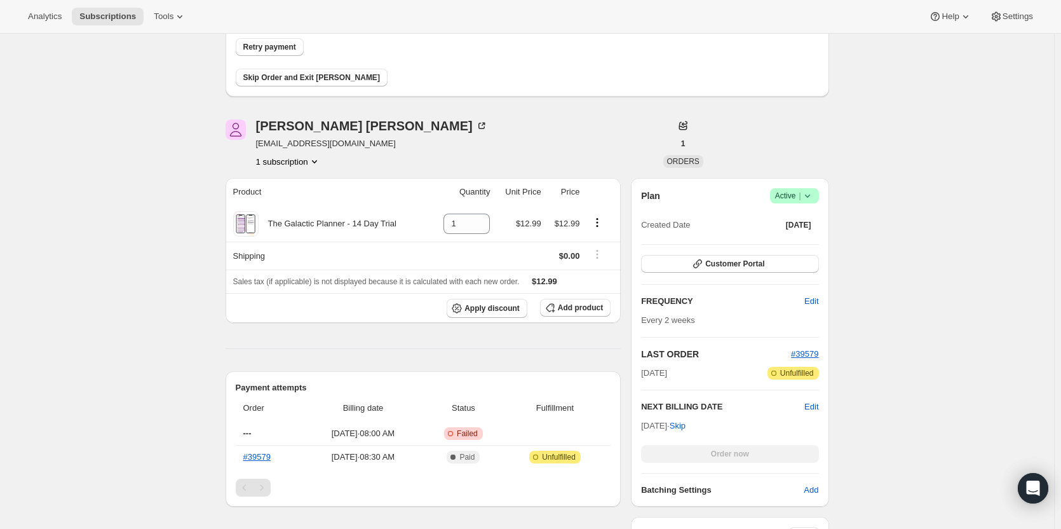
scroll to position [127, 0]
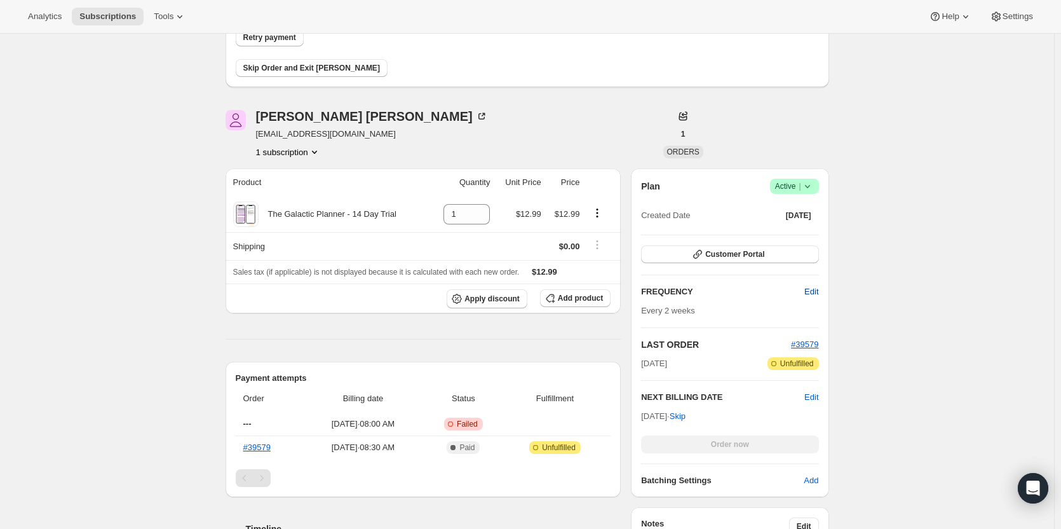
click at [808, 295] on span "Edit" at bounding box center [812, 291] width 14 height 13
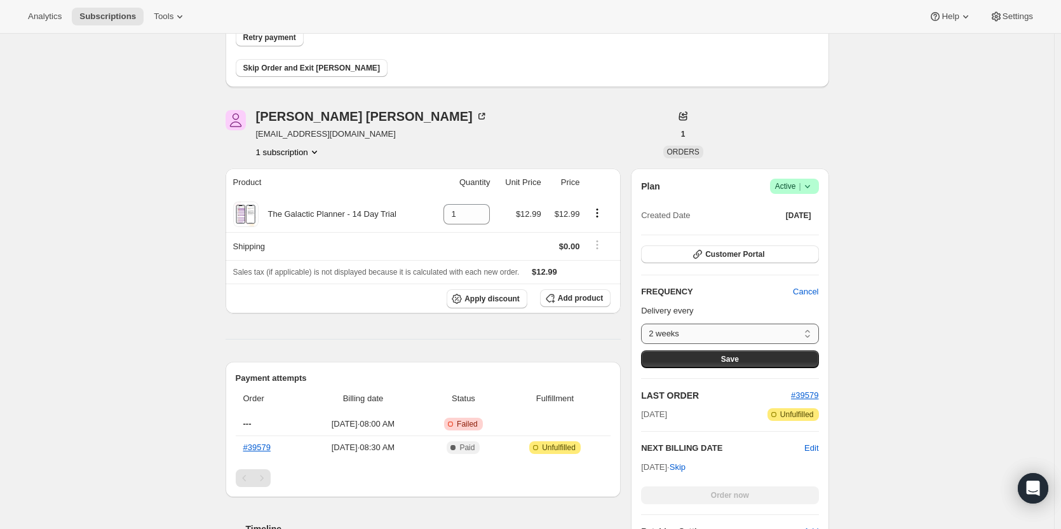
click at [775, 337] on select "2 weeks Custom..." at bounding box center [729, 333] width 177 height 20
select select "custom"
click at [644, 323] on select "2 weeks Custom..." at bounding box center [729, 333] width 177 height 20
select select "MONTH"
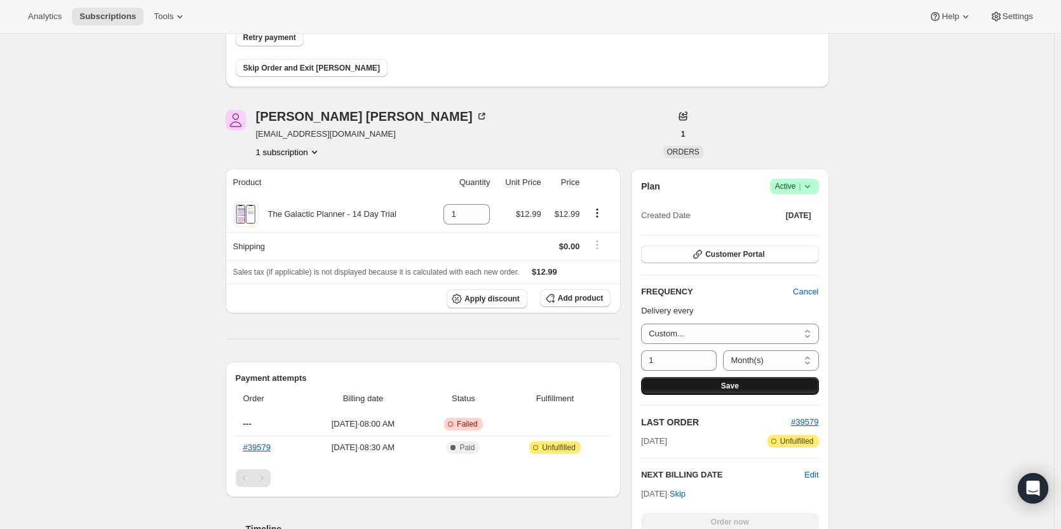
click at [768, 384] on button "Save" at bounding box center [729, 386] width 177 height 18
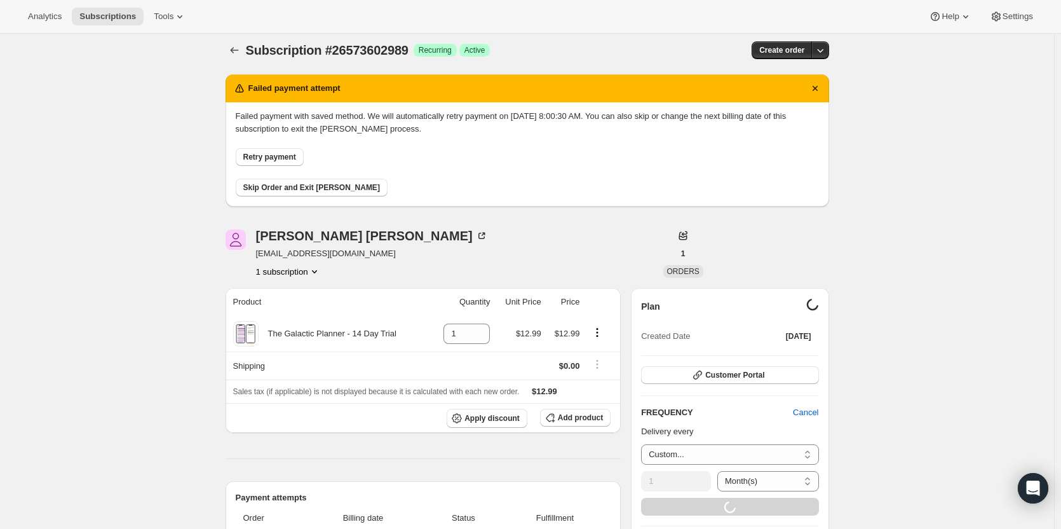
scroll to position [0, 0]
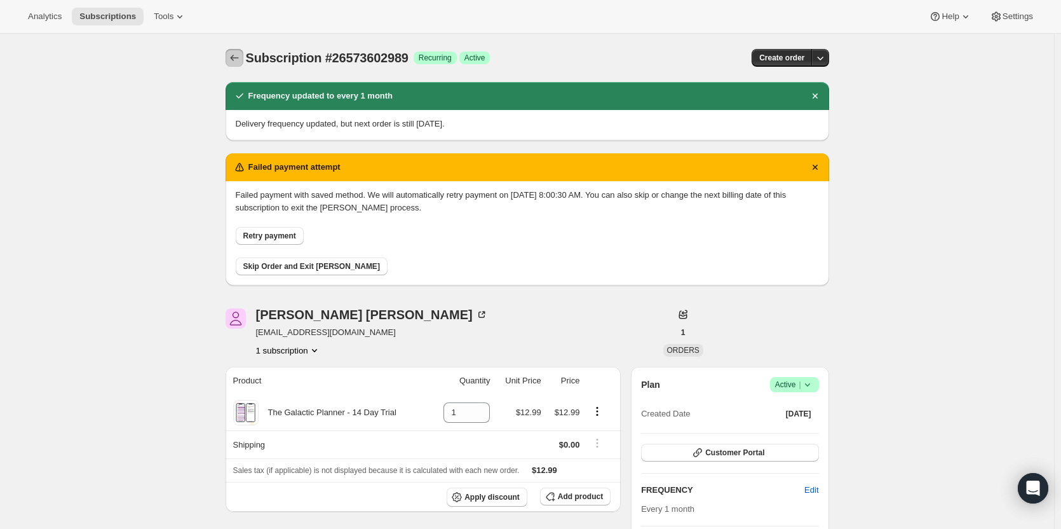
click at [233, 57] on icon "Subscriptions" at bounding box center [234, 57] width 13 height 13
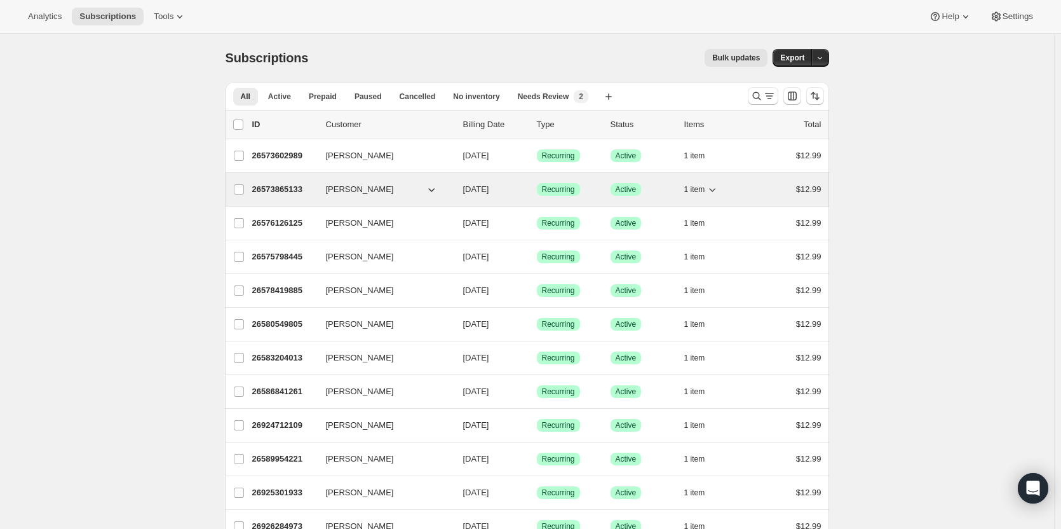
click at [280, 186] on p "26573865133" at bounding box center [284, 189] width 64 height 13
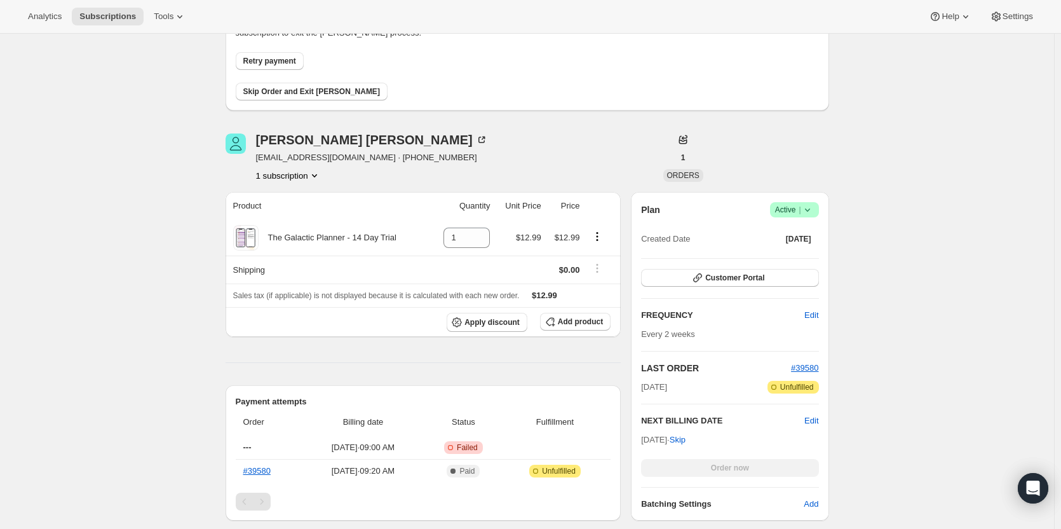
scroll to position [127, 0]
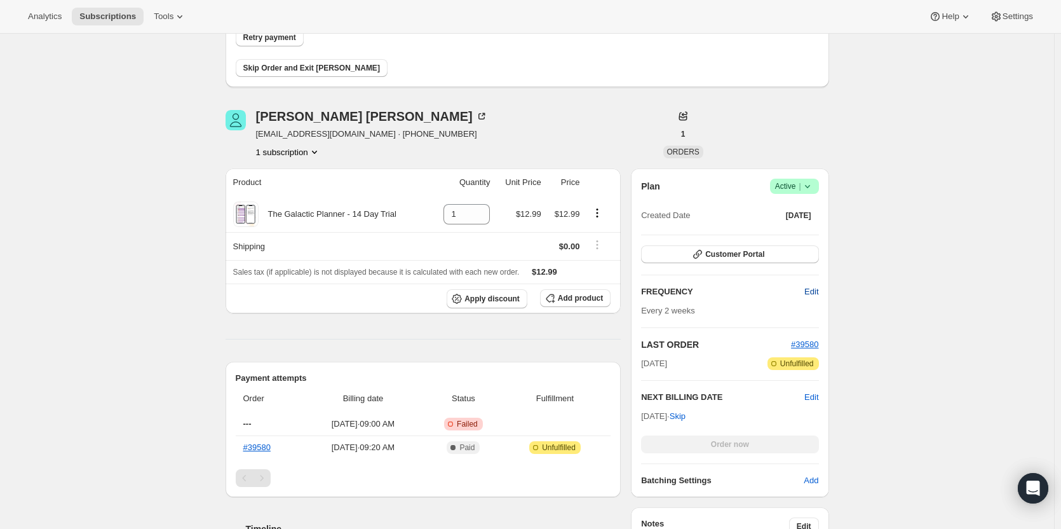
click at [815, 296] on span "Edit" at bounding box center [812, 291] width 14 height 13
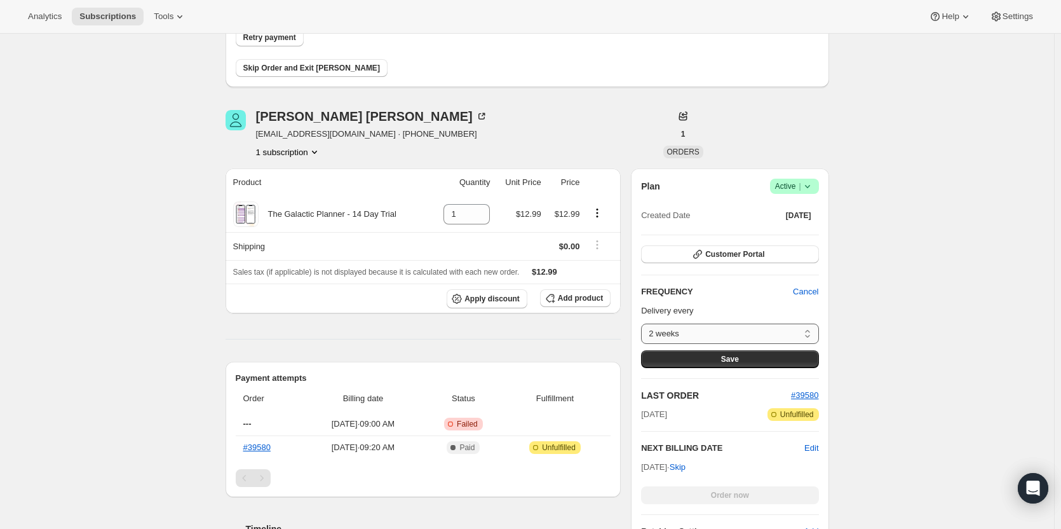
click at [776, 334] on select "2 weeks Custom..." at bounding box center [729, 333] width 177 height 20
select select "custom"
click at [644, 323] on select "2 weeks Custom..." at bounding box center [729, 333] width 177 height 20
select select "MONTH"
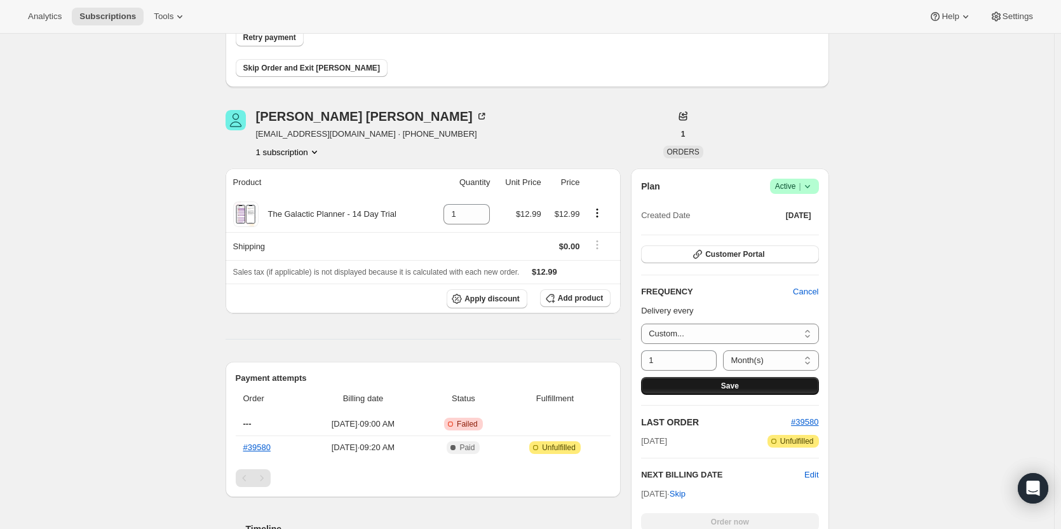
click at [724, 385] on span "Save" at bounding box center [730, 386] width 18 height 10
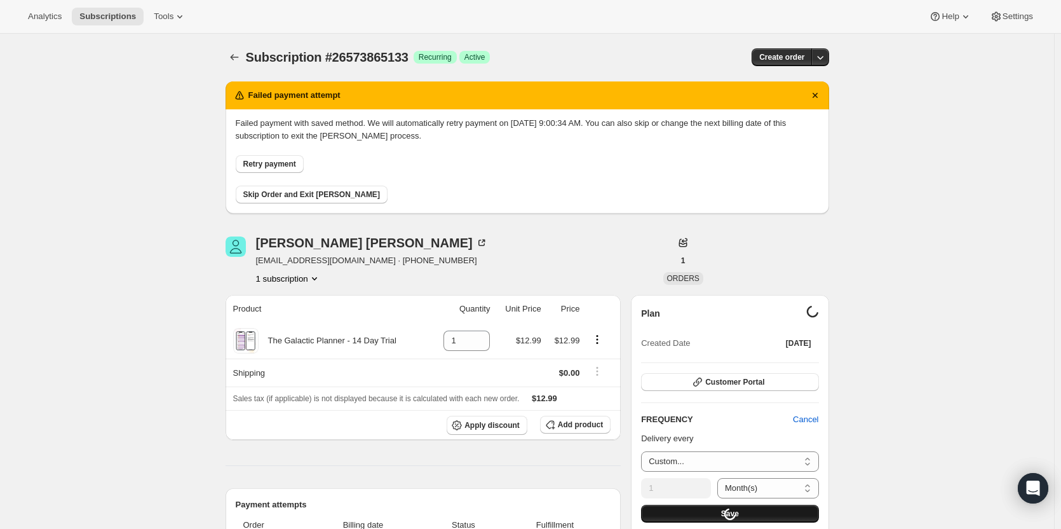
scroll to position [0, 0]
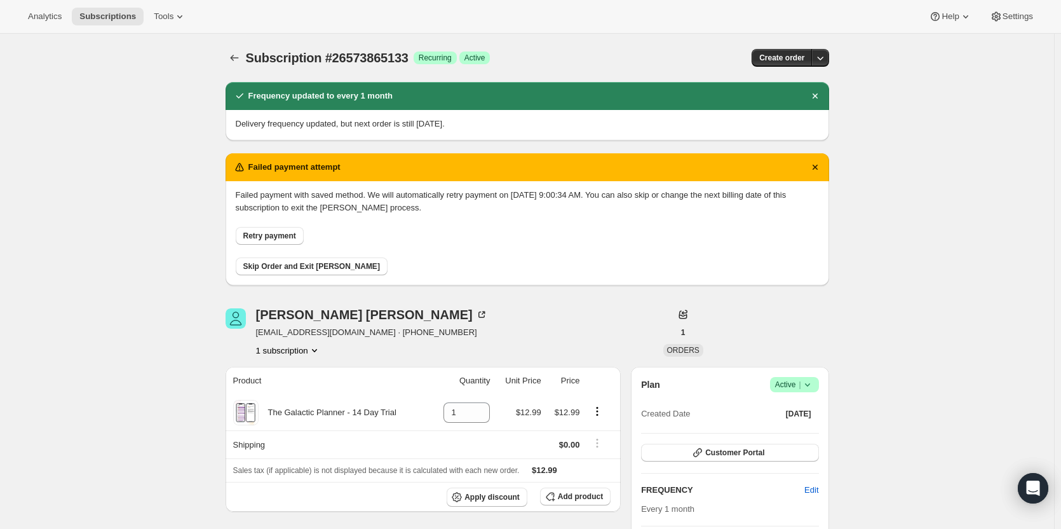
click at [239, 54] on icon "Subscriptions" at bounding box center [234, 57] width 13 height 13
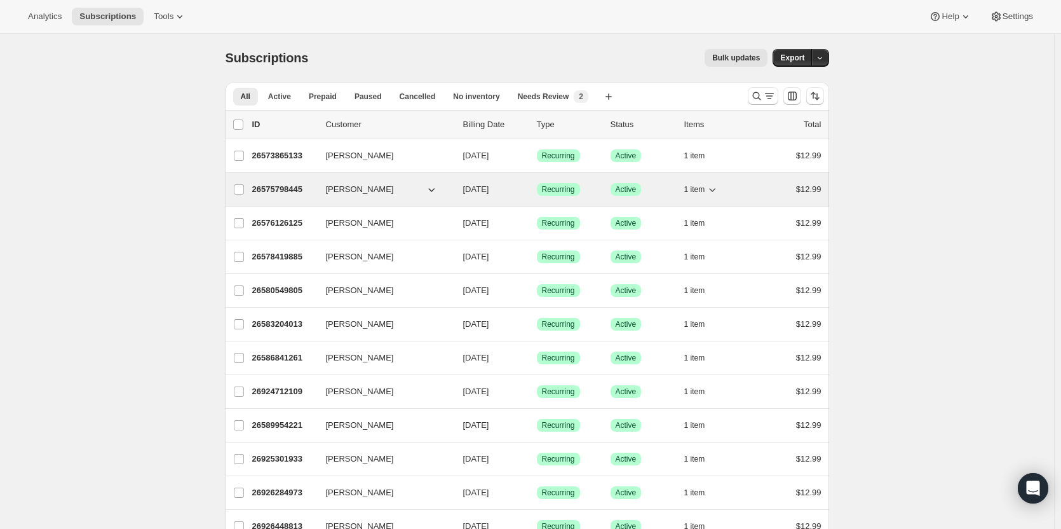
click at [291, 185] on p "26575798445" at bounding box center [284, 189] width 64 height 13
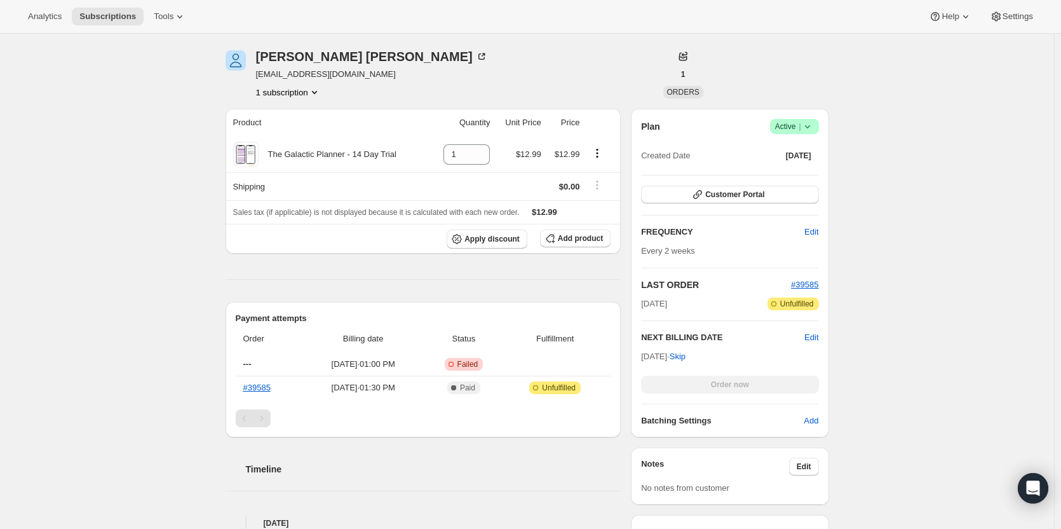
scroll to position [191, 0]
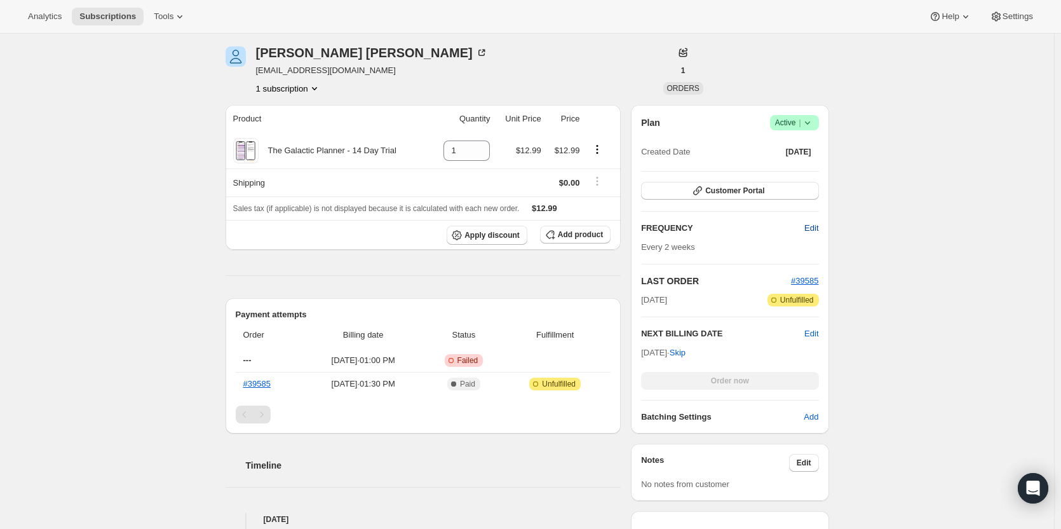
click at [813, 226] on span "Edit" at bounding box center [812, 228] width 14 height 13
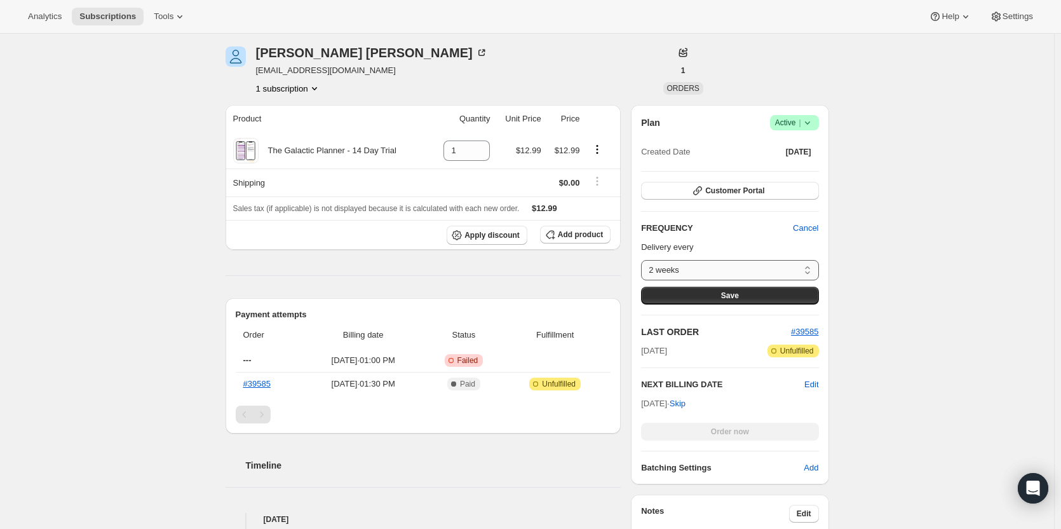
click at [760, 275] on select "2 weeks Custom..." at bounding box center [729, 270] width 177 height 20
select select "custom"
click at [644, 260] on select "2 weeks Custom..." at bounding box center [729, 270] width 177 height 20
select select "MONTH"
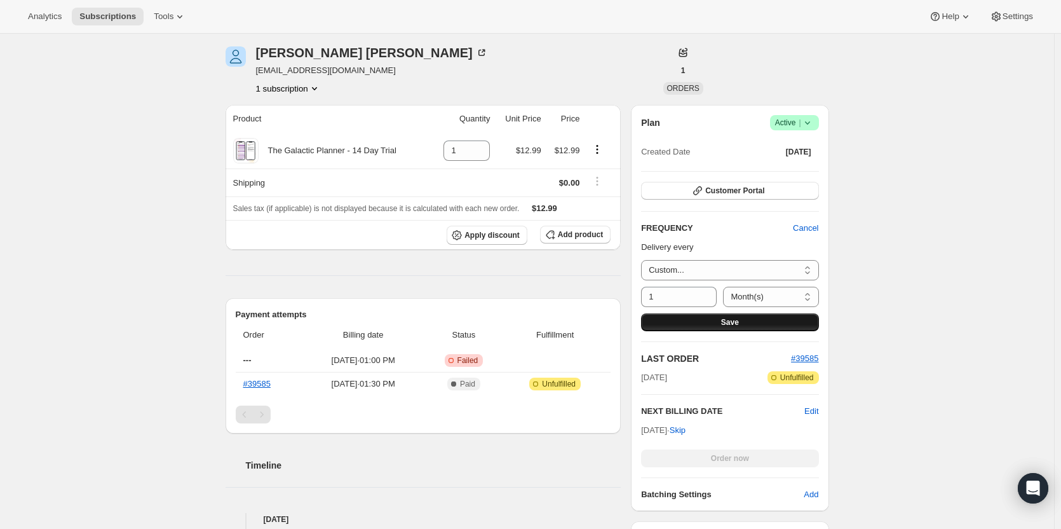
click at [712, 327] on button "Save" at bounding box center [729, 322] width 177 height 18
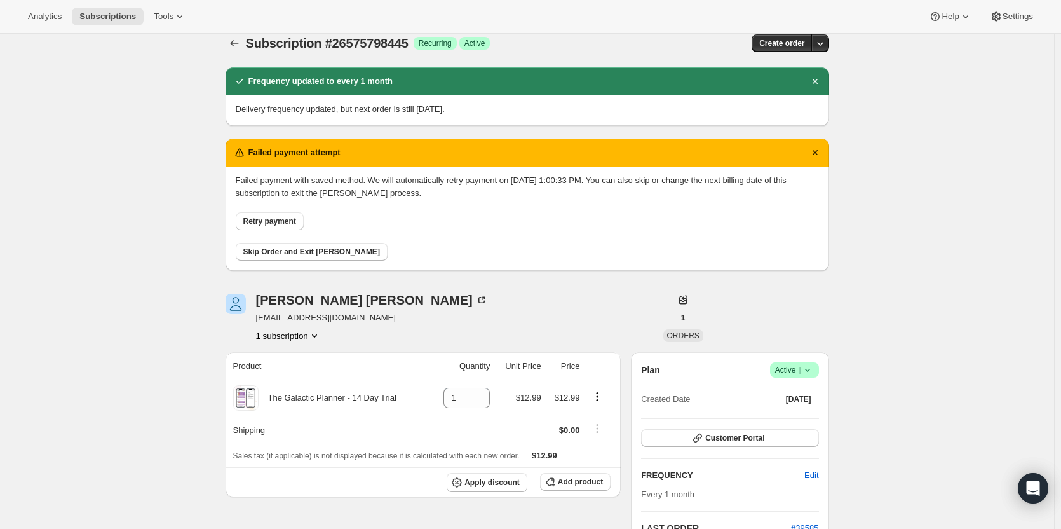
scroll to position [0, 0]
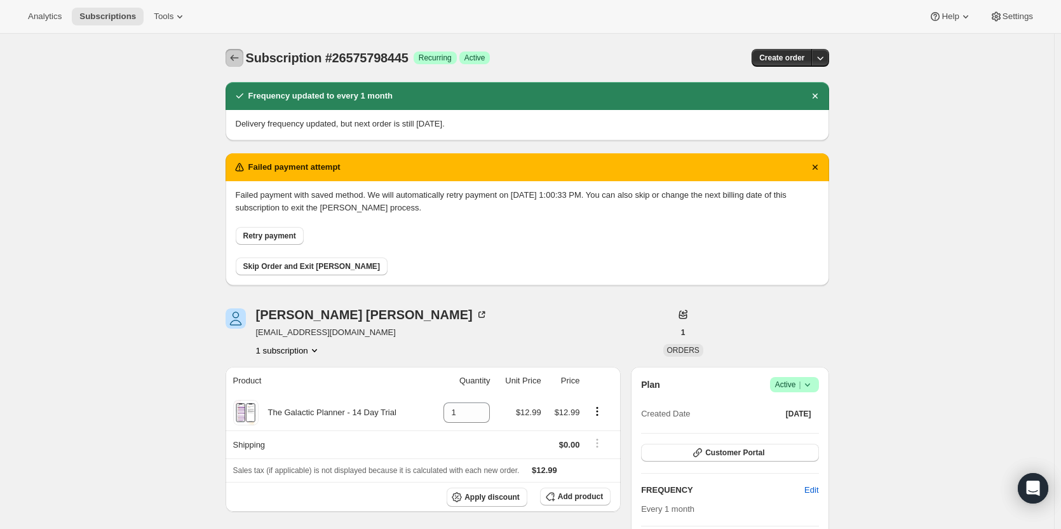
click at [236, 59] on icon "Subscriptions" at bounding box center [234, 57] width 13 height 13
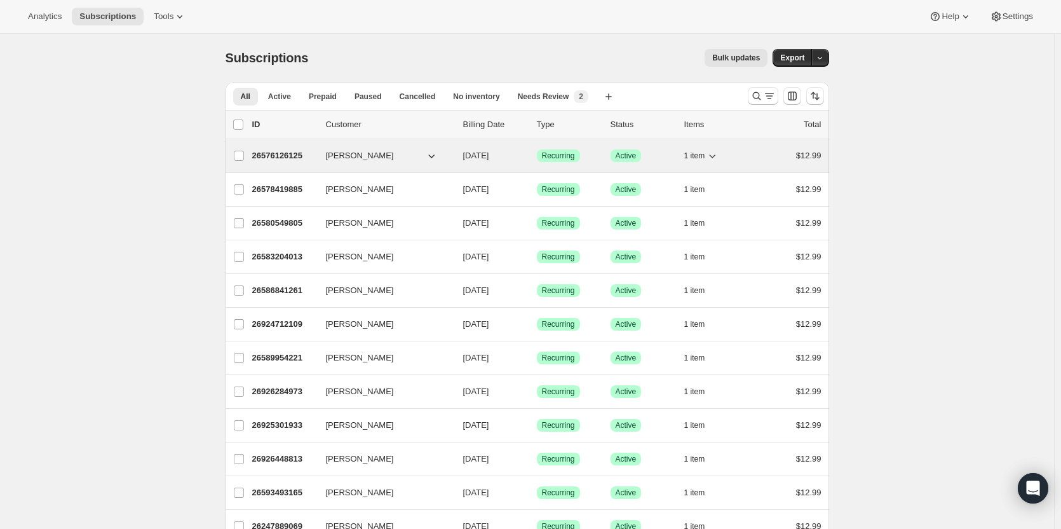
click at [280, 153] on p "26576126125" at bounding box center [284, 155] width 64 height 13
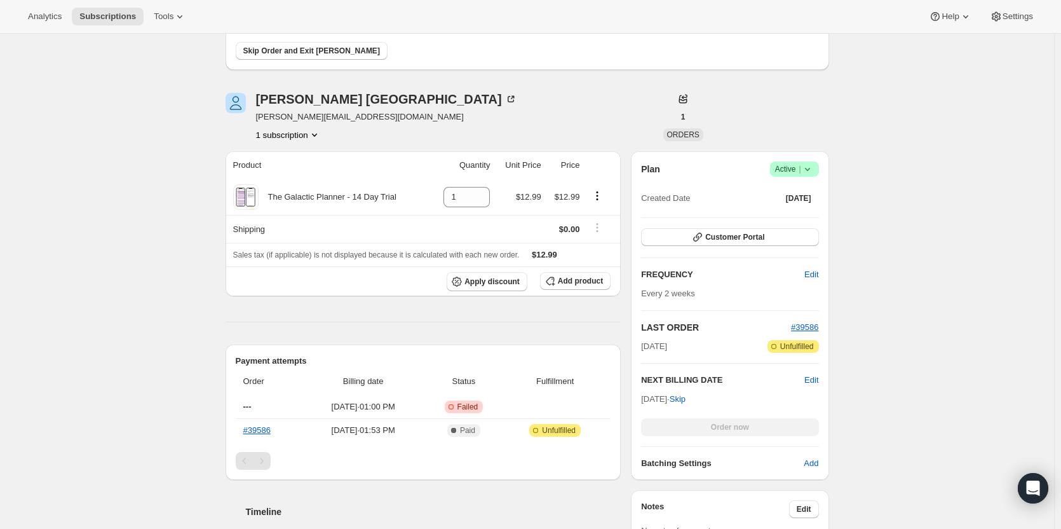
scroll to position [191, 0]
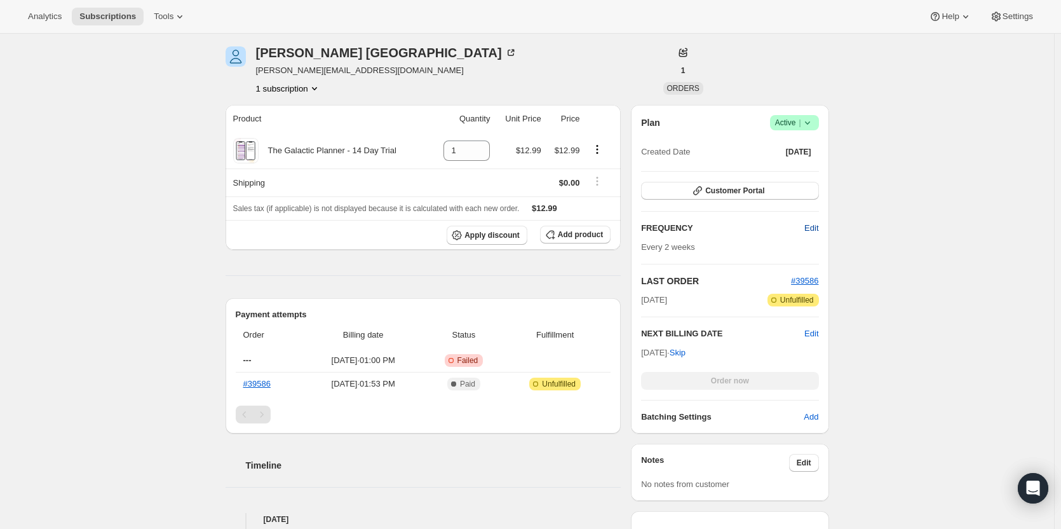
click at [806, 227] on span "Edit" at bounding box center [812, 228] width 14 height 13
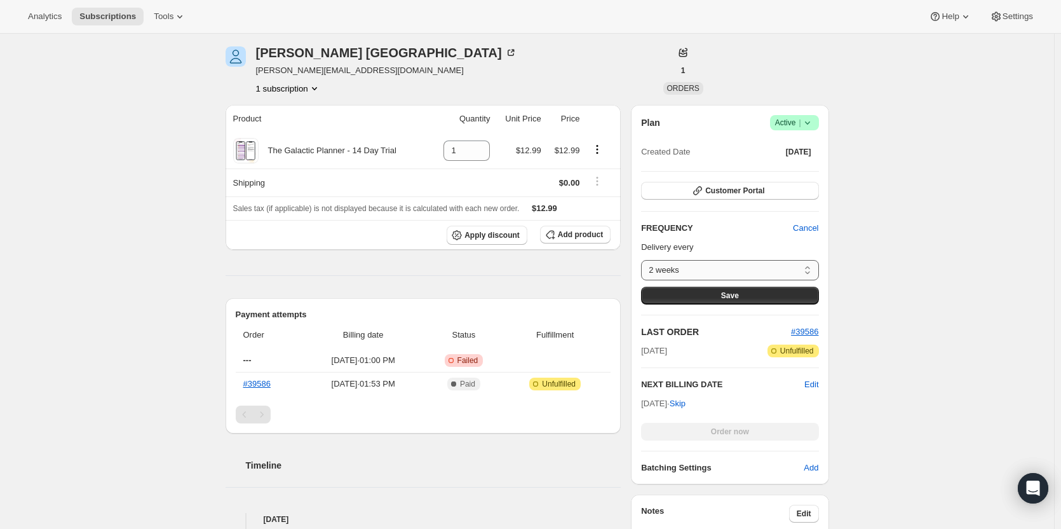
click at [766, 269] on select "2 weeks Custom..." at bounding box center [729, 270] width 177 height 20
select select "custom"
click at [644, 260] on select "2 weeks Custom..." at bounding box center [729, 270] width 177 height 20
select select "MONTH"
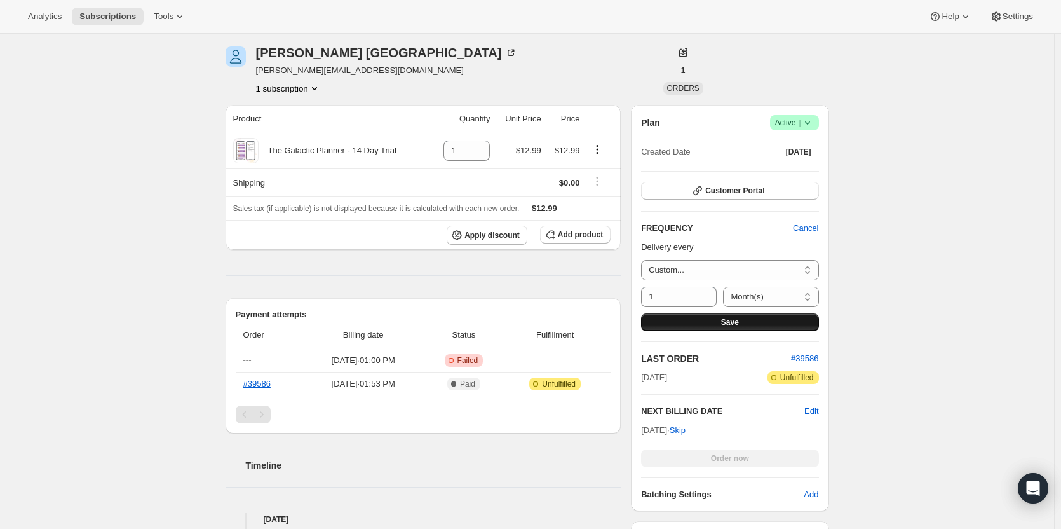
click at [707, 320] on button "Save" at bounding box center [729, 322] width 177 height 18
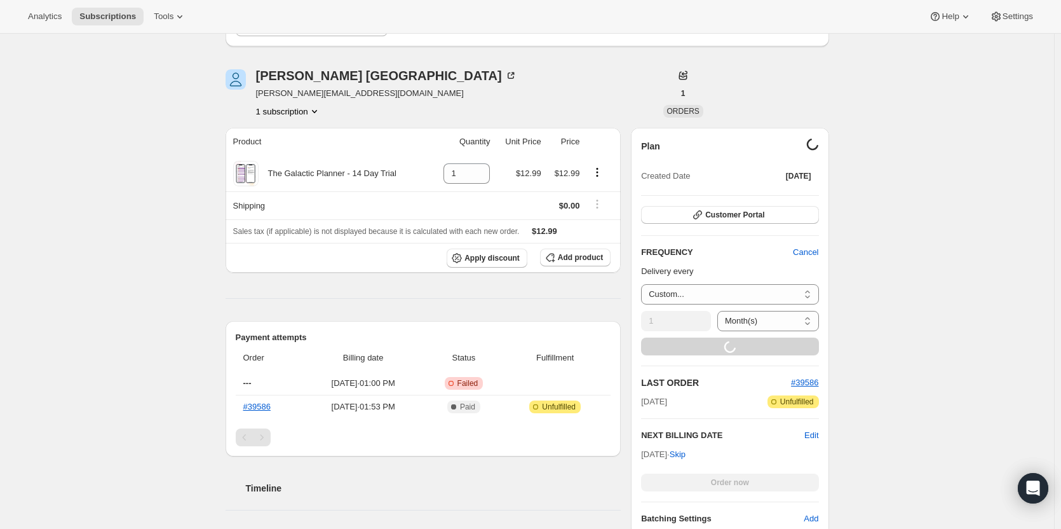
scroll to position [0, 0]
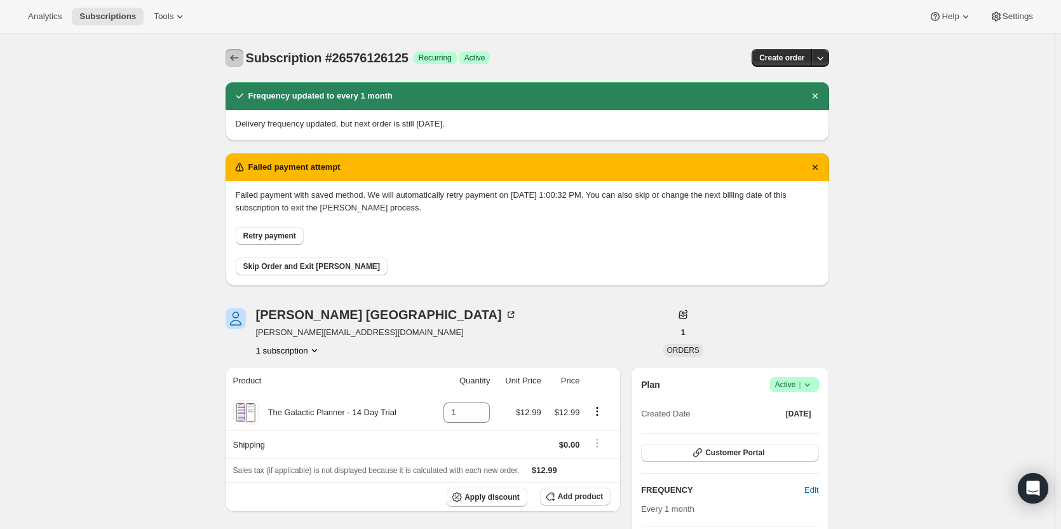
click at [234, 54] on icon "Subscriptions" at bounding box center [234, 57] width 13 height 13
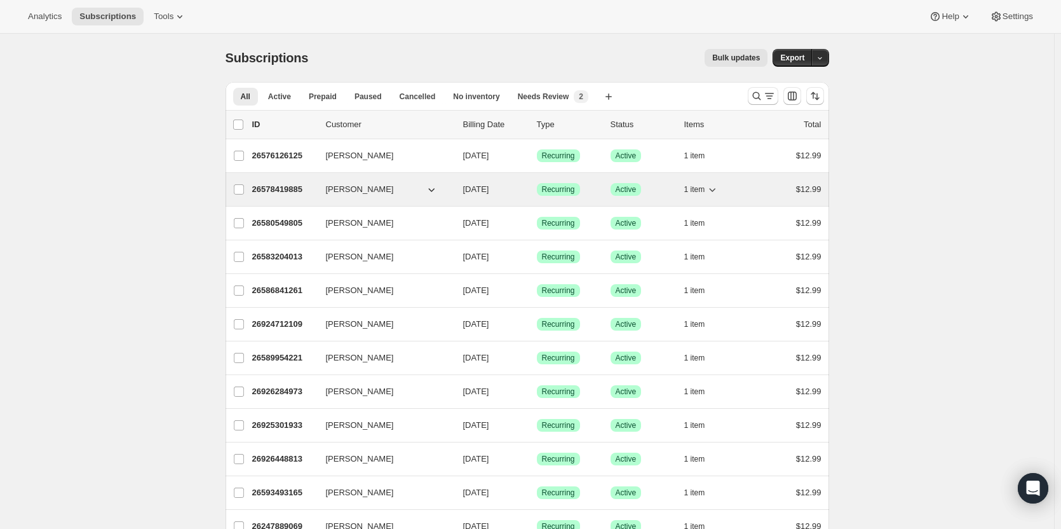
click at [291, 186] on p "26578419885" at bounding box center [284, 189] width 64 height 13
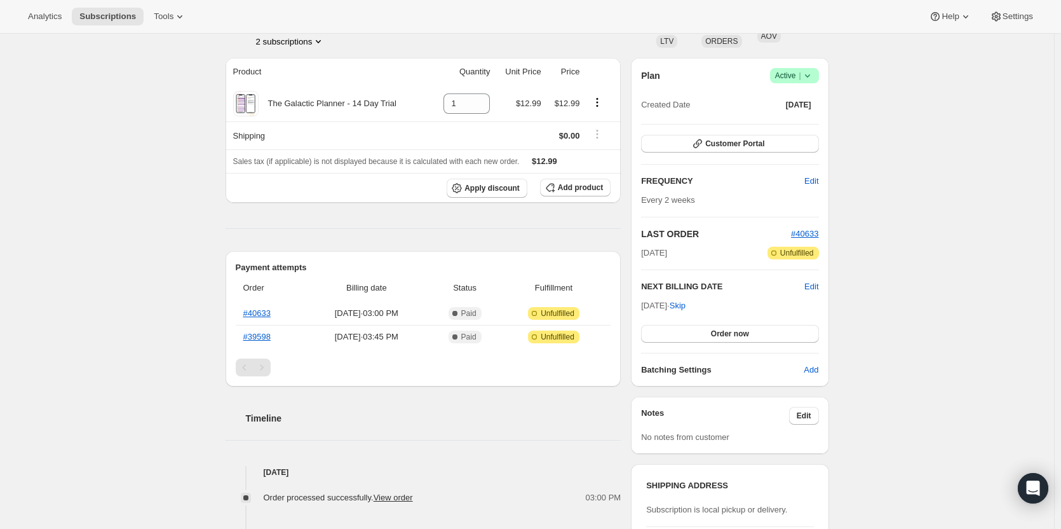
scroll to position [64, 0]
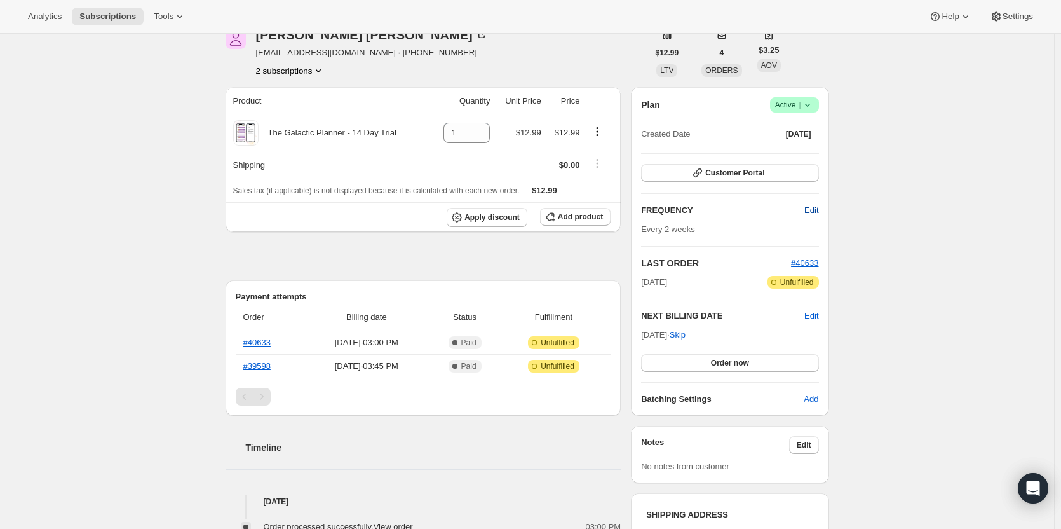
click at [817, 214] on span "Edit" at bounding box center [812, 210] width 14 height 13
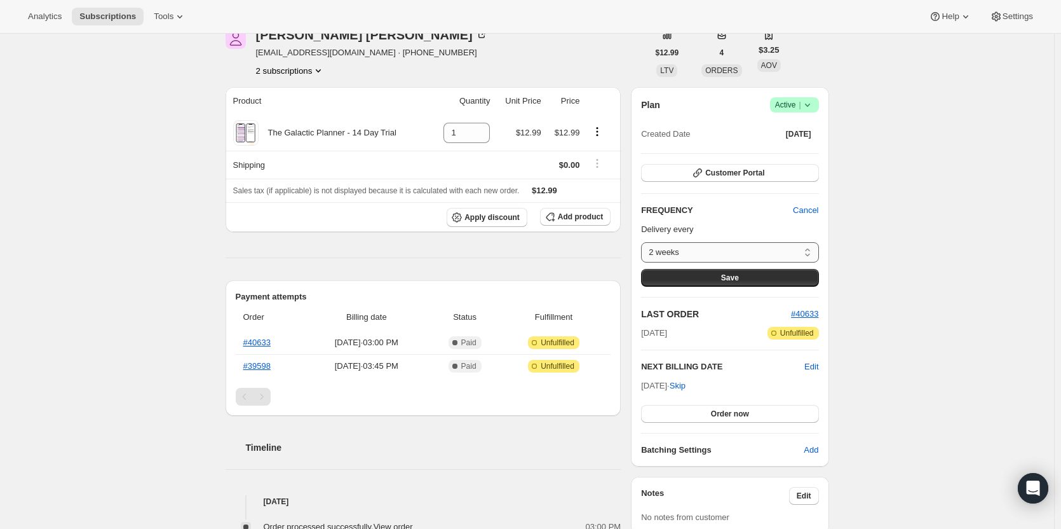
click at [775, 252] on select "2 weeks Custom..." at bounding box center [729, 252] width 177 height 20
select select "custom"
click at [644, 242] on select "2 weeks Custom..." at bounding box center [729, 252] width 177 height 20
select select "MONTH"
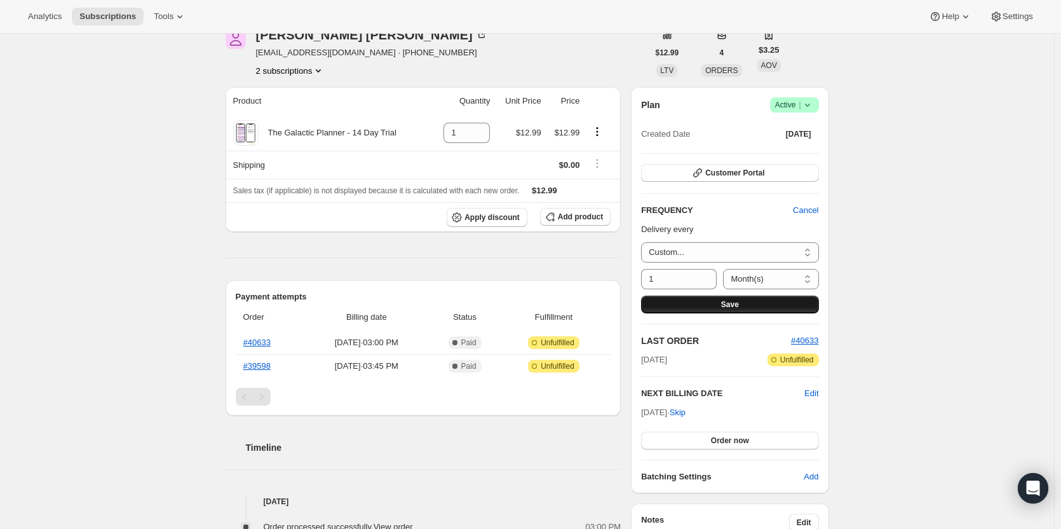
click at [735, 303] on span "Save" at bounding box center [730, 304] width 18 height 10
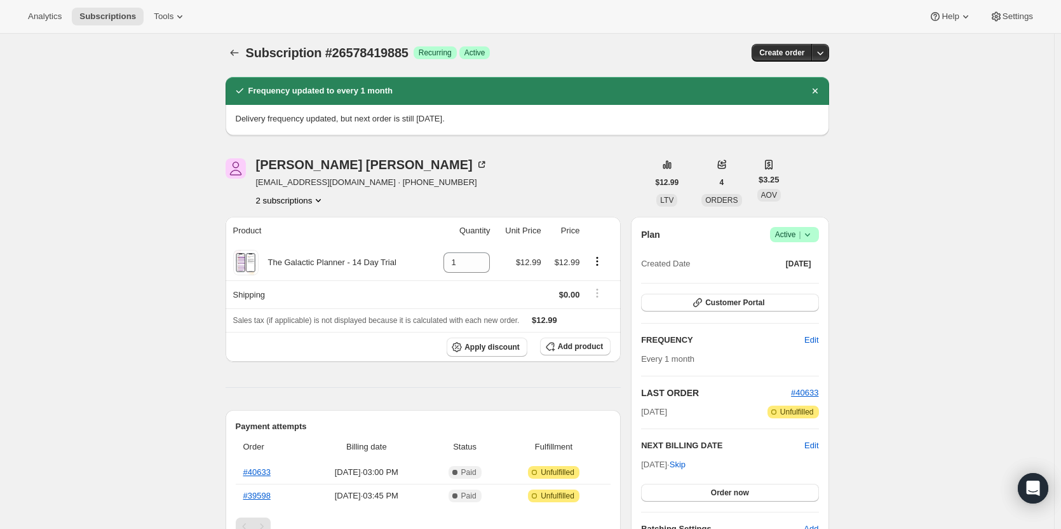
scroll to position [0, 0]
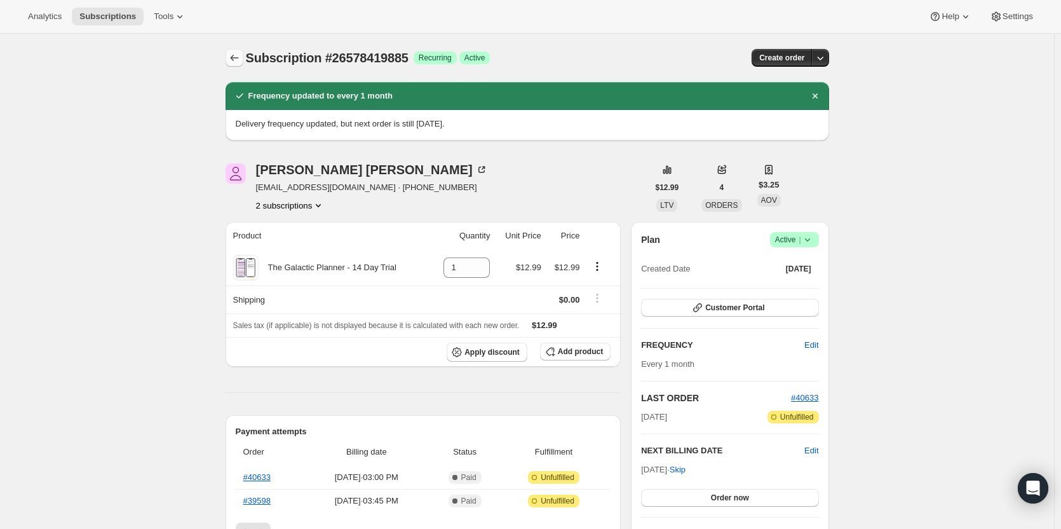
click at [237, 62] on icon "Subscriptions" at bounding box center [234, 57] width 13 height 13
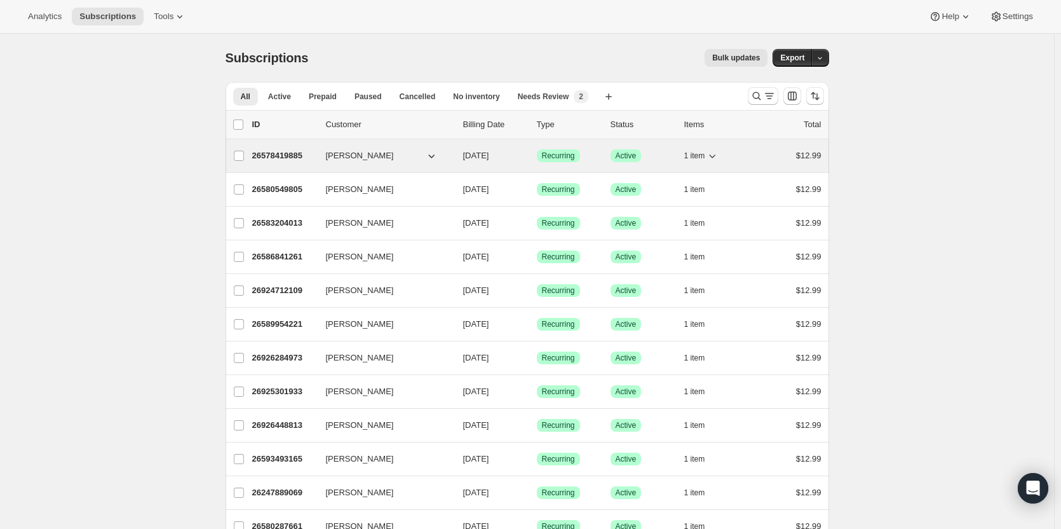
click at [365, 152] on span "[PERSON_NAME]" at bounding box center [360, 155] width 68 height 13
click at [290, 155] on p "26578419885" at bounding box center [284, 155] width 64 height 13
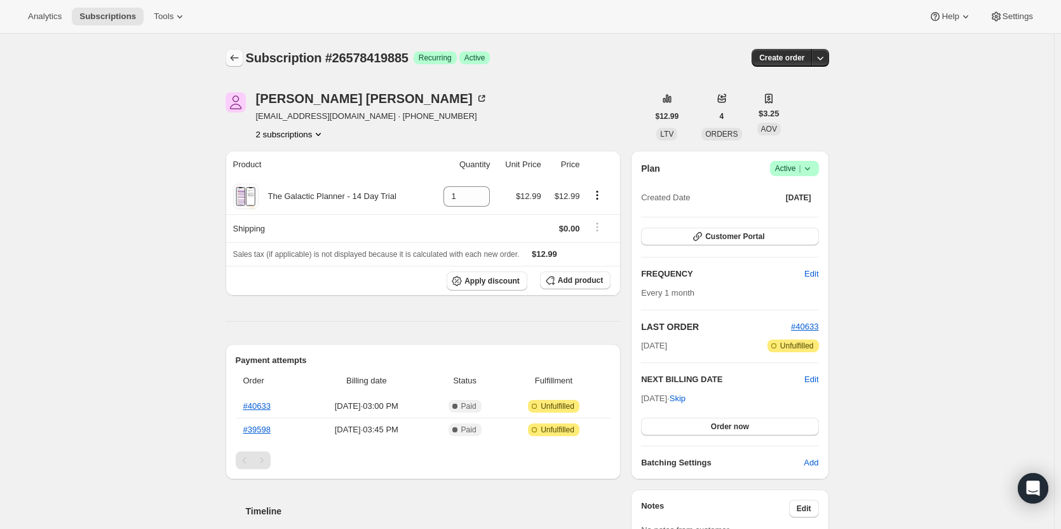
click at [231, 58] on icon "Subscriptions" at bounding box center [234, 57] width 13 height 13
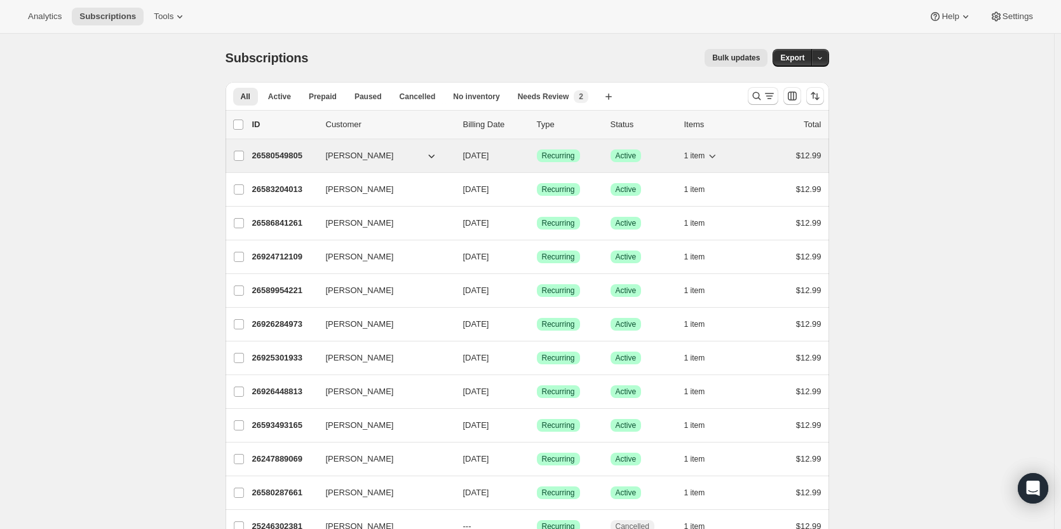
click at [306, 154] on p "26580549805" at bounding box center [284, 155] width 64 height 13
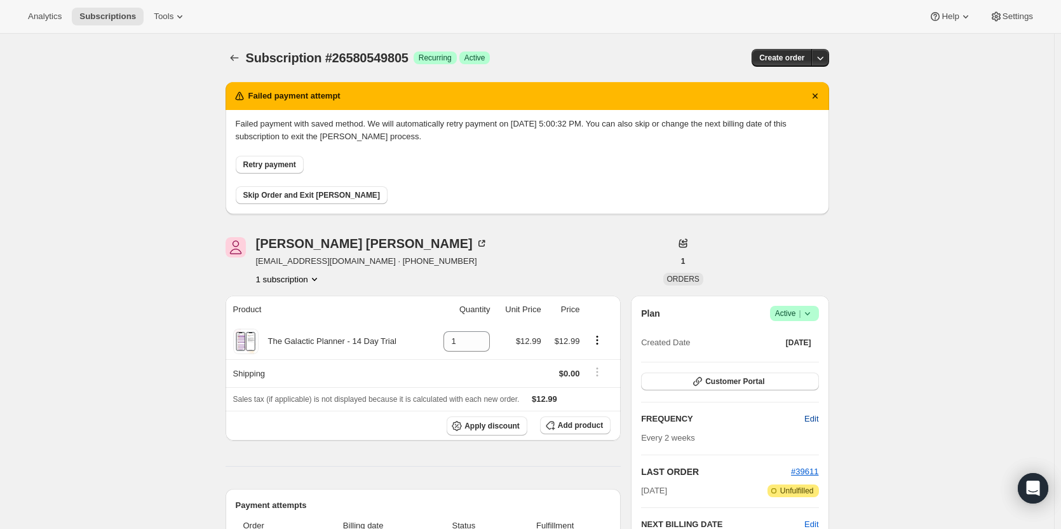
click at [813, 418] on span "Edit" at bounding box center [812, 418] width 14 height 13
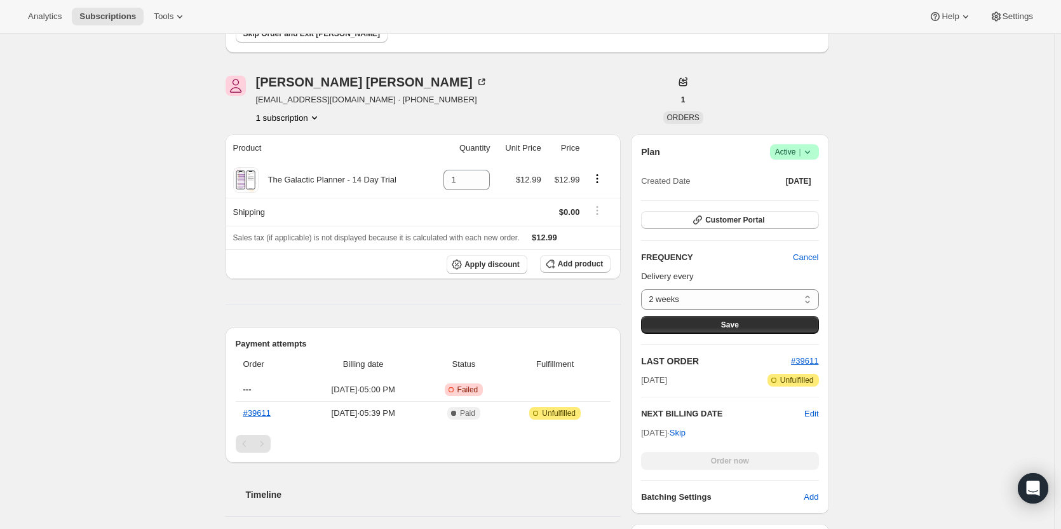
scroll to position [191, 0]
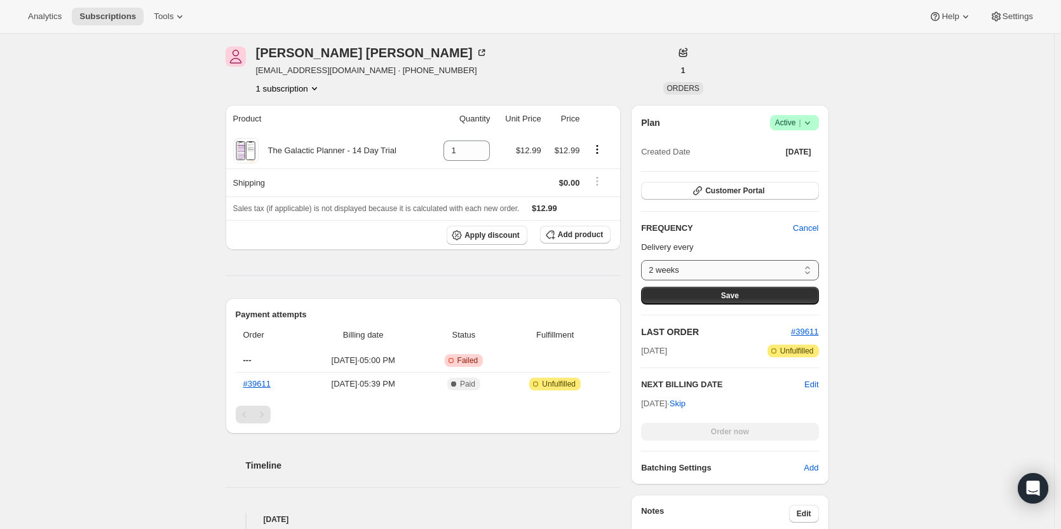
click at [765, 273] on select "2 weeks Custom..." at bounding box center [729, 270] width 177 height 20
select select "custom"
click at [644, 260] on select "2 weeks Custom..." at bounding box center [729, 270] width 177 height 20
select select "MONTH"
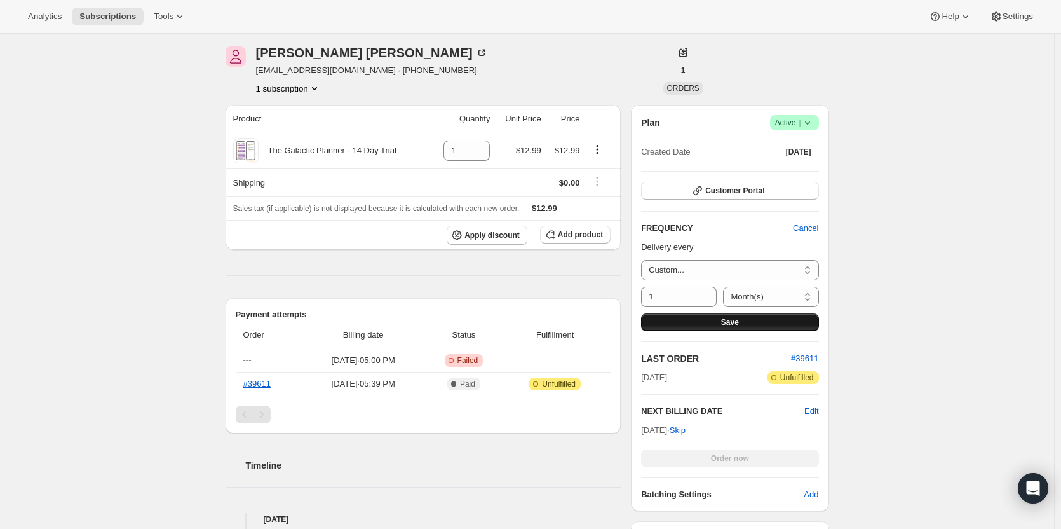
click at [705, 327] on button "Save" at bounding box center [729, 322] width 177 height 18
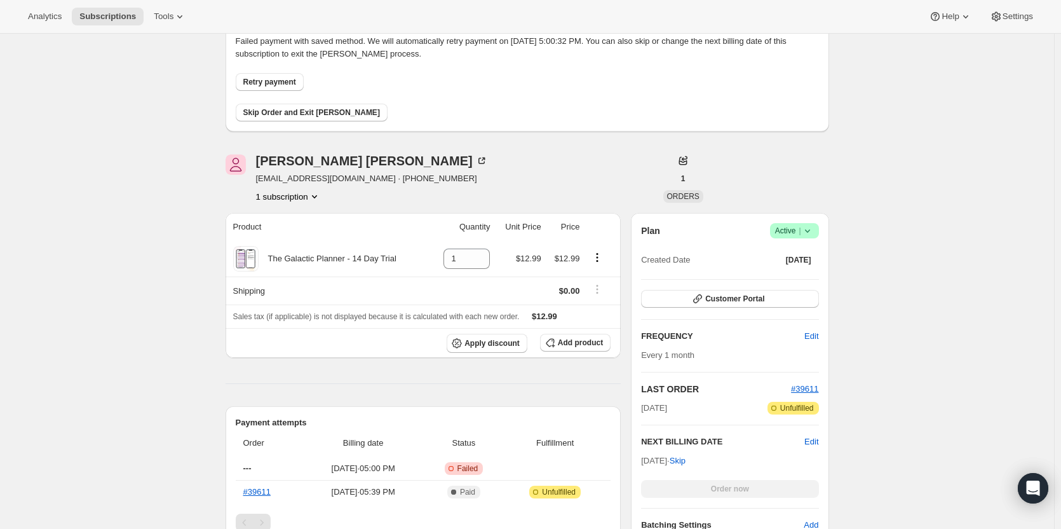
scroll to position [0, 0]
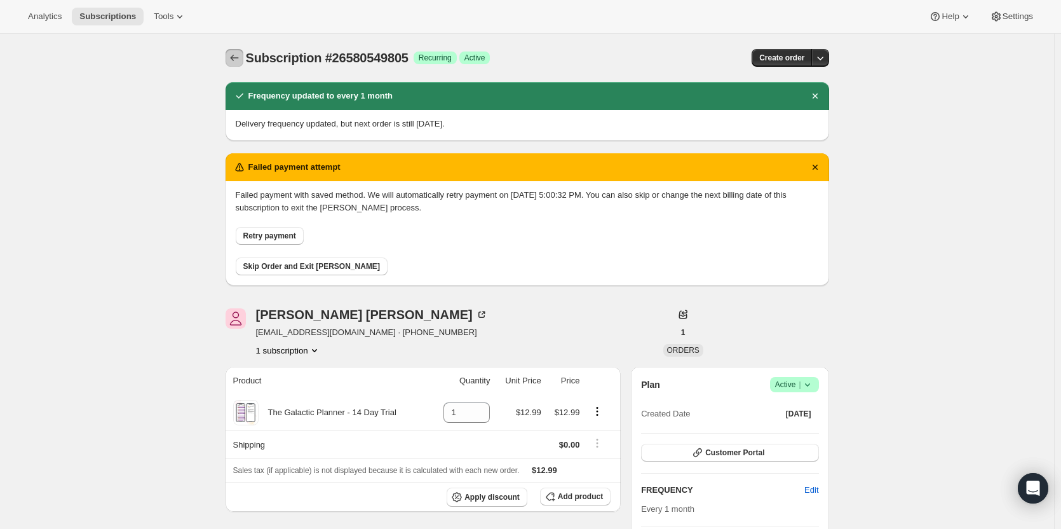
click at [241, 64] on icon "Subscriptions" at bounding box center [234, 57] width 13 height 13
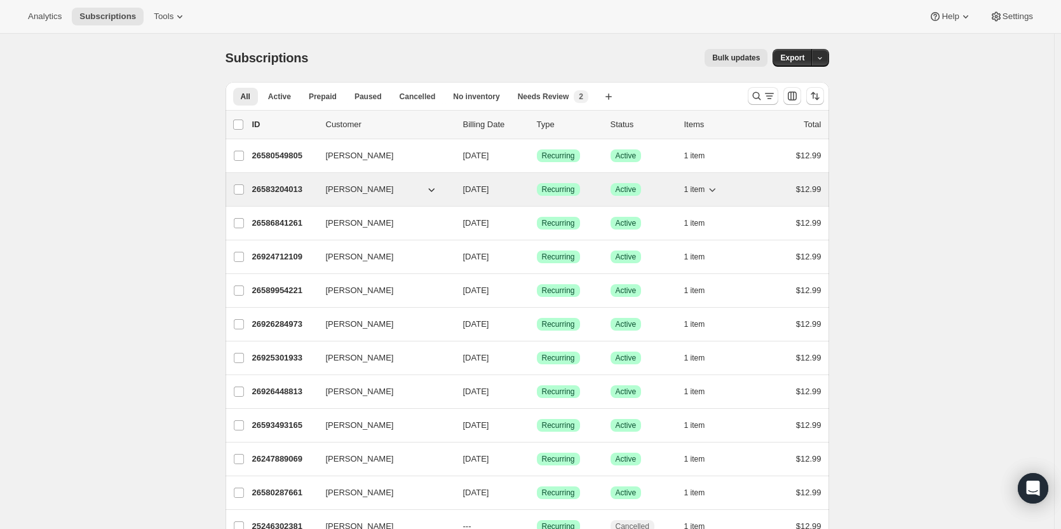
click at [295, 187] on p "26583204013" at bounding box center [284, 189] width 64 height 13
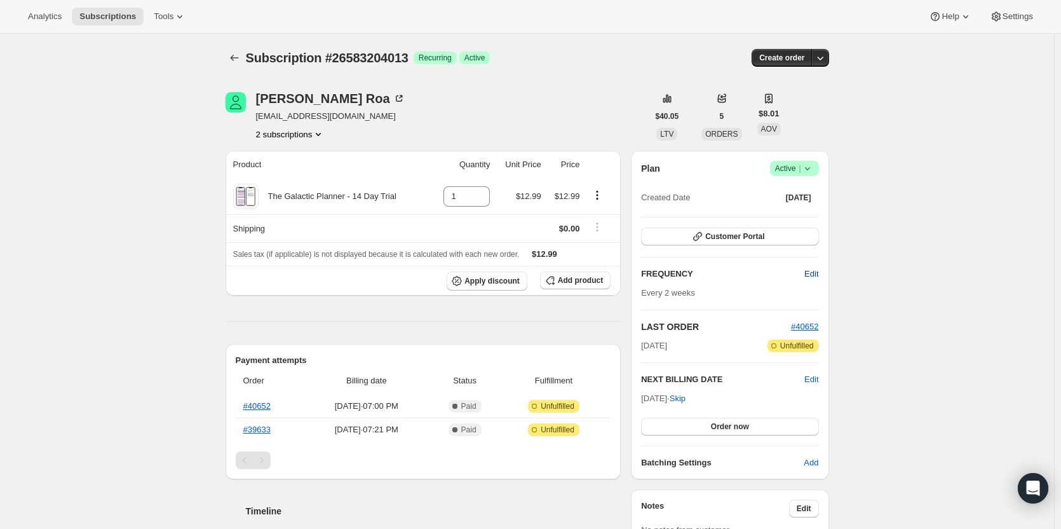
click at [810, 273] on span "Edit" at bounding box center [812, 274] width 14 height 13
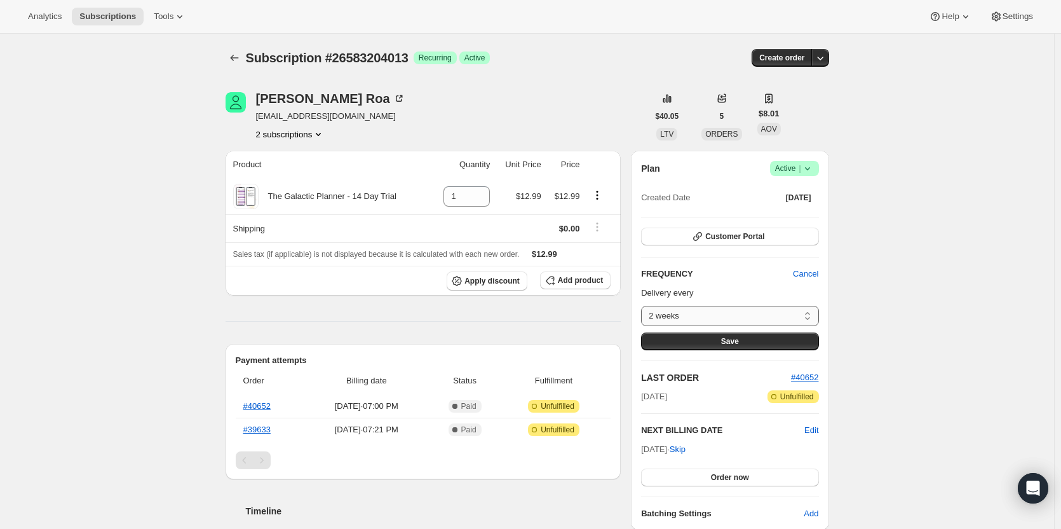
click at [771, 313] on select "2 weeks Custom..." at bounding box center [729, 316] width 177 height 20
select select "custom"
click at [644, 306] on select "2 weeks Custom..." at bounding box center [729, 316] width 177 height 20
select select "MONTH"
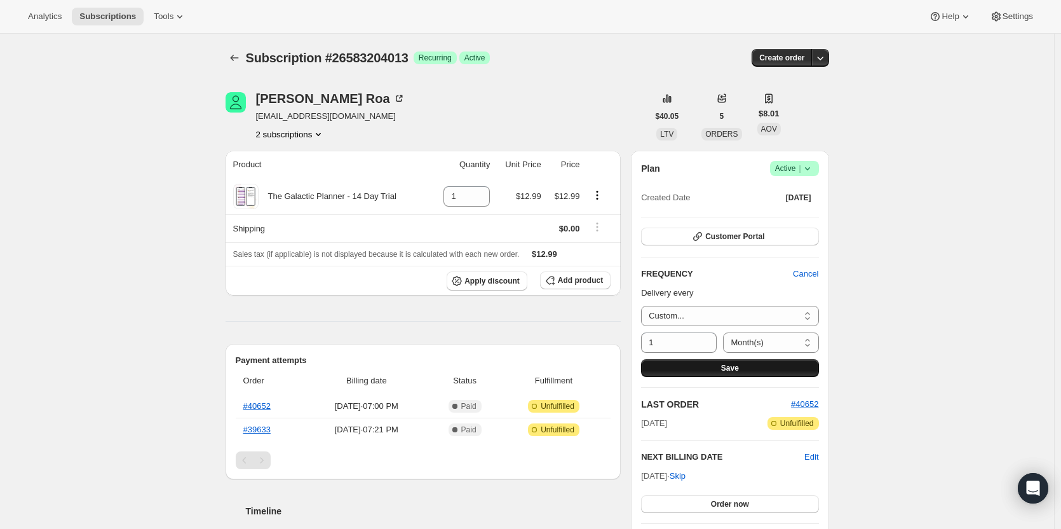
click at [681, 365] on button "Save" at bounding box center [729, 368] width 177 height 18
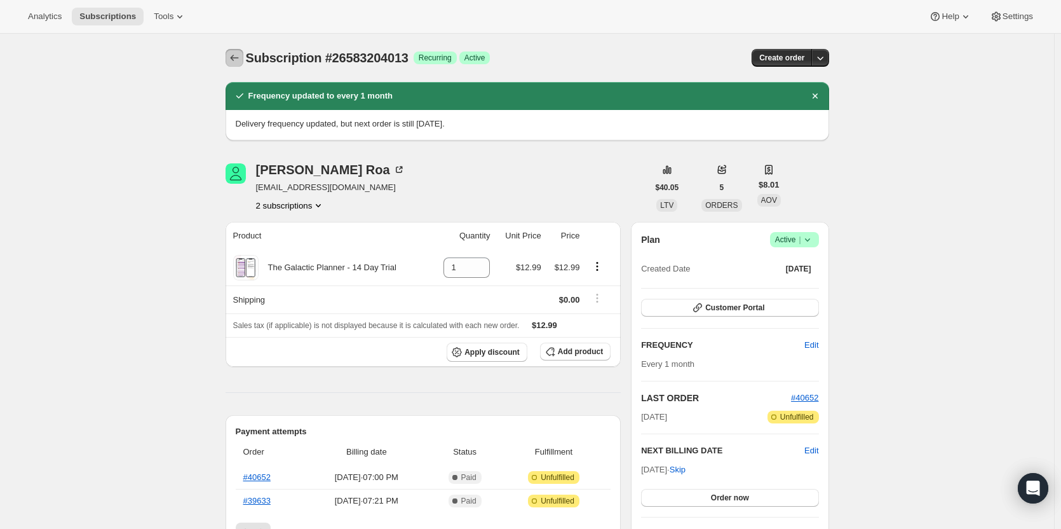
click at [241, 64] on icon "Subscriptions" at bounding box center [234, 57] width 13 height 13
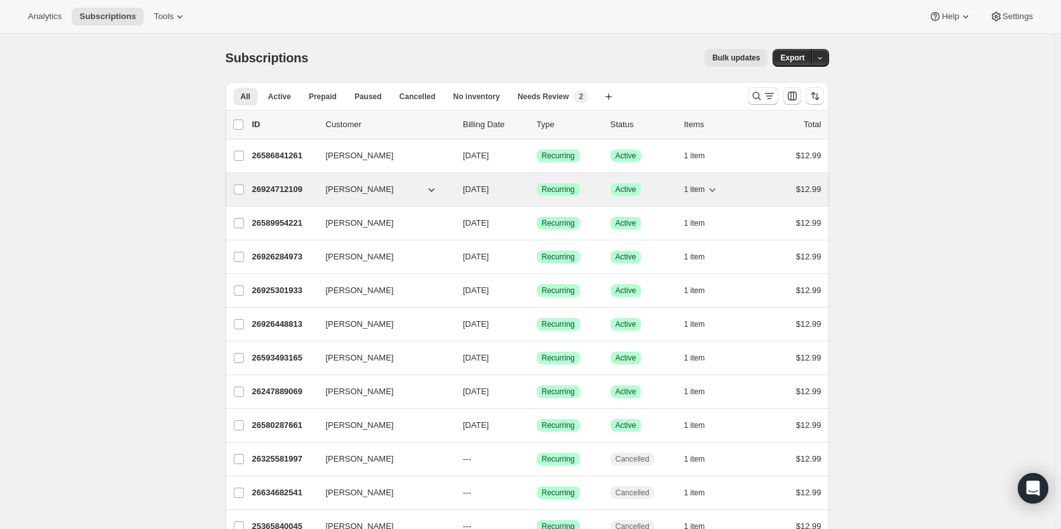
click at [269, 182] on div "26924712109 [PERSON_NAME] [DATE] Success Recurring Success Active 1 item $12.99" at bounding box center [536, 189] width 569 height 18
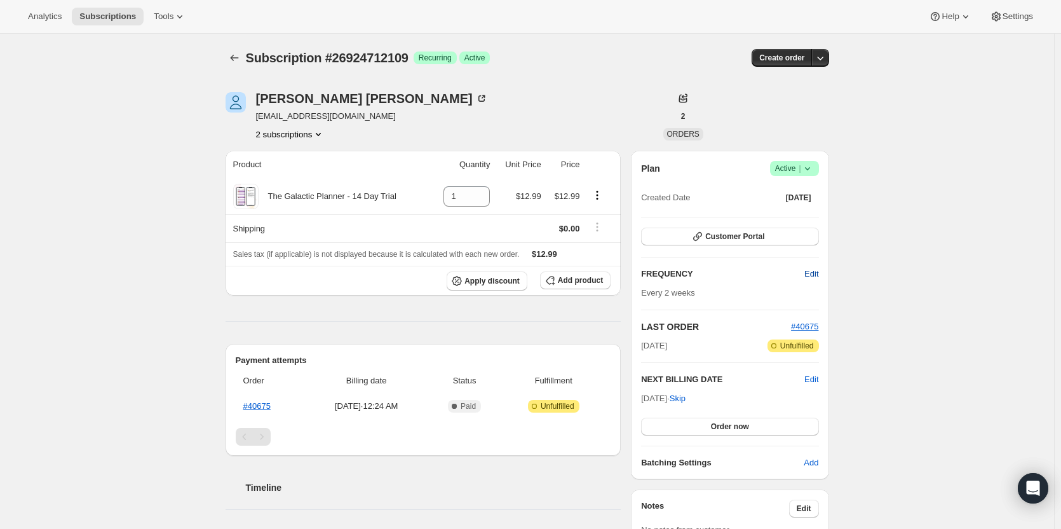
click at [808, 273] on span "Edit" at bounding box center [812, 274] width 14 height 13
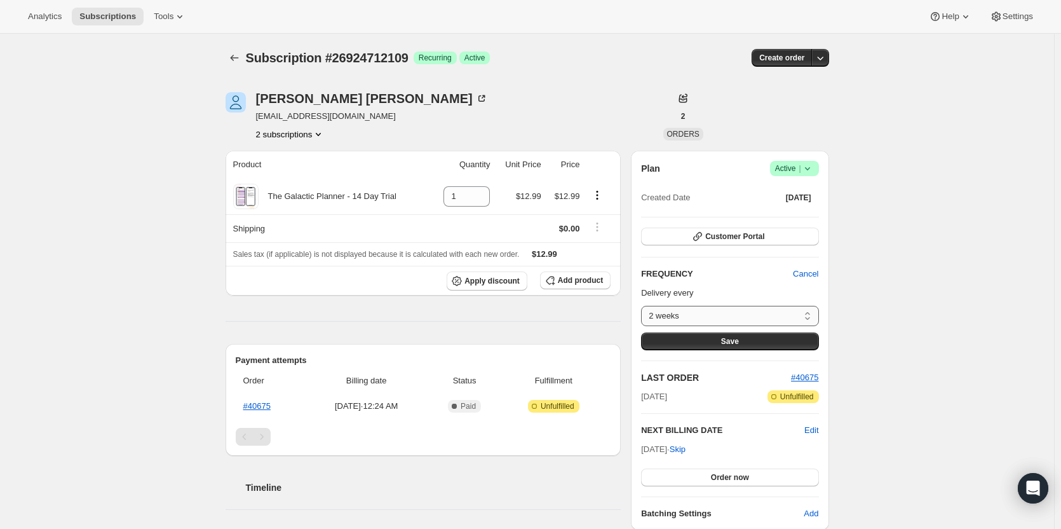
click at [747, 313] on select "2 weeks Custom..." at bounding box center [729, 316] width 177 height 20
select select "custom"
click at [644, 306] on select "2 weeks Custom..." at bounding box center [729, 316] width 177 height 20
select select "MONTH"
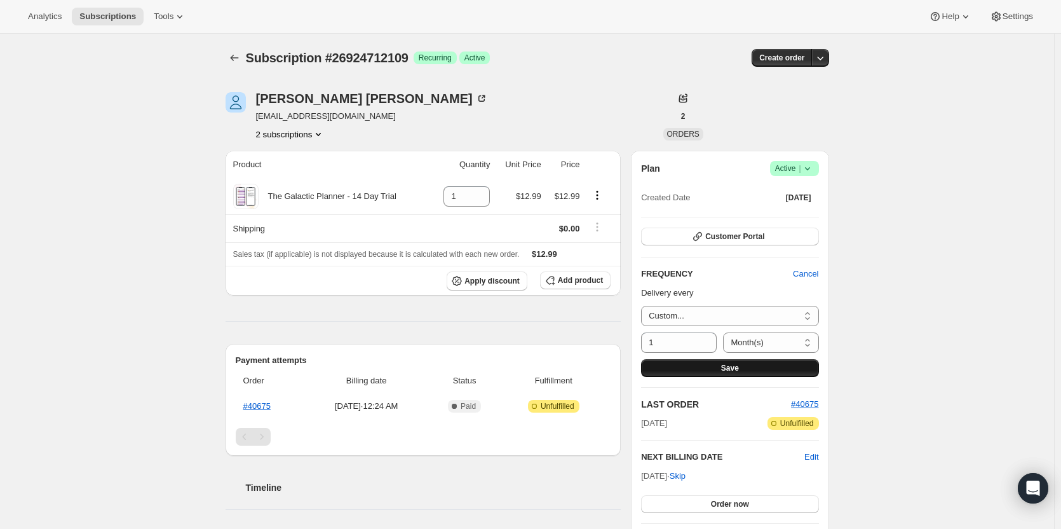
click at [742, 364] on button "Save" at bounding box center [729, 368] width 177 height 18
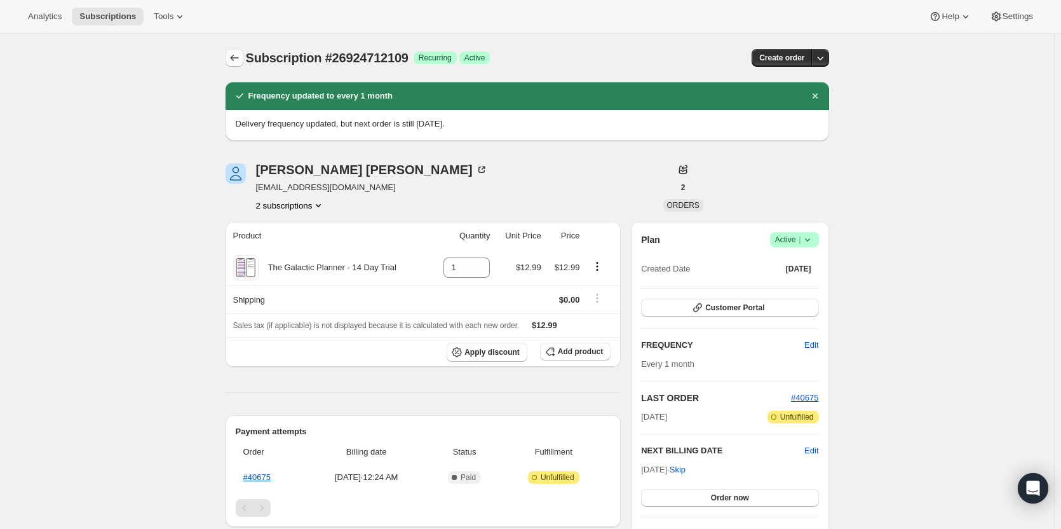
click at [238, 60] on icon "Subscriptions" at bounding box center [234, 57] width 13 height 13
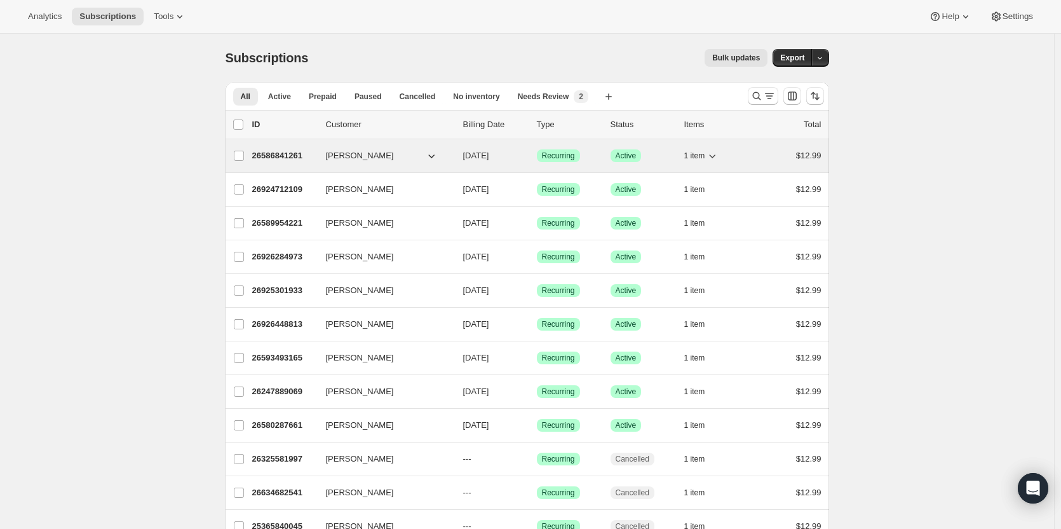
click at [280, 160] on p "26586841261" at bounding box center [284, 155] width 64 height 13
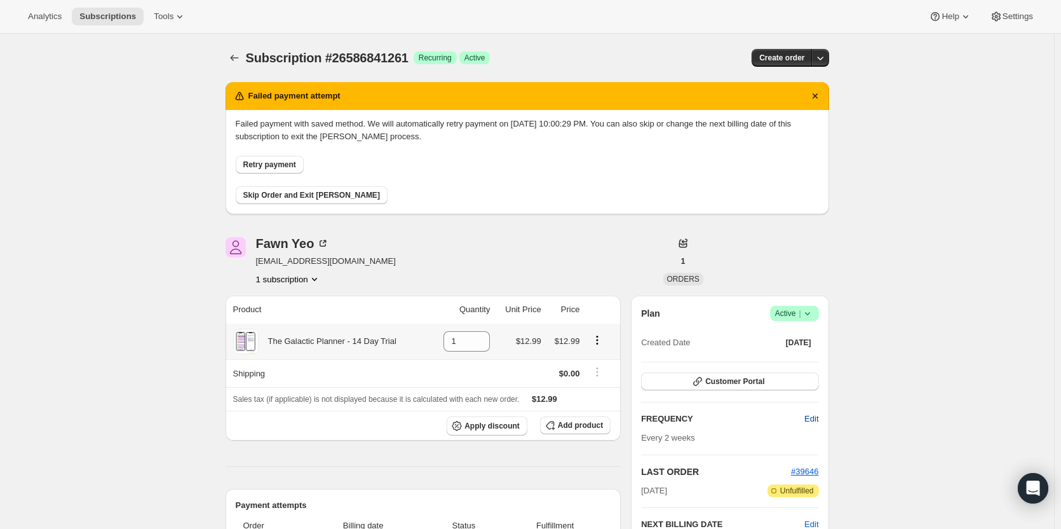
click at [813, 411] on button "Edit" at bounding box center [811, 419] width 29 height 20
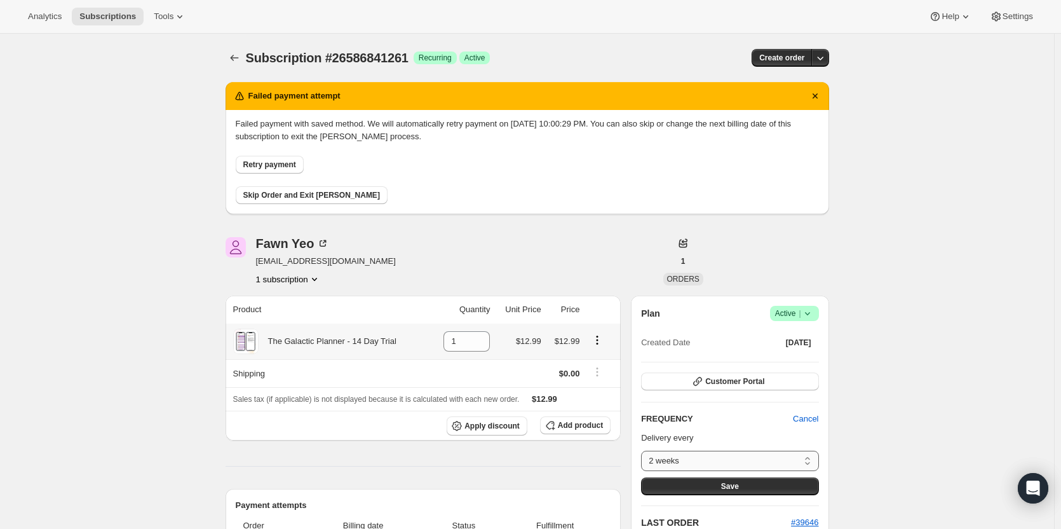
click at [788, 451] on select "2 weeks Custom..." at bounding box center [729, 461] width 177 height 20
select select "custom"
click at [644, 451] on select "2 weeks Custom..." at bounding box center [729, 461] width 177 height 20
select select "MONTH"
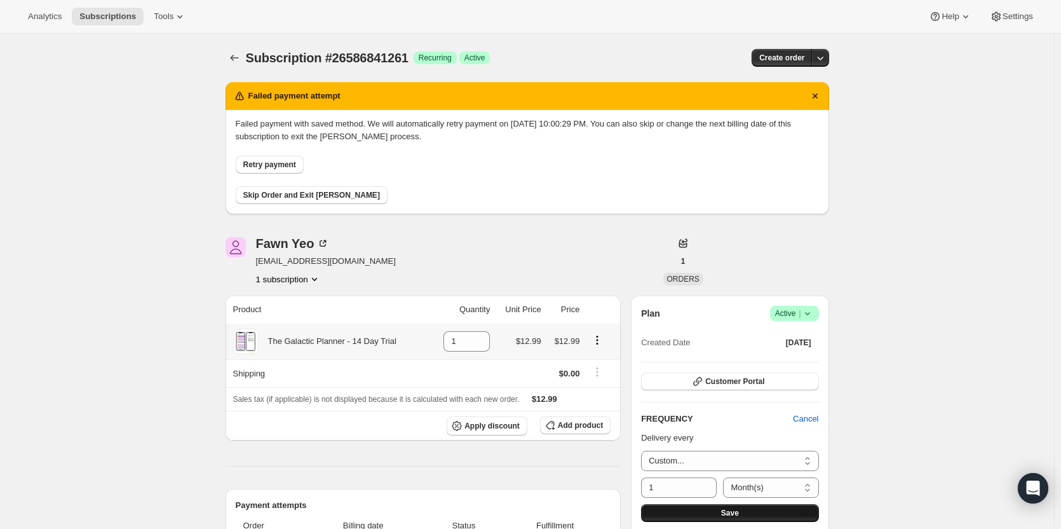
click at [748, 510] on button "Save" at bounding box center [729, 513] width 177 height 18
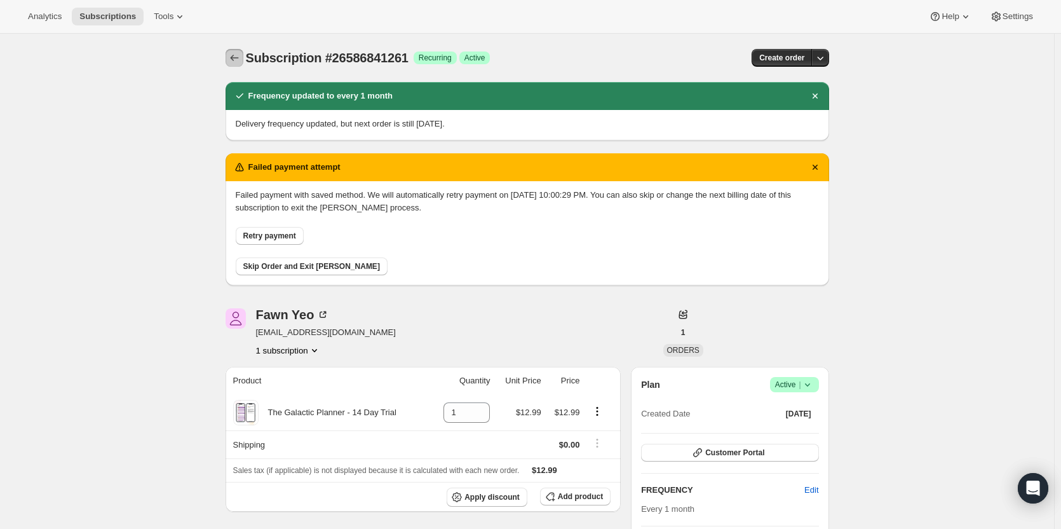
click at [234, 60] on icon "Subscriptions" at bounding box center [234, 57] width 13 height 13
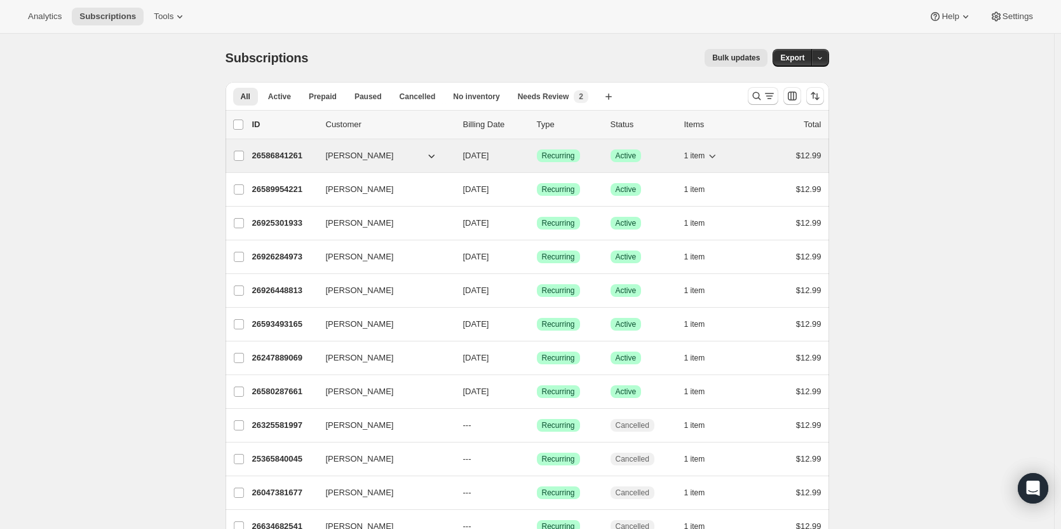
click at [276, 161] on p "26586841261" at bounding box center [284, 155] width 64 height 13
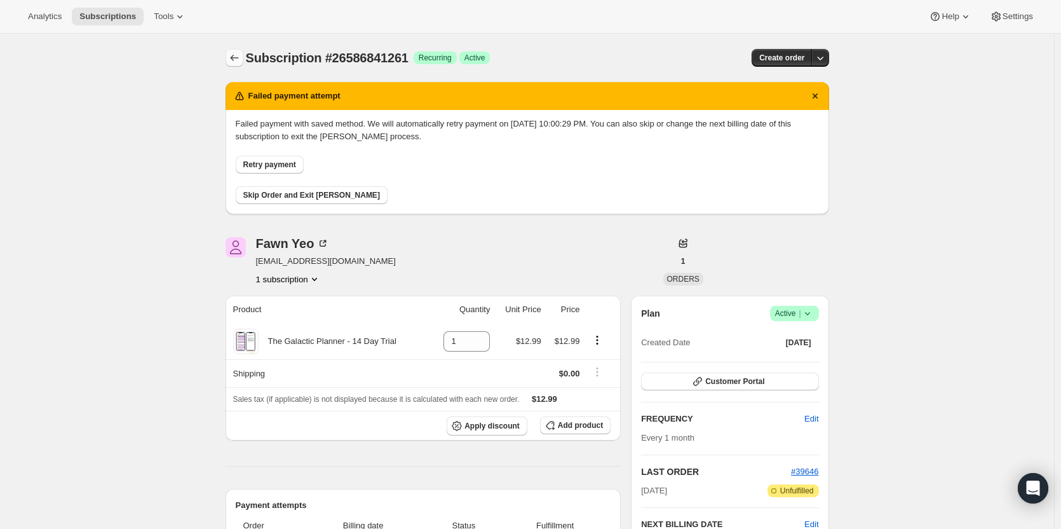
click at [240, 53] on icon "Subscriptions" at bounding box center [234, 57] width 13 height 13
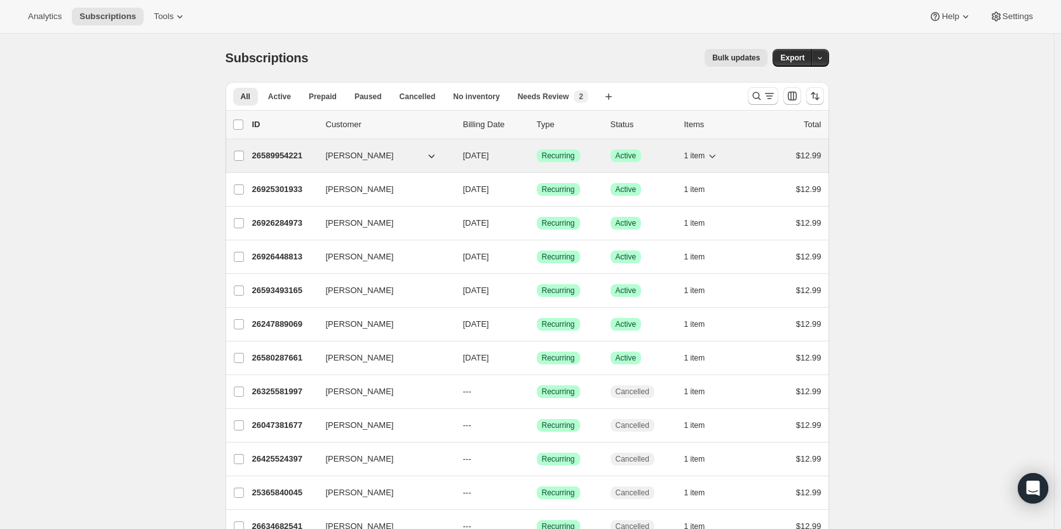
click at [292, 161] on p "26589954221" at bounding box center [284, 155] width 64 height 13
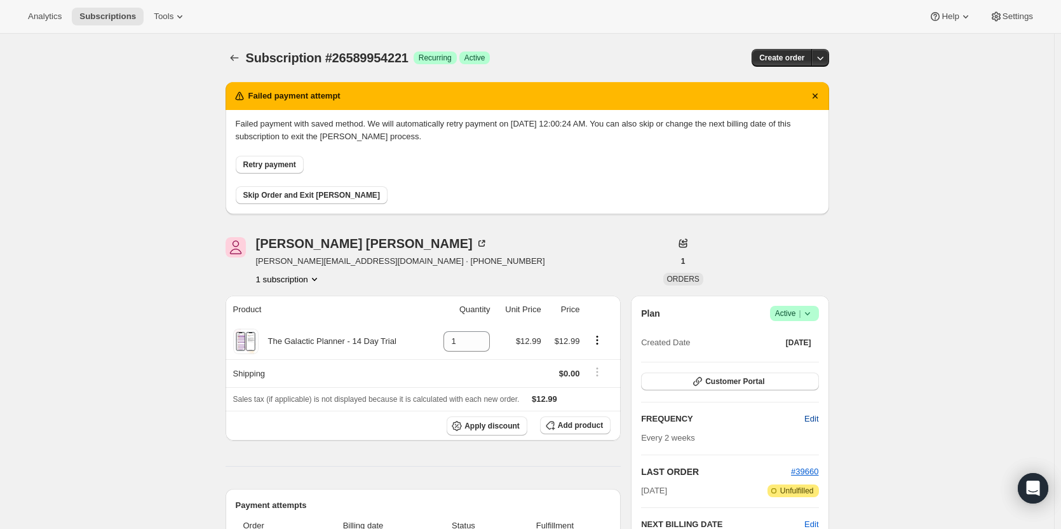
click at [815, 414] on span "Edit" at bounding box center [812, 418] width 14 height 13
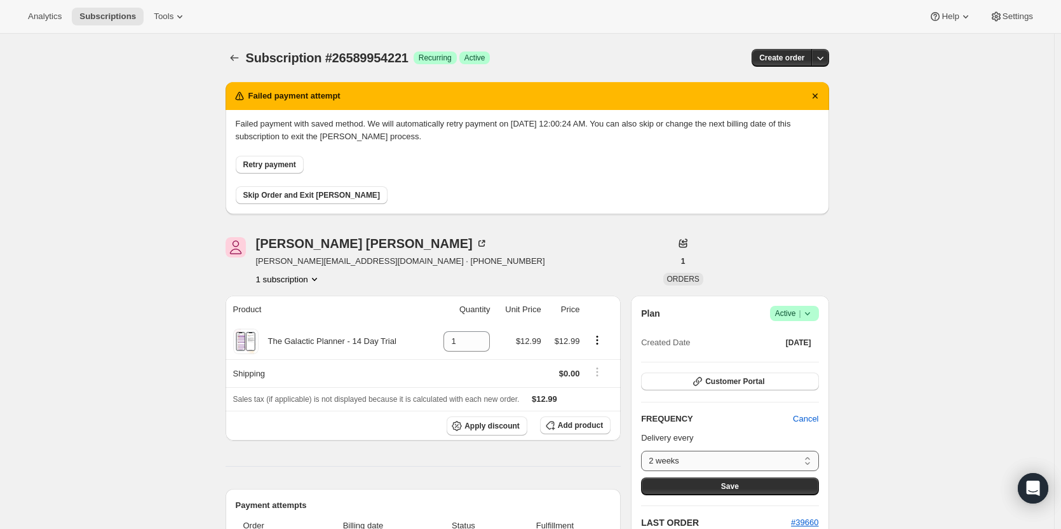
click at [778, 462] on select "2 weeks Custom..." at bounding box center [729, 461] width 177 height 20
select select "custom"
click at [644, 451] on select "2 weeks Custom..." at bounding box center [729, 461] width 177 height 20
select select "MONTH"
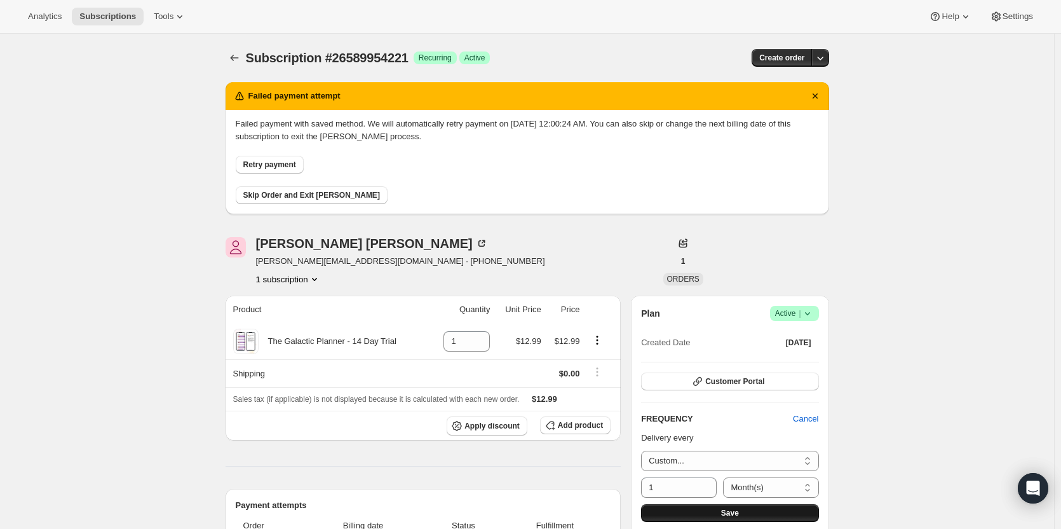
click at [780, 506] on button "Save" at bounding box center [729, 513] width 177 height 18
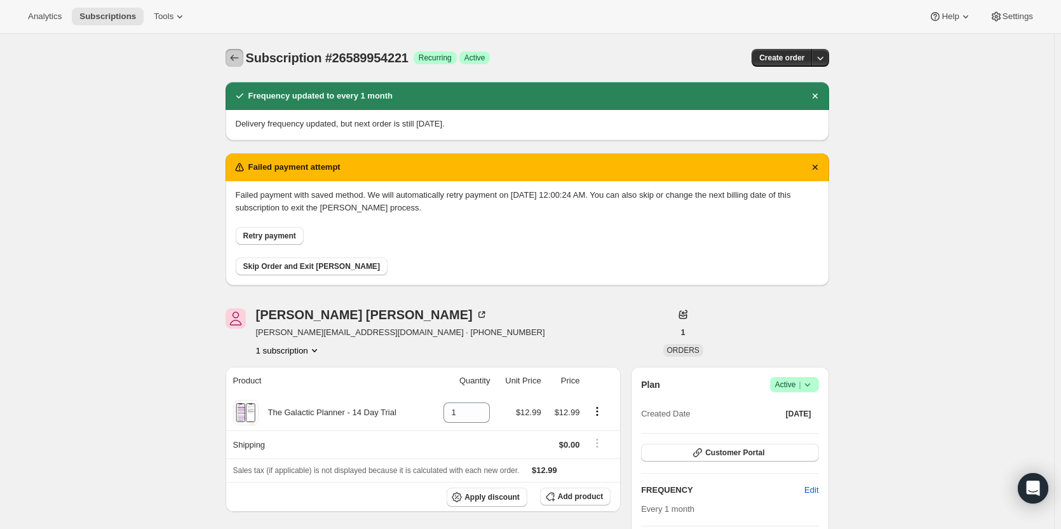
click at [239, 57] on icon "Subscriptions" at bounding box center [234, 57] width 13 height 13
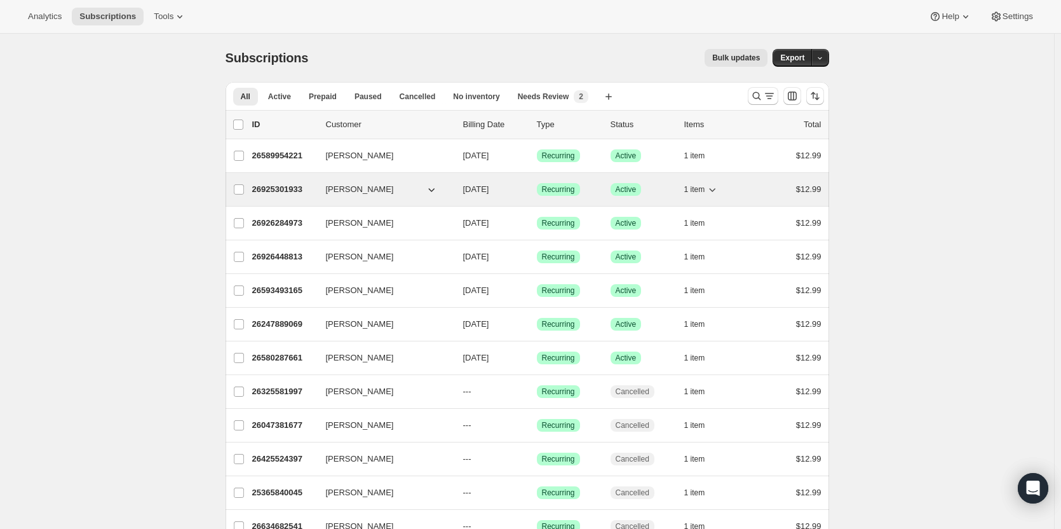
click at [276, 187] on p "26925301933" at bounding box center [284, 189] width 64 height 13
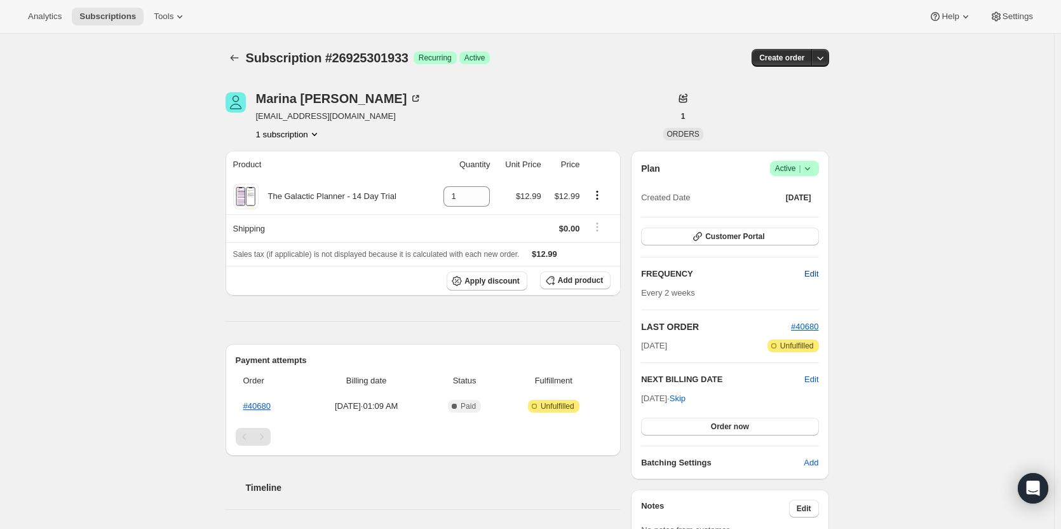
click at [814, 278] on span "Edit" at bounding box center [812, 274] width 14 height 13
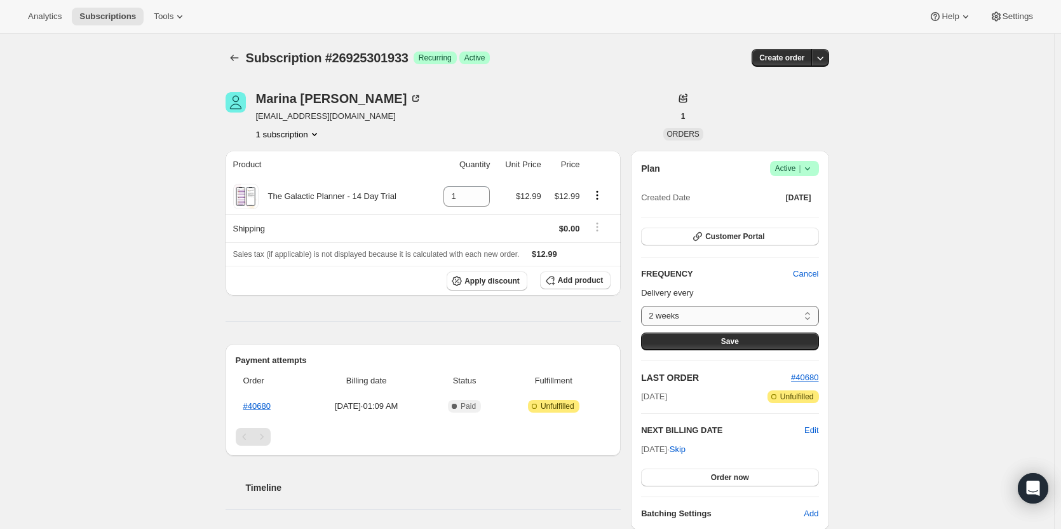
click at [781, 312] on select "2 weeks Custom..." at bounding box center [729, 316] width 177 height 20
select select "custom"
click at [644, 306] on select "2 weeks Custom..." at bounding box center [729, 316] width 177 height 20
select select "MONTH"
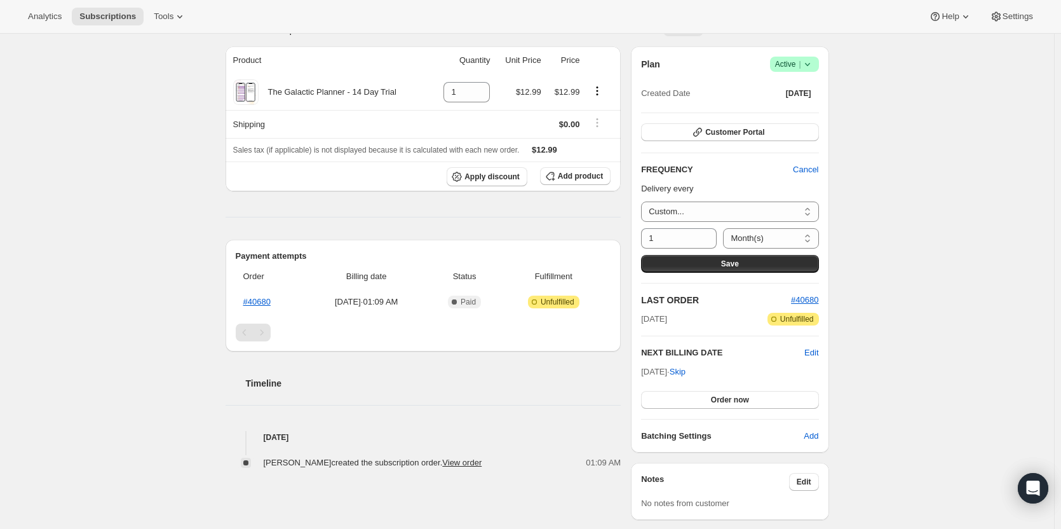
scroll to position [127, 0]
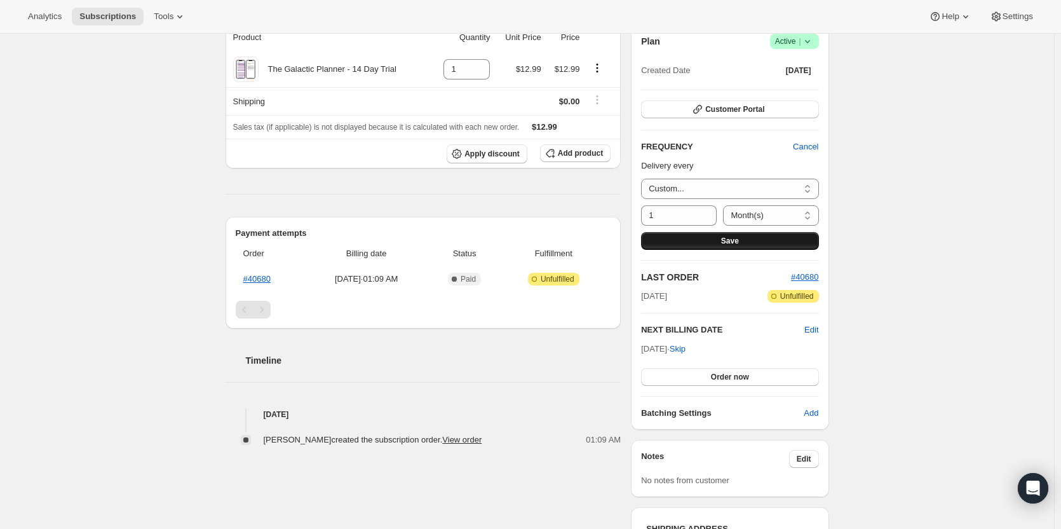
click at [787, 248] on button "Save" at bounding box center [729, 241] width 177 height 18
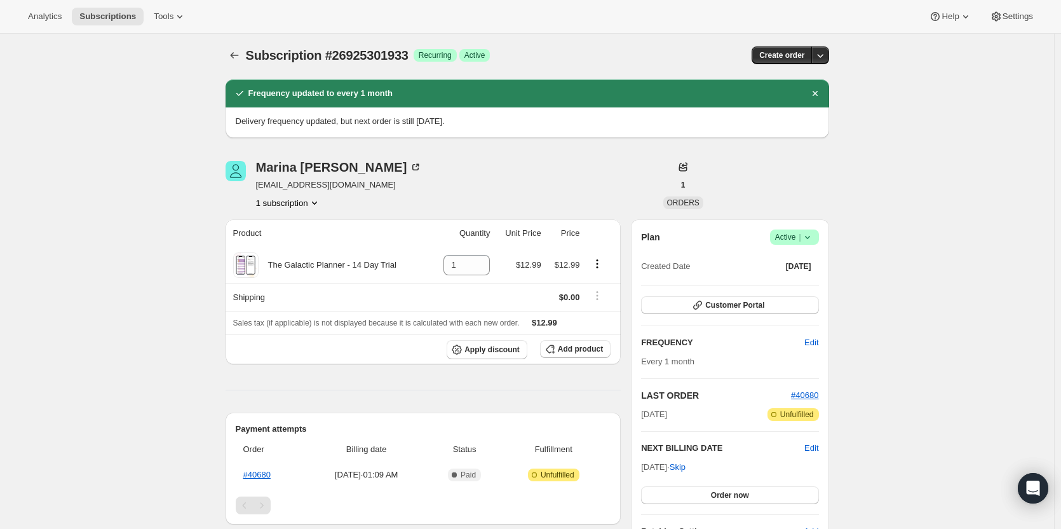
scroll to position [0, 0]
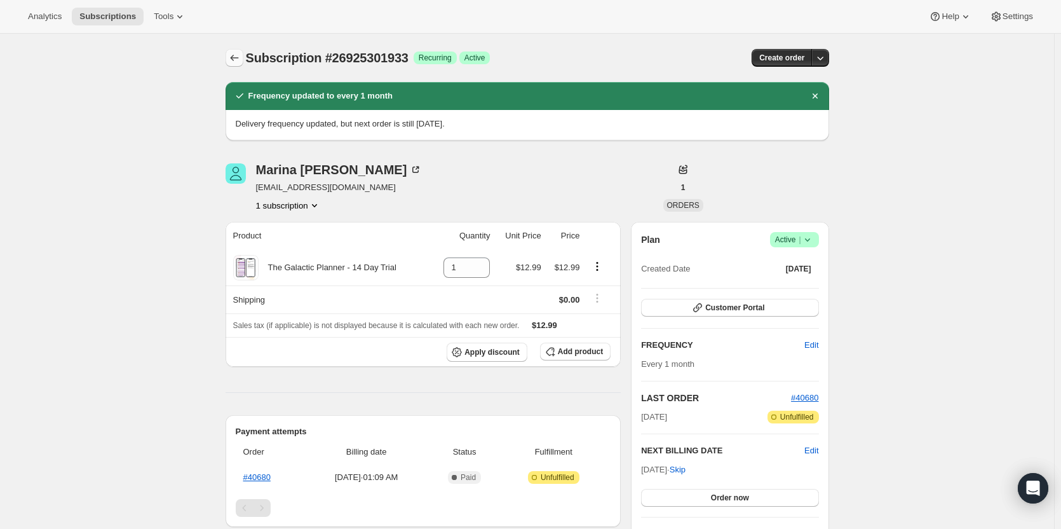
click at [238, 63] on icon "Subscriptions" at bounding box center [234, 57] width 13 height 13
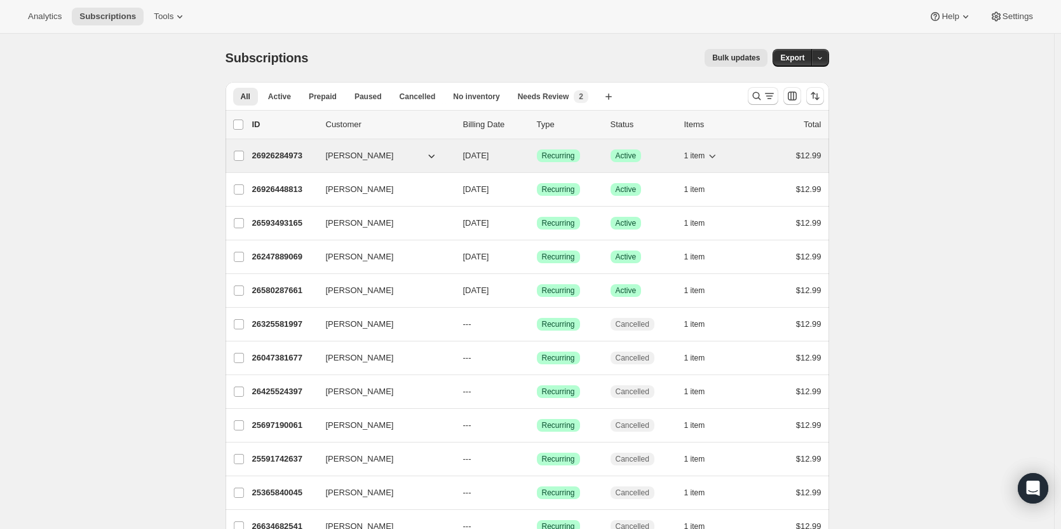
click at [287, 161] on p "26926284973" at bounding box center [284, 155] width 64 height 13
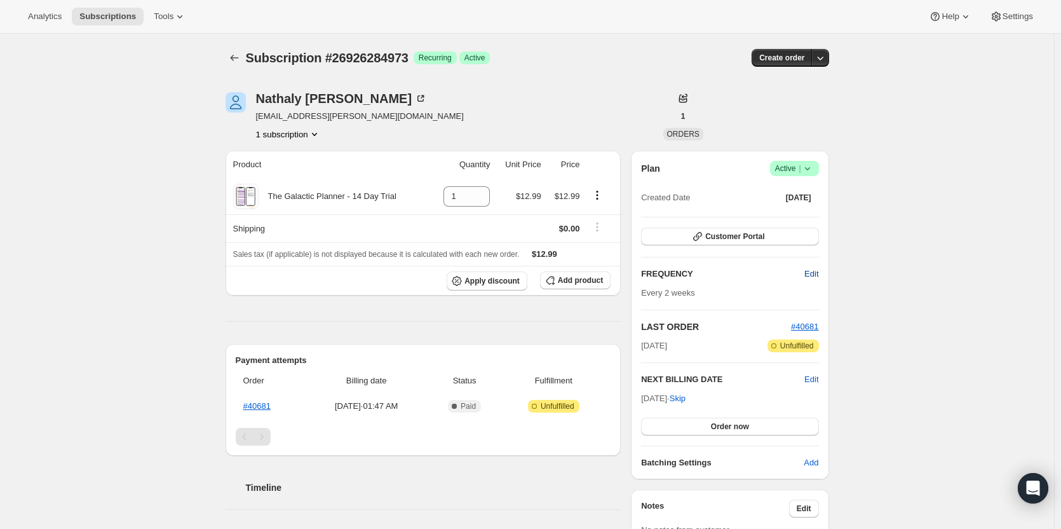
click at [814, 277] on span "Edit" at bounding box center [812, 274] width 14 height 13
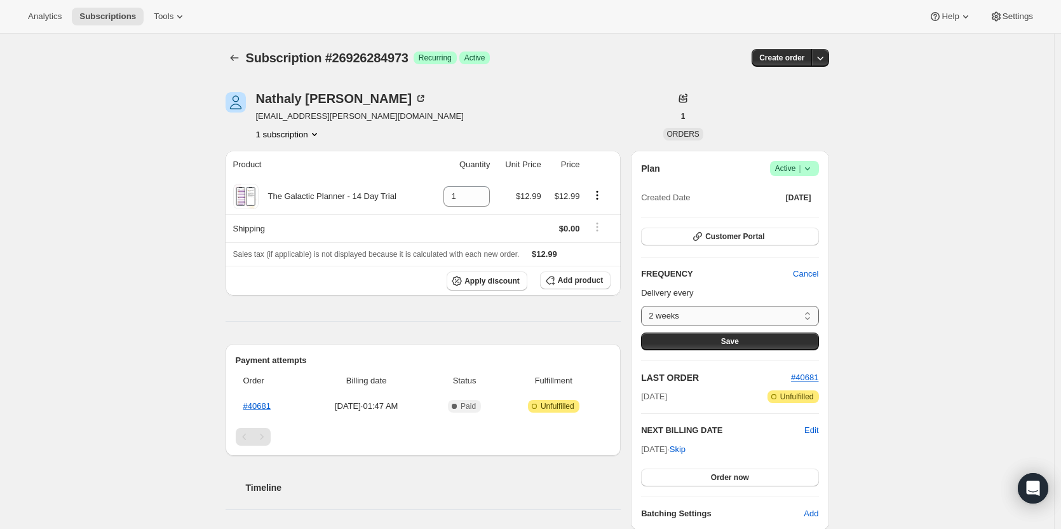
click at [775, 319] on select "2 weeks Custom..." at bounding box center [729, 316] width 177 height 20
select select "custom"
click at [644, 306] on select "2 weeks Custom..." at bounding box center [729, 316] width 177 height 20
select select "MONTH"
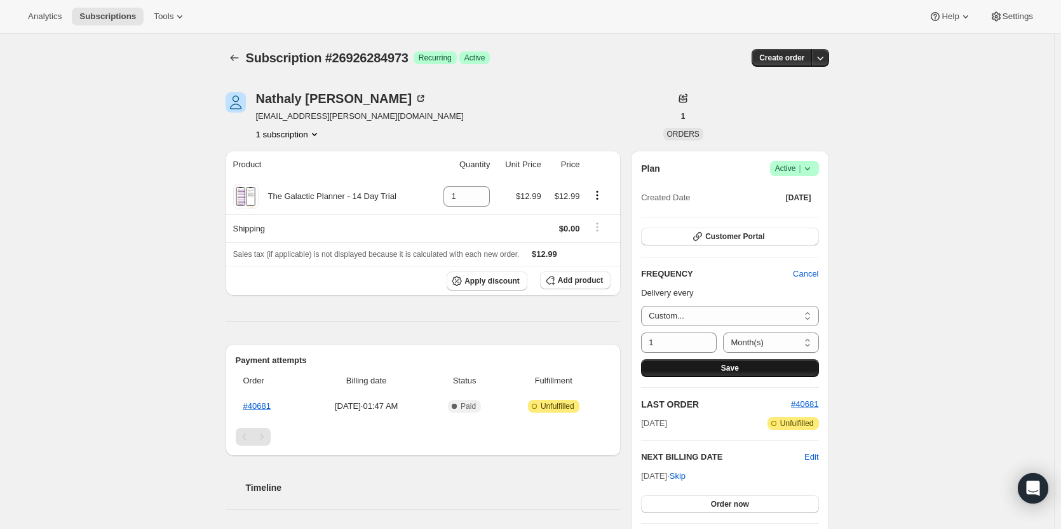
click at [726, 371] on span "Save" at bounding box center [730, 368] width 18 height 10
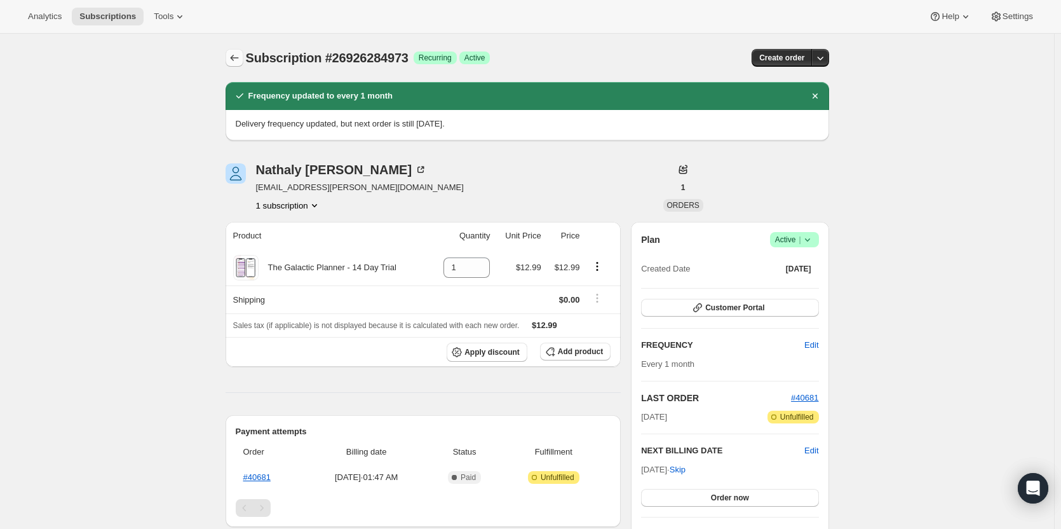
click at [240, 56] on icon "Subscriptions" at bounding box center [234, 57] width 13 height 13
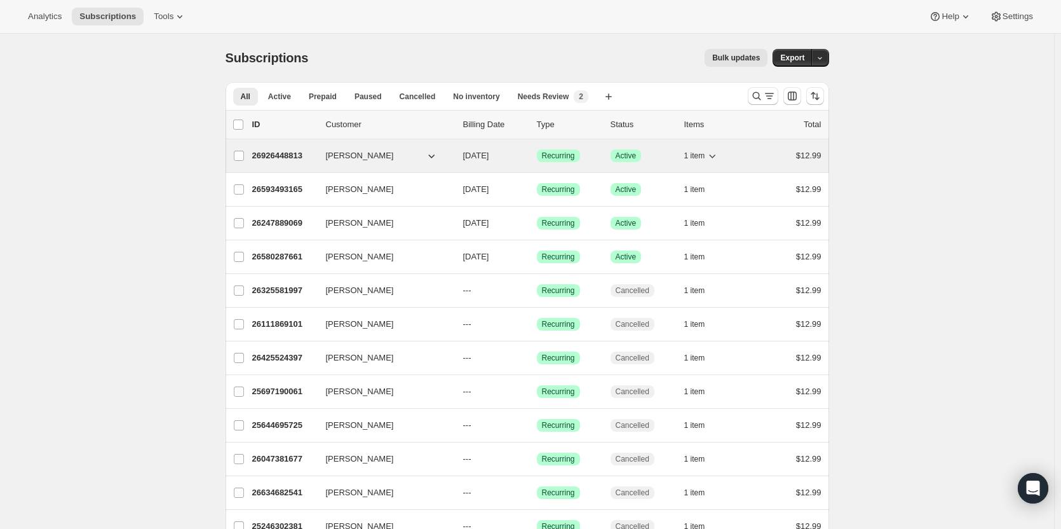
click at [270, 154] on p "26926448813" at bounding box center [284, 155] width 64 height 13
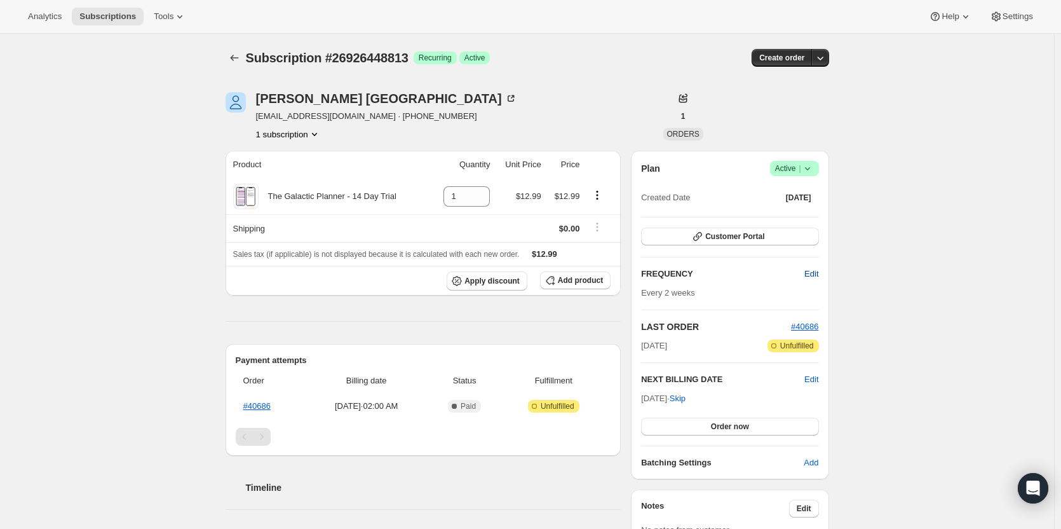
click at [811, 280] on button "Edit" at bounding box center [811, 274] width 29 height 20
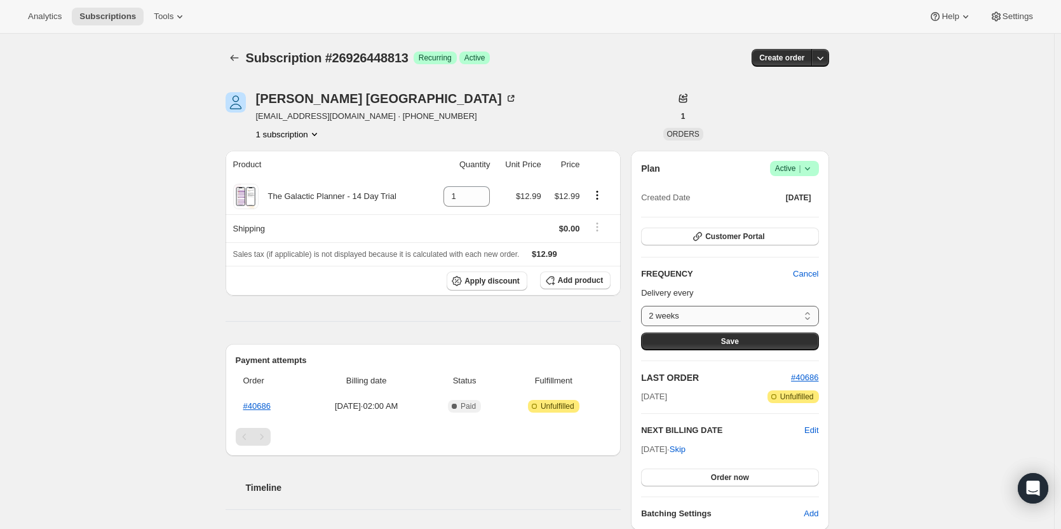
click at [758, 310] on select "2 weeks Custom..." at bounding box center [729, 316] width 177 height 20
select select "custom"
click at [644, 306] on select "2 weeks Custom..." at bounding box center [729, 316] width 177 height 20
select select "MONTH"
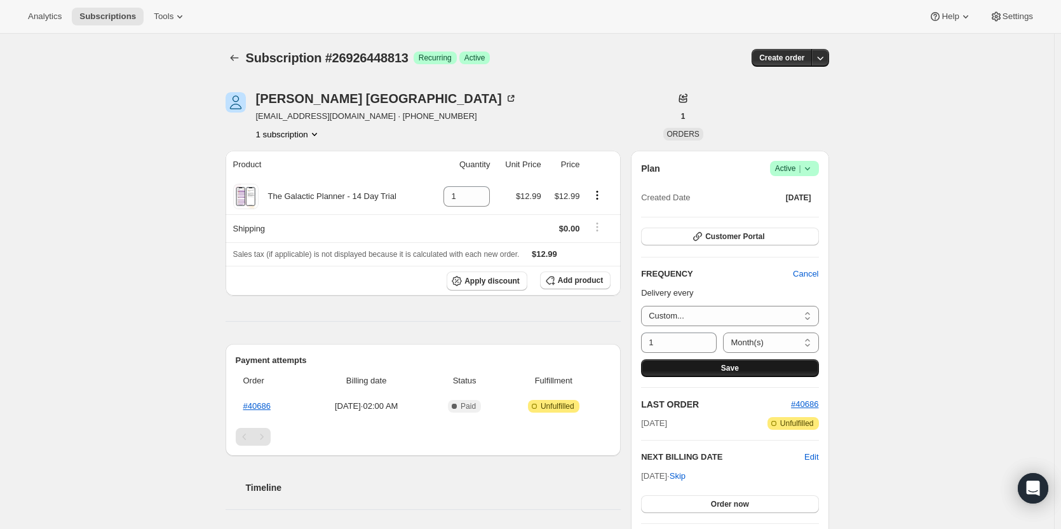
click at [720, 362] on button "Save" at bounding box center [729, 368] width 177 height 18
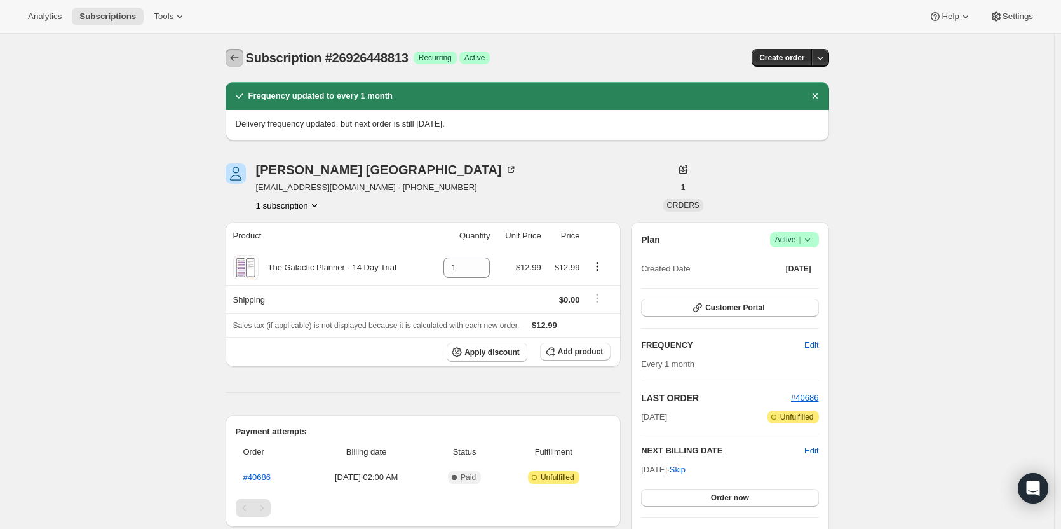
click at [241, 54] on icon "Subscriptions" at bounding box center [234, 57] width 13 height 13
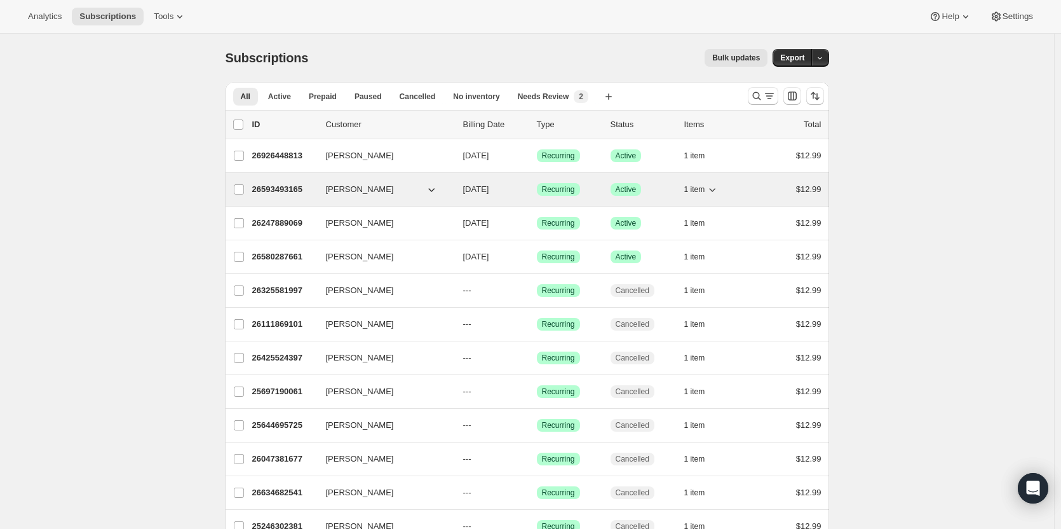
click at [282, 191] on p "26593493165" at bounding box center [284, 189] width 64 height 13
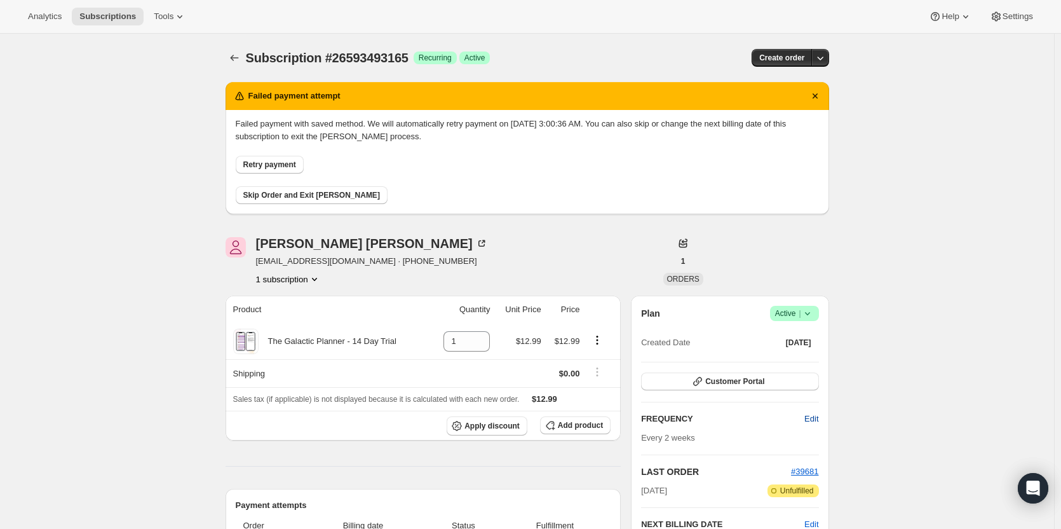
click at [818, 413] on span "Edit" at bounding box center [812, 418] width 14 height 13
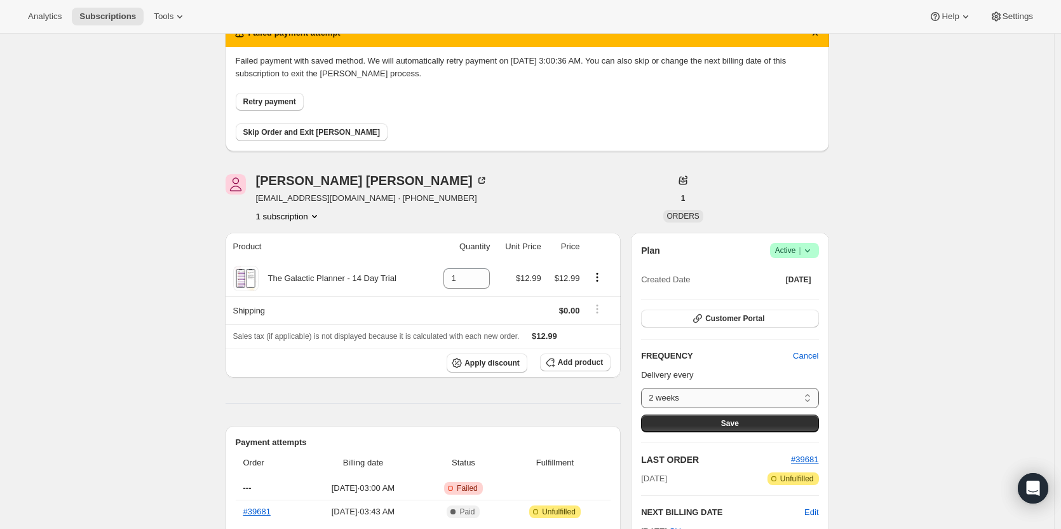
scroll to position [64, 0]
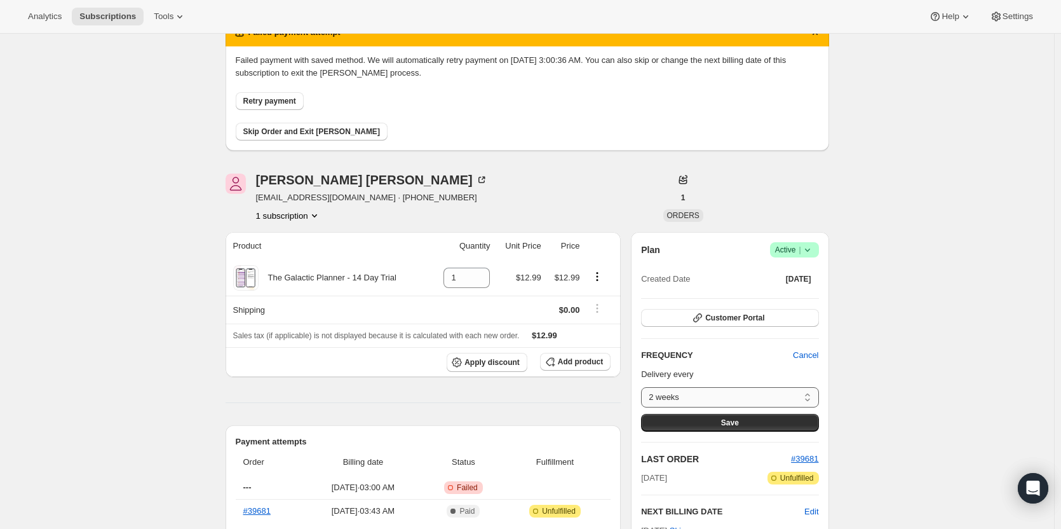
click at [802, 399] on select "2 weeks Custom..." at bounding box center [729, 397] width 177 height 20
select select "custom"
click at [644, 387] on select "2 weeks Custom..." at bounding box center [729, 397] width 177 height 20
select select "MONTH"
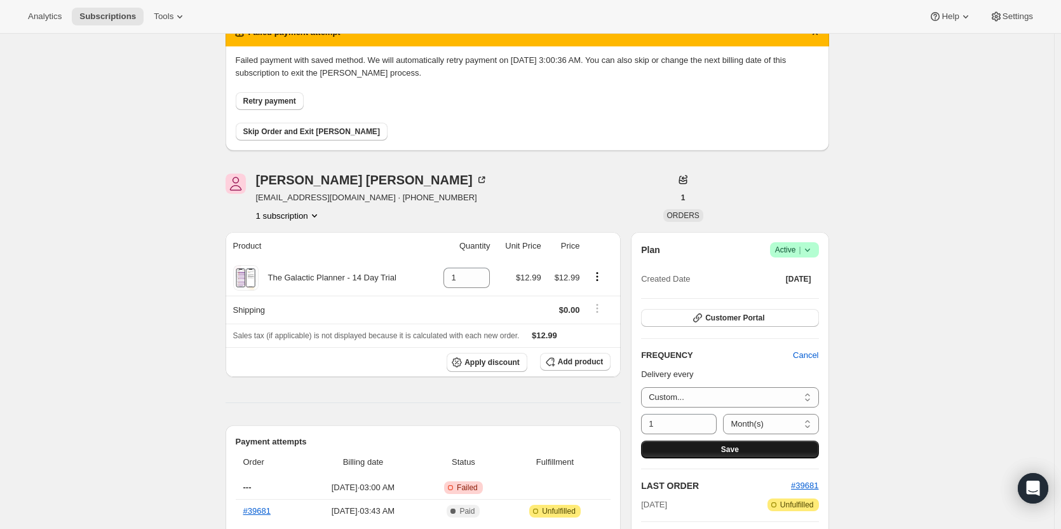
click at [767, 446] on button "Save" at bounding box center [729, 449] width 177 height 18
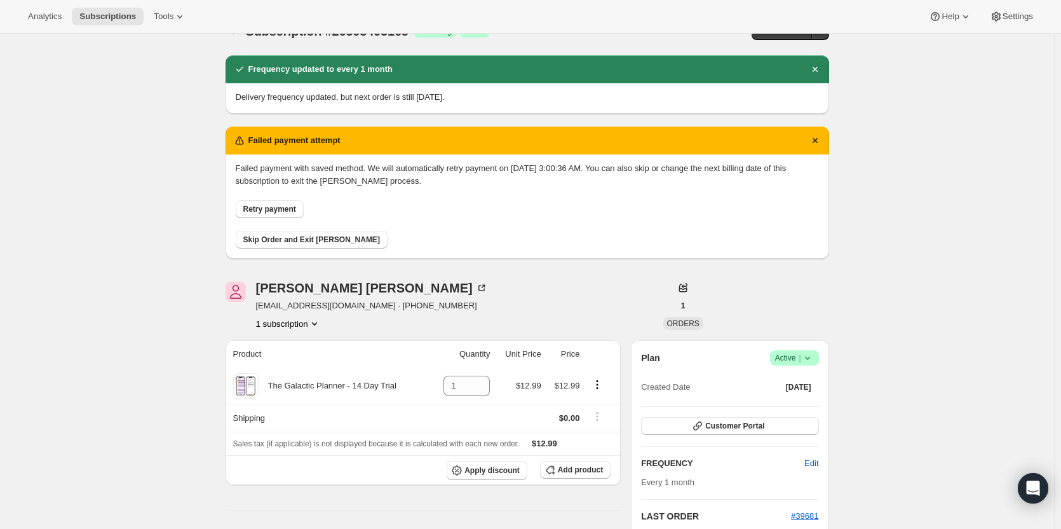
scroll to position [0, 0]
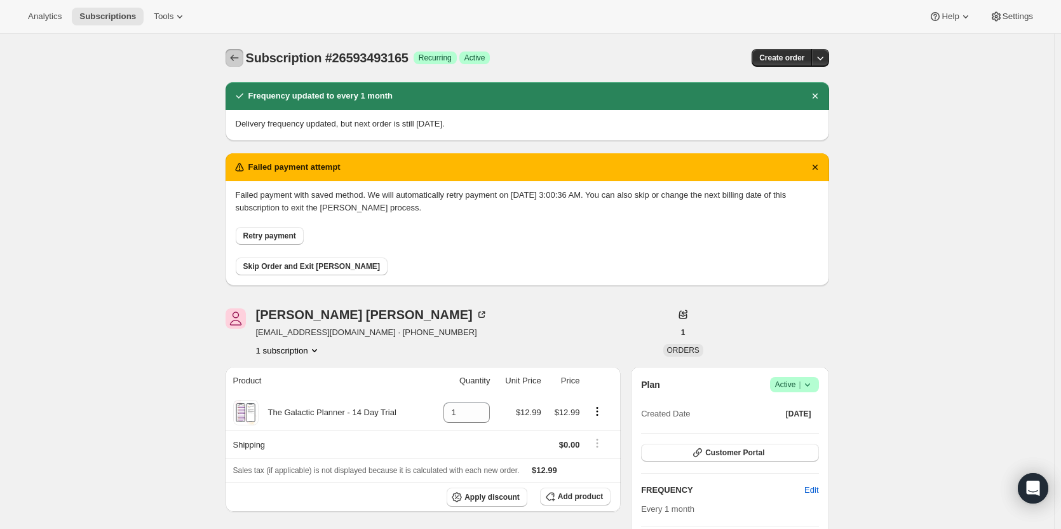
click at [240, 60] on icon "Subscriptions" at bounding box center [234, 57] width 13 height 13
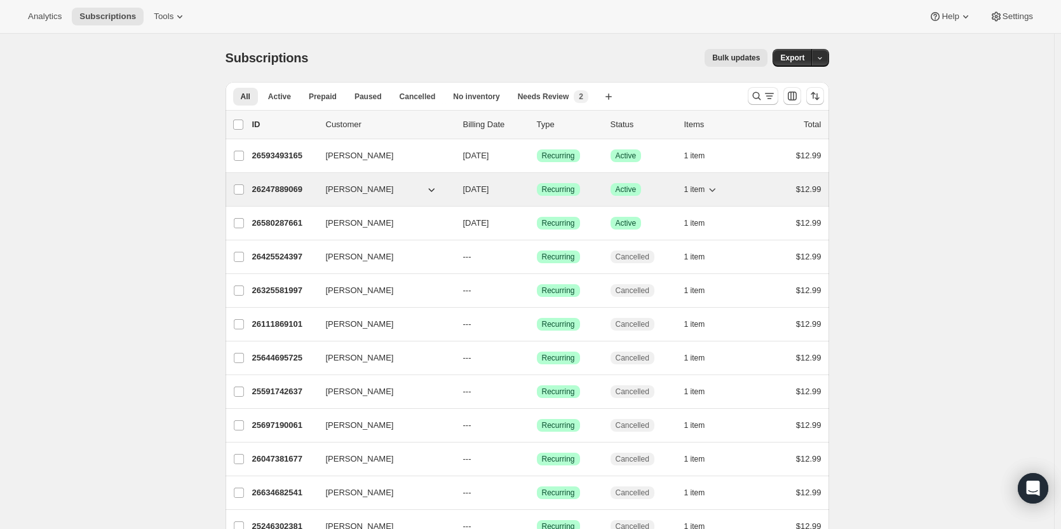
click at [297, 190] on p "26247889069" at bounding box center [284, 189] width 64 height 13
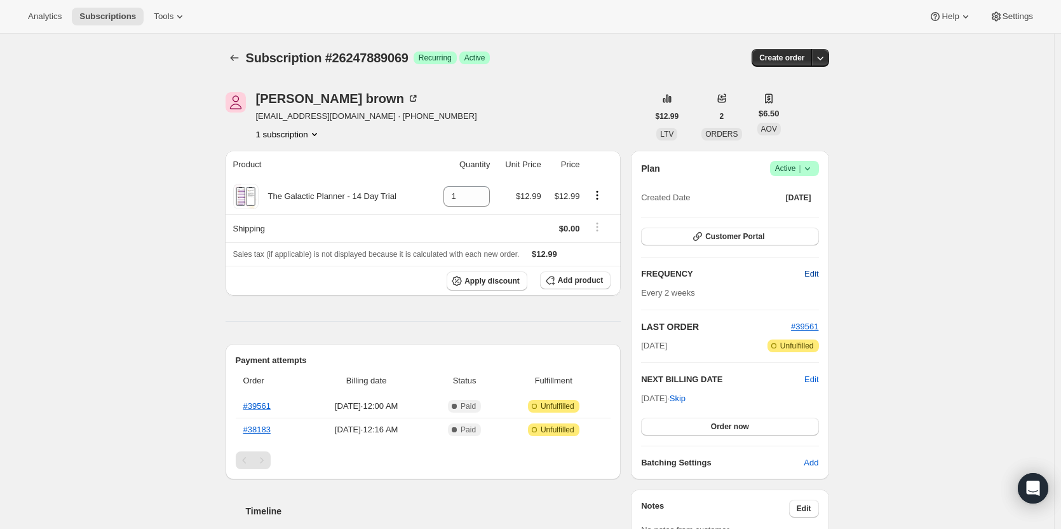
click at [820, 282] on button "Edit" at bounding box center [811, 274] width 29 height 20
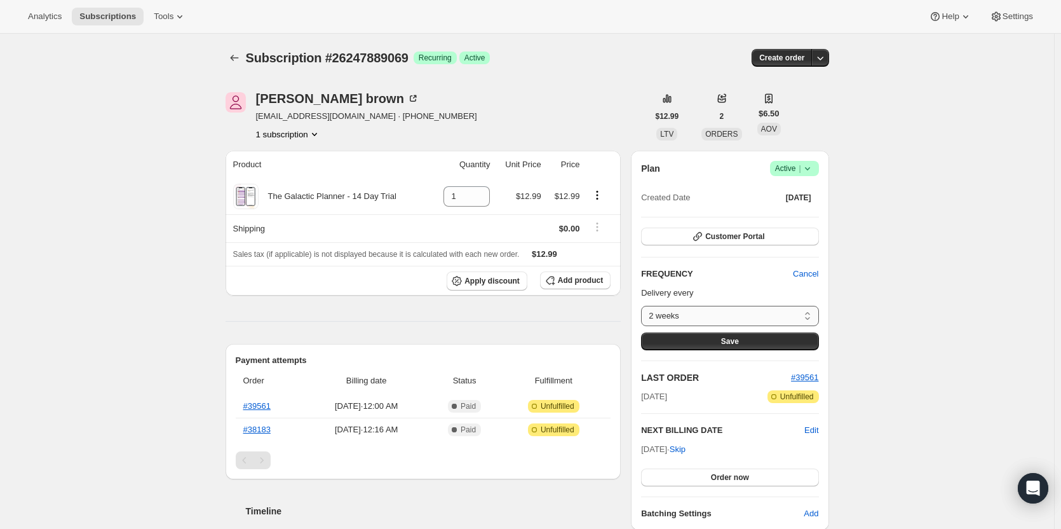
click at [782, 316] on select "2 weeks Custom..." at bounding box center [729, 316] width 177 height 20
select select "custom"
click at [644, 306] on select "2 weeks Custom..." at bounding box center [729, 316] width 177 height 20
select select "MONTH"
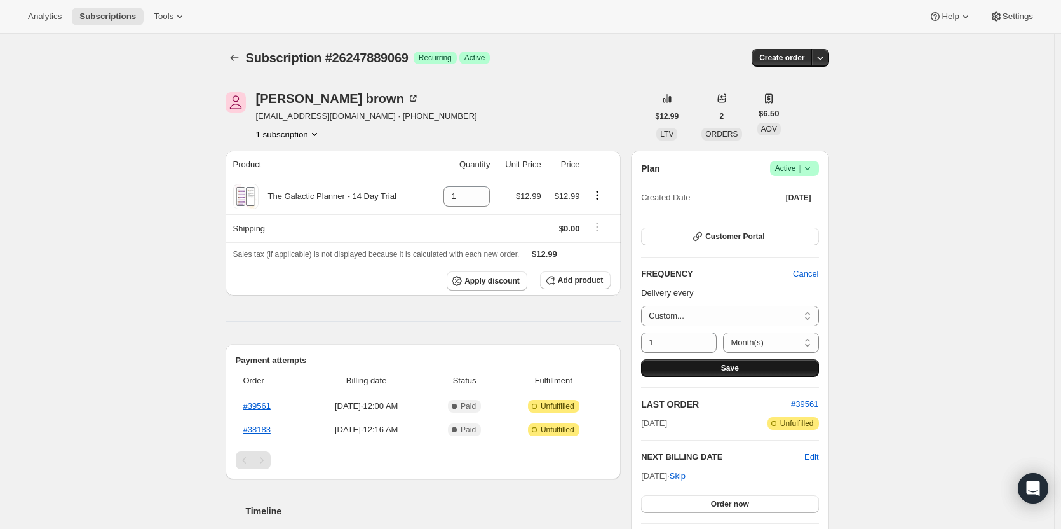
click at [724, 369] on span "Save" at bounding box center [730, 368] width 18 height 10
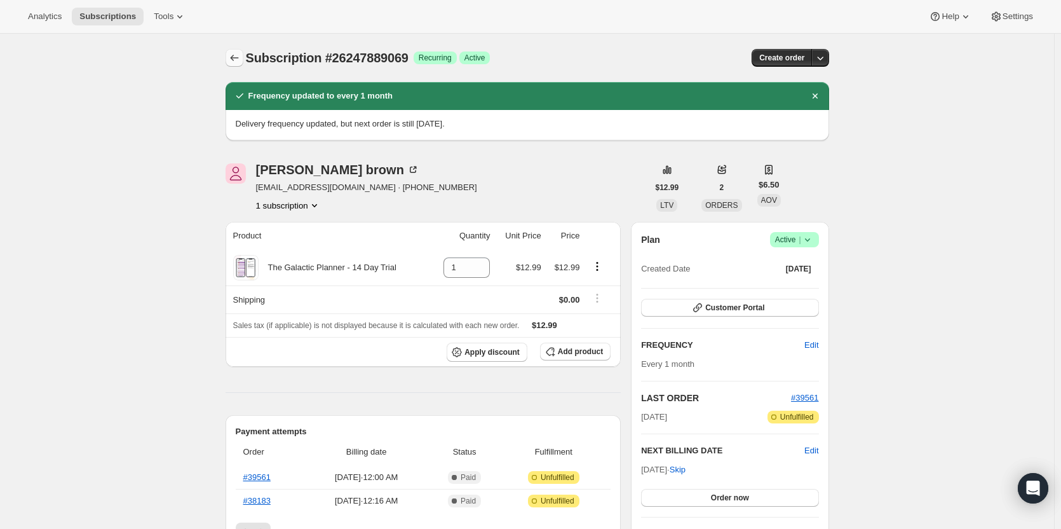
click at [241, 59] on icon "Subscriptions" at bounding box center [234, 57] width 13 height 13
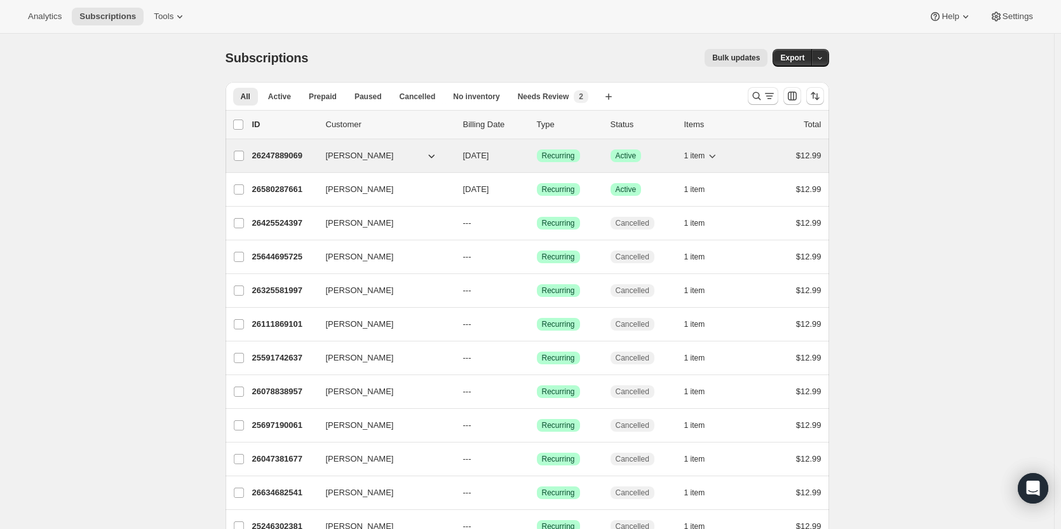
click at [287, 158] on p "26247889069" at bounding box center [284, 155] width 64 height 13
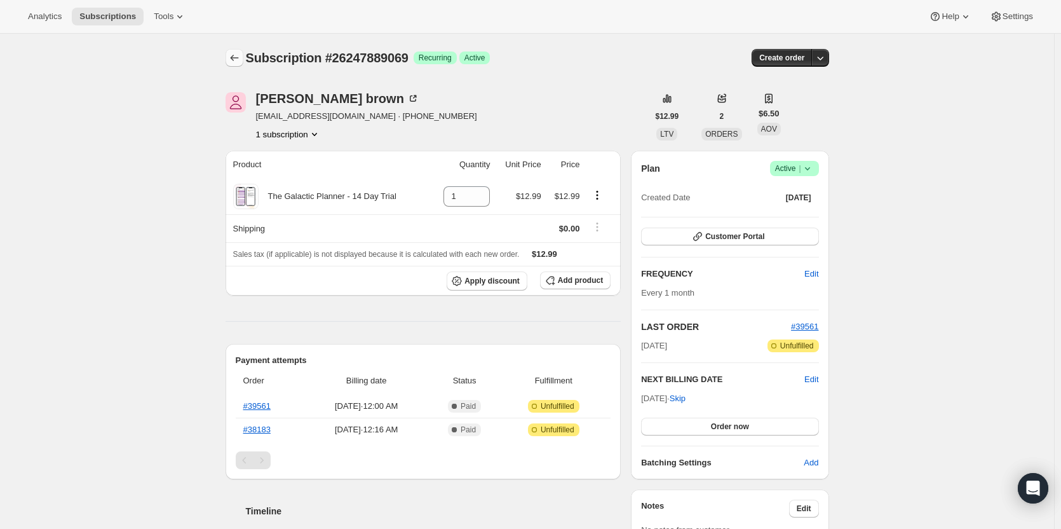
click at [234, 57] on icon "Subscriptions" at bounding box center [234, 58] width 8 height 6
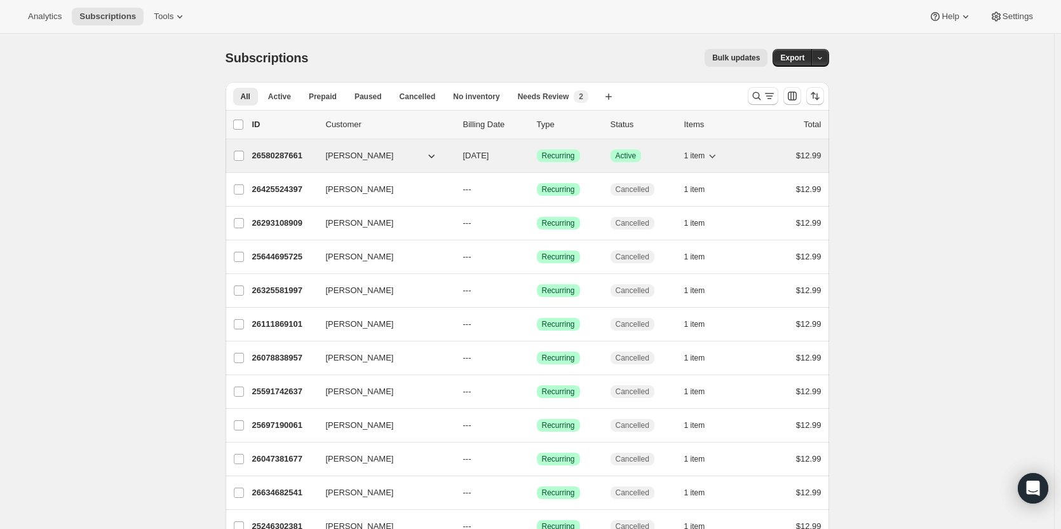
click at [285, 154] on p "26580287661" at bounding box center [284, 155] width 64 height 13
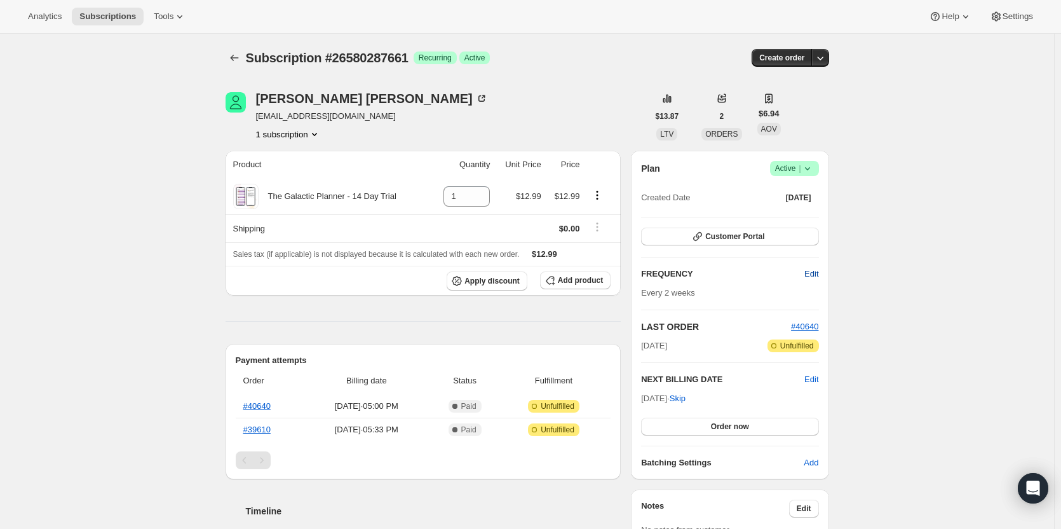
click at [818, 278] on span "Edit" at bounding box center [812, 274] width 14 height 13
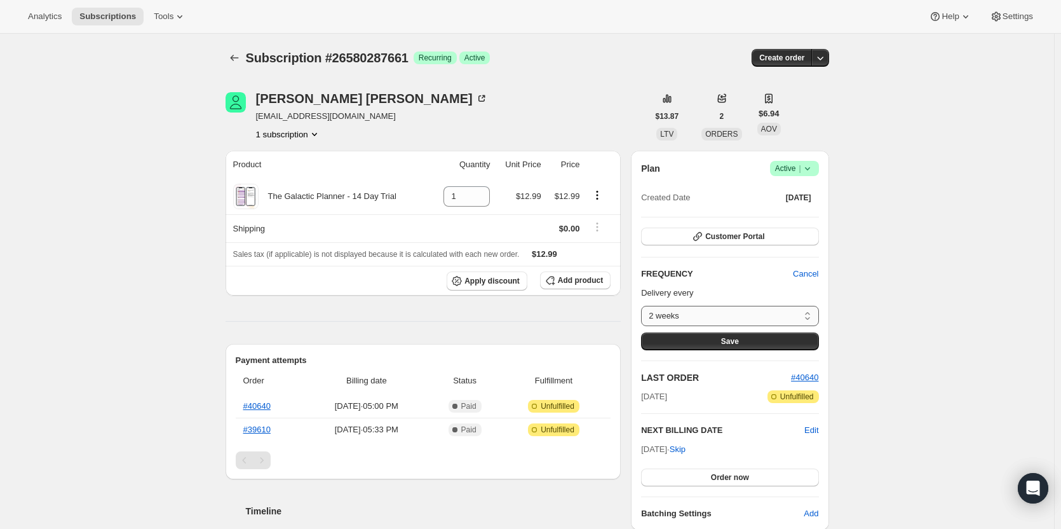
click at [793, 316] on select "2 weeks Custom..." at bounding box center [729, 316] width 177 height 20
select select "custom"
click at [644, 306] on select "2 weeks Custom..." at bounding box center [729, 316] width 177 height 20
select select "MONTH"
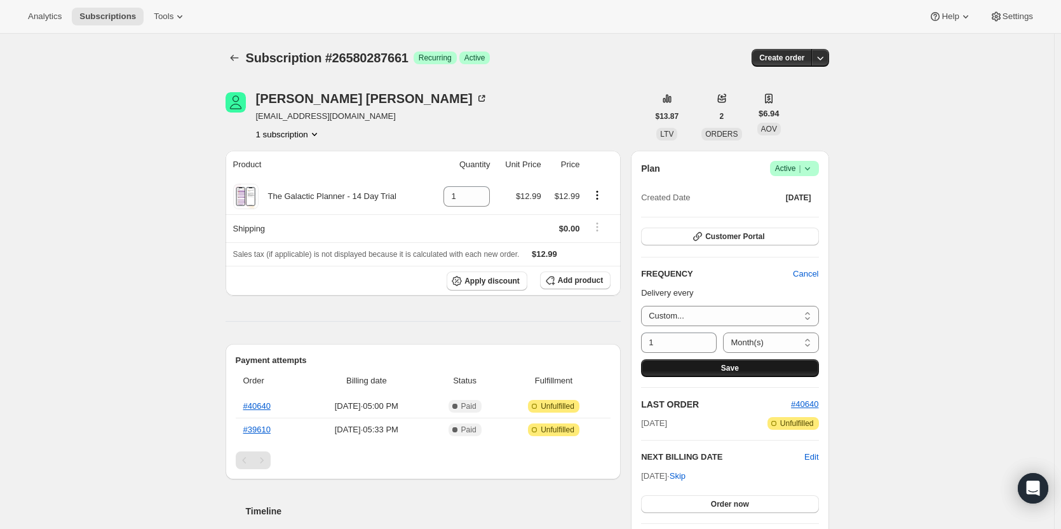
click at [739, 365] on span "Save" at bounding box center [730, 368] width 18 height 10
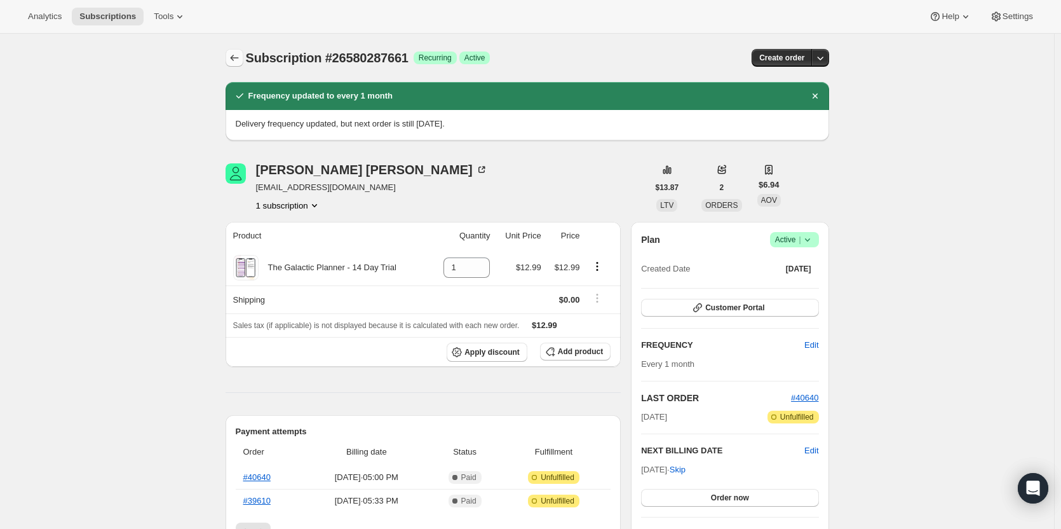
click at [230, 55] on button "Subscriptions" at bounding box center [235, 58] width 18 height 18
